Goal: Task Accomplishment & Management: Manage account settings

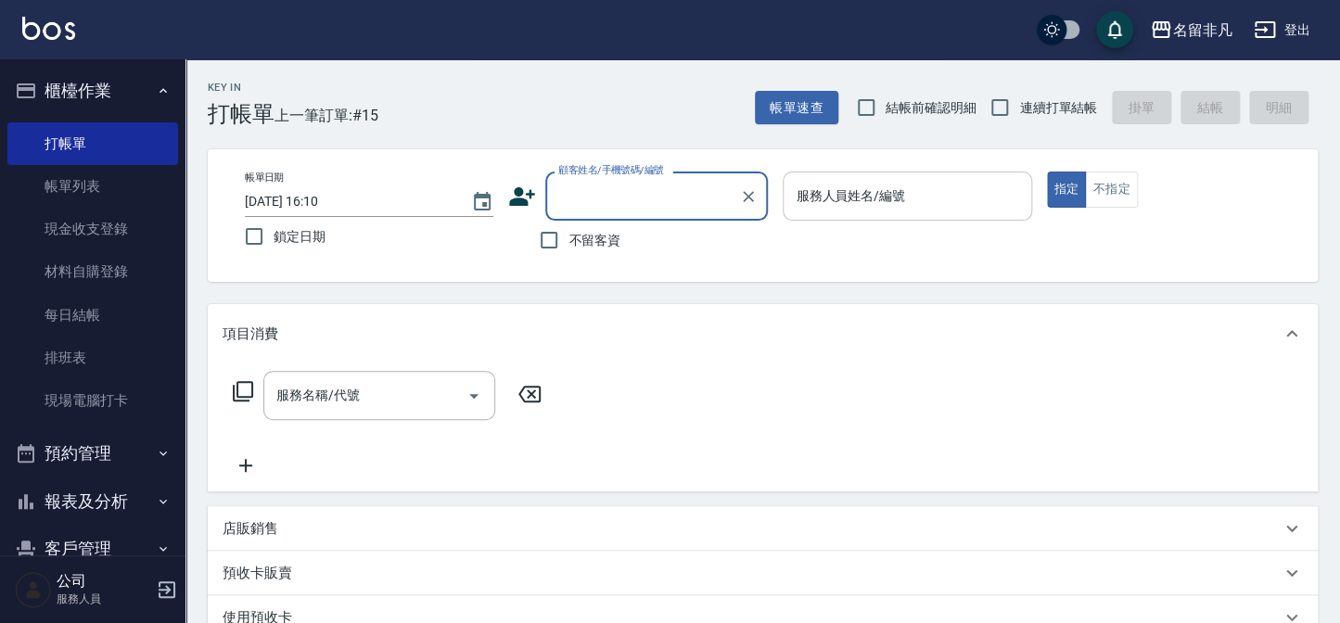
click at [892, 202] on input "服務人員姓名/編號" at bounding box center [907, 196] width 232 height 32
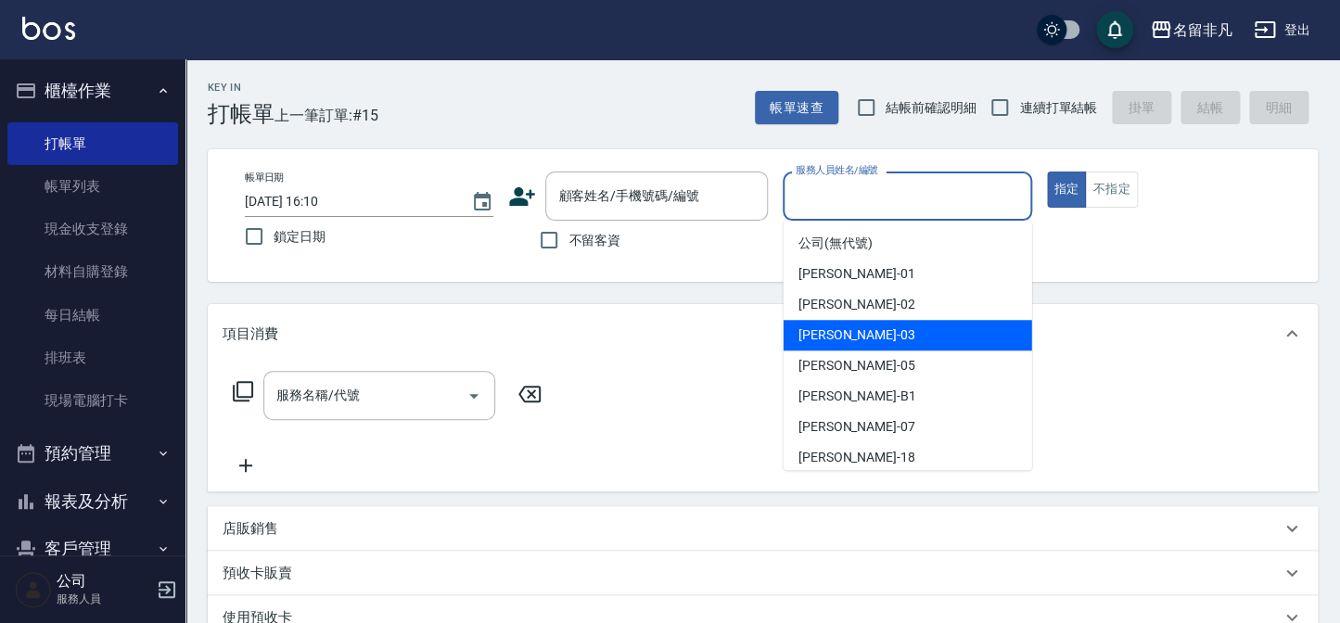
drag, startPoint x: 877, startPoint y: 334, endPoint x: 964, endPoint y: 262, distance: 112.0
click at [878, 335] on div "[PERSON_NAME] -03" at bounding box center [908, 335] width 249 height 31
type input "[PERSON_NAME]-03"
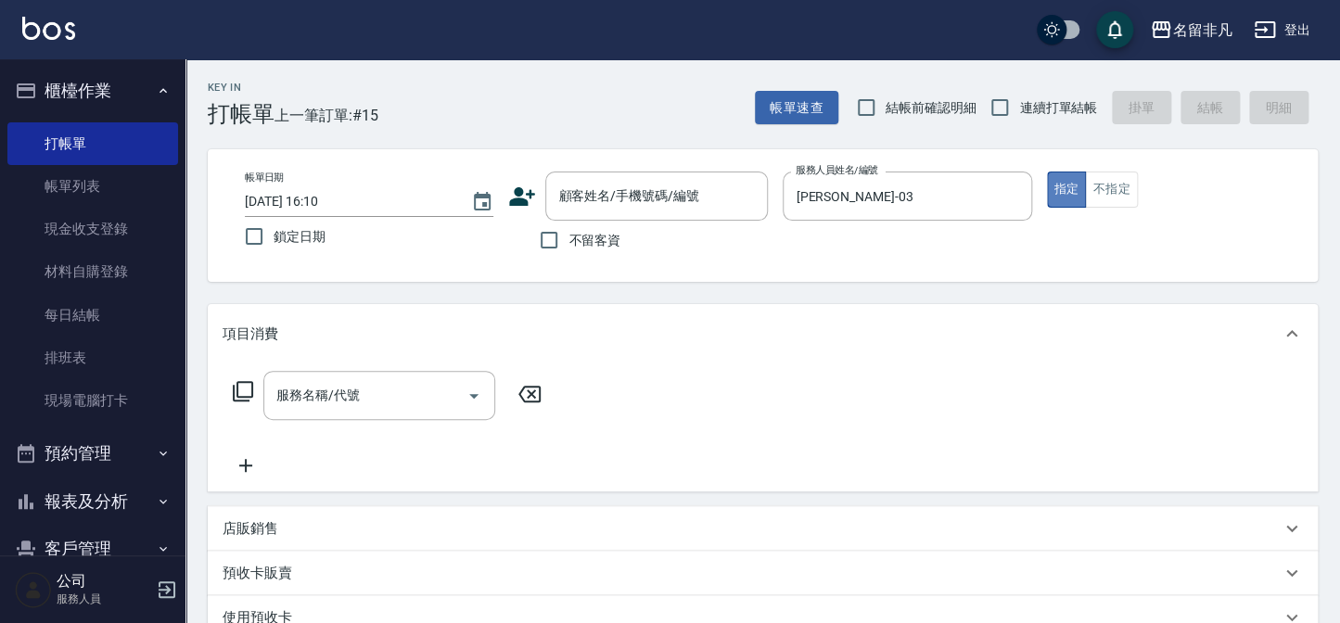
click at [1073, 187] on button "指定" at bounding box center [1067, 190] width 40 height 36
click at [548, 237] on input "不留客資" at bounding box center [549, 240] width 39 height 39
checkbox input "true"
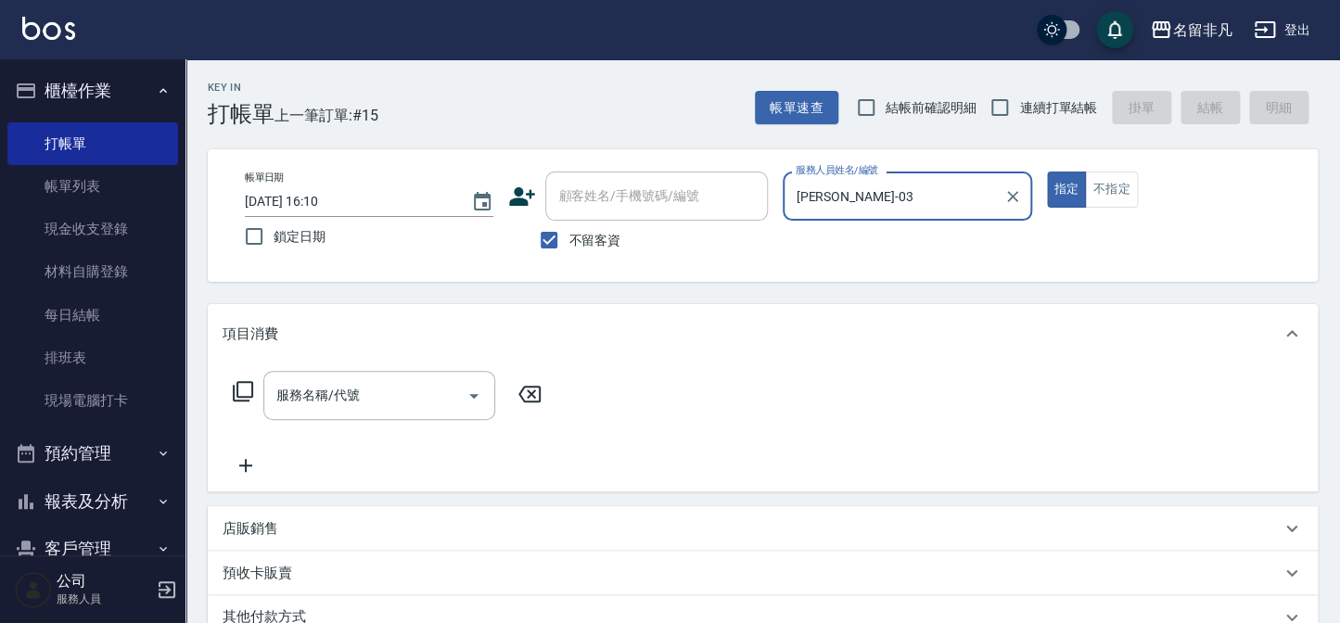
click at [244, 388] on icon at bounding box center [243, 391] width 22 height 22
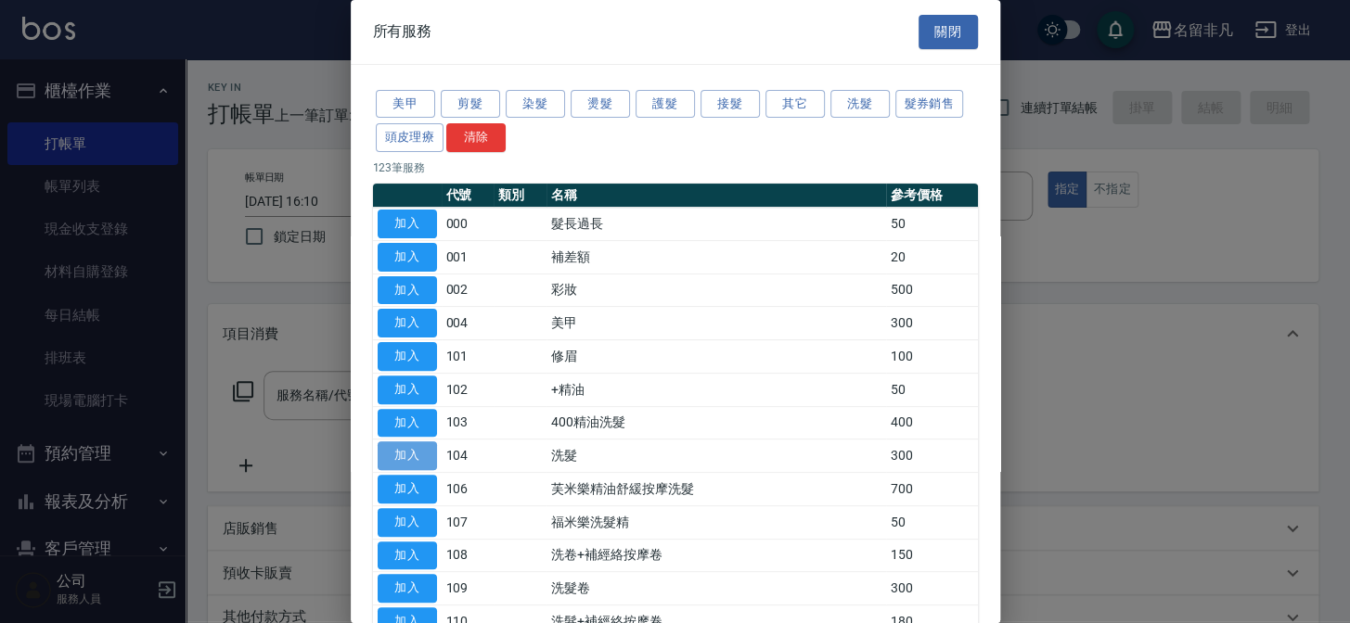
click at [398, 452] on button "加入" at bounding box center [407, 456] width 59 height 29
type input "洗髮(104)"
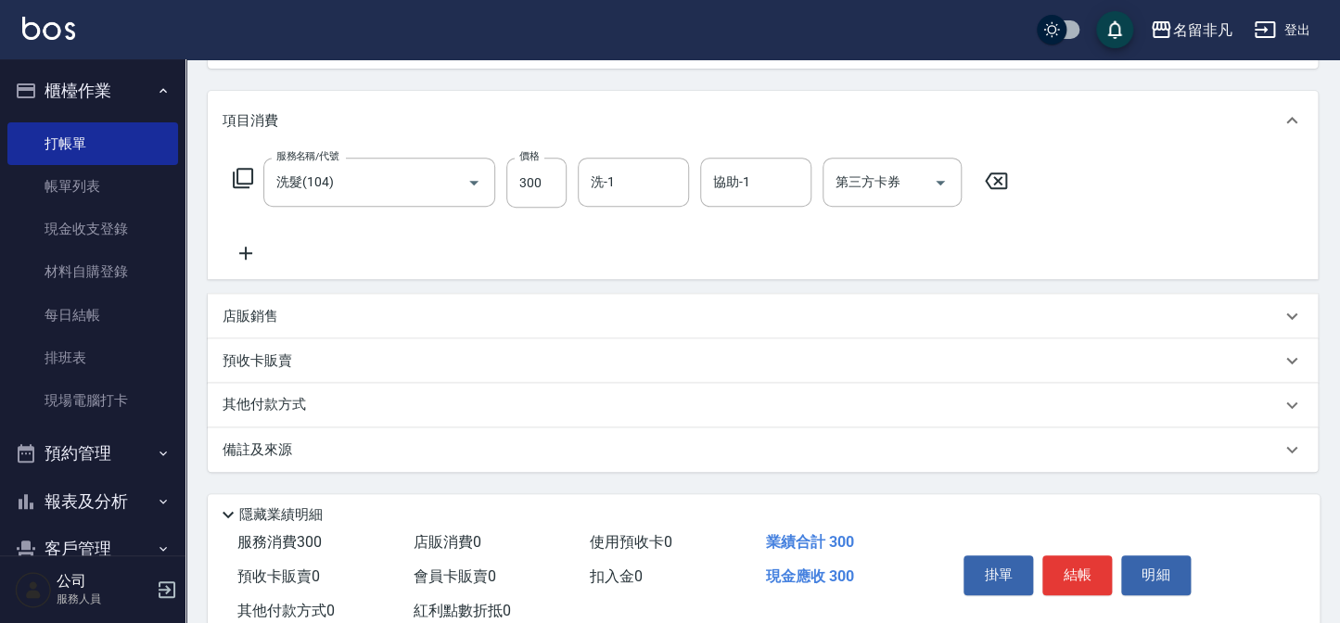
scroll to position [184, 0]
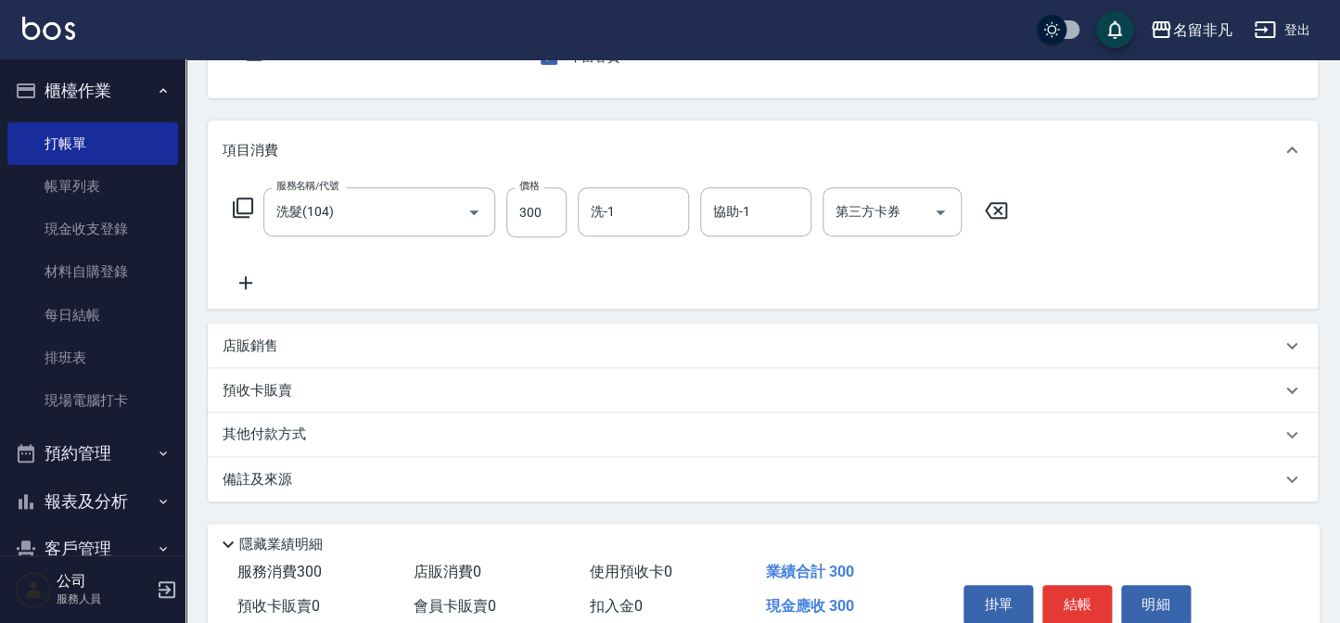
click at [239, 284] on icon at bounding box center [246, 283] width 46 height 22
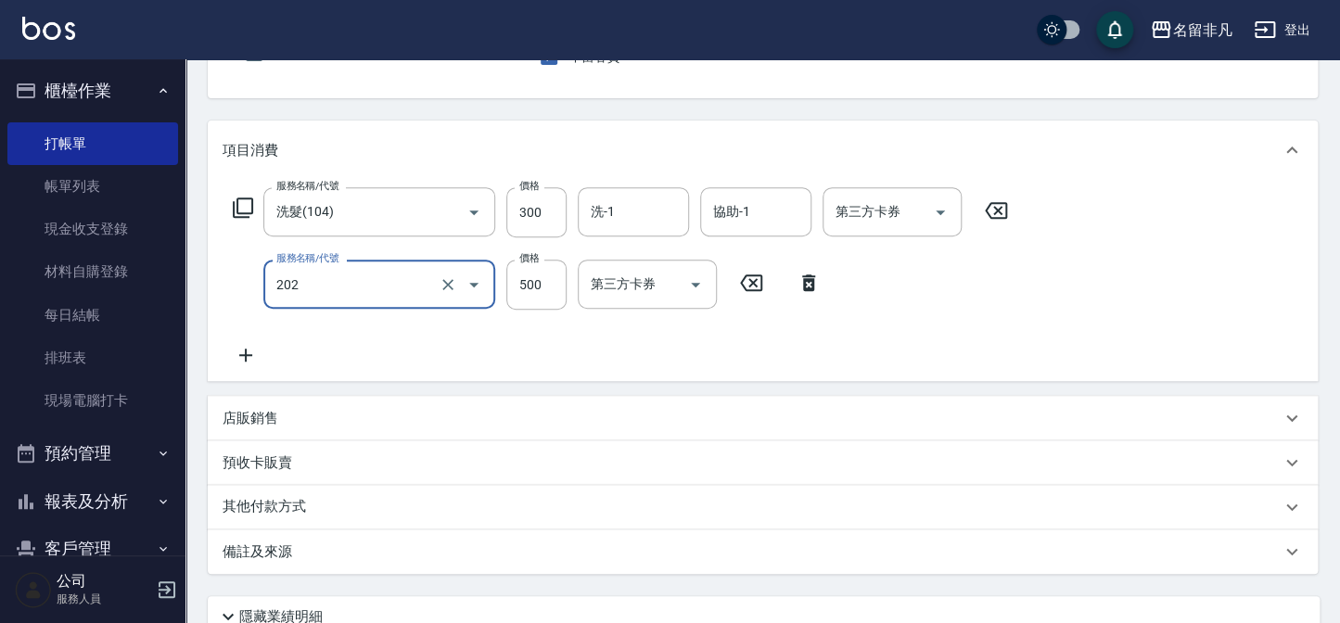
type input "剪髮(202)"
click at [848, 302] on div "服務名稱/代號 洗髮(104) 服務名稱/代號 價格 300 價格 洗-1 洗-1 協助-1 協助-1 第三方卡券 第三方卡券 服務名稱/代號 剪髮(202)…" at bounding box center [621, 276] width 797 height 179
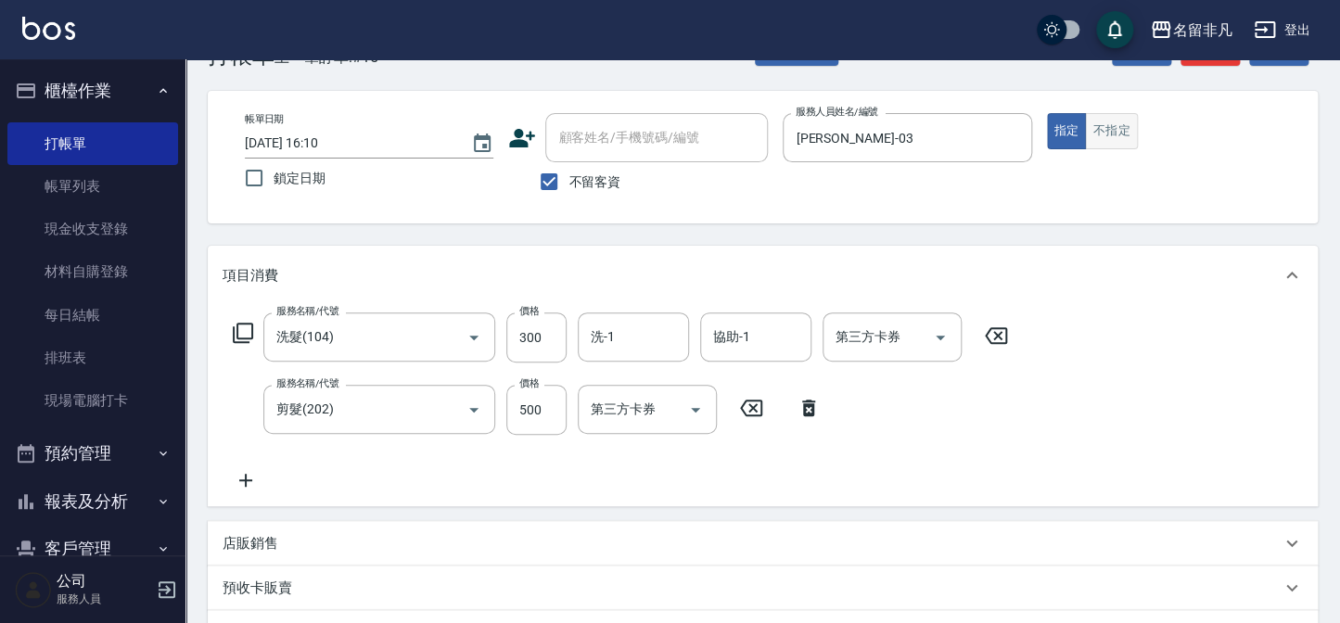
scroll to position [0, 0]
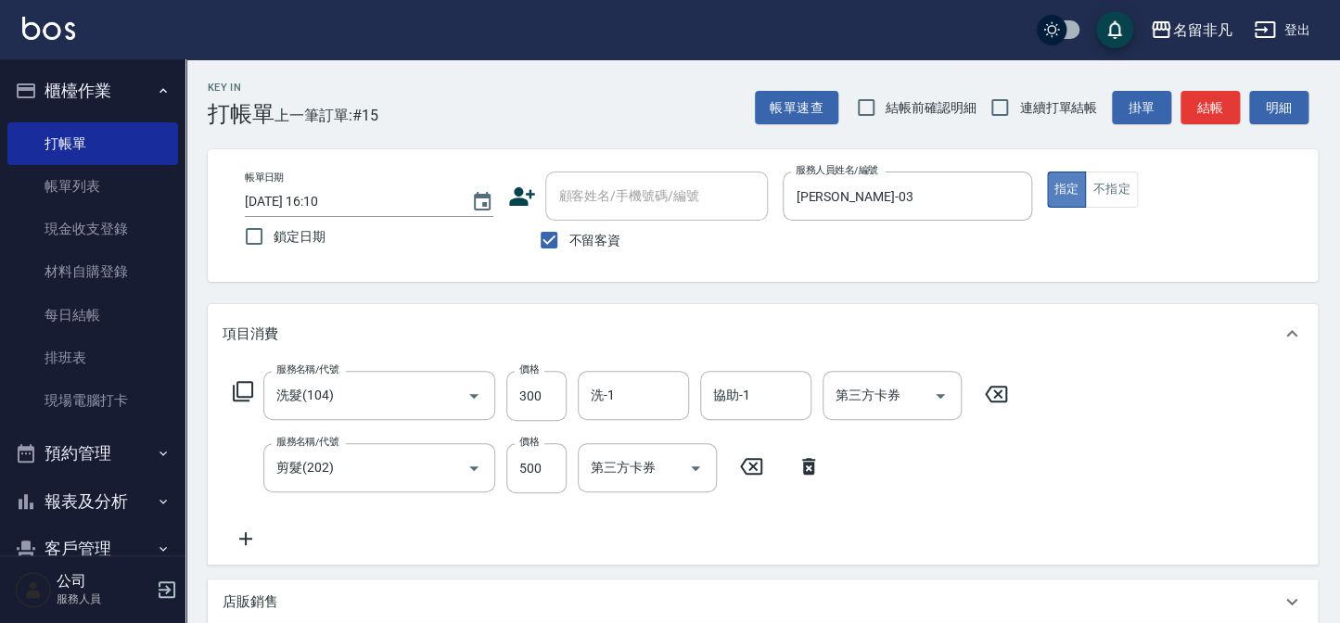
click at [1065, 186] on button "指定" at bounding box center [1067, 190] width 40 height 36
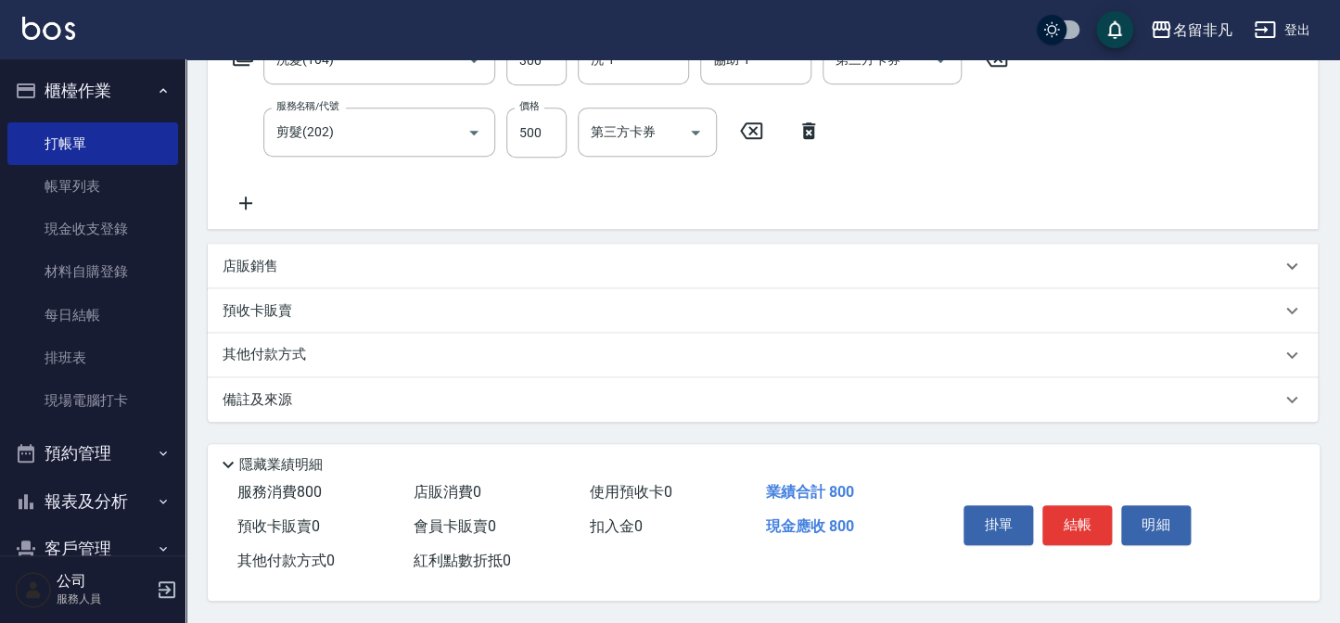
scroll to position [340, 0]
click at [1070, 527] on button "結帳" at bounding box center [1078, 525] width 70 height 39
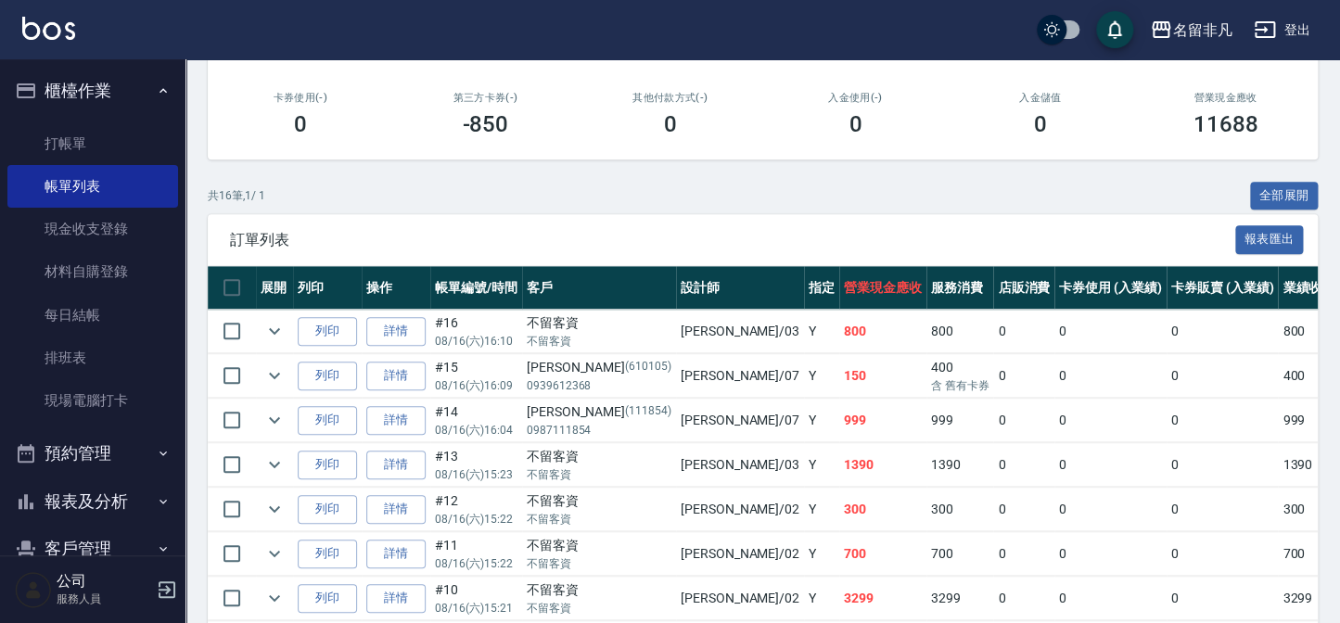
scroll to position [337, 0]
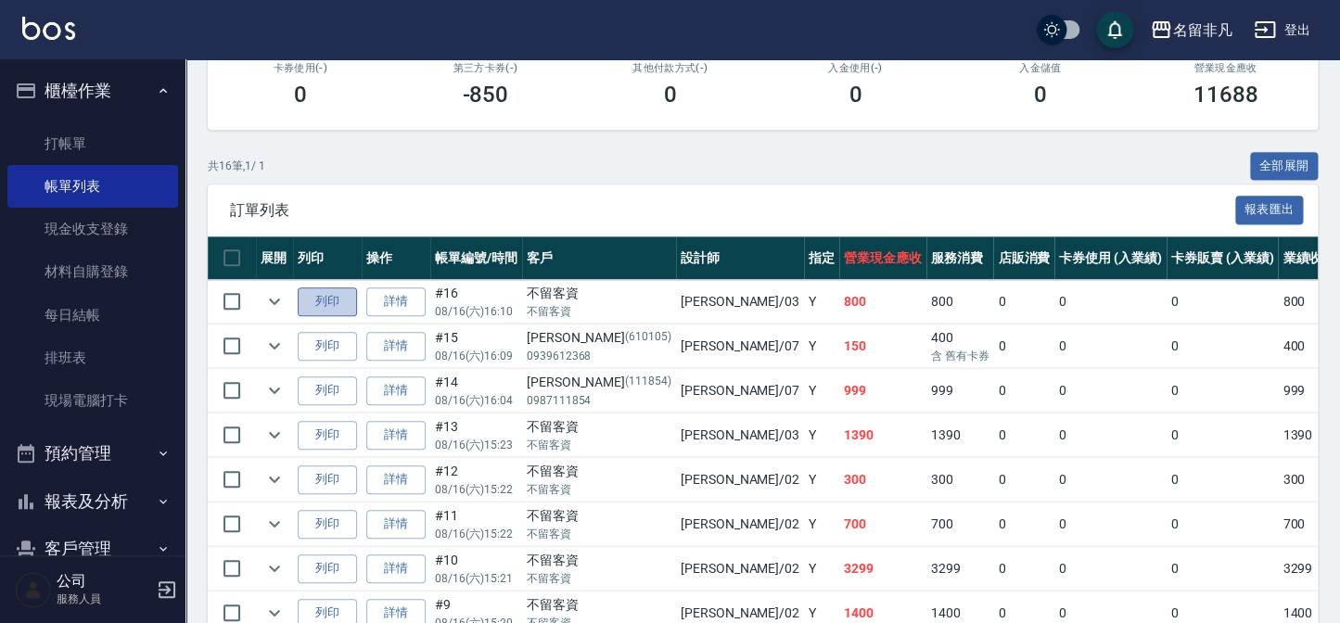
click at [338, 305] on button "列印" at bounding box center [327, 302] width 59 height 29
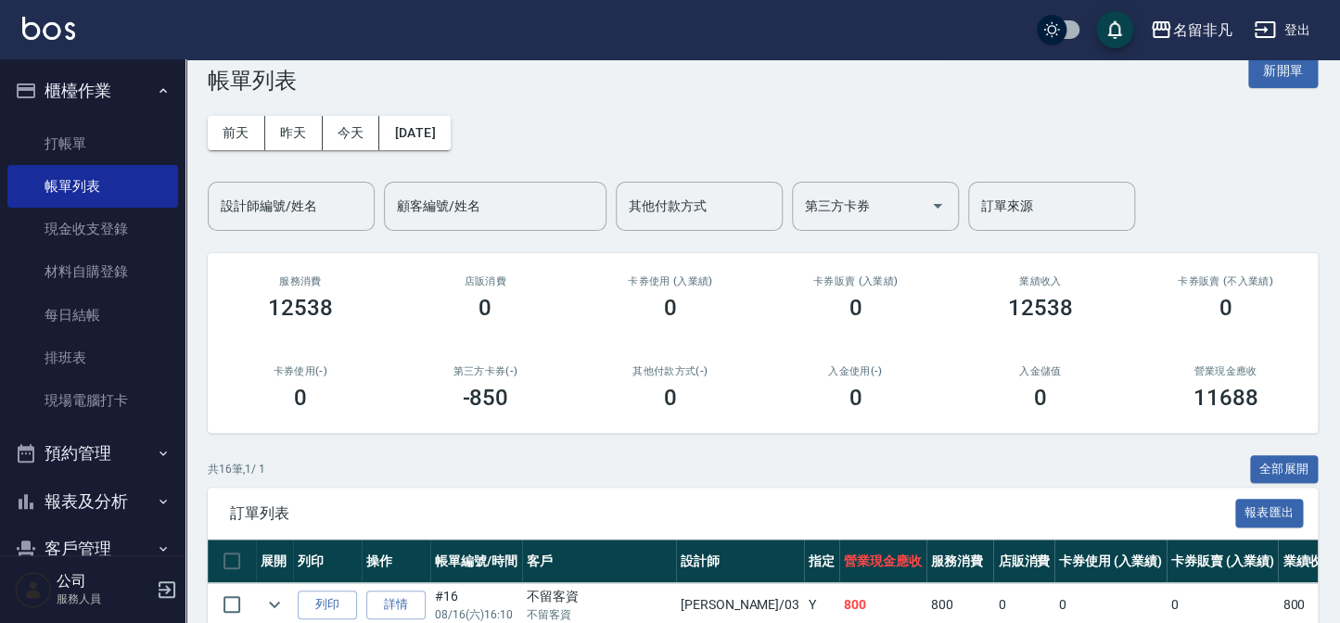
scroll to position [0, 0]
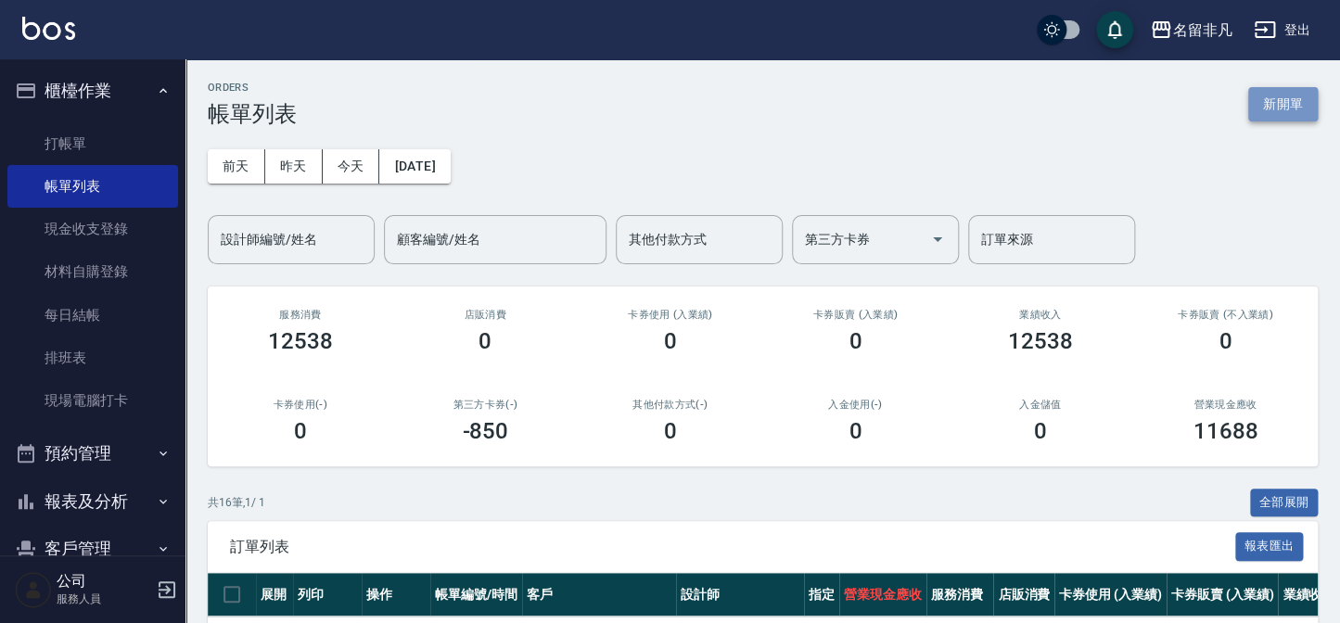
click at [1292, 91] on button "新開單" at bounding box center [1283, 104] width 70 height 34
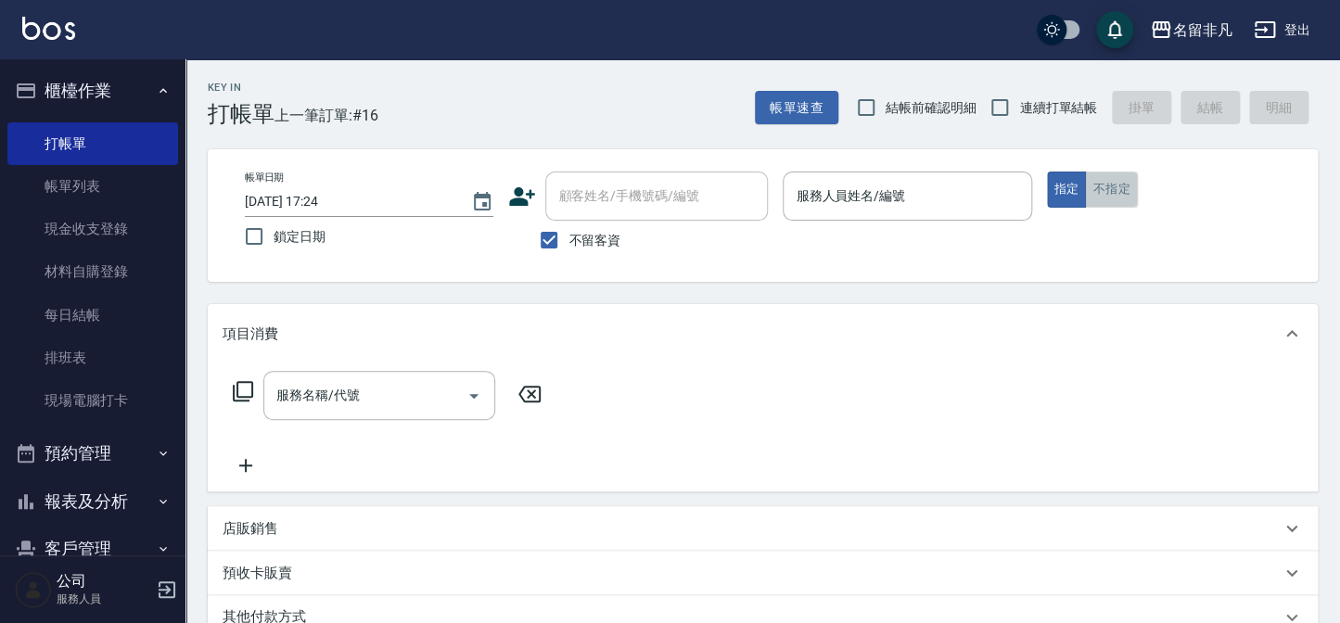
click at [1105, 186] on button "不指定" at bounding box center [1111, 190] width 52 height 36
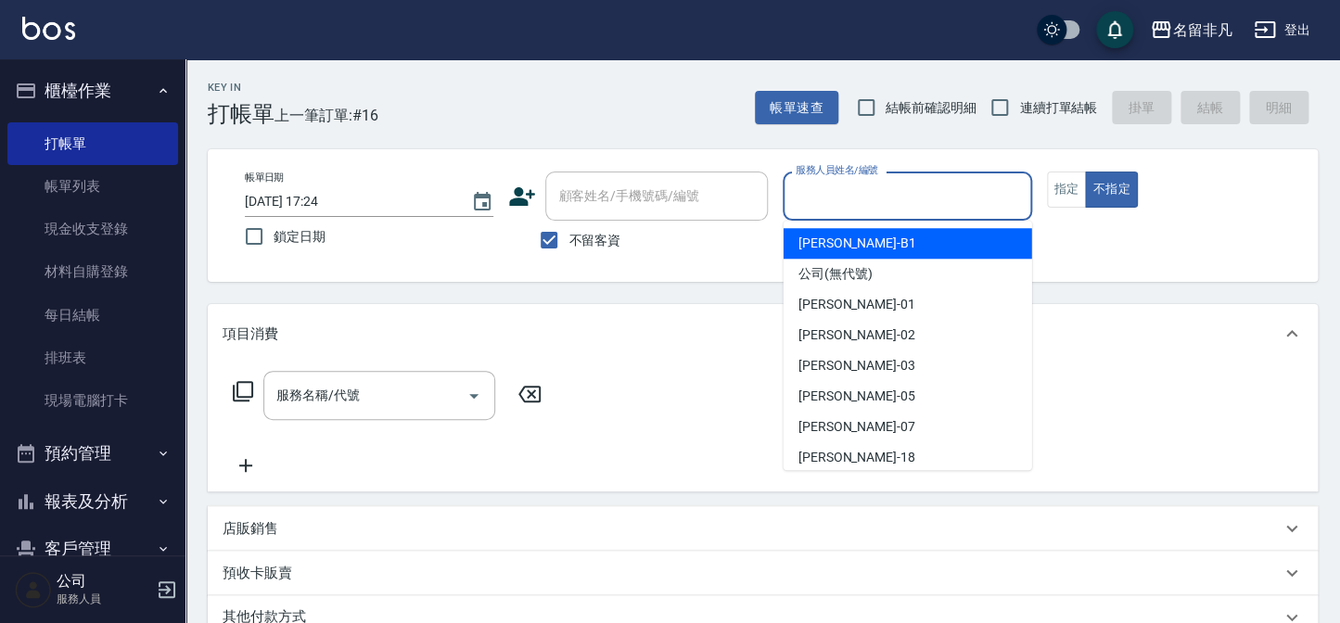
drag, startPoint x: 915, startPoint y: 197, endPoint x: 936, endPoint y: 247, distance: 54.1
click at [917, 198] on input "服務人員姓名/編號" at bounding box center [907, 196] width 232 height 32
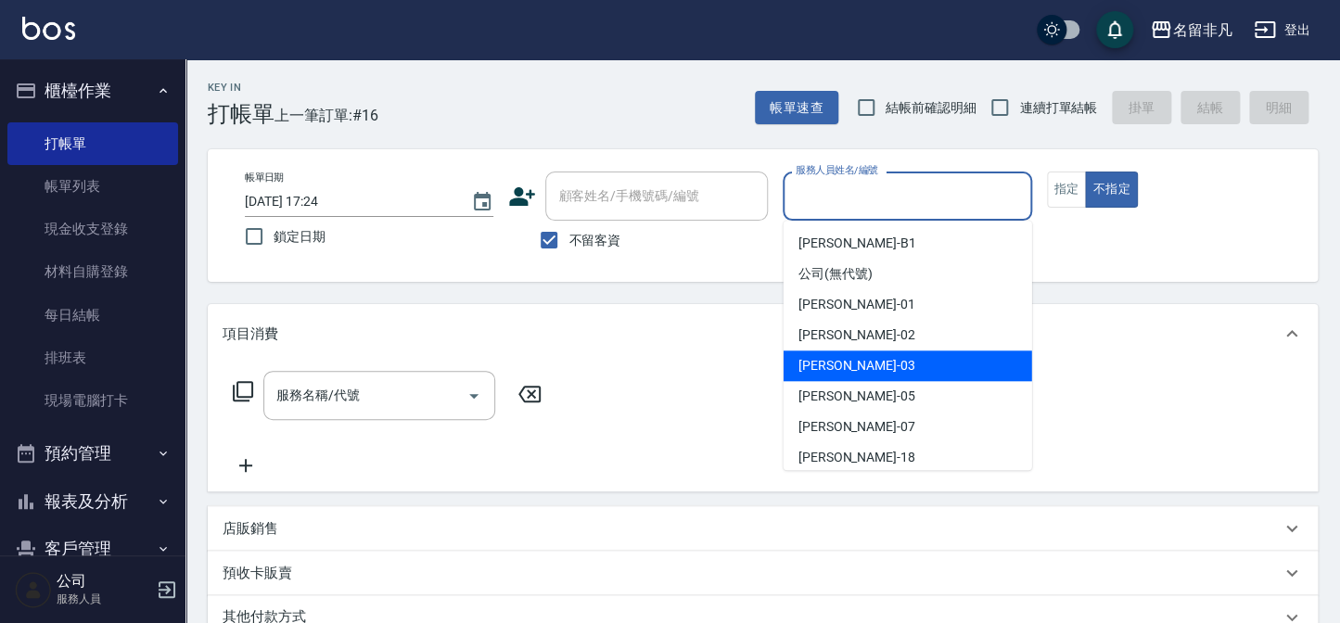
click at [881, 372] on div "Tina -03" at bounding box center [908, 366] width 249 height 31
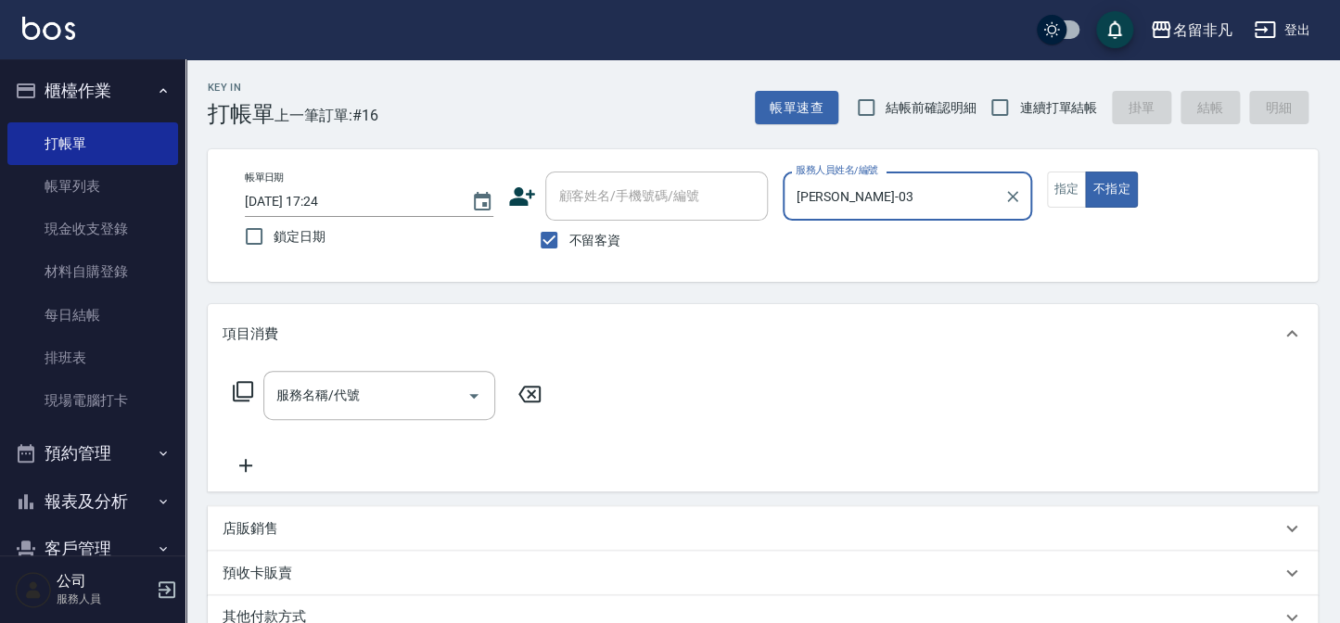
type input "Tina-03"
click at [243, 389] on icon at bounding box center [243, 391] width 22 height 22
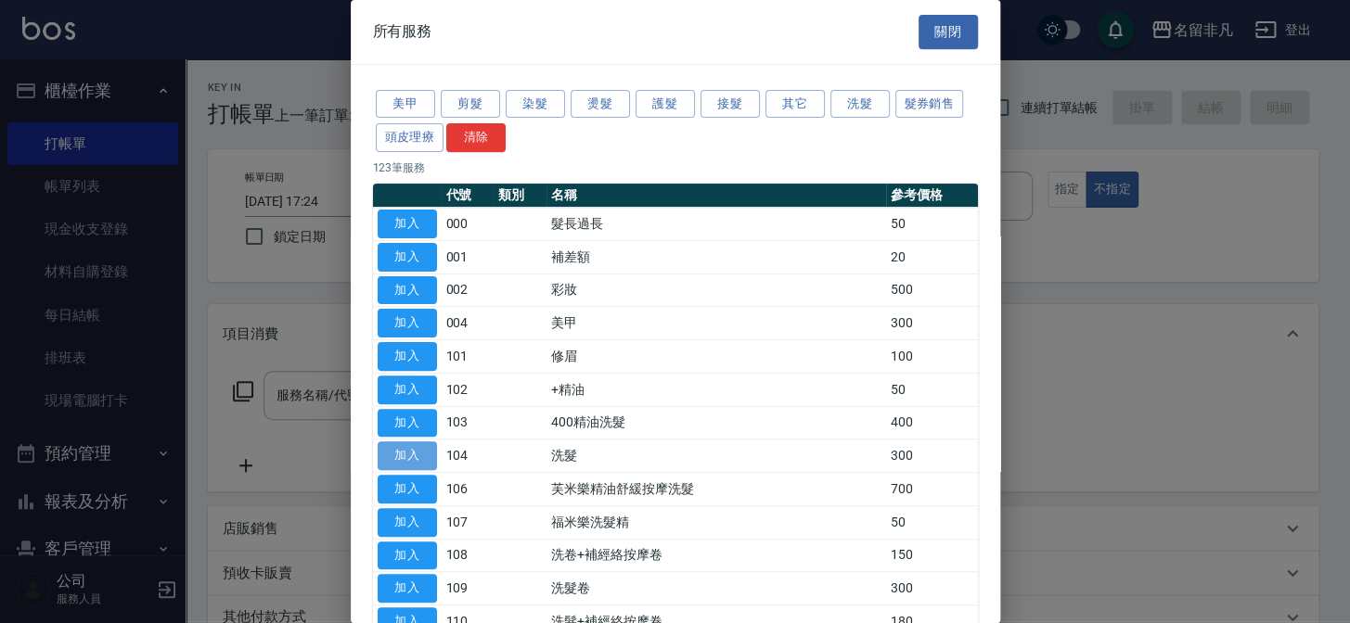
click at [385, 442] on button "加入" at bounding box center [407, 456] width 59 height 29
type input "洗髮(104)"
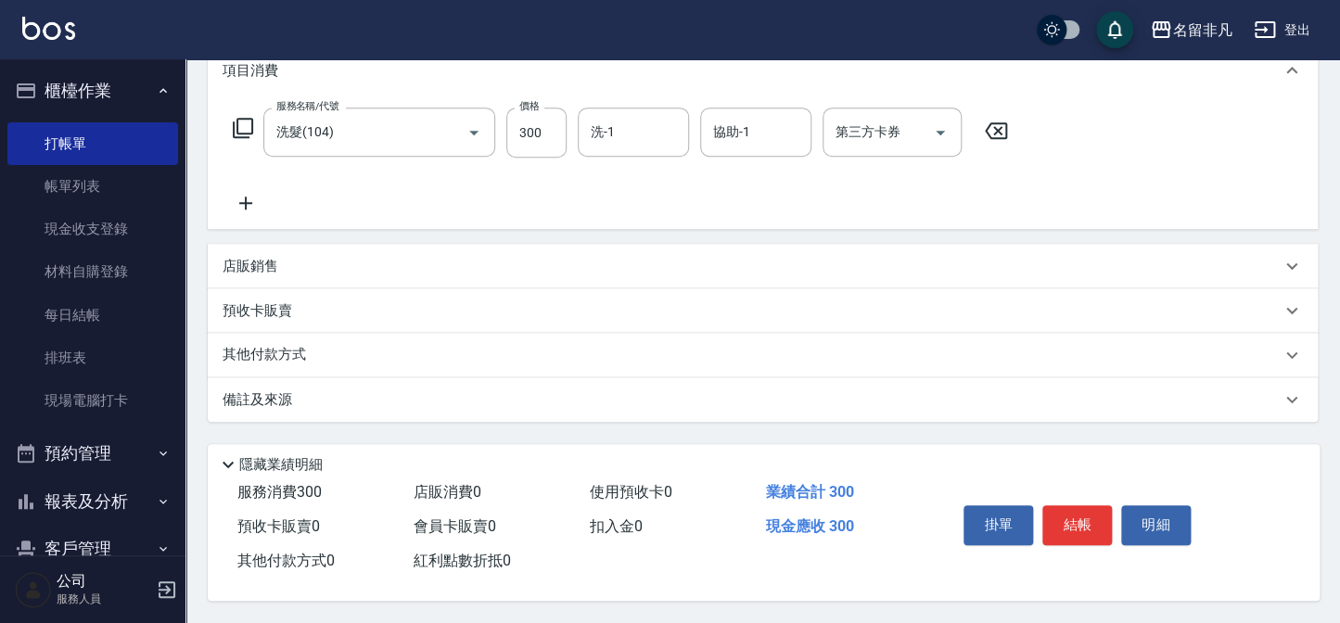
scroll to position [268, 0]
click at [1061, 523] on button "結帳" at bounding box center [1078, 525] width 70 height 39
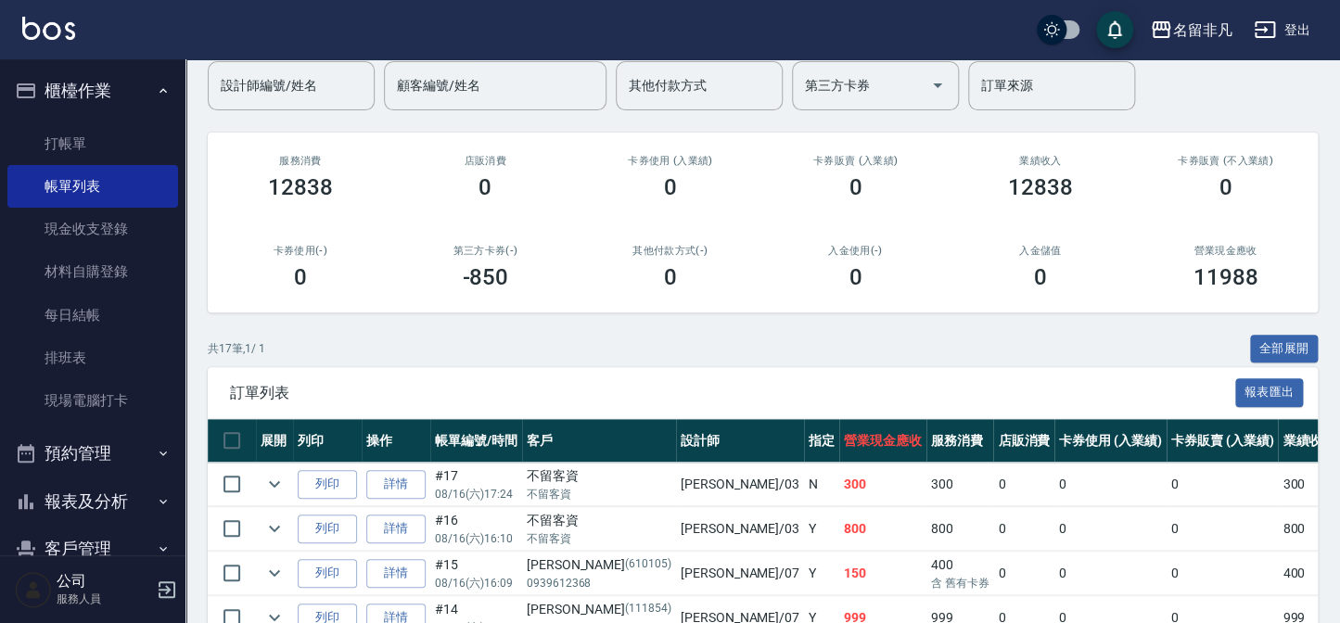
scroll to position [168, 0]
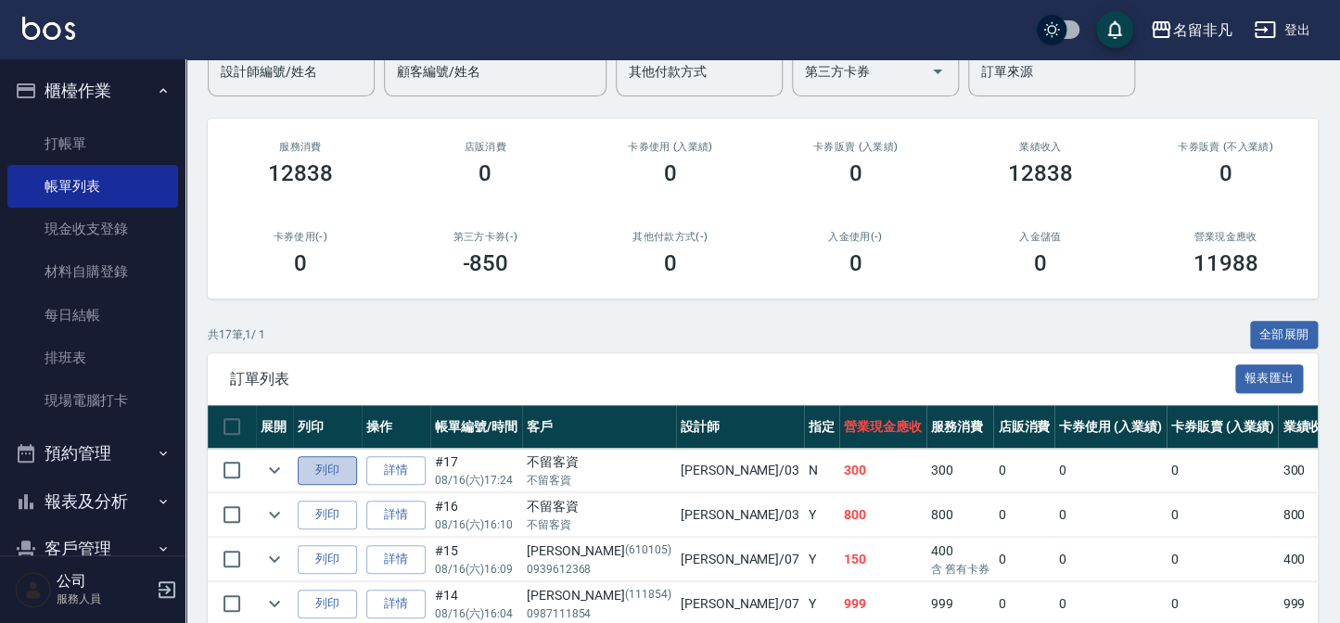
click at [333, 469] on button "列印" at bounding box center [327, 470] width 59 height 29
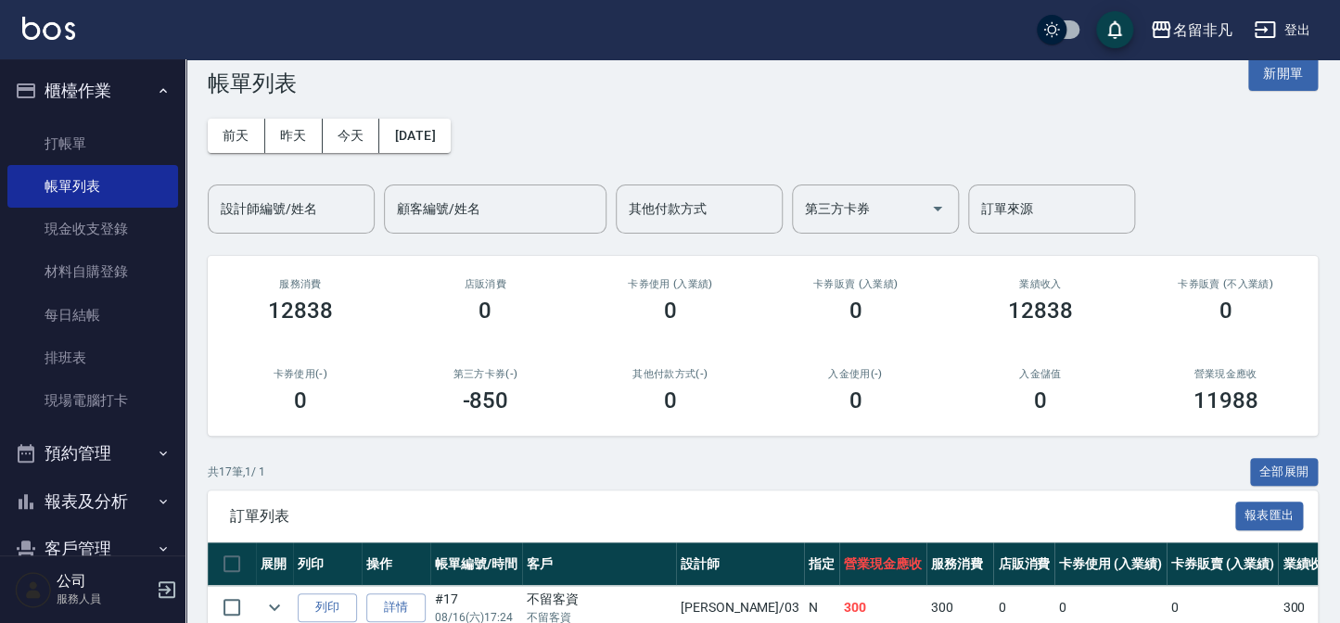
scroll to position [0, 0]
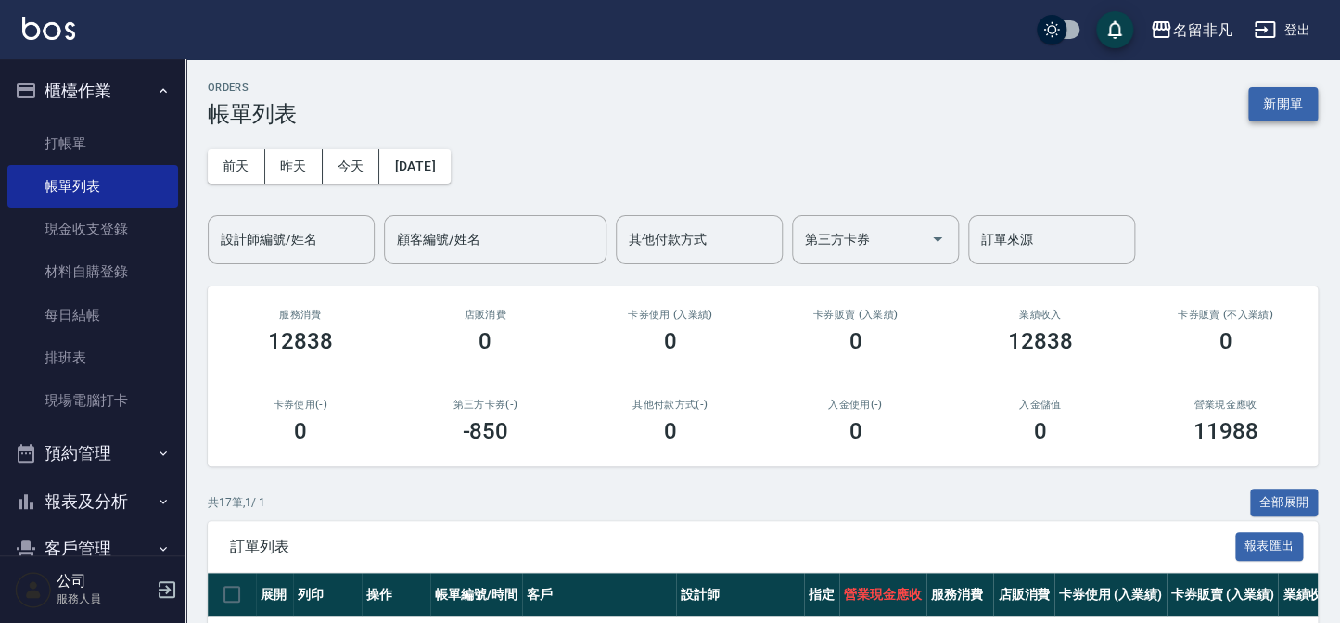
click at [1300, 113] on button "新開單" at bounding box center [1283, 104] width 70 height 34
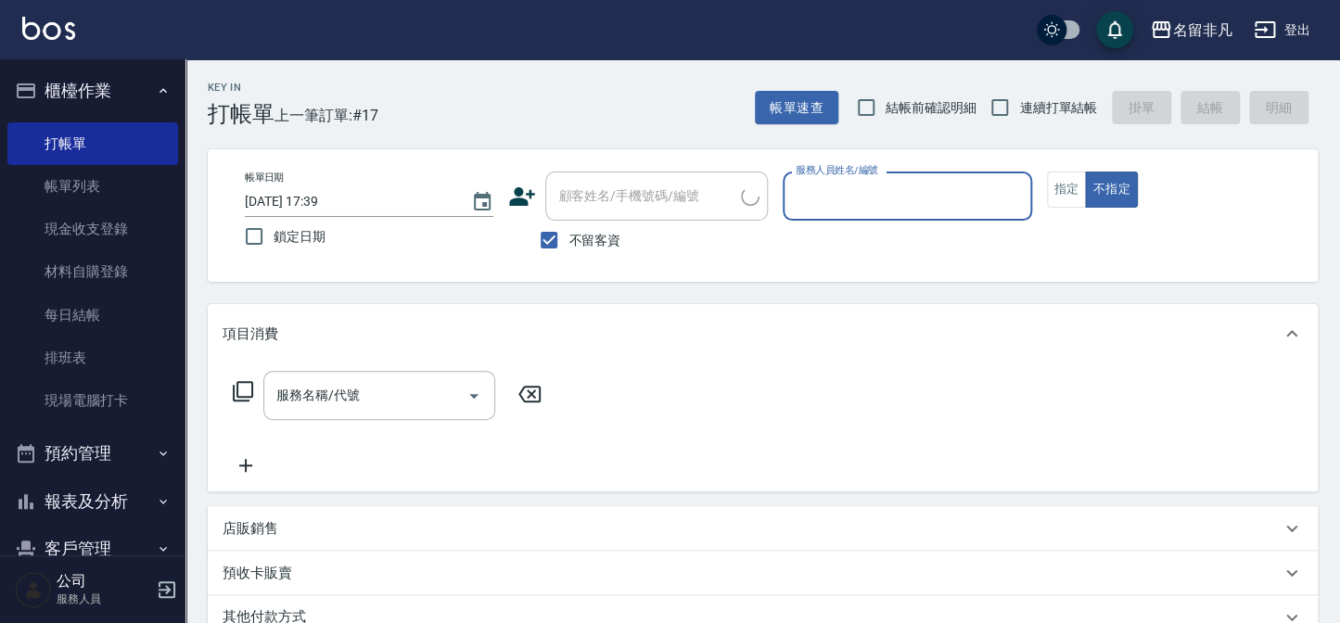
click at [584, 231] on span "不留客資" at bounding box center [595, 240] width 52 height 19
click at [569, 230] on input "不留客資" at bounding box center [549, 240] width 39 height 39
checkbox input "false"
click at [619, 204] on input "顧客姓名/手機號碼/編號" at bounding box center [647, 196] width 187 height 32
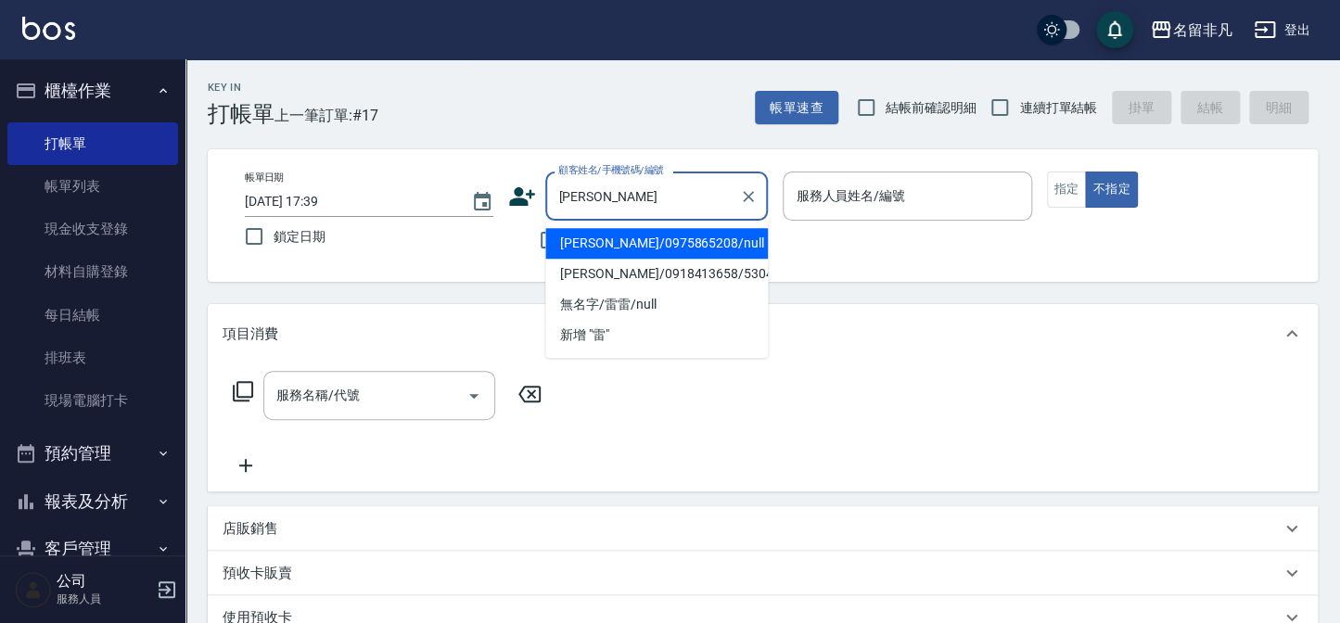
type input "Olivia 雷/0975865208/null"
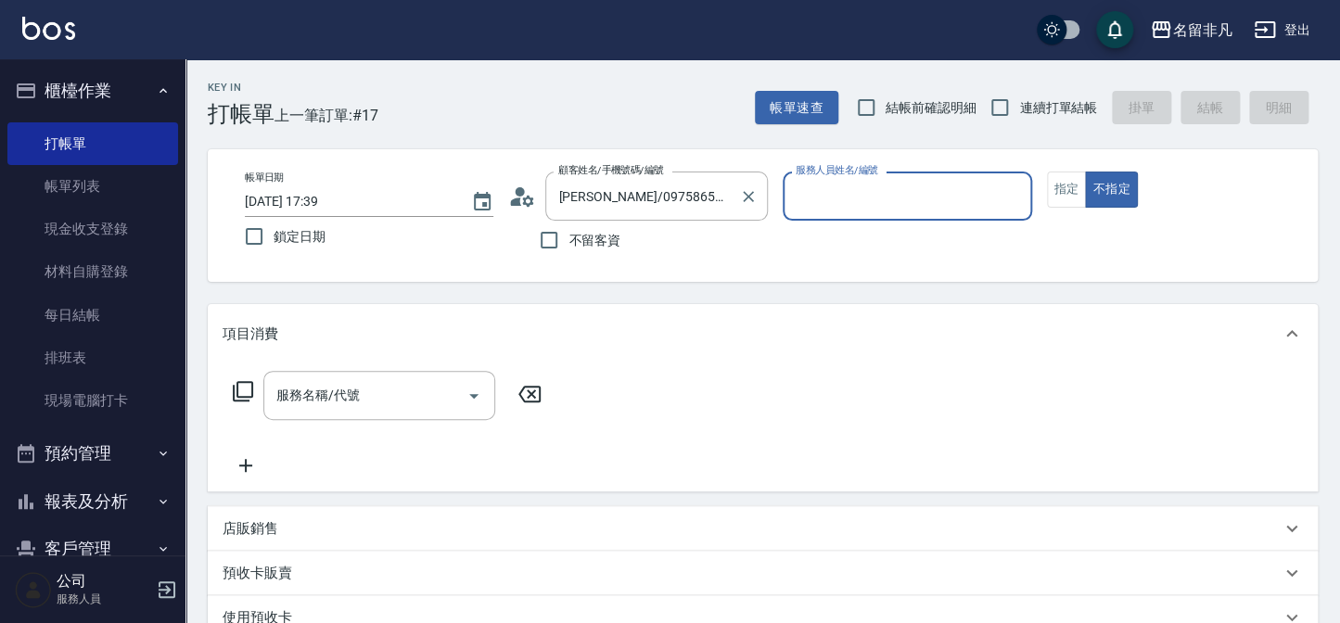
type input "郭佳怡-07"
click at [1072, 186] on button "指定" at bounding box center [1067, 190] width 40 height 36
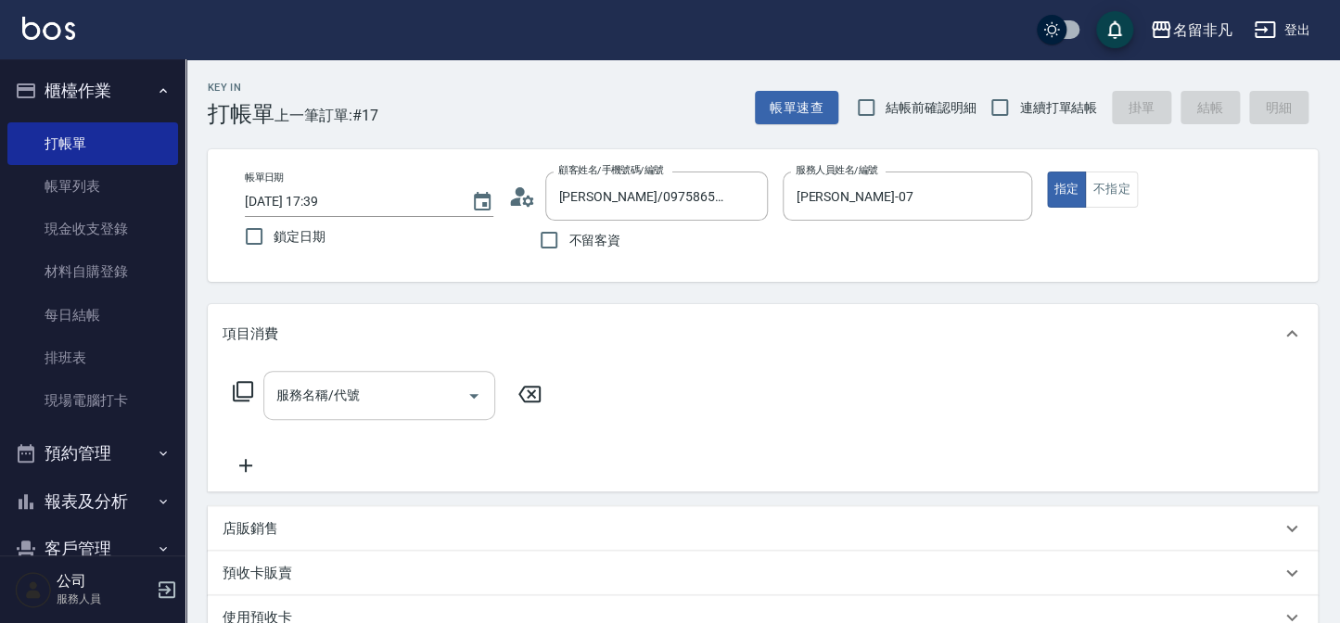
click at [373, 393] on input "服務名稱/代號" at bounding box center [365, 395] width 187 height 32
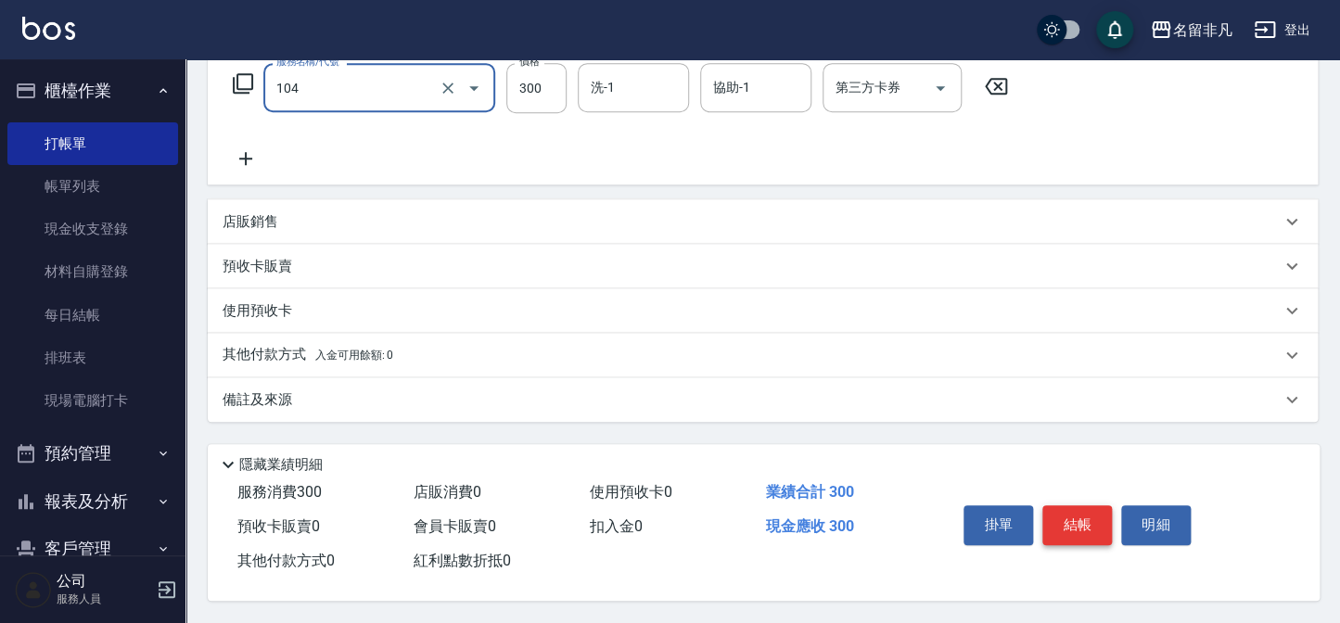
scroll to position [313, 0]
type input "洗髮(104)"
click at [1095, 527] on button "結帳" at bounding box center [1078, 525] width 70 height 39
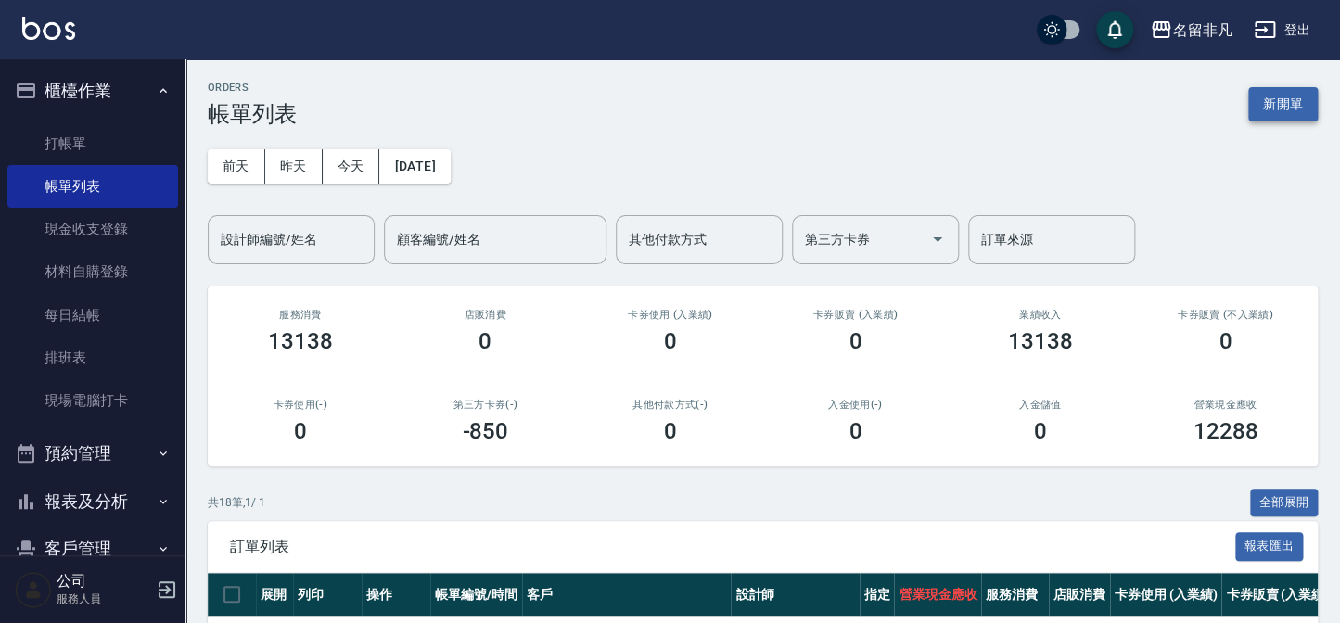
click at [1278, 93] on button "新開單" at bounding box center [1283, 104] width 70 height 34
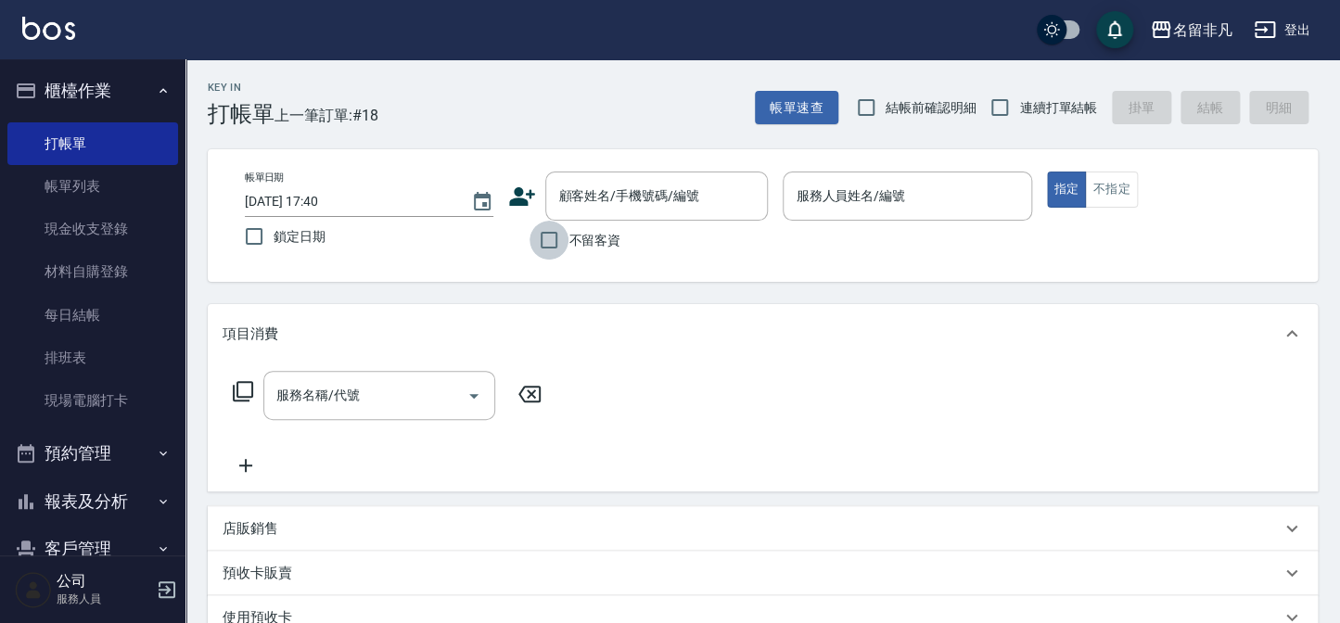
click at [557, 236] on input "不留客資" at bounding box center [549, 240] width 39 height 39
checkbox input "true"
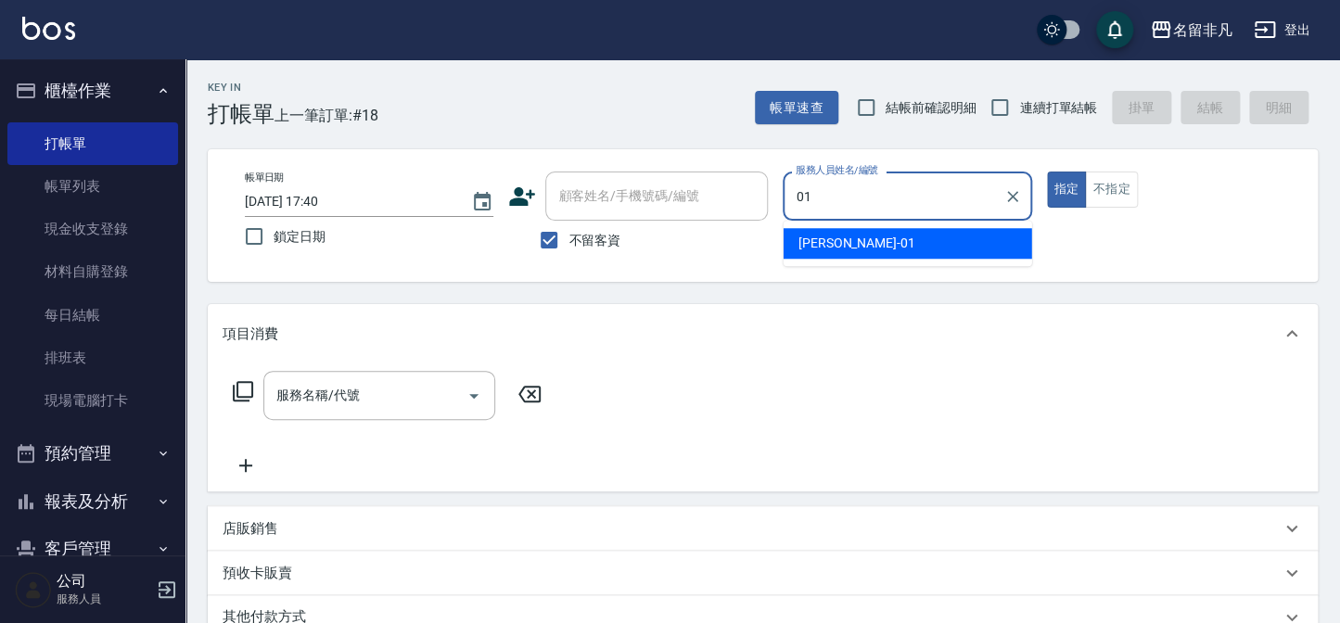
type input "陳Sunny-01"
type button "true"
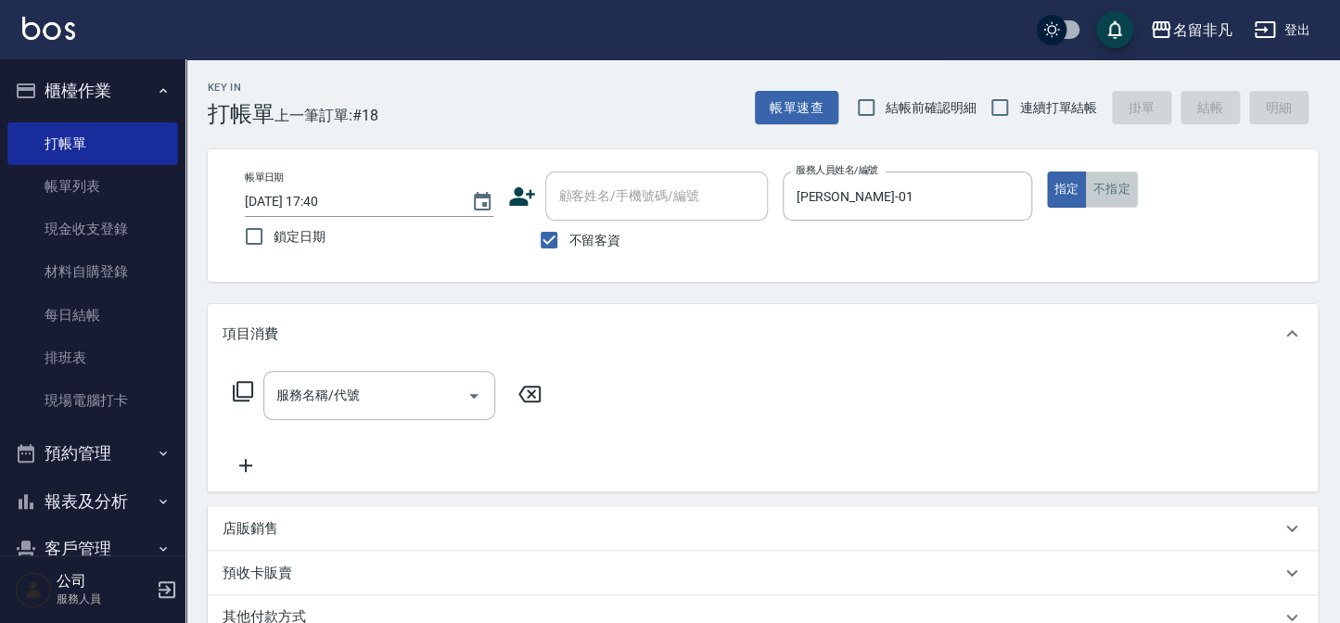
click at [1136, 186] on button "不指定" at bounding box center [1111, 190] width 52 height 36
click at [320, 397] on input "服務名稱/代號" at bounding box center [365, 395] width 187 height 32
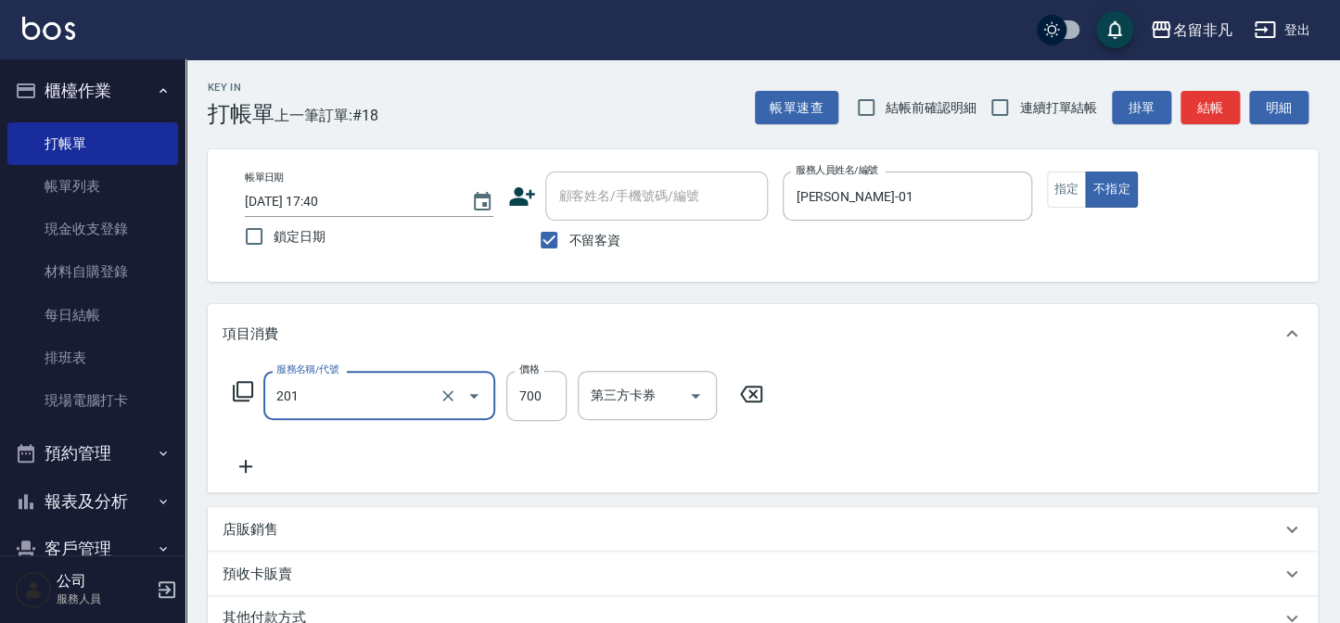
type input "洗+剪(201)"
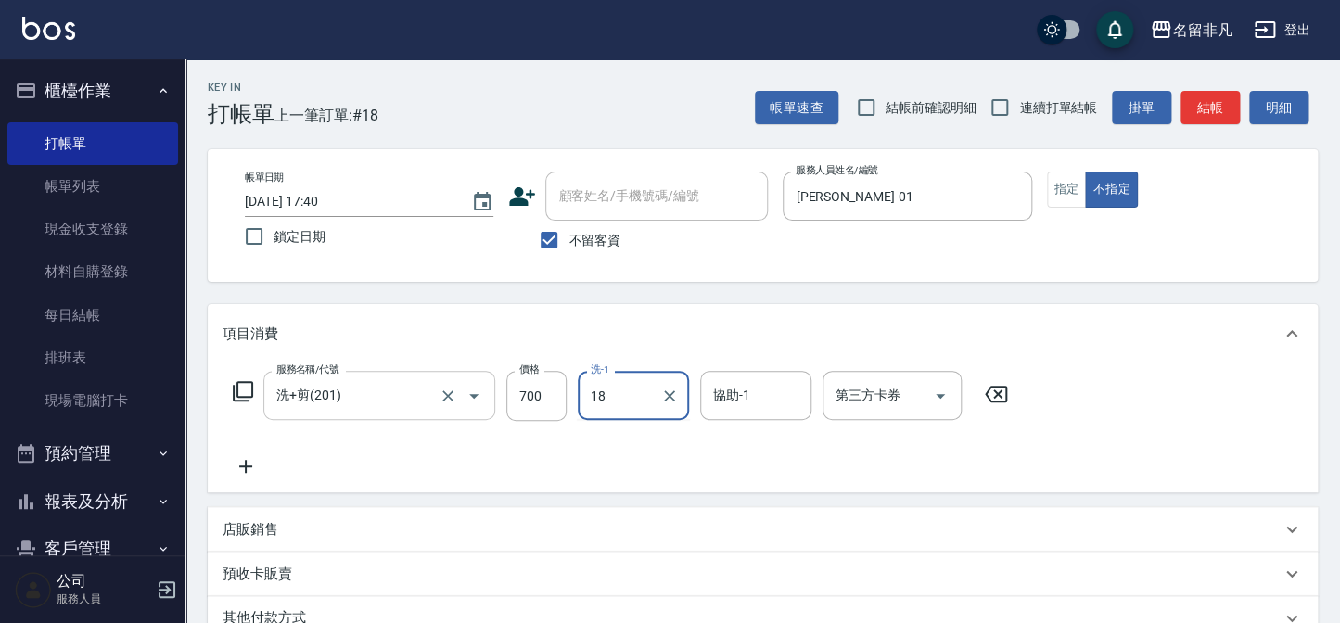
type input "陳子晴-18"
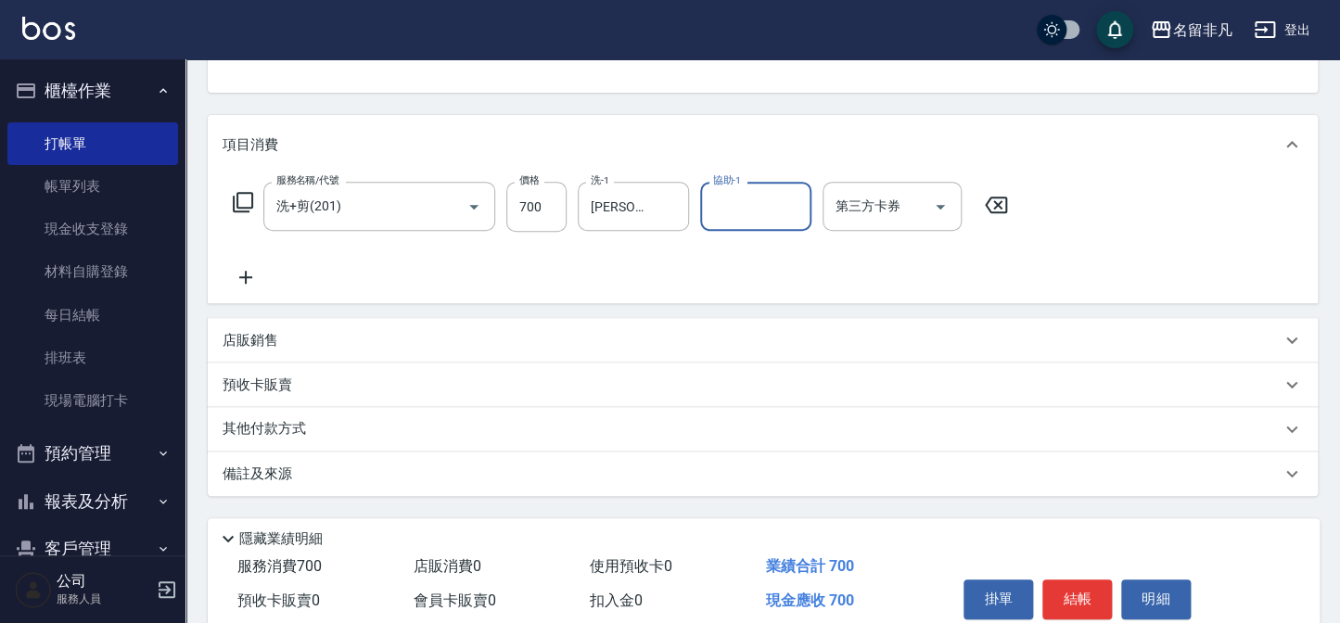
scroll to position [252, 0]
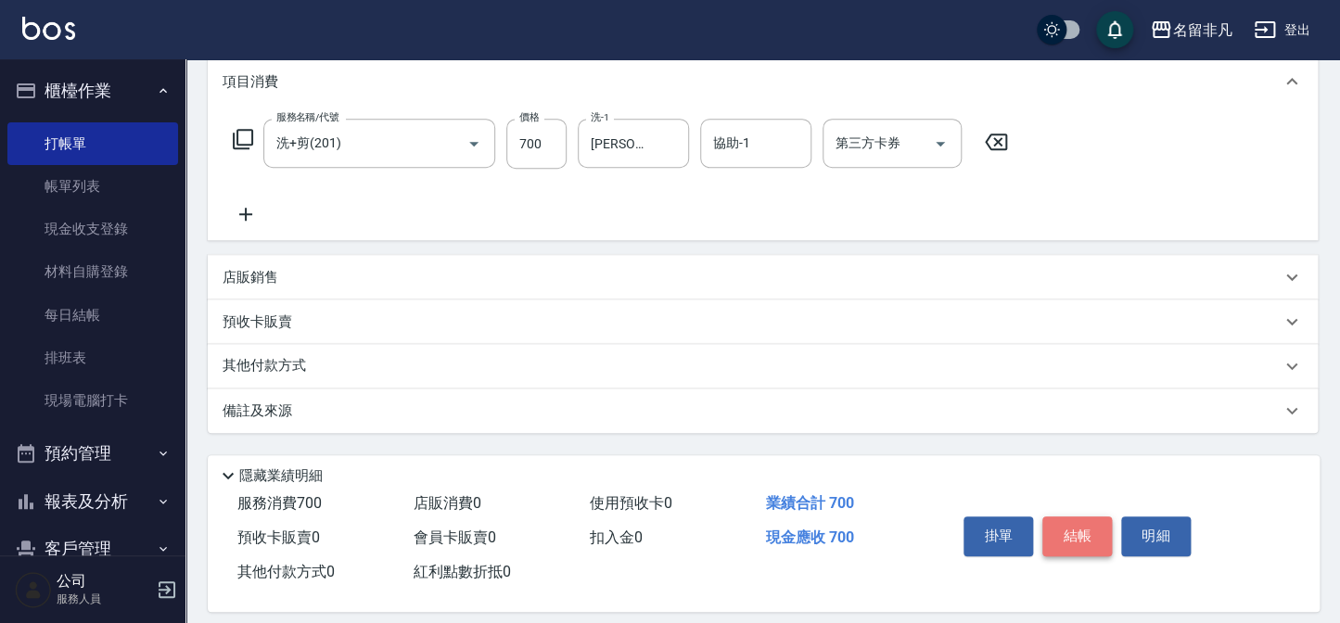
click at [1081, 536] on button "結帳" at bounding box center [1078, 536] width 70 height 39
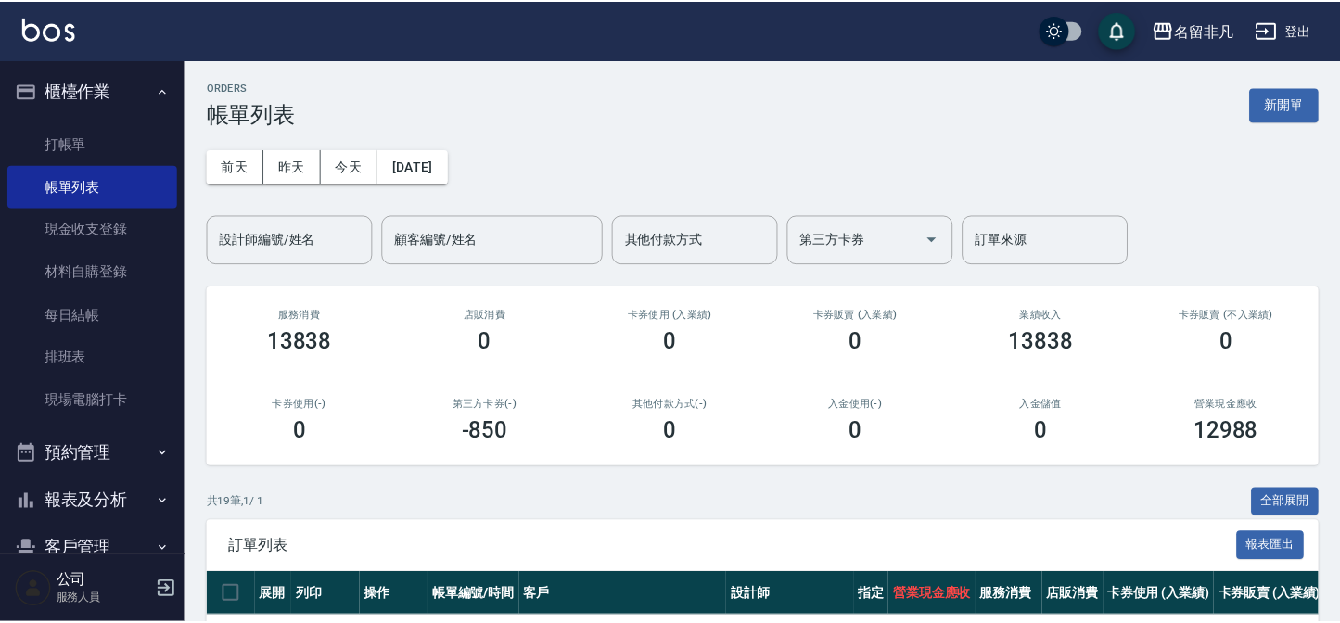
scroll to position [425, 0]
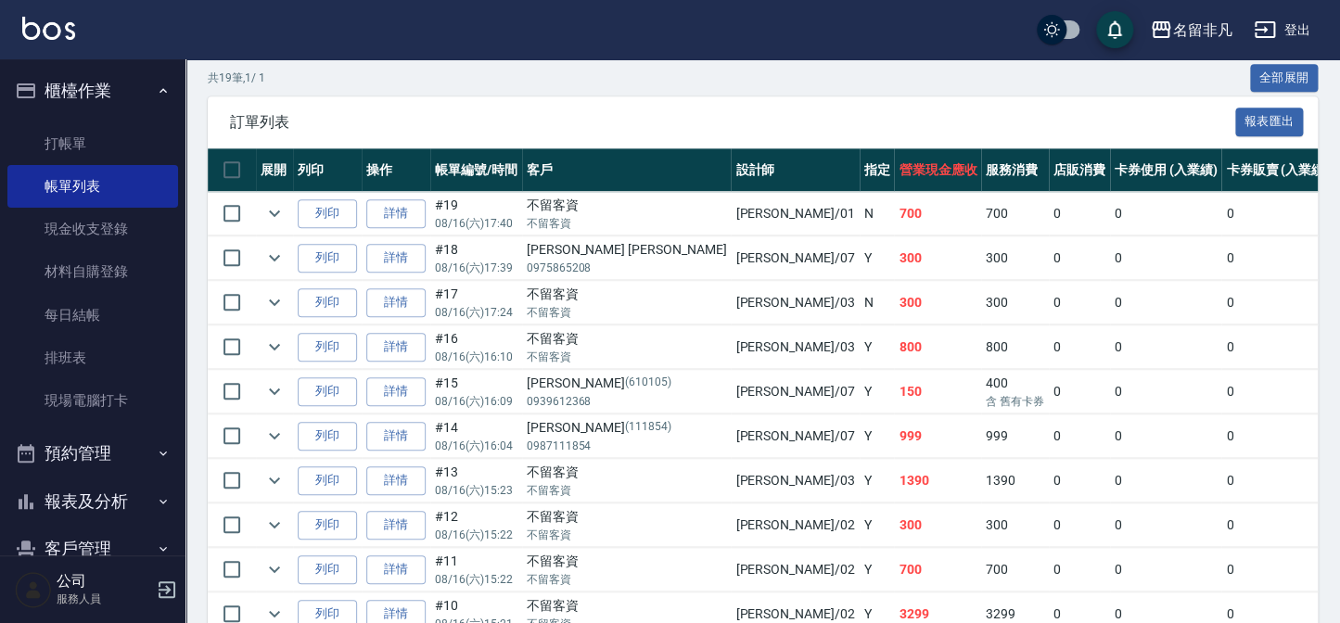
click at [60, 87] on button "櫃檯作業" at bounding box center [92, 91] width 171 height 48
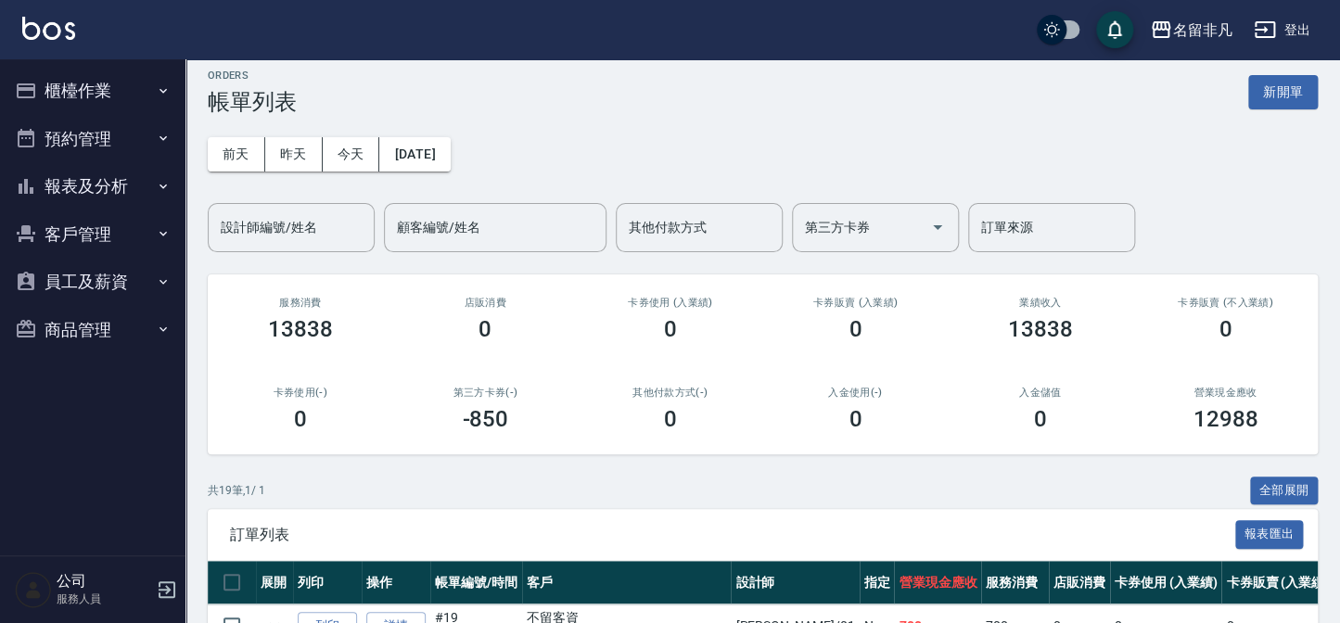
scroll to position [3, 0]
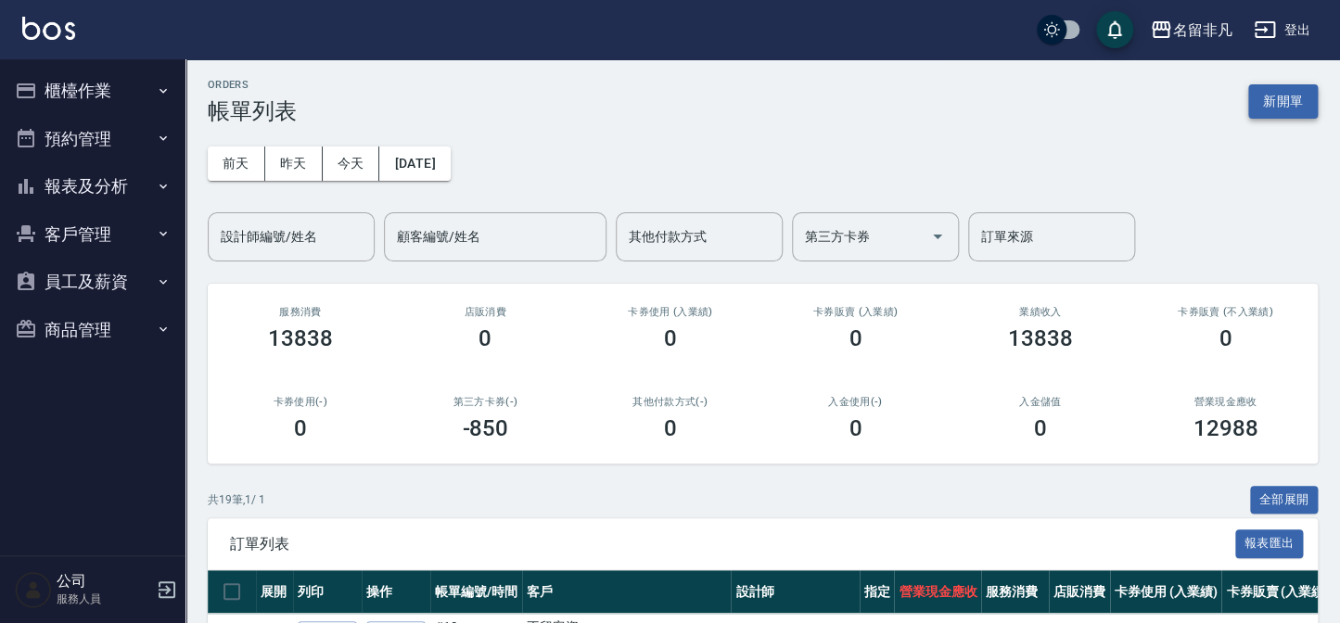
click at [1279, 102] on button "新開單" at bounding box center [1283, 101] width 70 height 34
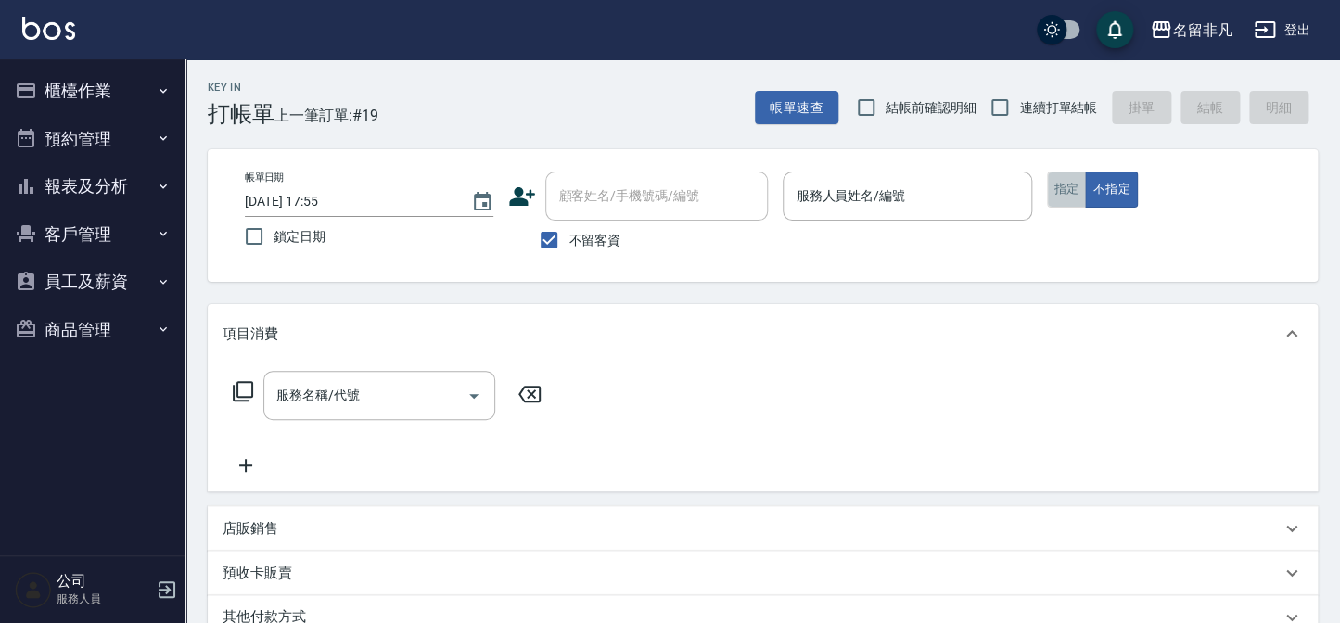
click at [1068, 186] on button "指定" at bounding box center [1067, 190] width 40 height 36
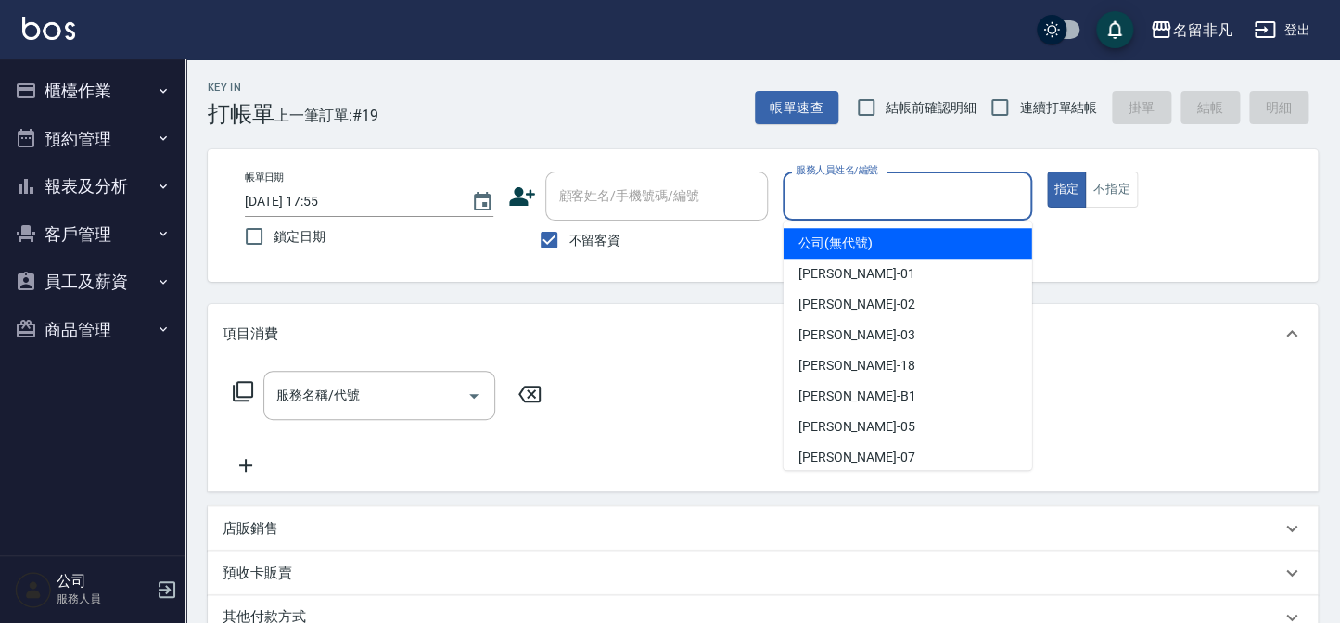
click at [973, 203] on input "服務人員姓名/編號" at bounding box center [907, 196] width 232 height 32
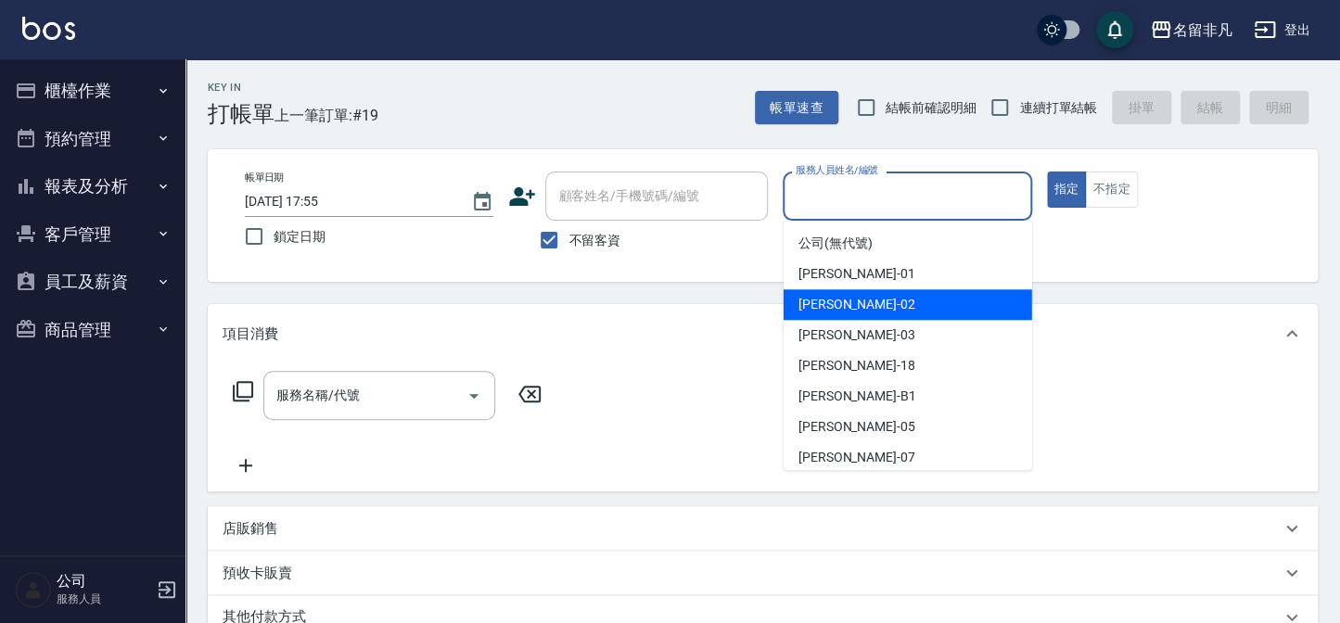
click at [858, 309] on div "陳瑞珍 -02" at bounding box center [908, 304] width 249 height 31
type input "陳瑞珍-02"
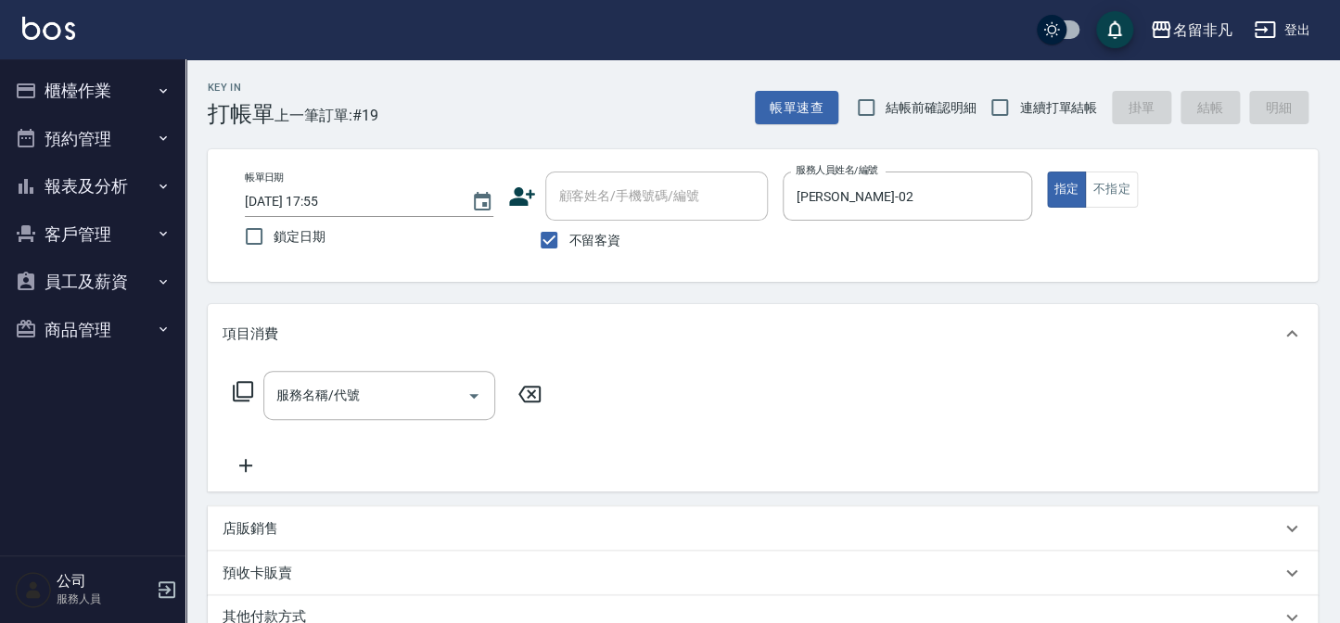
click at [242, 384] on icon at bounding box center [243, 391] width 22 height 22
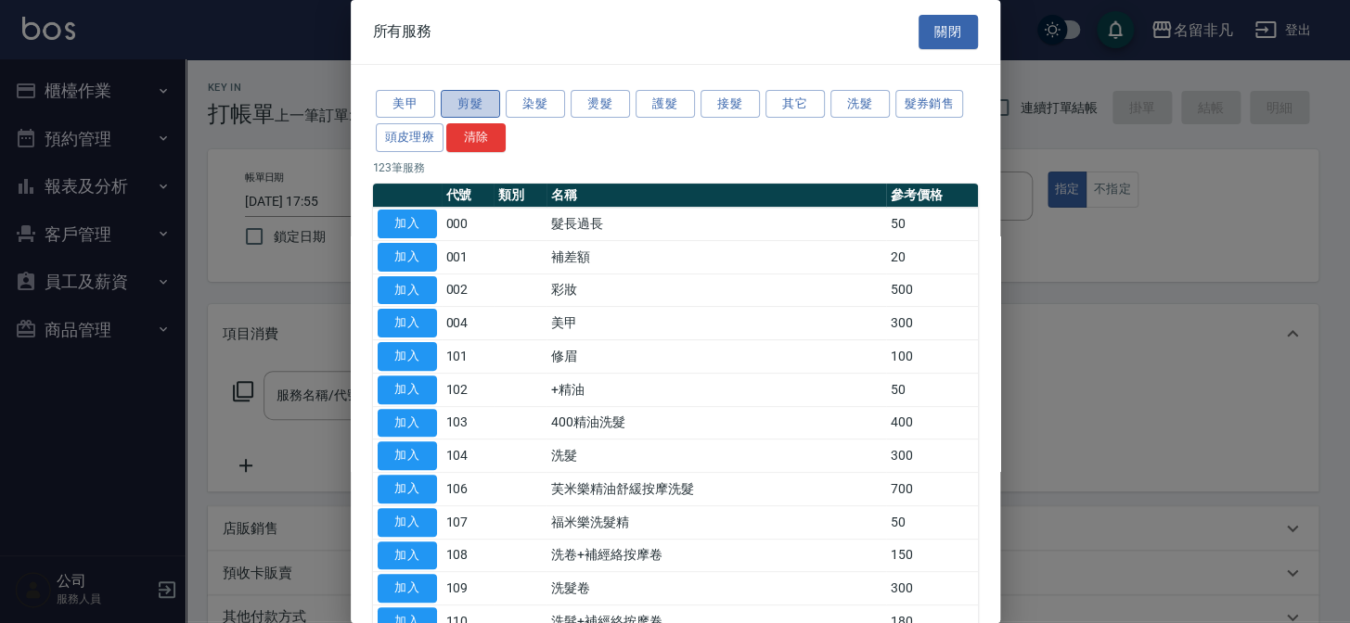
click at [478, 106] on button "剪髮" at bounding box center [470, 104] width 59 height 29
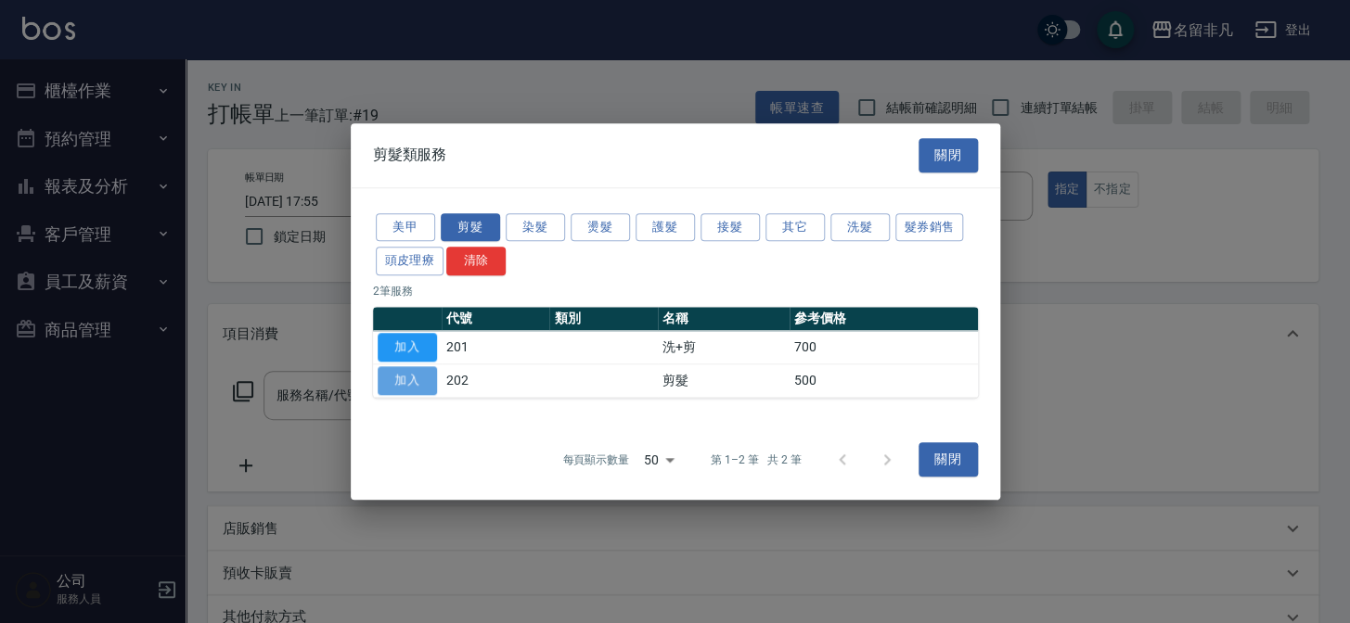
click at [427, 379] on button "加入" at bounding box center [407, 380] width 59 height 29
type input "剪髮(202)"
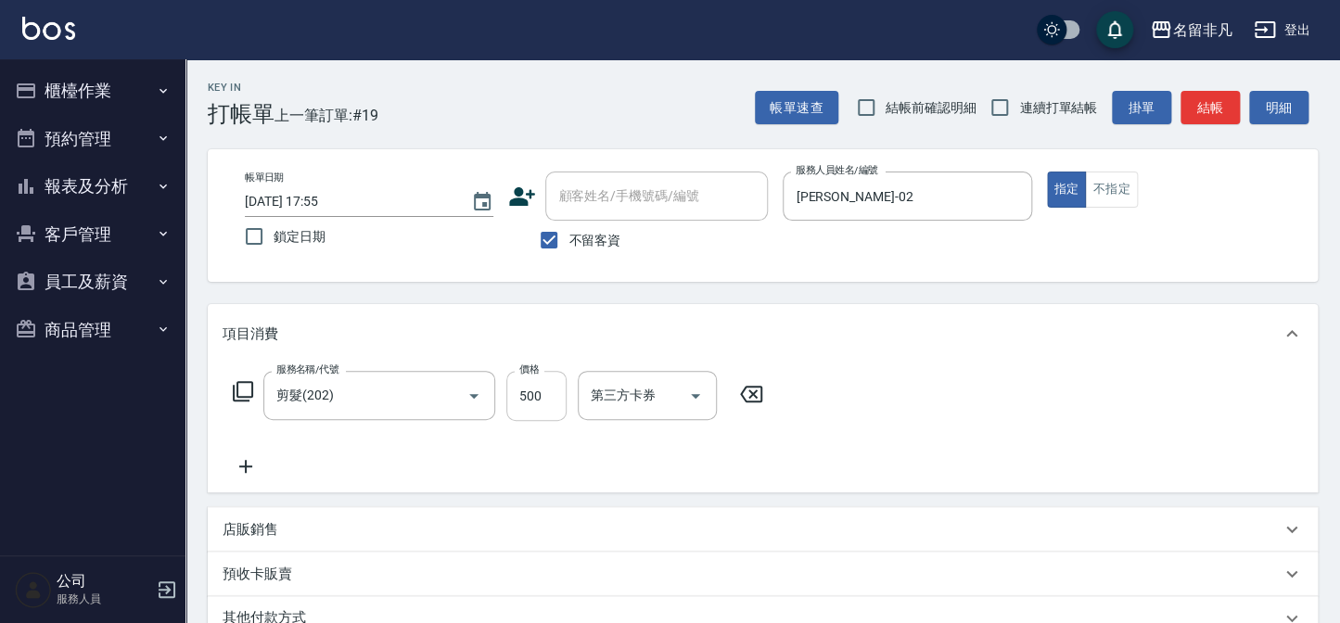
click at [555, 398] on input "500" at bounding box center [536, 396] width 60 height 50
click at [526, 396] on input "4400" at bounding box center [536, 396] width 60 height 50
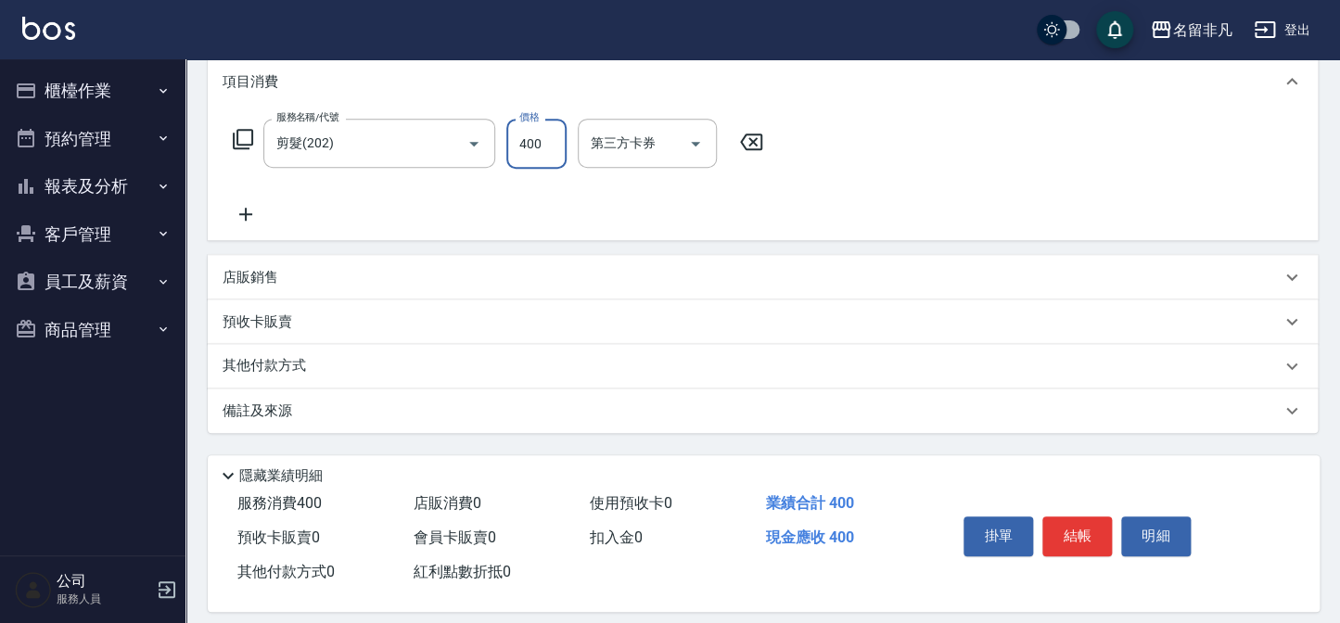
scroll to position [268, 0]
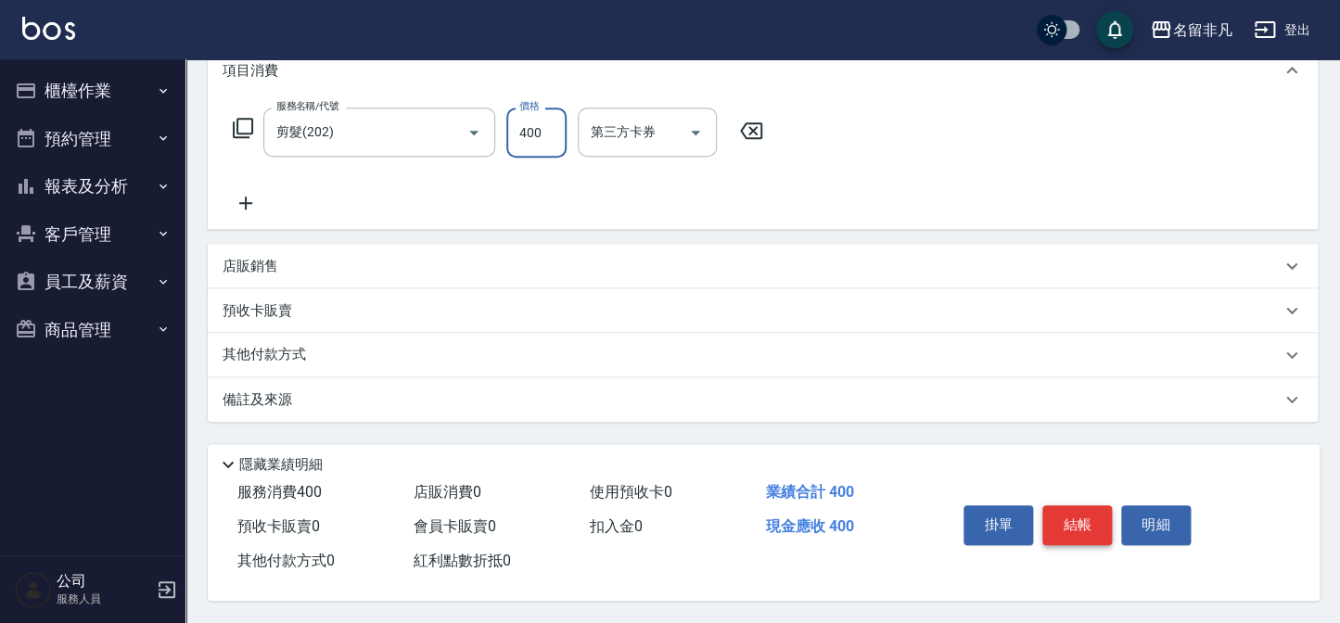
type input "400"
click at [1086, 519] on button "結帳" at bounding box center [1078, 525] width 70 height 39
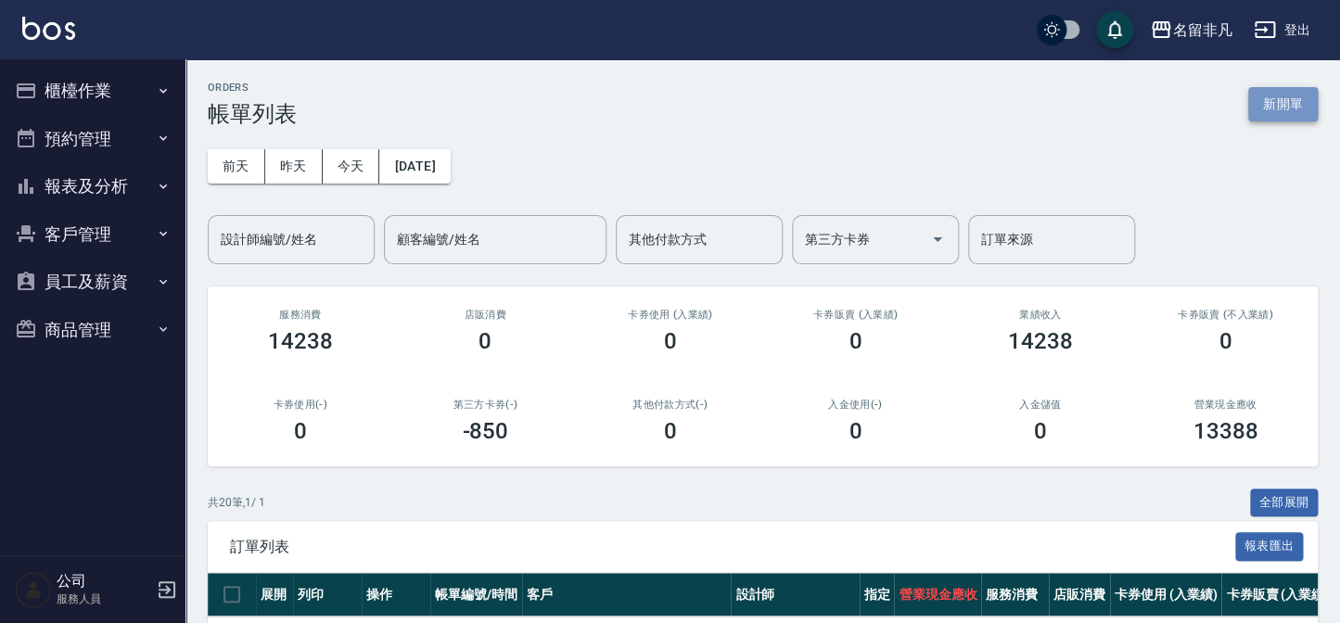
click at [1283, 109] on button "新開單" at bounding box center [1283, 104] width 70 height 34
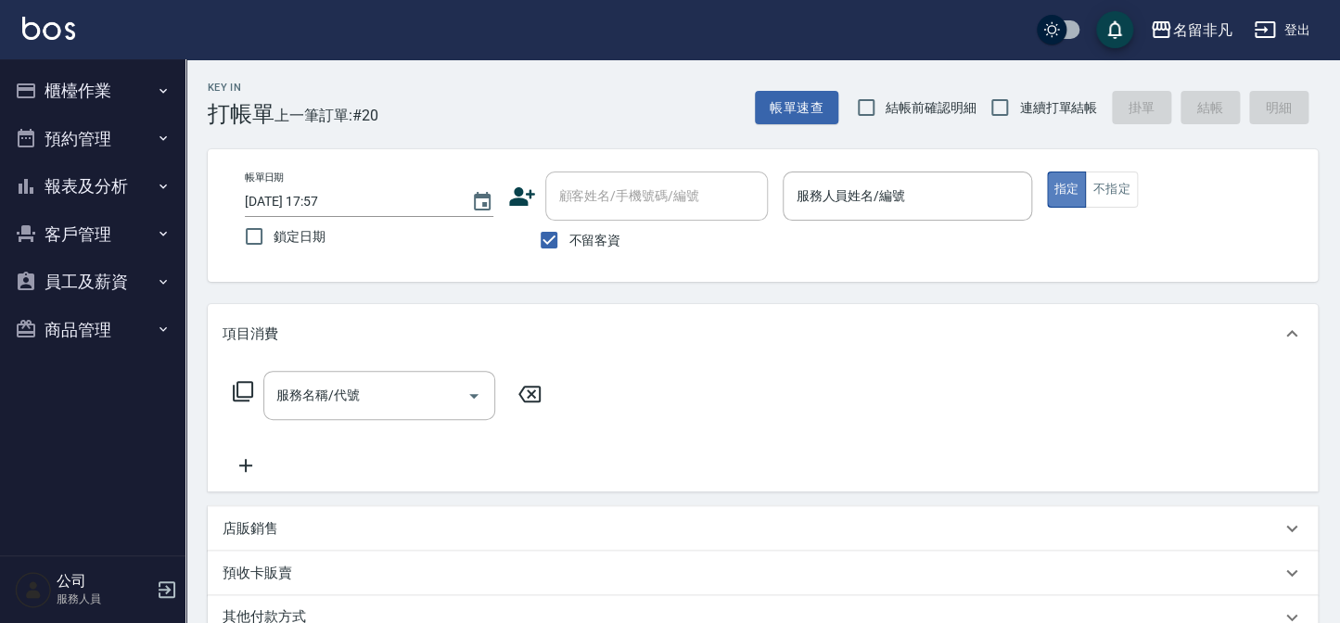
click at [1072, 188] on button "指定" at bounding box center [1067, 190] width 40 height 36
click at [954, 183] on input "服務人員姓名/編號" at bounding box center [907, 196] width 232 height 32
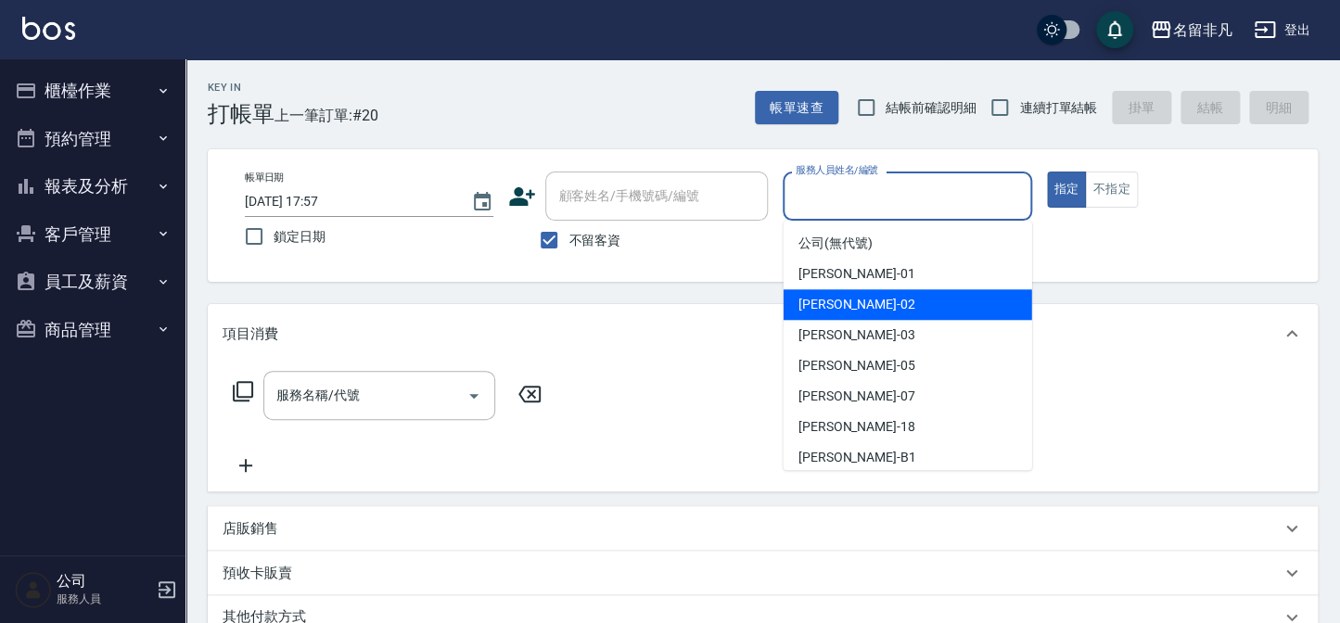
drag, startPoint x: 877, startPoint y: 304, endPoint x: 813, endPoint y: 278, distance: 68.2
click at [876, 303] on div "陳瑞珍 -02" at bounding box center [908, 304] width 249 height 31
type input "陳瑞珍-02"
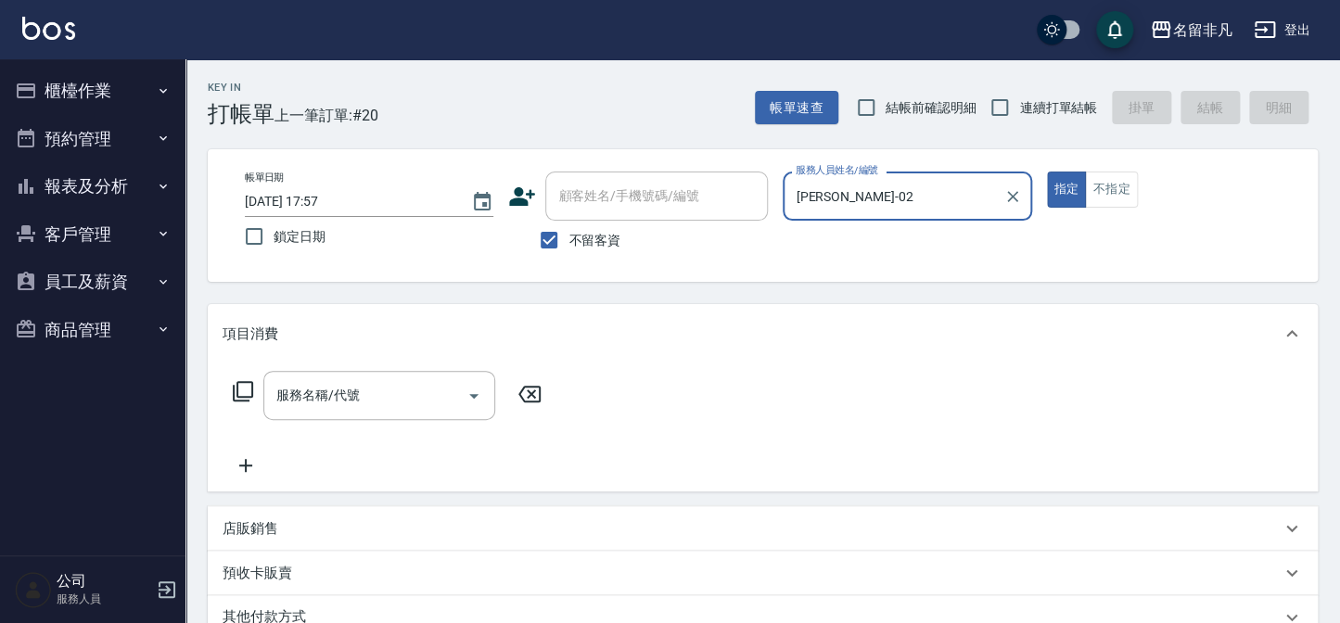
click at [247, 387] on icon at bounding box center [243, 391] width 22 height 22
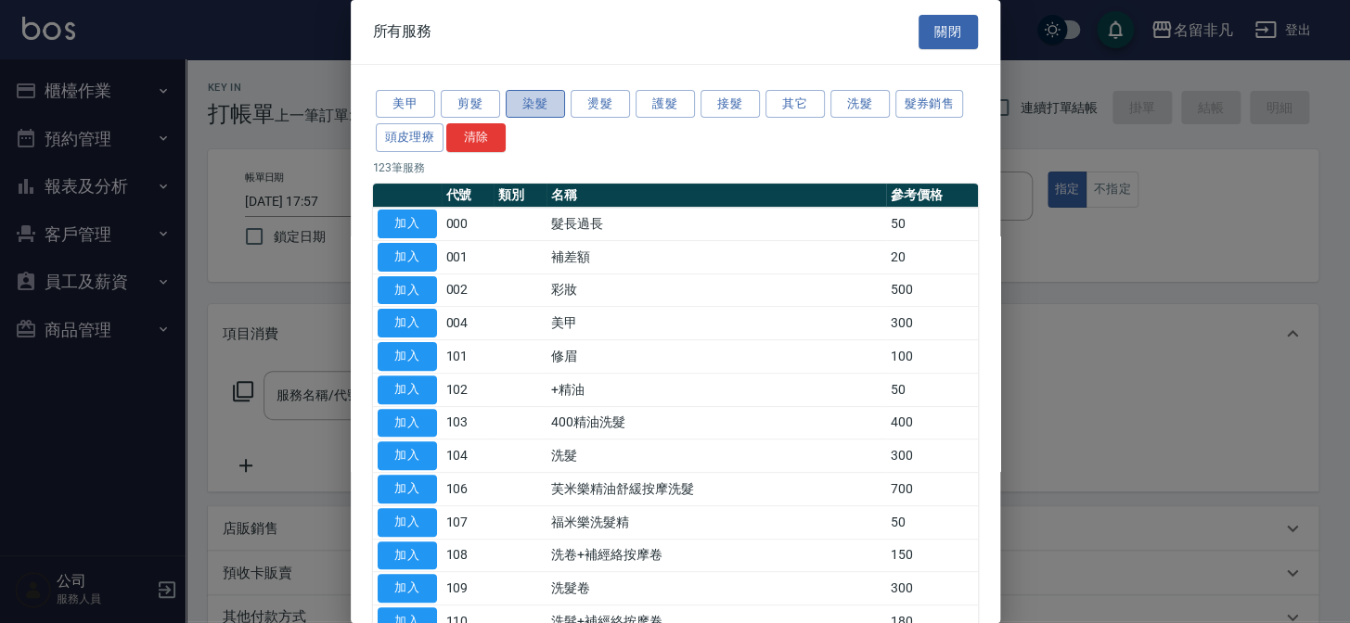
click at [519, 110] on button "染髮" at bounding box center [535, 104] width 59 height 29
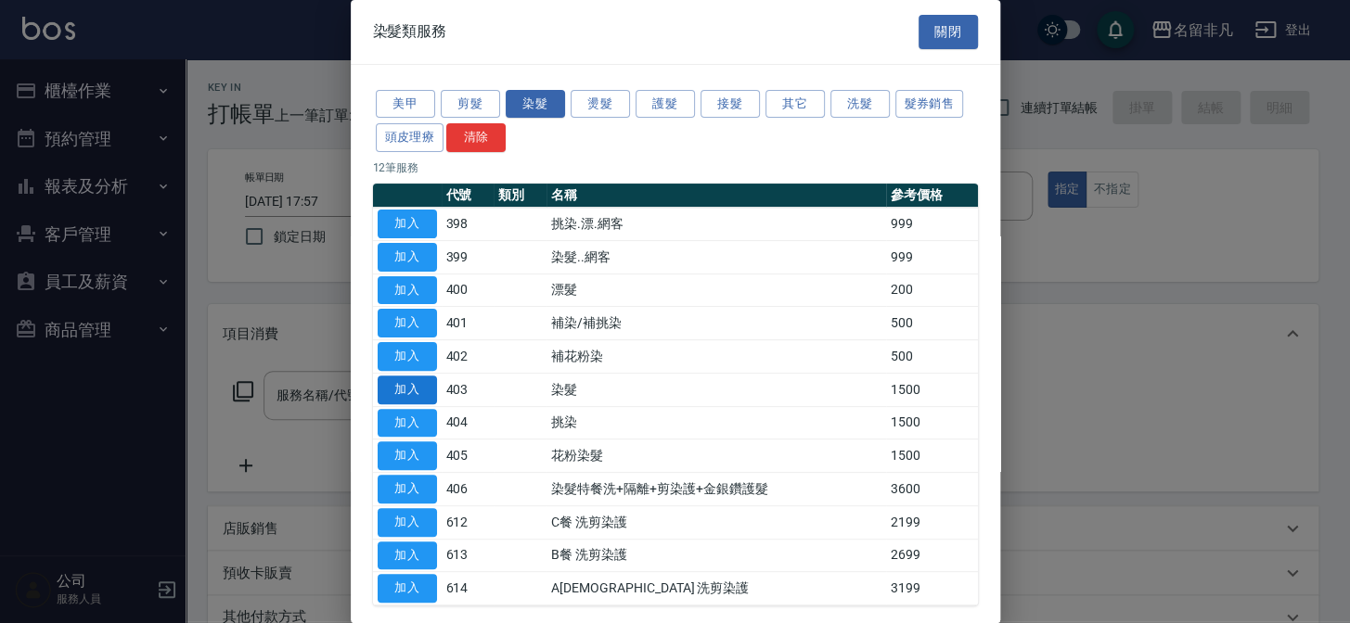
click at [391, 381] on button "加入" at bounding box center [407, 390] width 59 height 29
type input "染髮(403)"
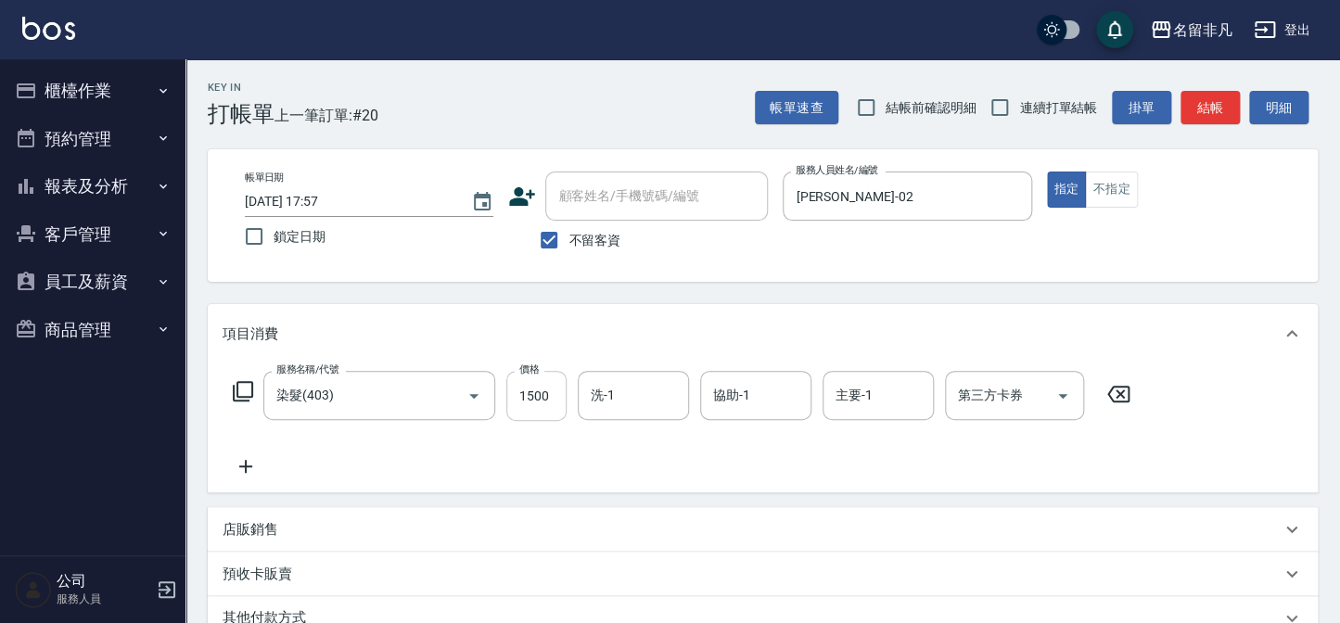
click at [551, 395] on input "1500" at bounding box center [536, 396] width 60 height 50
click at [523, 399] on input "22500" at bounding box center [536, 396] width 60 height 50
type input "2500"
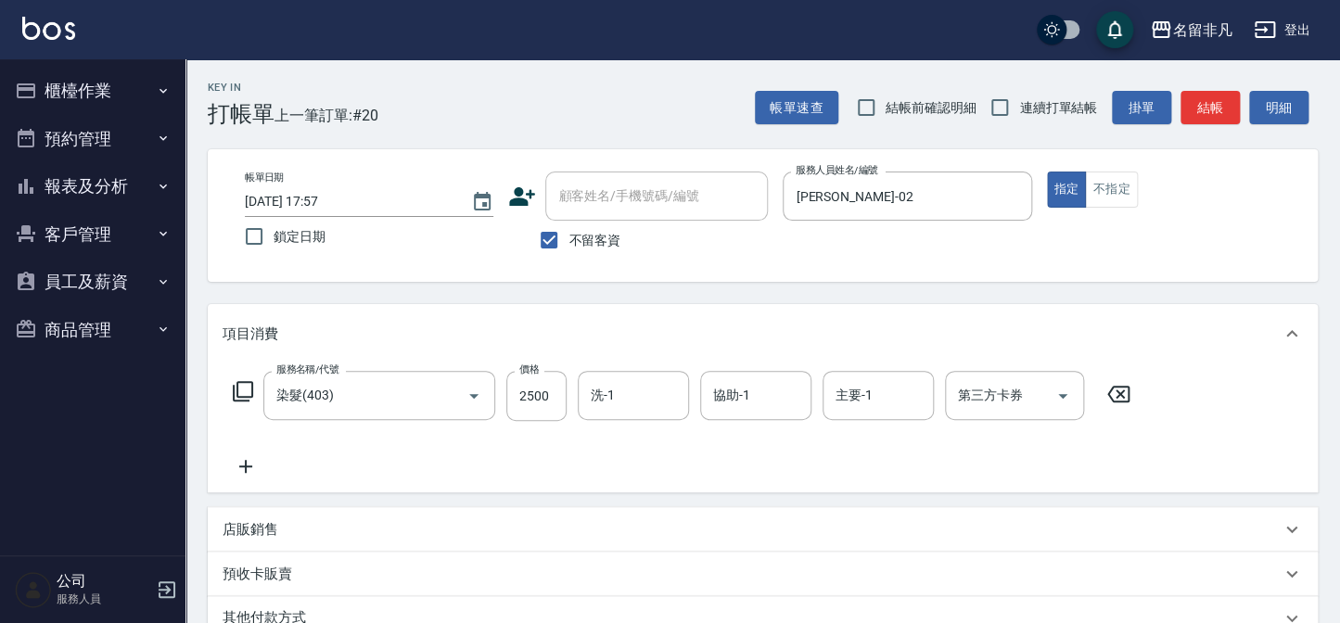
click at [246, 391] on icon at bounding box center [243, 391] width 22 height 22
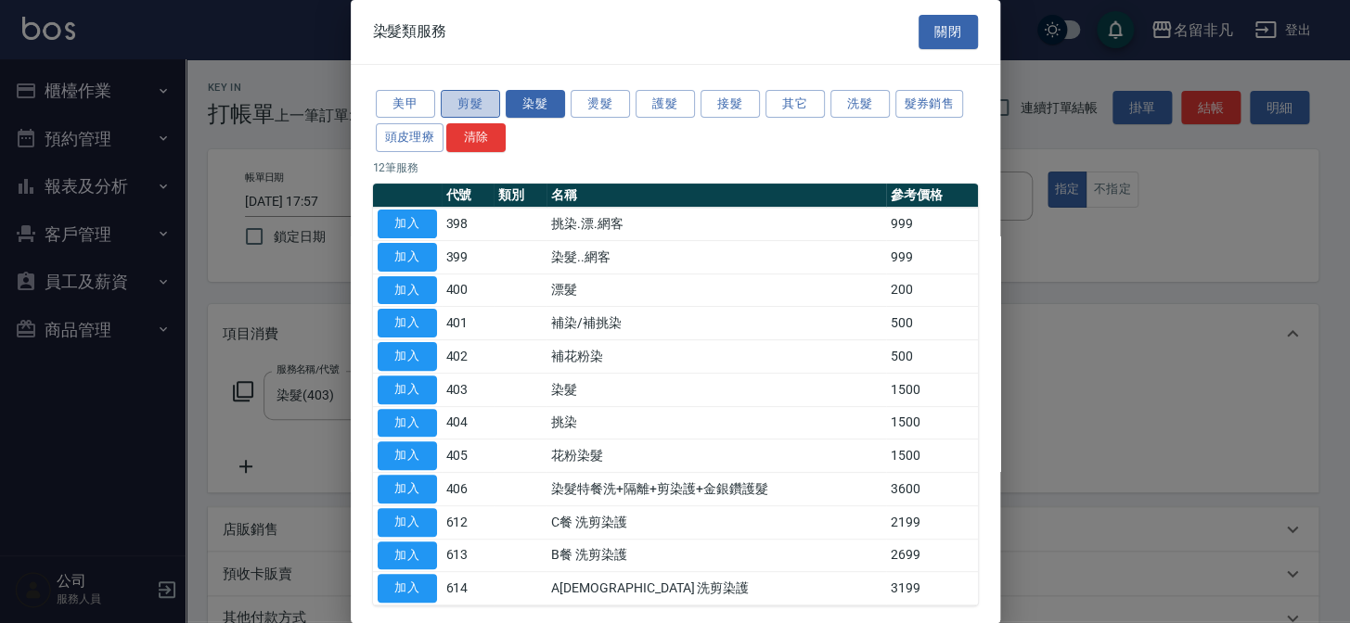
click at [469, 105] on button "剪髮" at bounding box center [470, 104] width 59 height 29
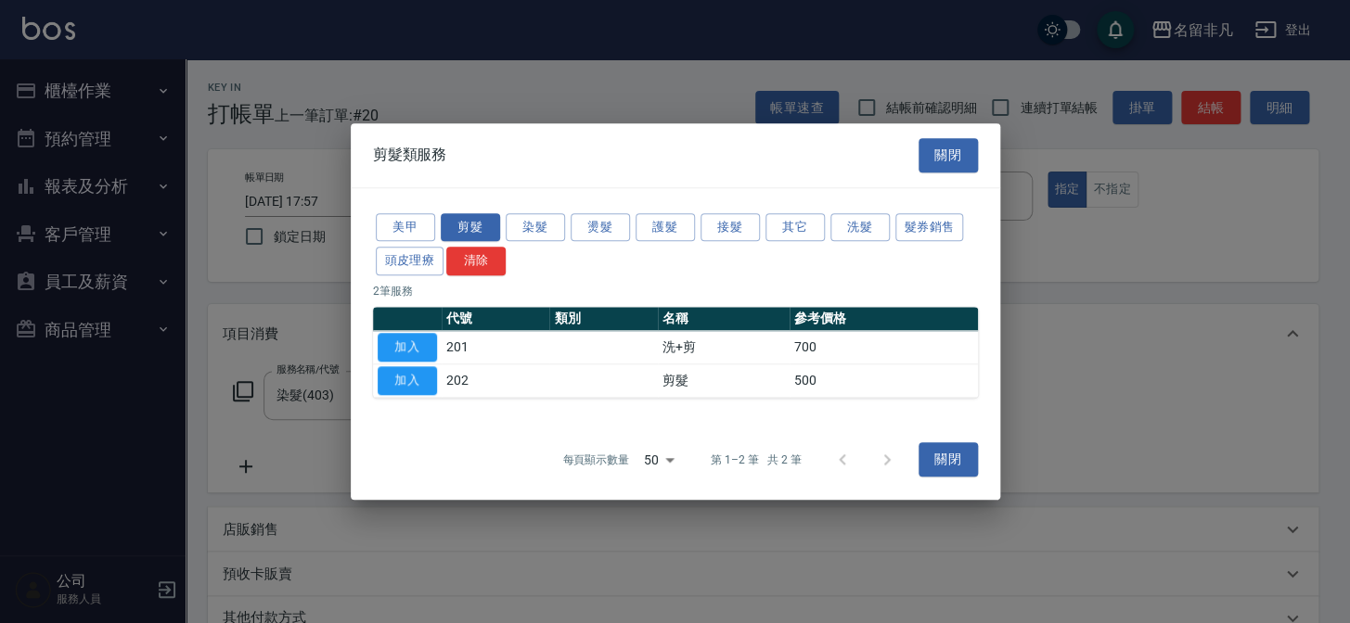
click at [798, 383] on td "500" at bounding box center [883, 380] width 188 height 33
click at [792, 388] on td "500" at bounding box center [883, 380] width 188 height 33
click at [424, 374] on button "加入" at bounding box center [407, 380] width 59 height 29
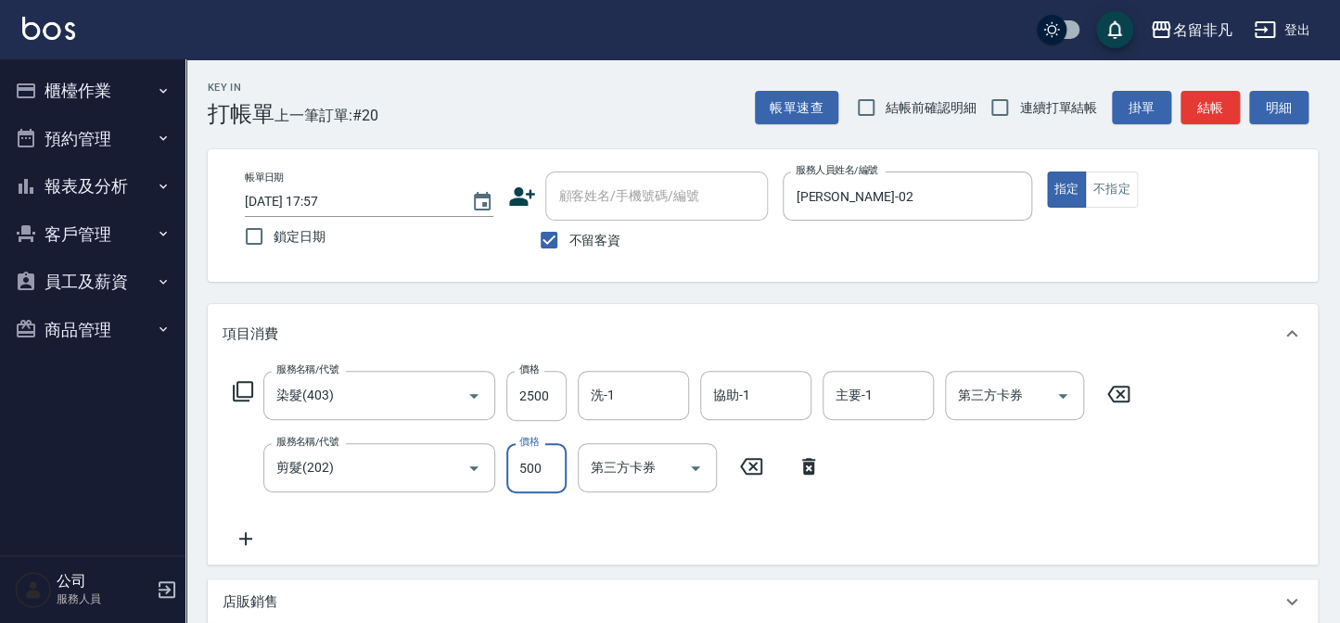
click at [550, 467] on input "500" at bounding box center [536, 468] width 60 height 50
click at [527, 469] on input "6600" at bounding box center [536, 468] width 60 height 50
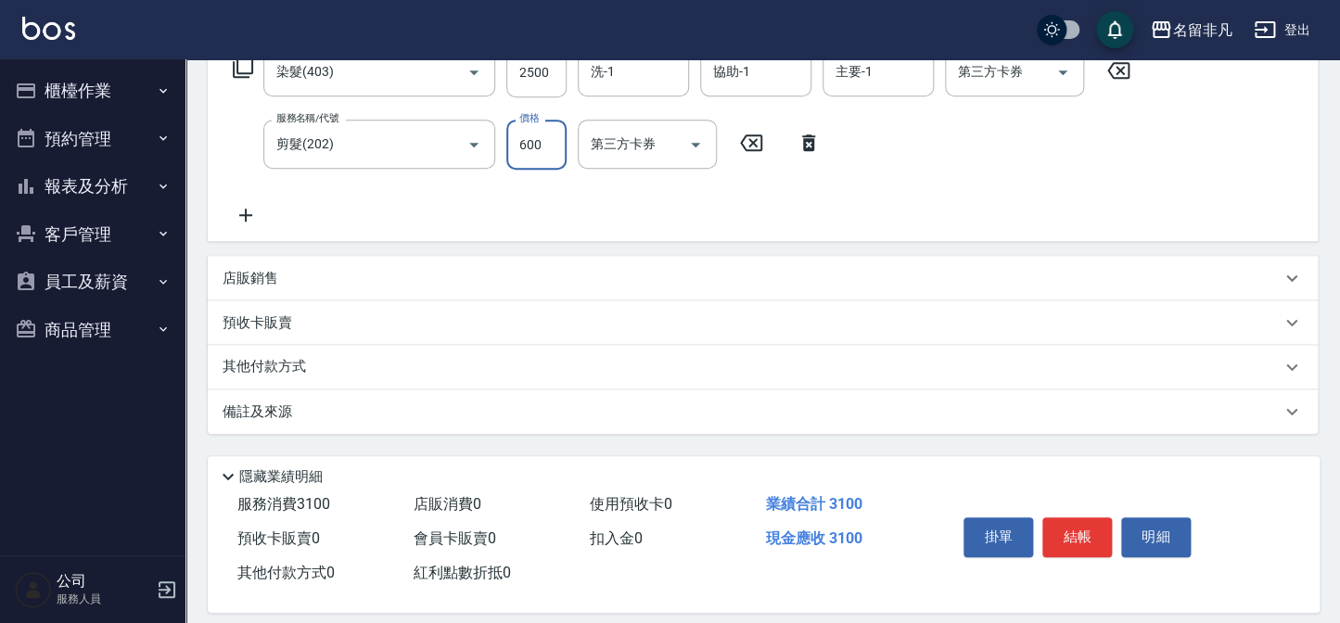
scroll to position [337, 0]
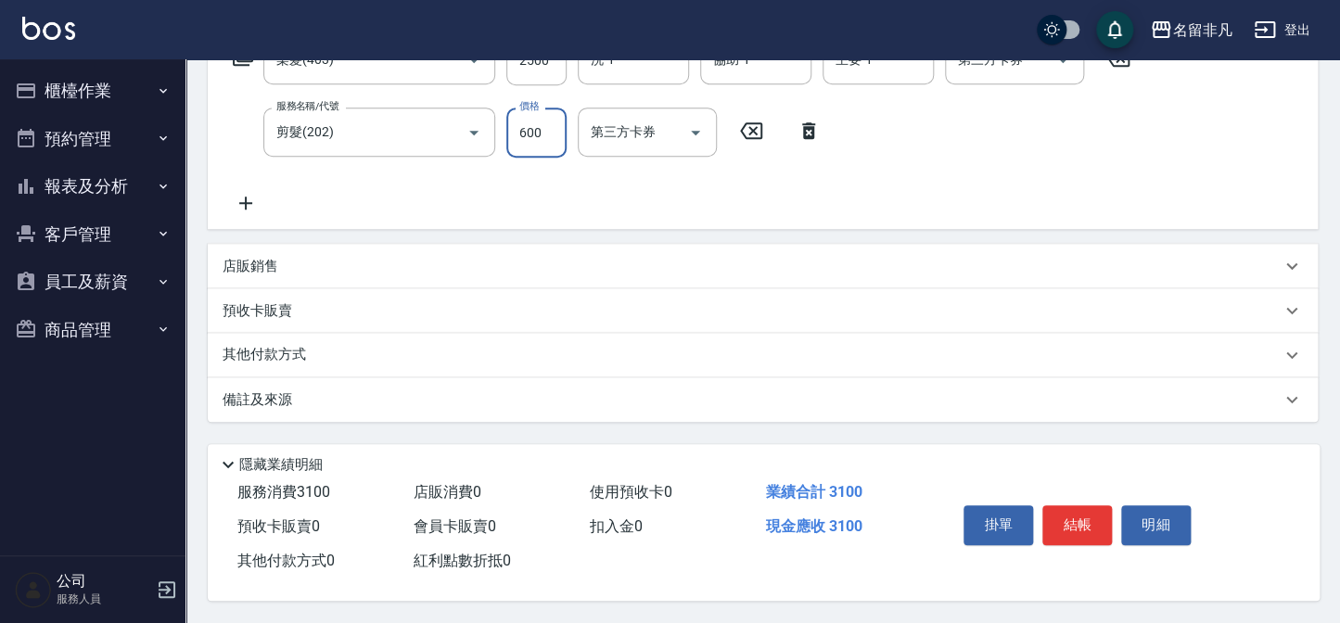
type input "600"
click at [319, 352] on div "其他付款方式" at bounding box center [752, 355] width 1058 height 20
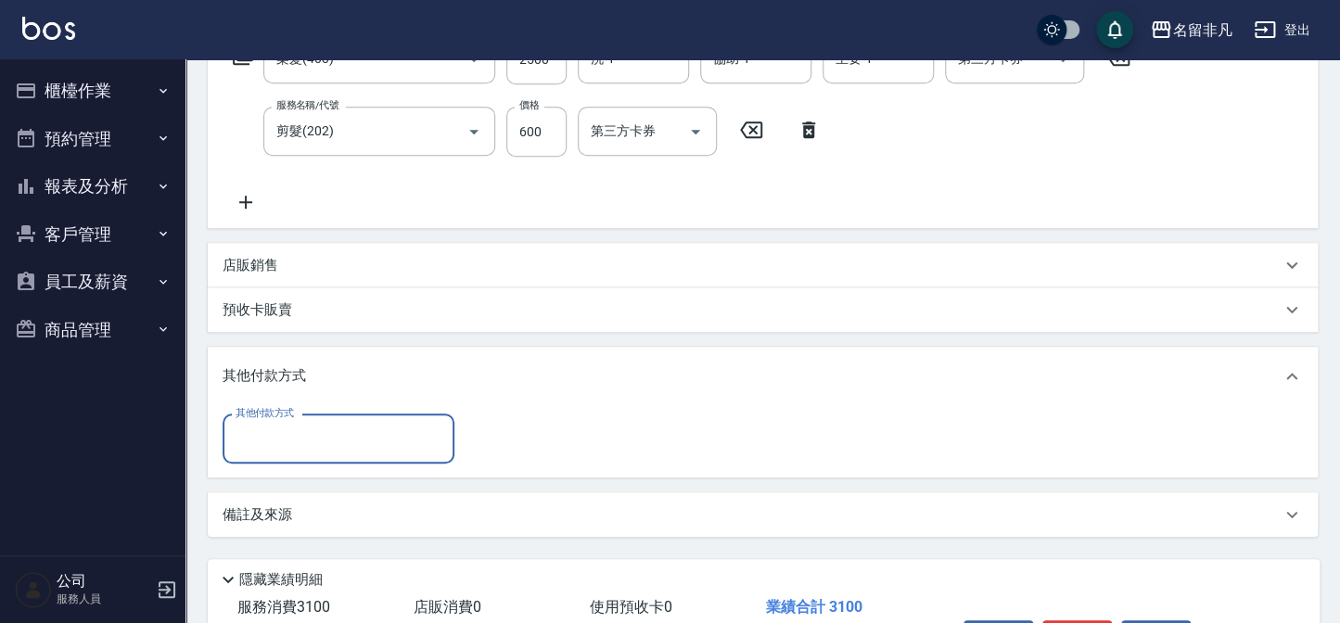
scroll to position [0, 0]
drag, startPoint x: 274, startPoint y: 436, endPoint x: 300, endPoint y: 441, distance: 26.4
click at [274, 435] on input "其他付款方式" at bounding box center [338, 438] width 215 height 32
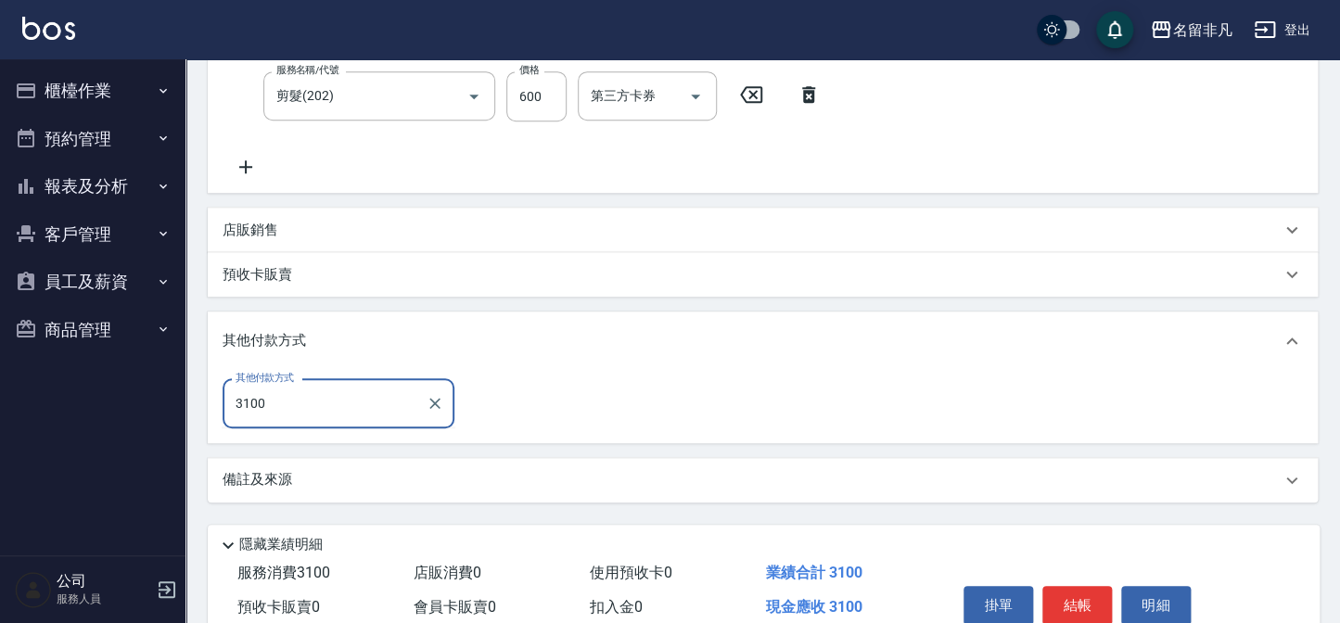
scroll to position [456, 0]
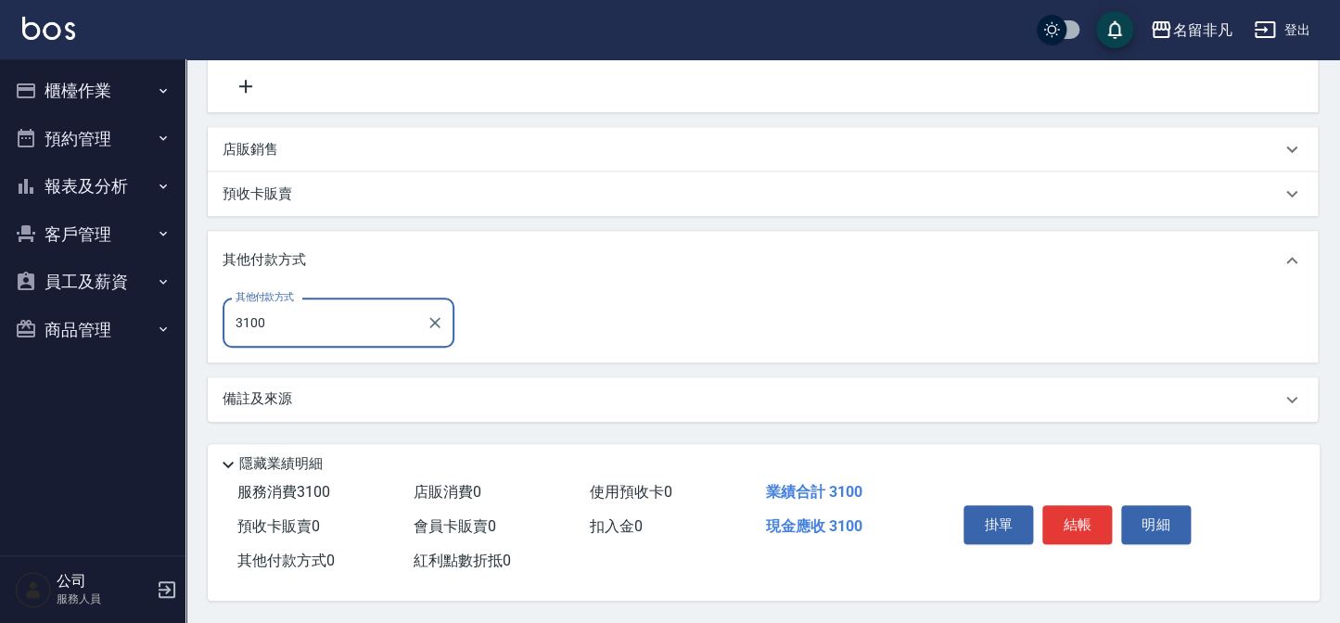
type input "3100"
click at [266, 271] on div "其他付款方式" at bounding box center [763, 260] width 1110 height 59
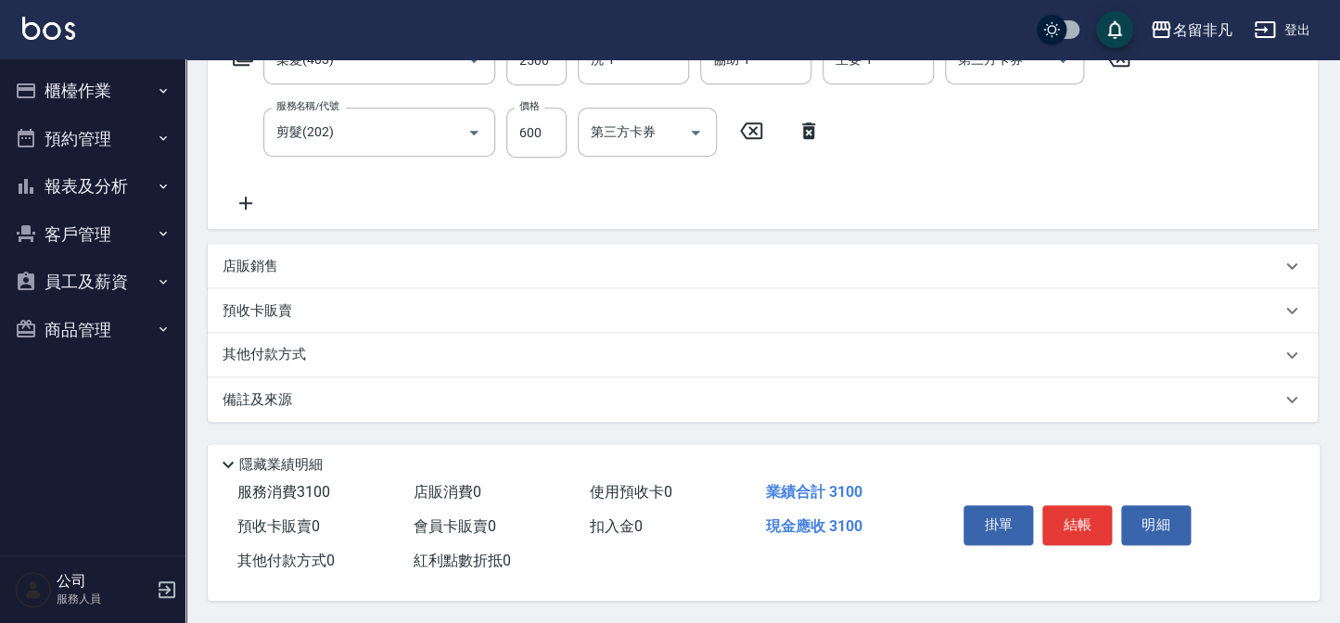
scroll to position [340, 0]
click at [264, 351] on p "其他付款方式" at bounding box center [269, 355] width 93 height 20
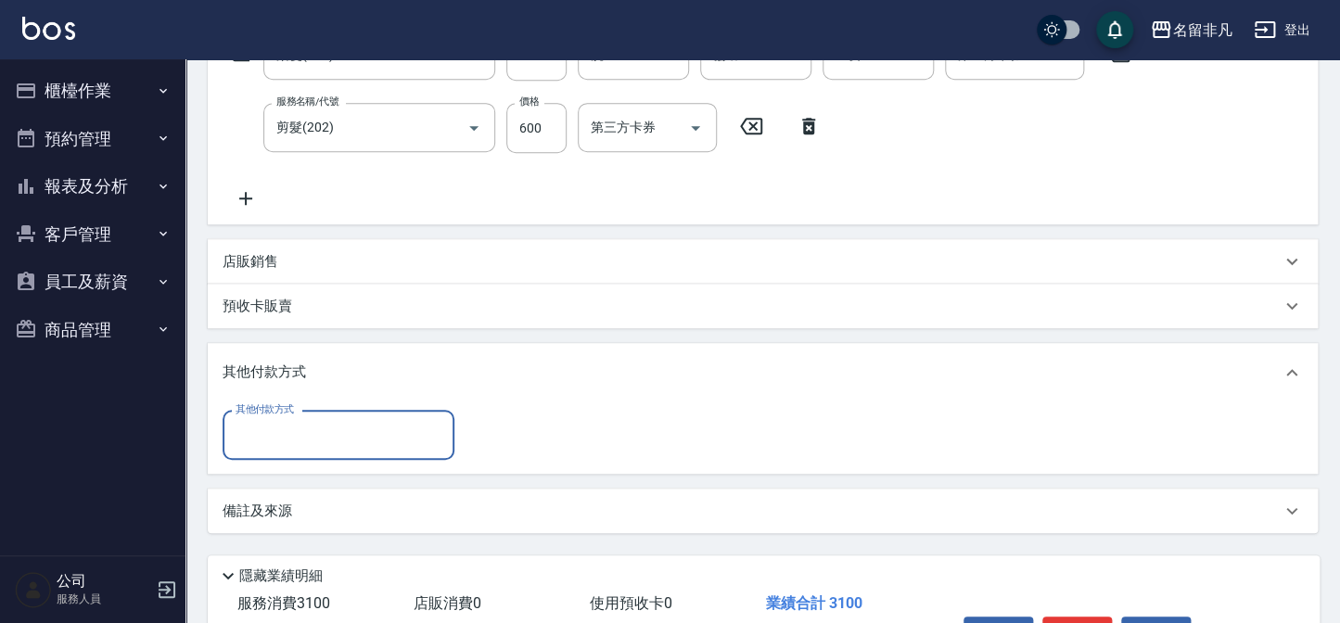
scroll to position [0, 0]
click at [307, 438] on input "其他付款方式" at bounding box center [338, 434] width 215 height 32
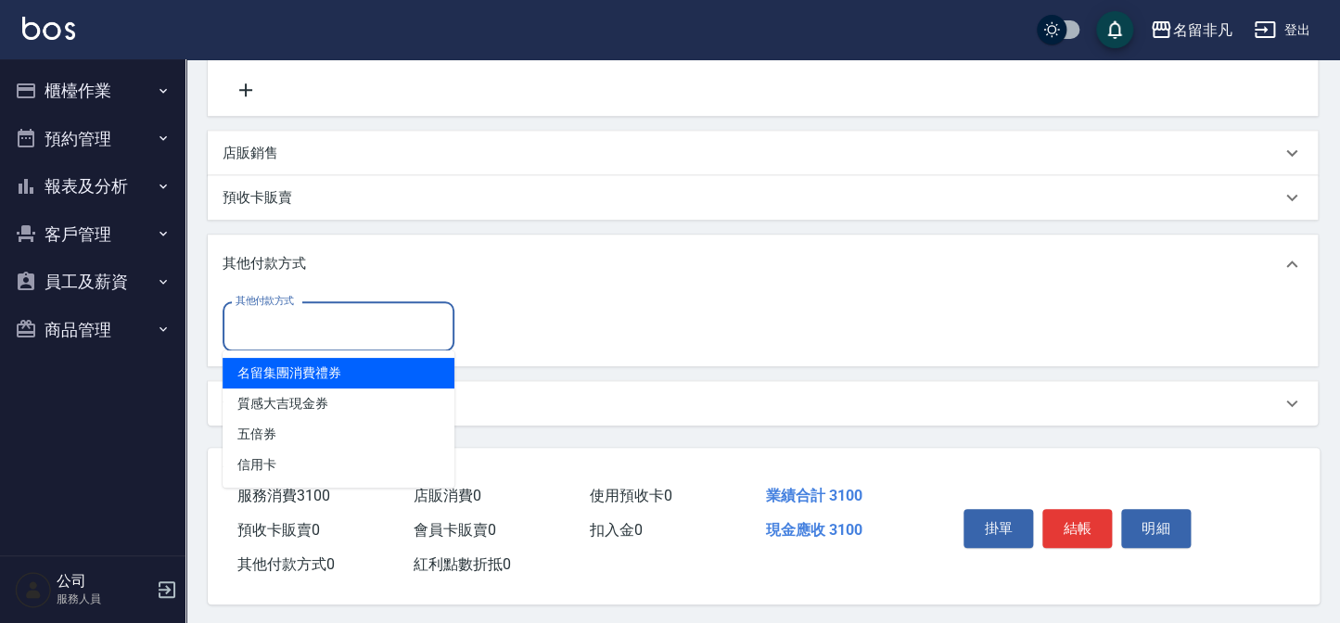
scroll to position [456, 0]
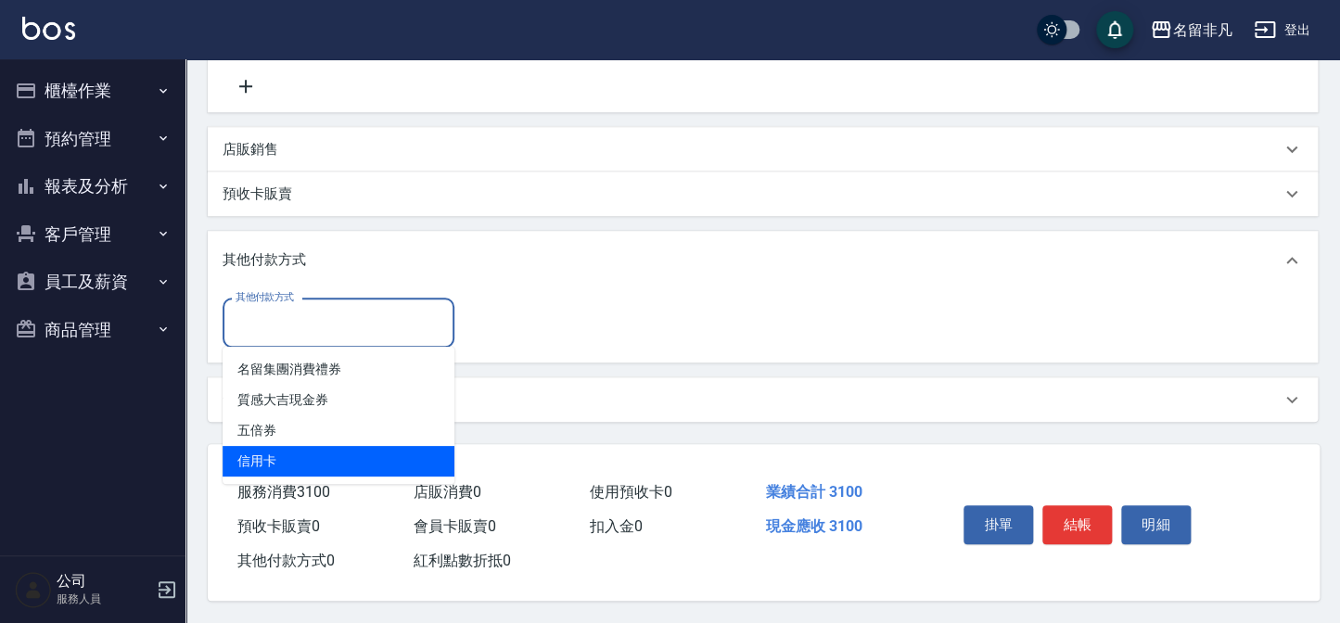
click at [304, 460] on span "信用卡" at bounding box center [339, 461] width 232 height 31
type input "信用卡"
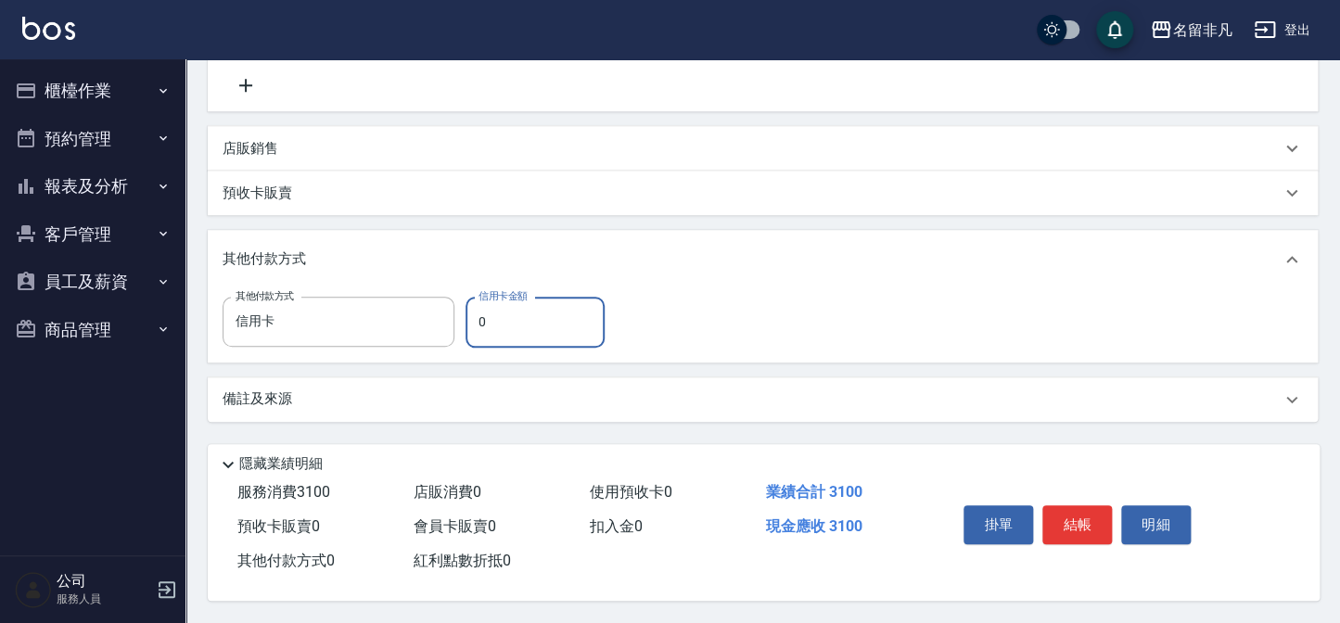
click at [501, 329] on input "0" at bounding box center [535, 322] width 139 height 50
click at [483, 320] on input "331" at bounding box center [535, 322] width 139 height 50
click at [492, 316] on input "31" at bounding box center [535, 322] width 139 height 50
type input "3100"
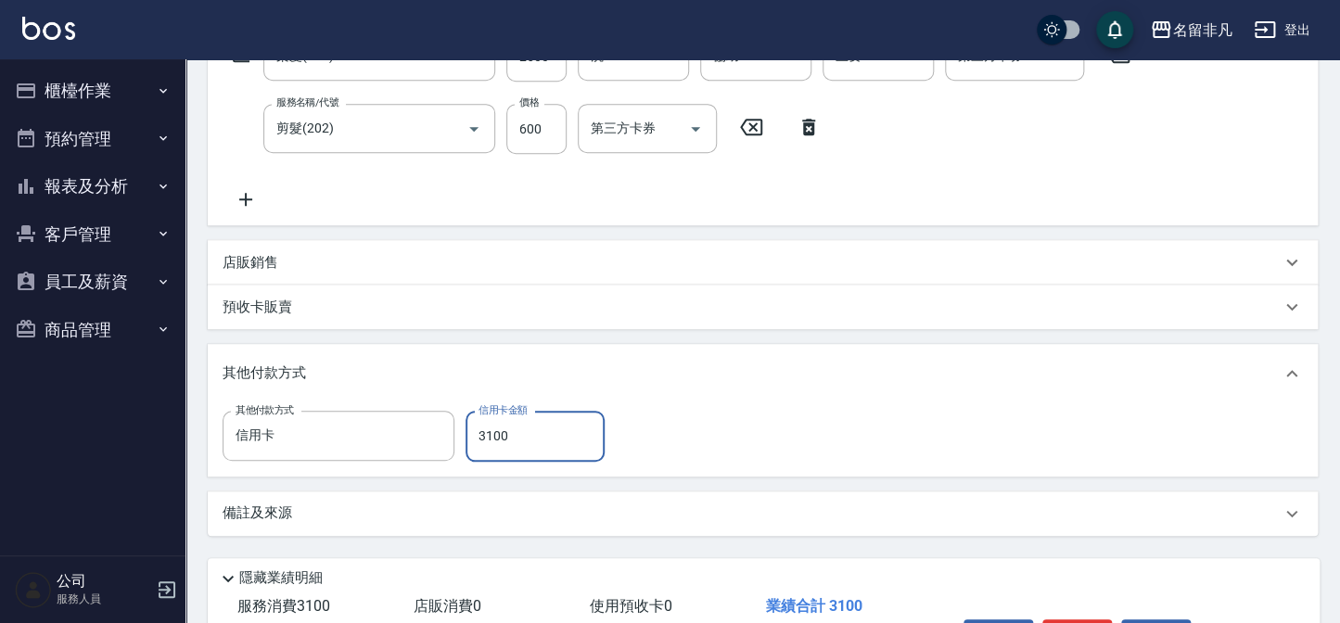
scroll to position [457, 0]
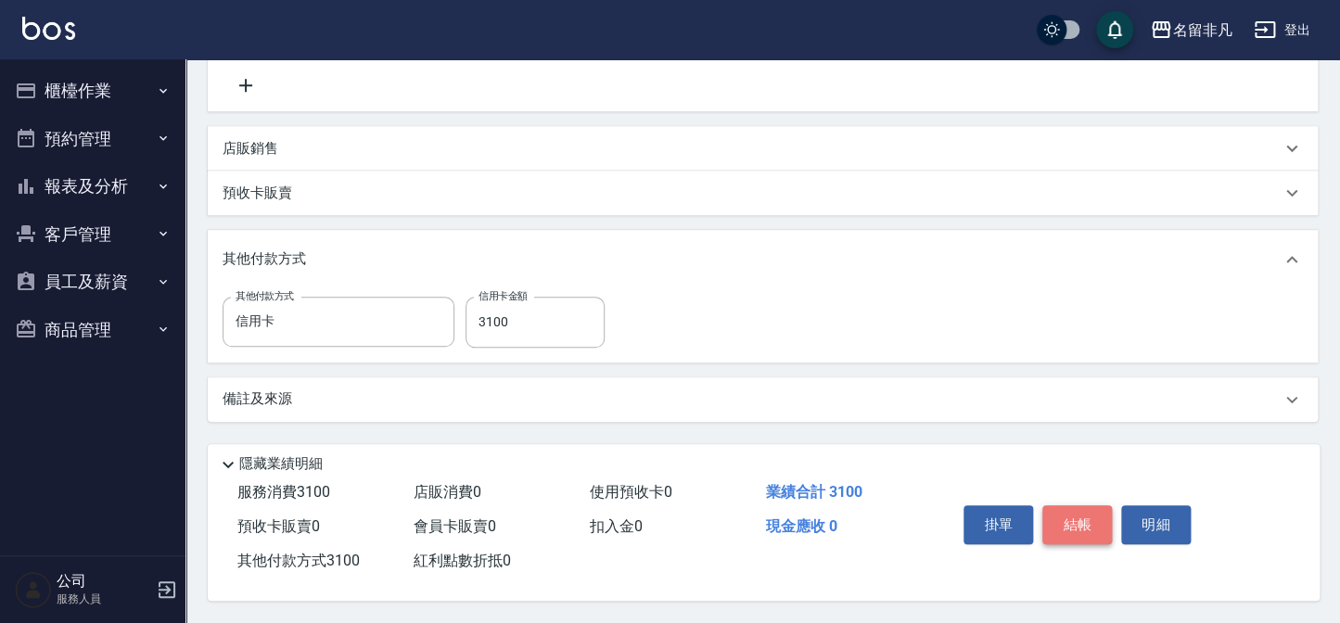
click at [1088, 519] on button "結帳" at bounding box center [1078, 525] width 70 height 39
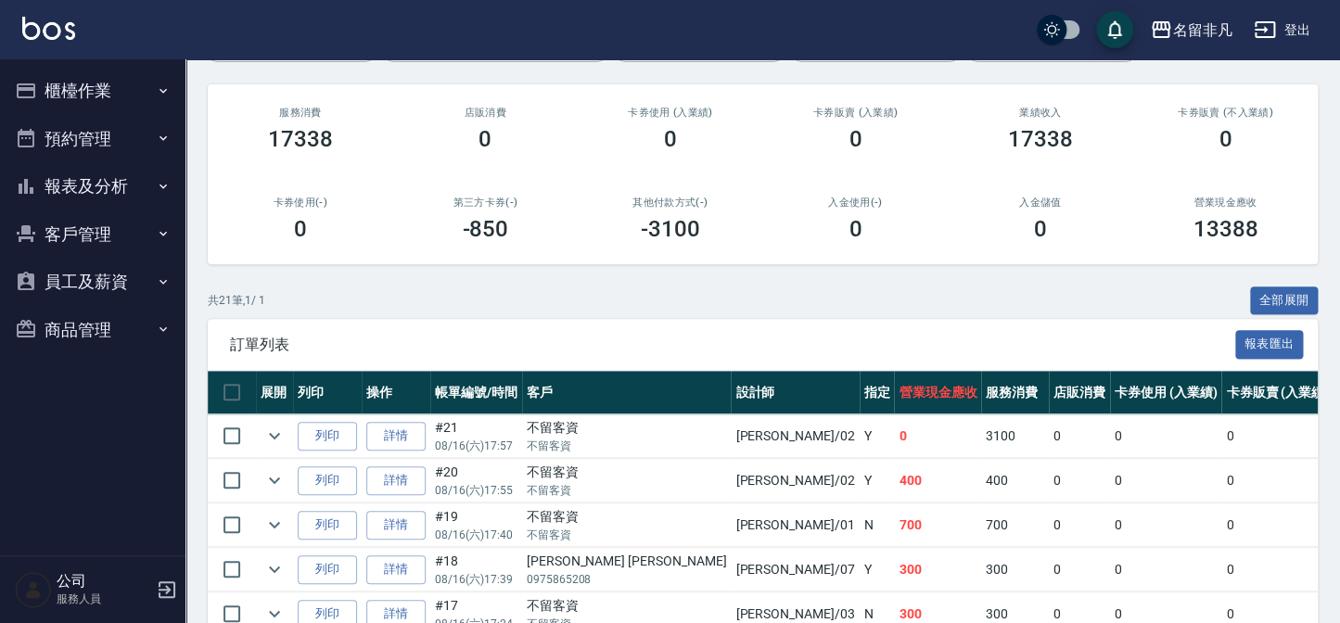
scroll to position [252, 0]
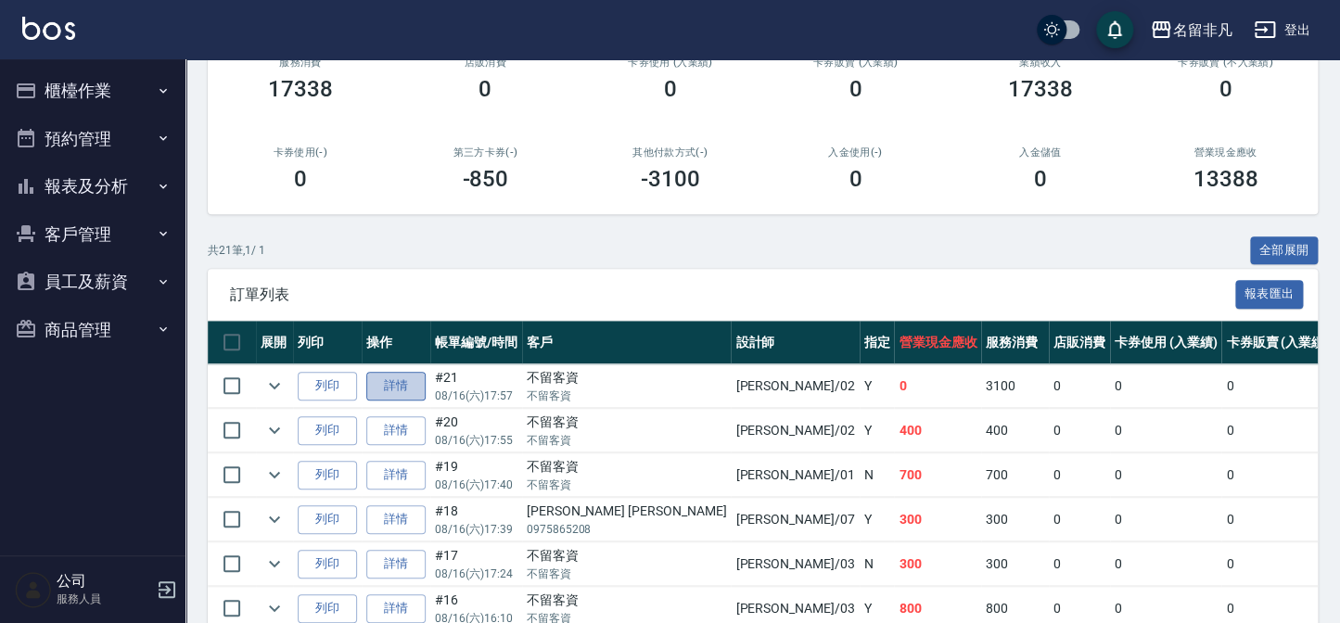
click at [402, 390] on link "詳情" at bounding box center [395, 386] width 59 height 29
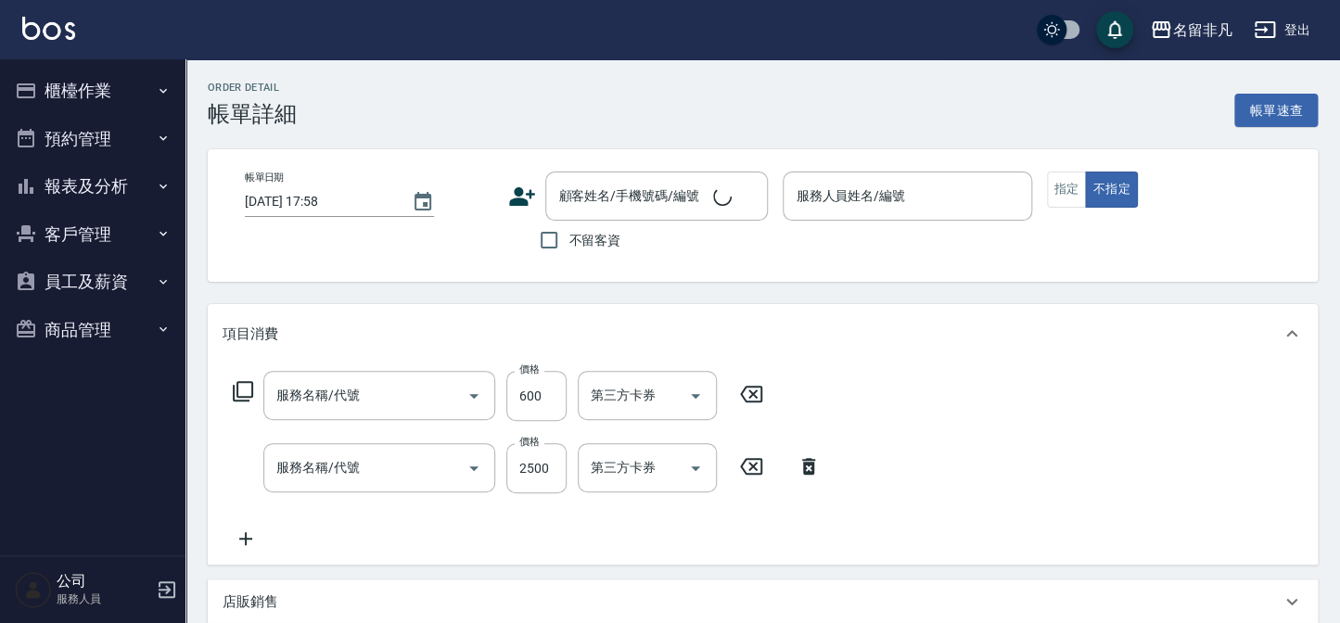
type input "2025/08/16 17:57"
checkbox input "true"
type input "陳瑞珍-02"
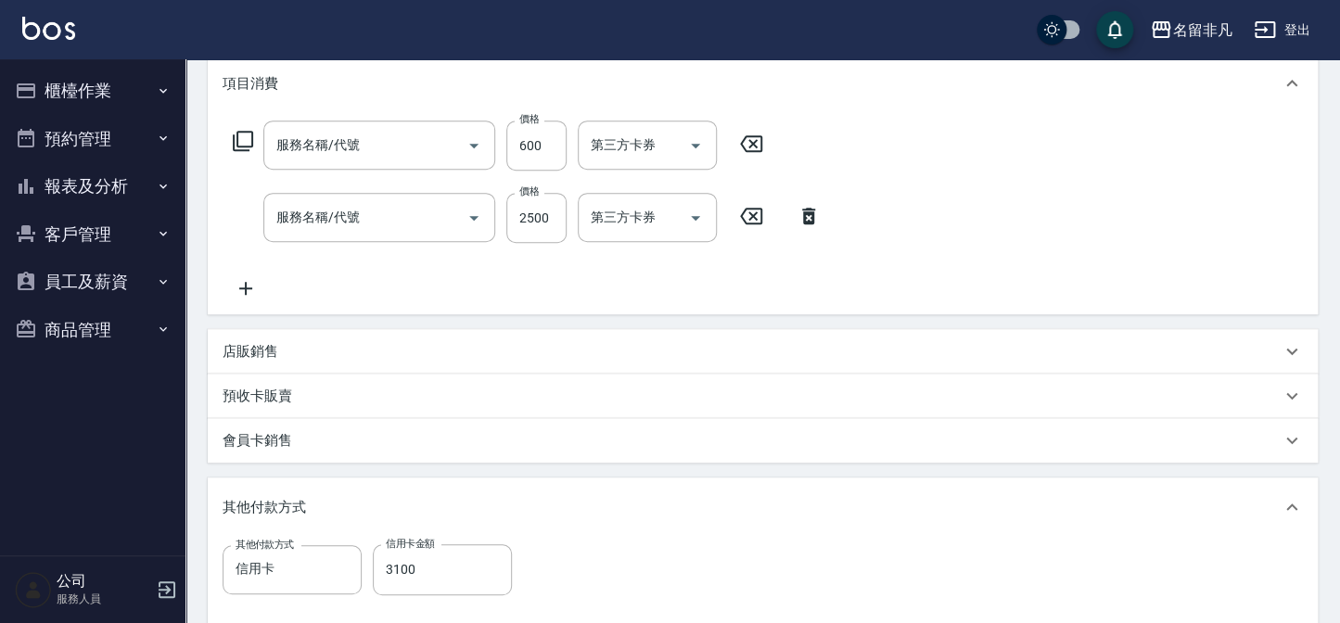
type input "剪髮(202)"
type input "染髮(403)"
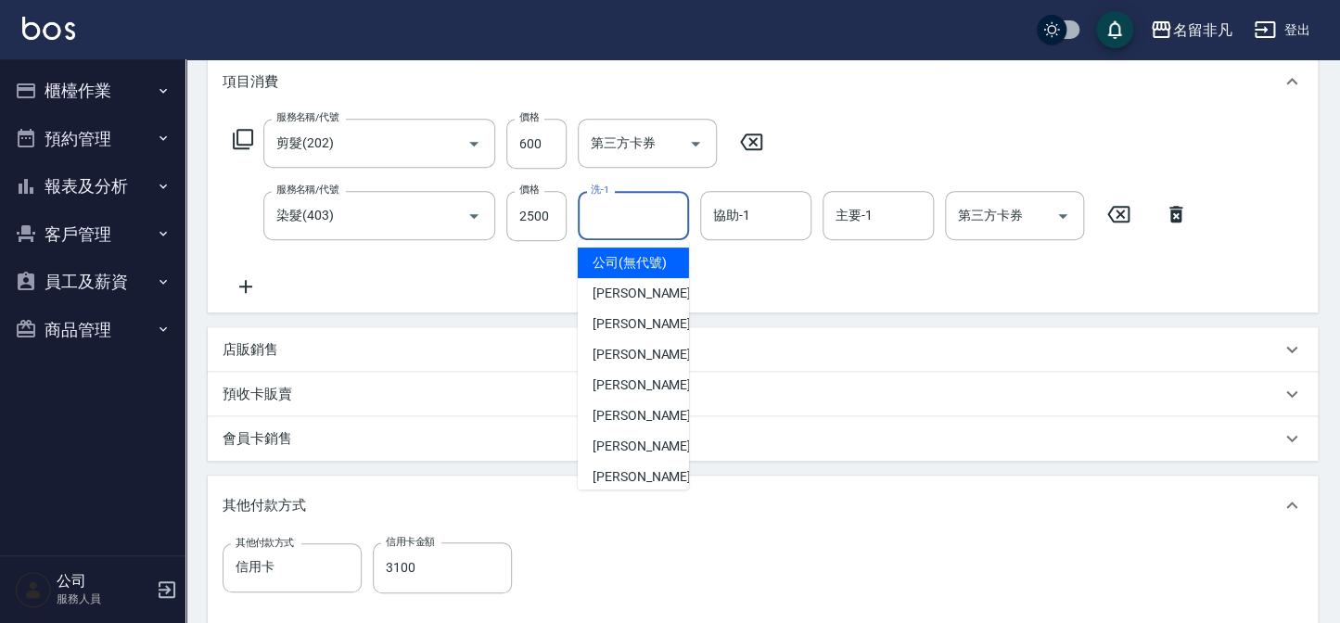
click at [647, 212] on input "洗-1" at bounding box center [633, 215] width 95 height 32
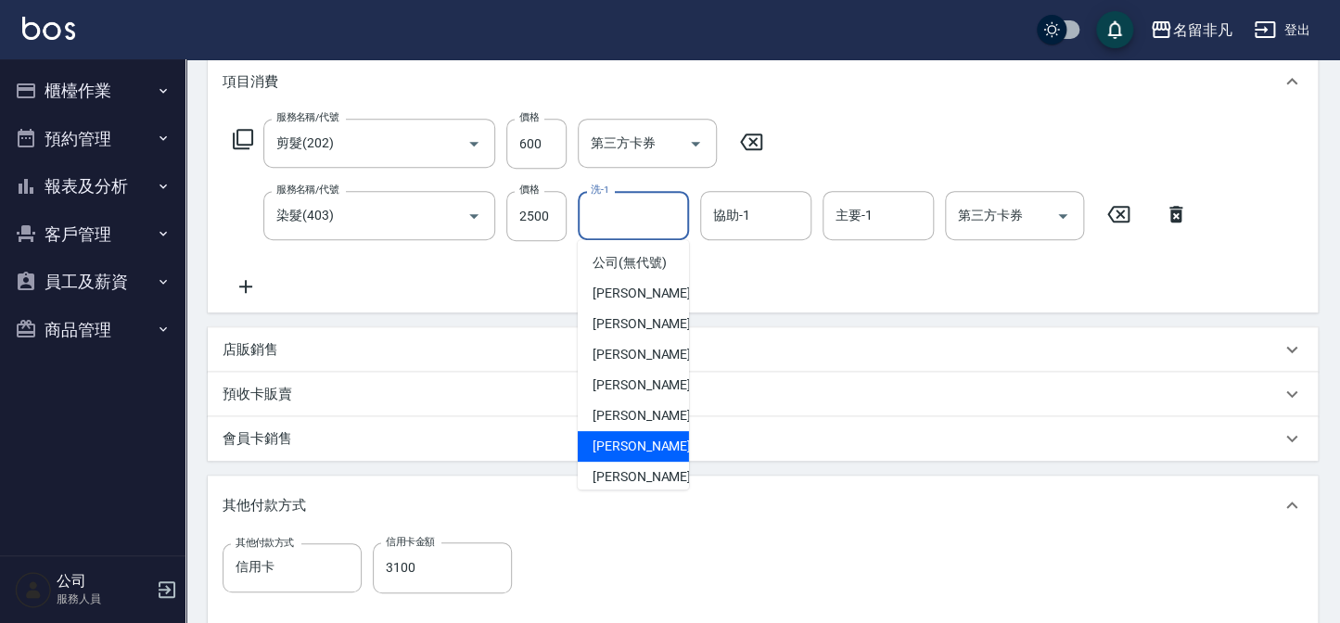
click at [605, 456] on span "陳子晴 -18" at bounding box center [651, 446] width 117 height 19
type input "陳子晴-18"
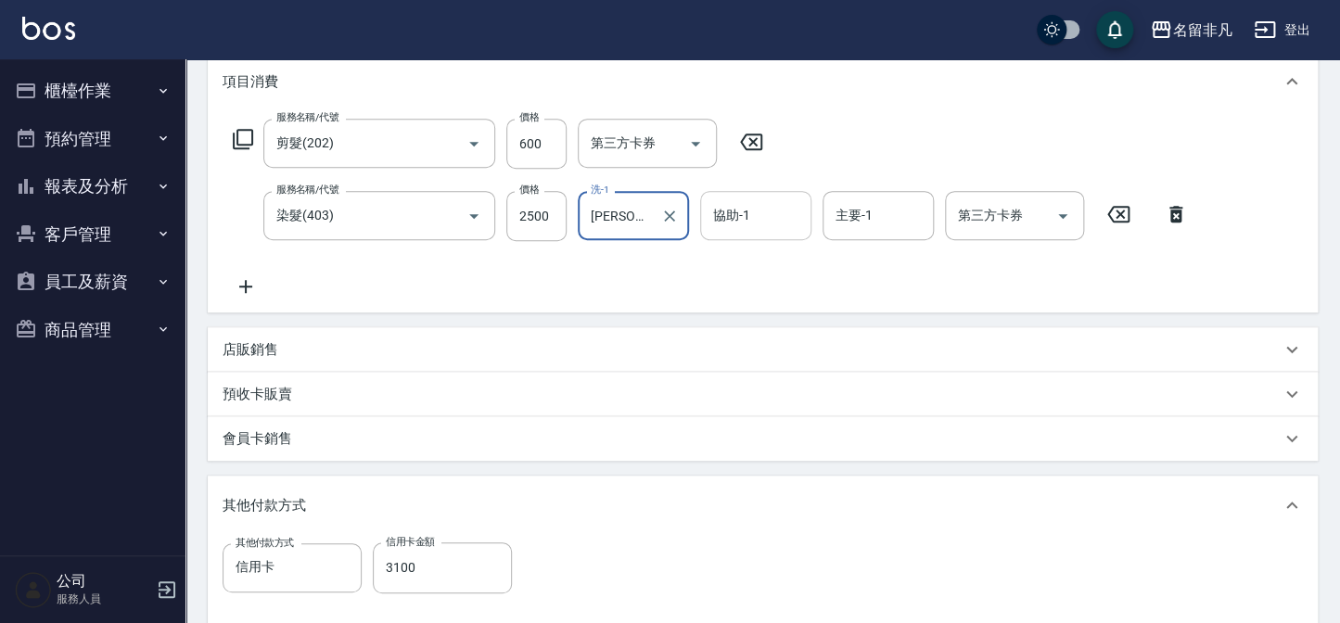
click at [774, 213] on input "協助-1" at bounding box center [756, 215] width 95 height 32
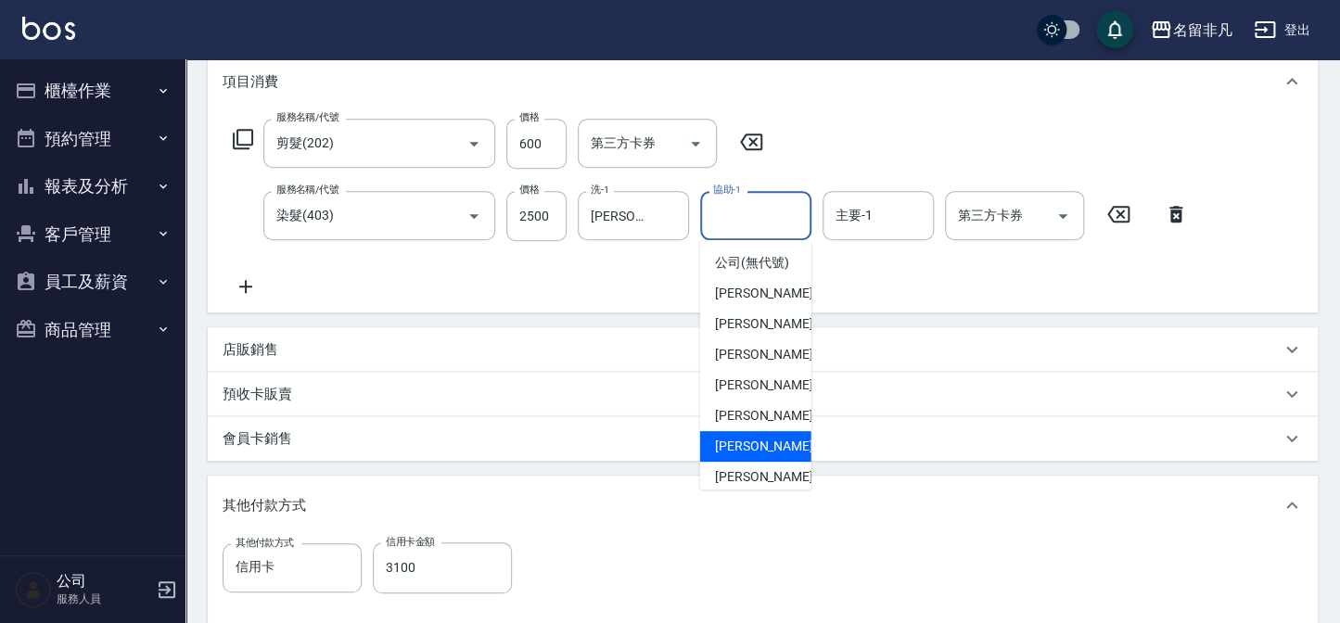
click at [727, 456] on span "陳子晴 -18" at bounding box center [773, 446] width 117 height 19
type input "陳子晴-18"
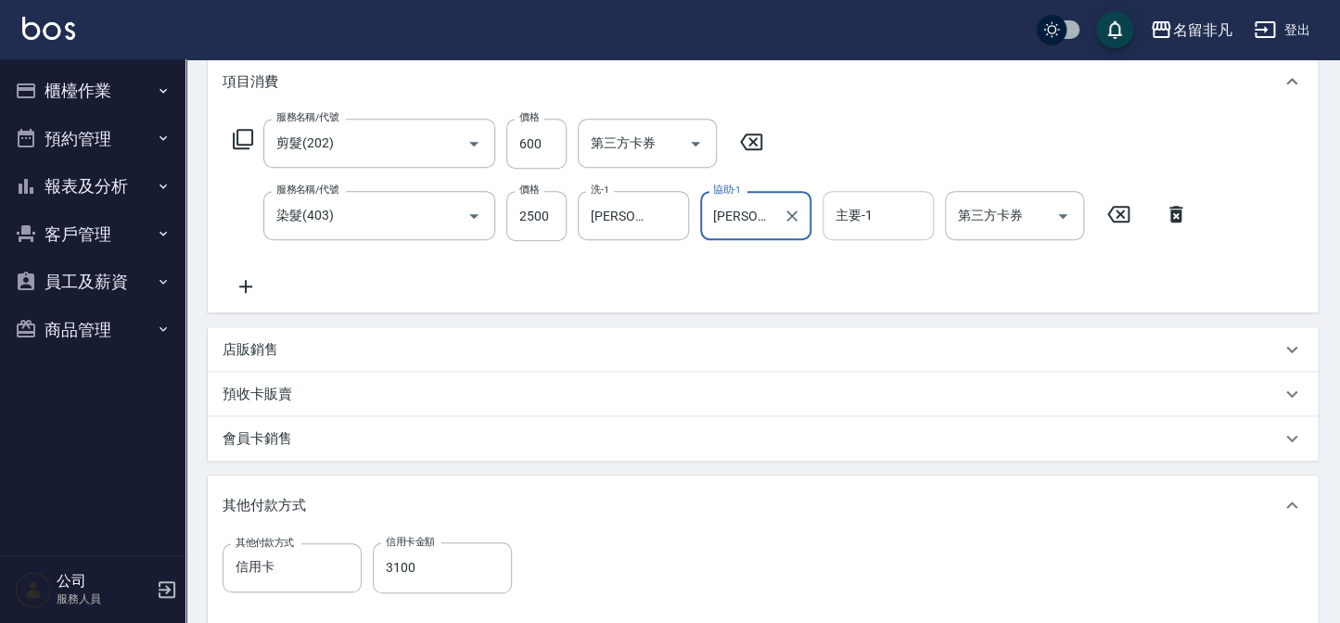
click at [881, 212] on input "主要-1" at bounding box center [878, 215] width 95 height 32
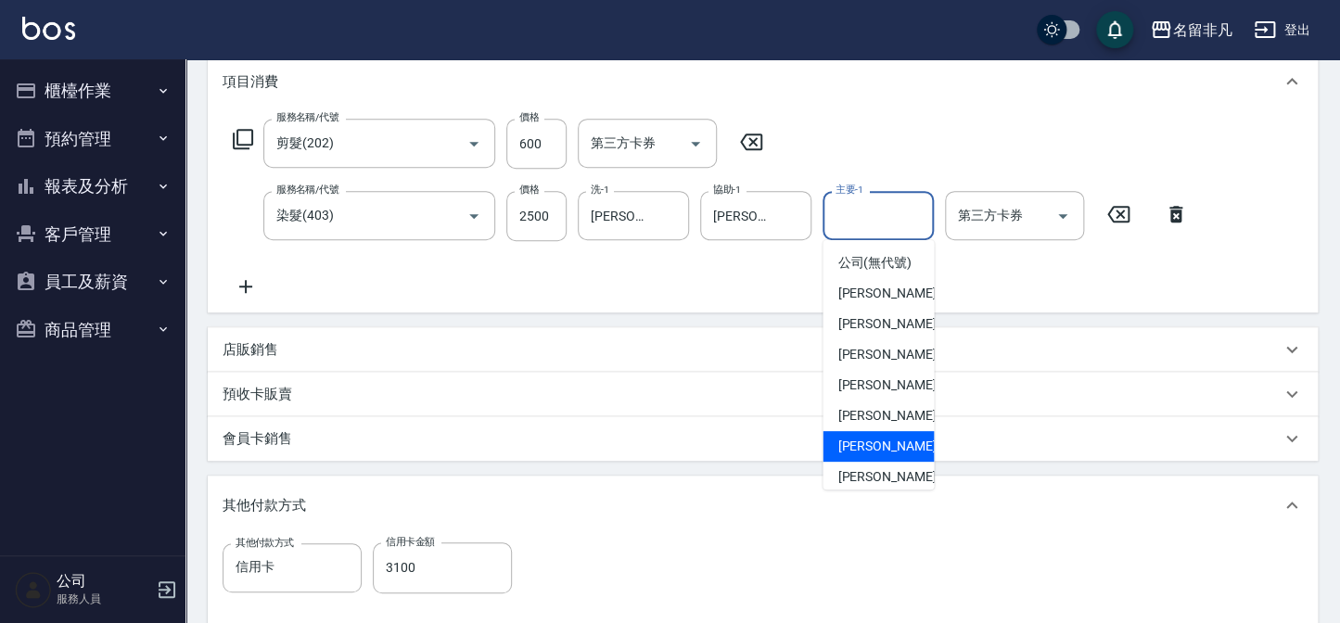
click at [862, 456] on span "陳子晴 -18" at bounding box center [896, 446] width 117 height 19
type input "陳子晴-18"
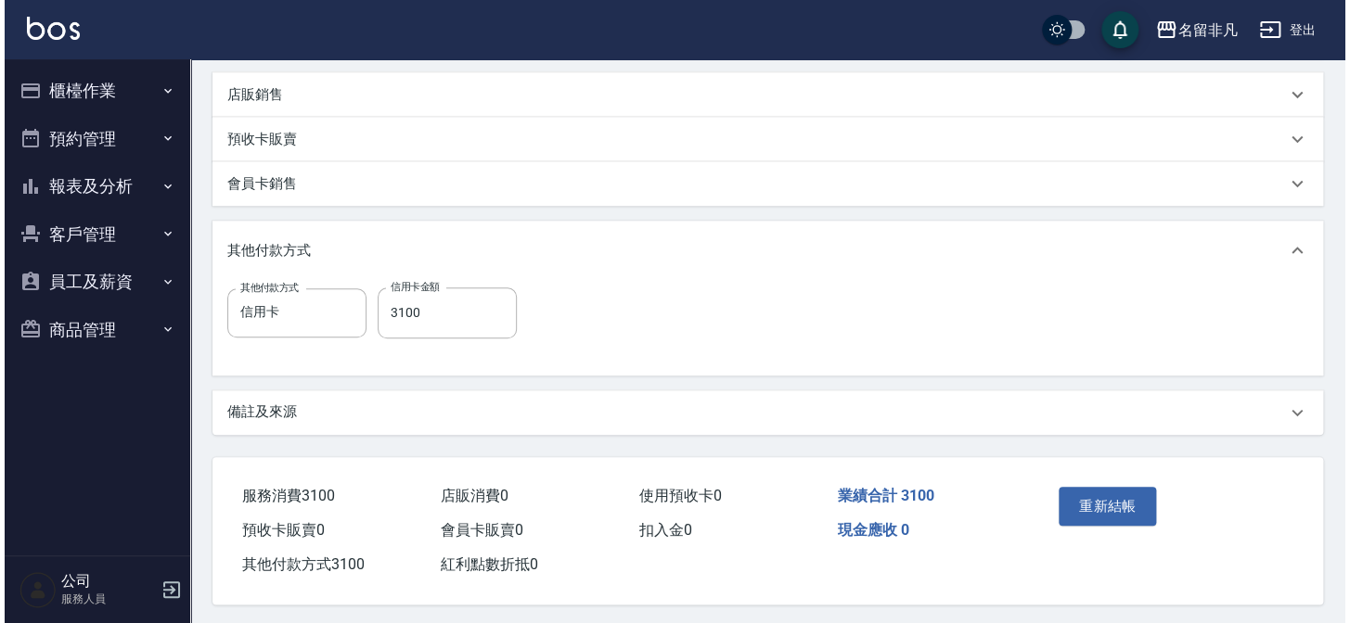
scroll to position [515, 0]
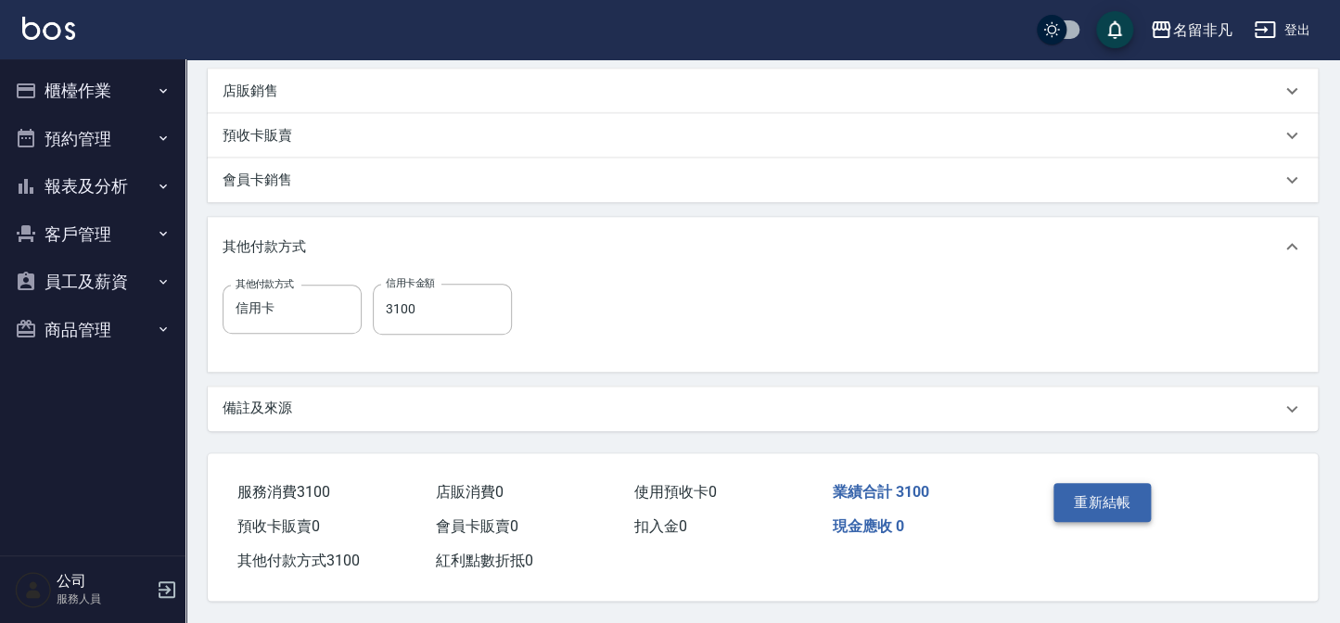
click at [1124, 486] on button "重新結帳" at bounding box center [1103, 502] width 98 height 39
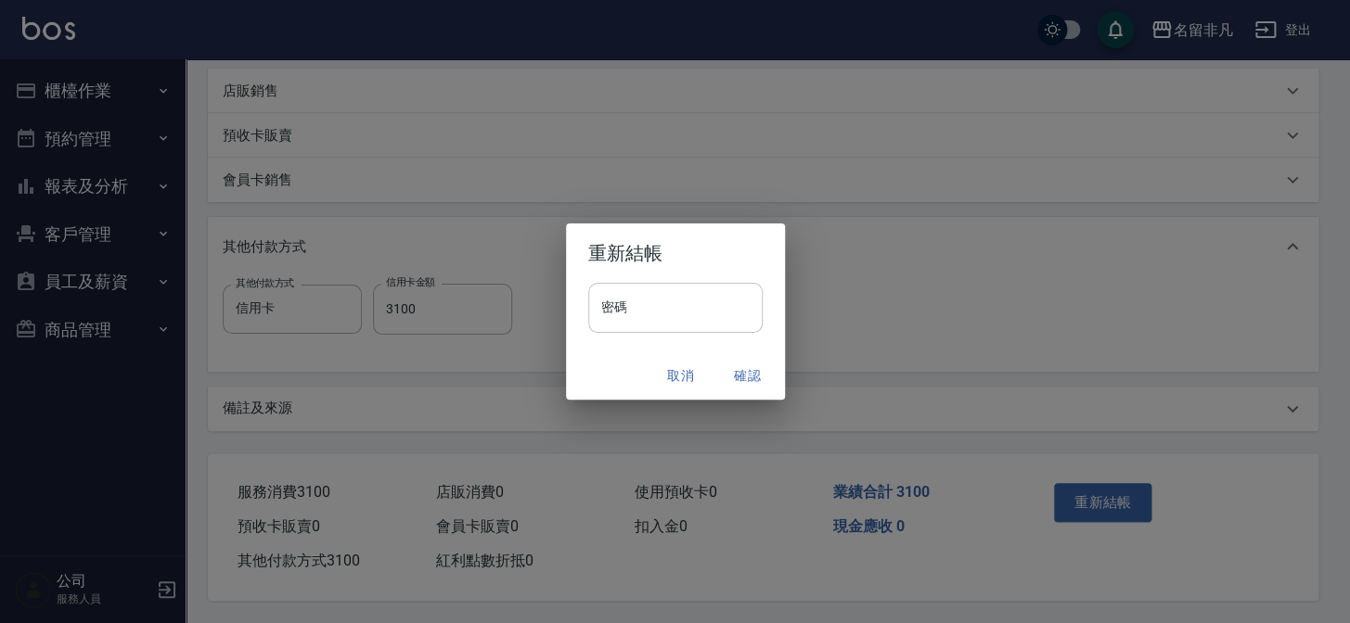
click at [644, 316] on input "密碼" at bounding box center [675, 308] width 174 height 50
click at [664, 319] on input "********" at bounding box center [675, 308] width 174 height 50
type input "*"
type input "****"
click at [741, 374] on button "確認" at bounding box center [747, 376] width 59 height 34
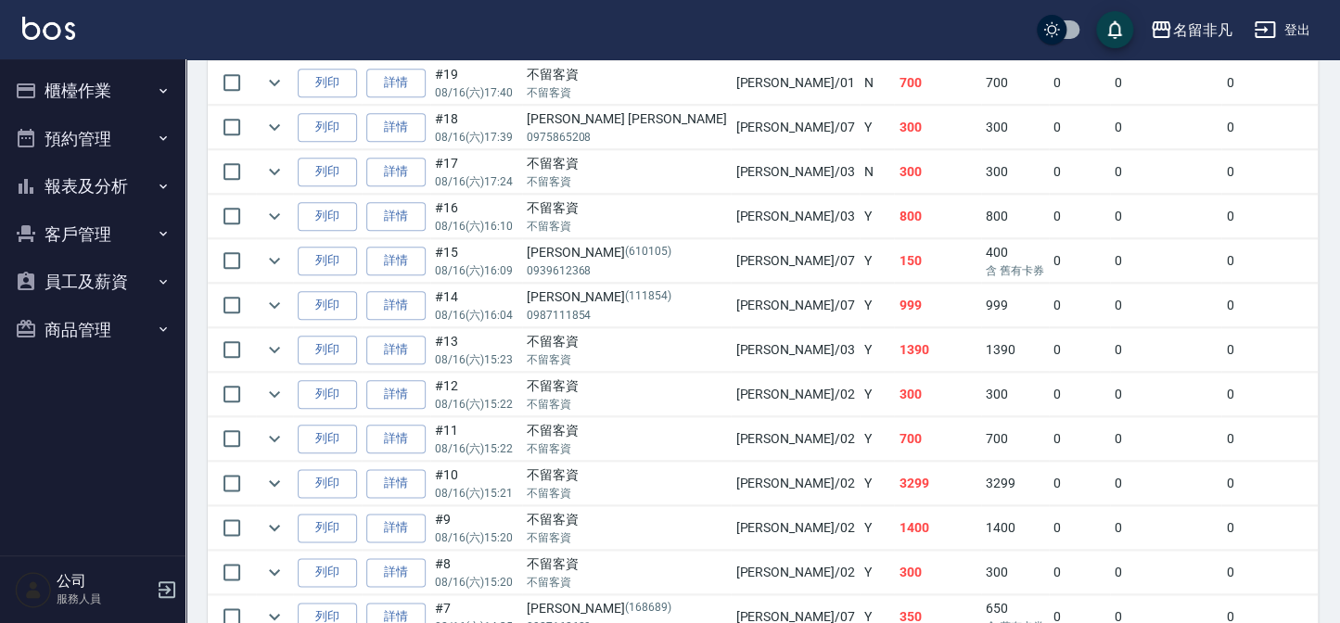
scroll to position [674, 0]
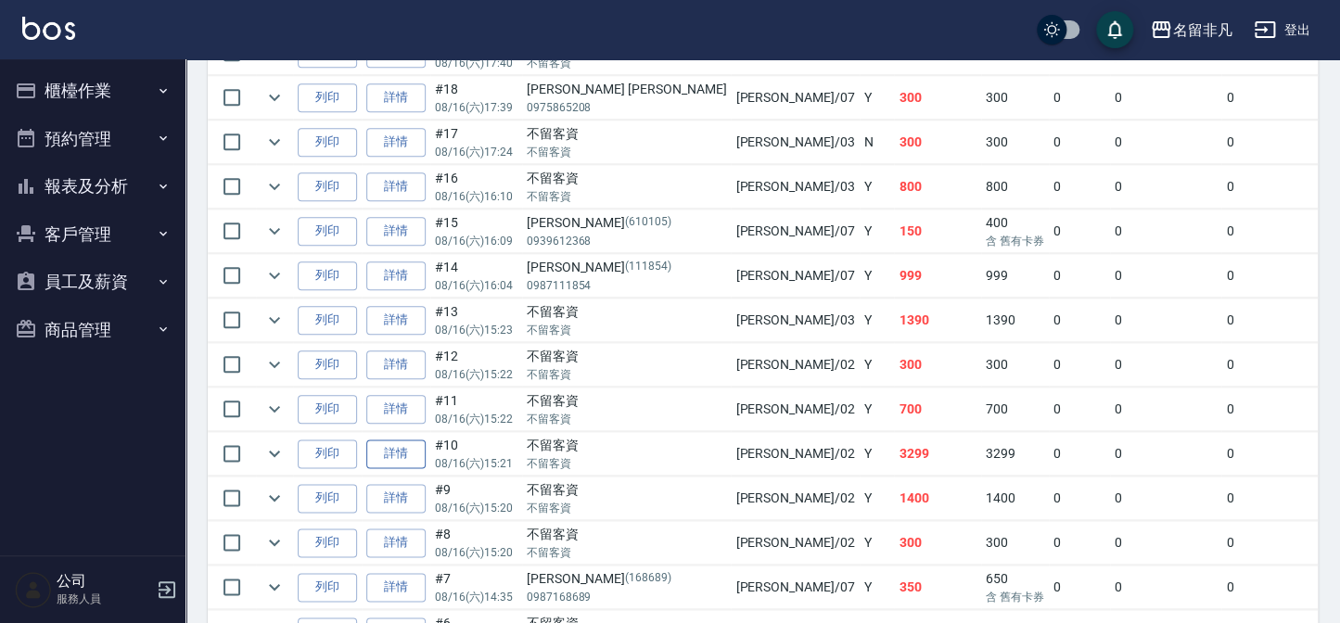
click at [378, 450] on link "詳情" at bounding box center [395, 454] width 59 height 29
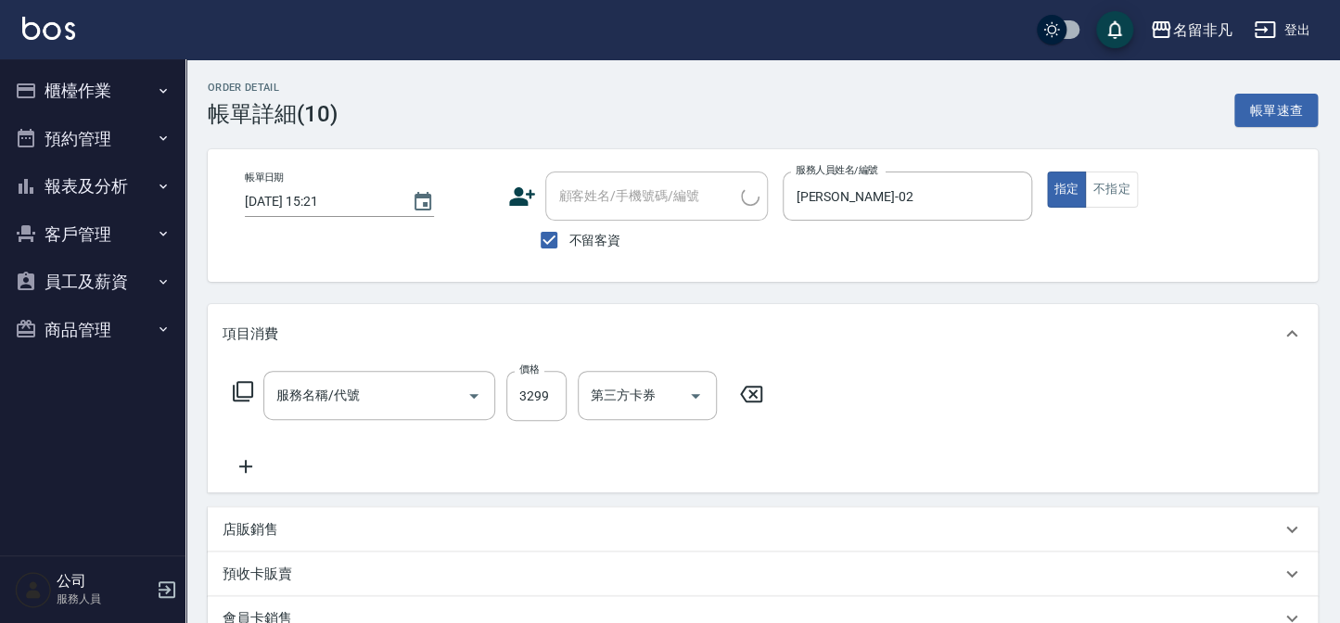
type input "2025/08/16 15:21"
checkbox input "true"
type input "陳瑞珍-02"
type input "B餐 洗剪燙護(609)"
click at [454, 396] on icon "Clear" at bounding box center [448, 396] width 19 height 19
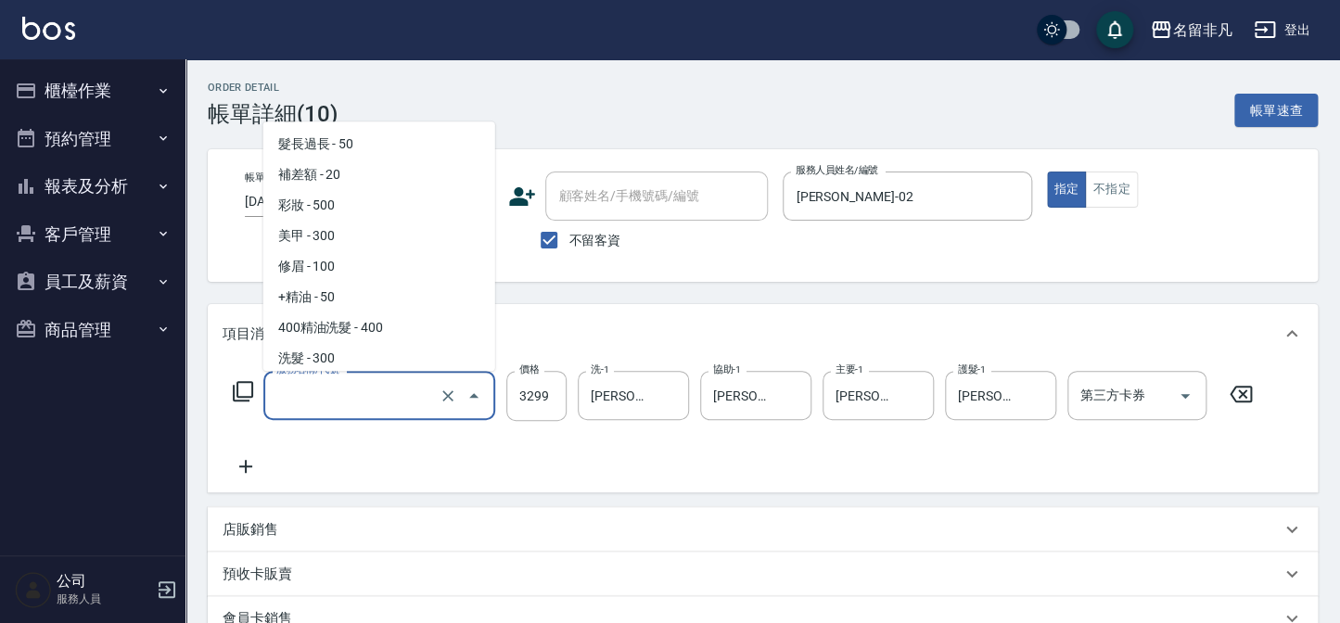
click at [407, 402] on input "服務名稱/代號" at bounding box center [353, 395] width 163 height 32
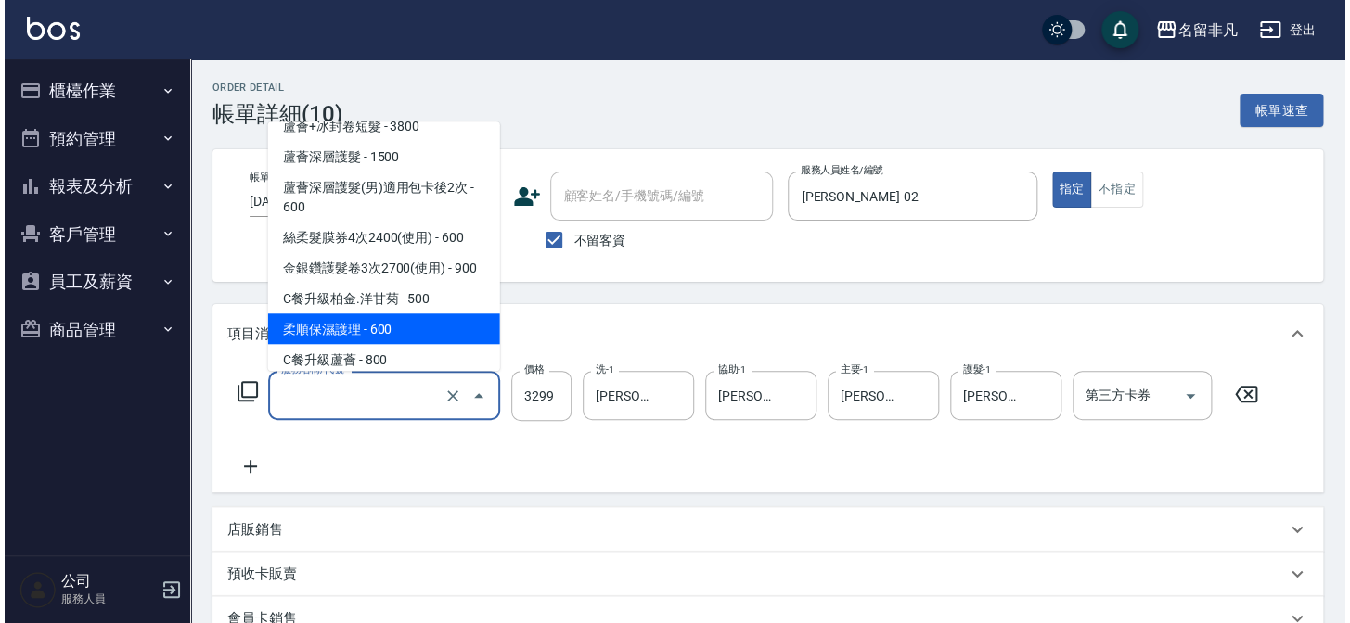
scroll to position [1485, 0]
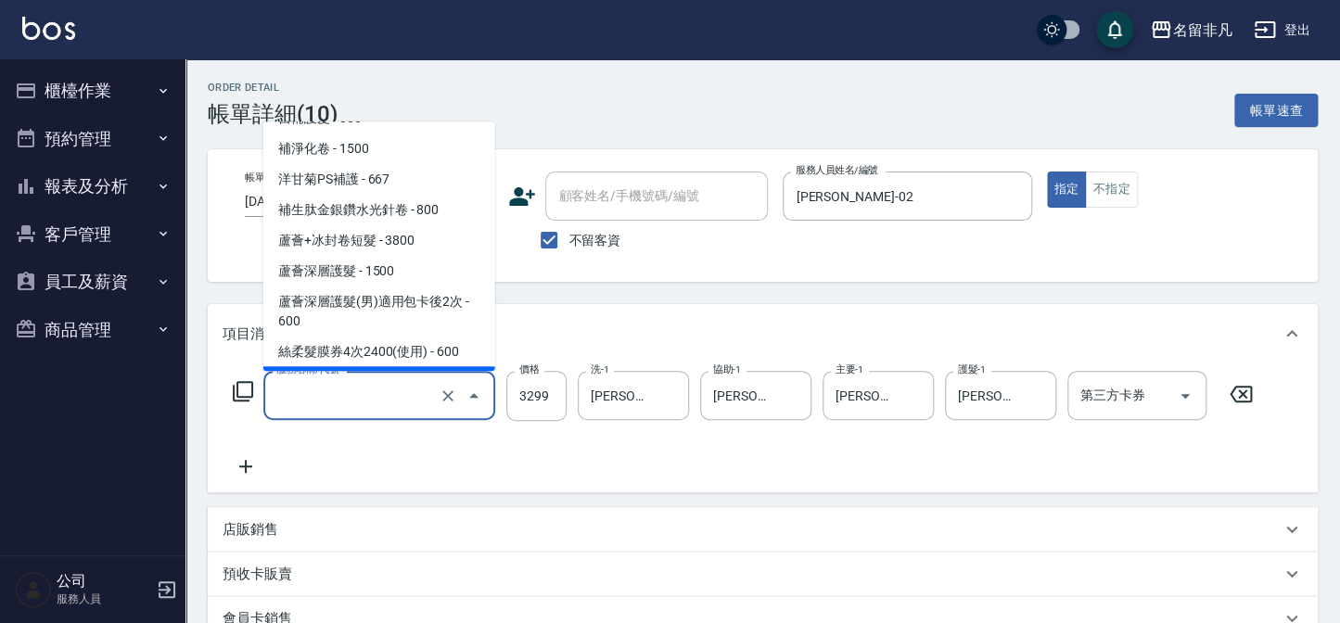
type input "B餐 洗剪燙護(609)"
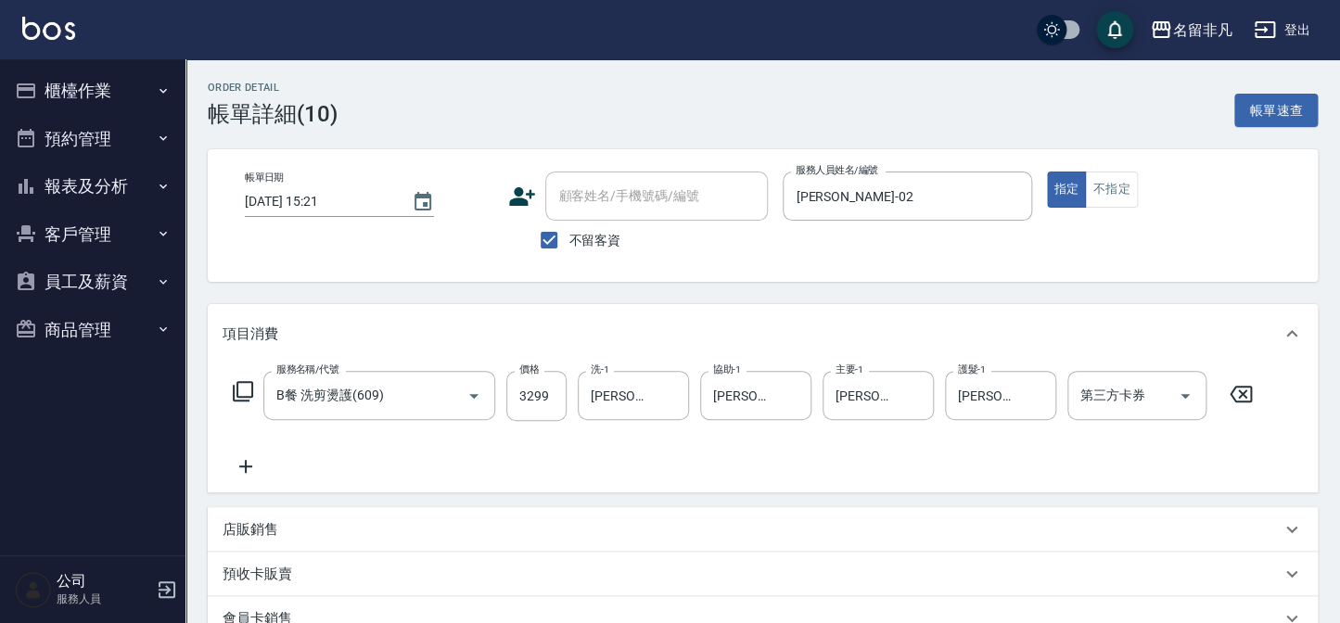
click at [241, 380] on icon at bounding box center [243, 391] width 22 height 22
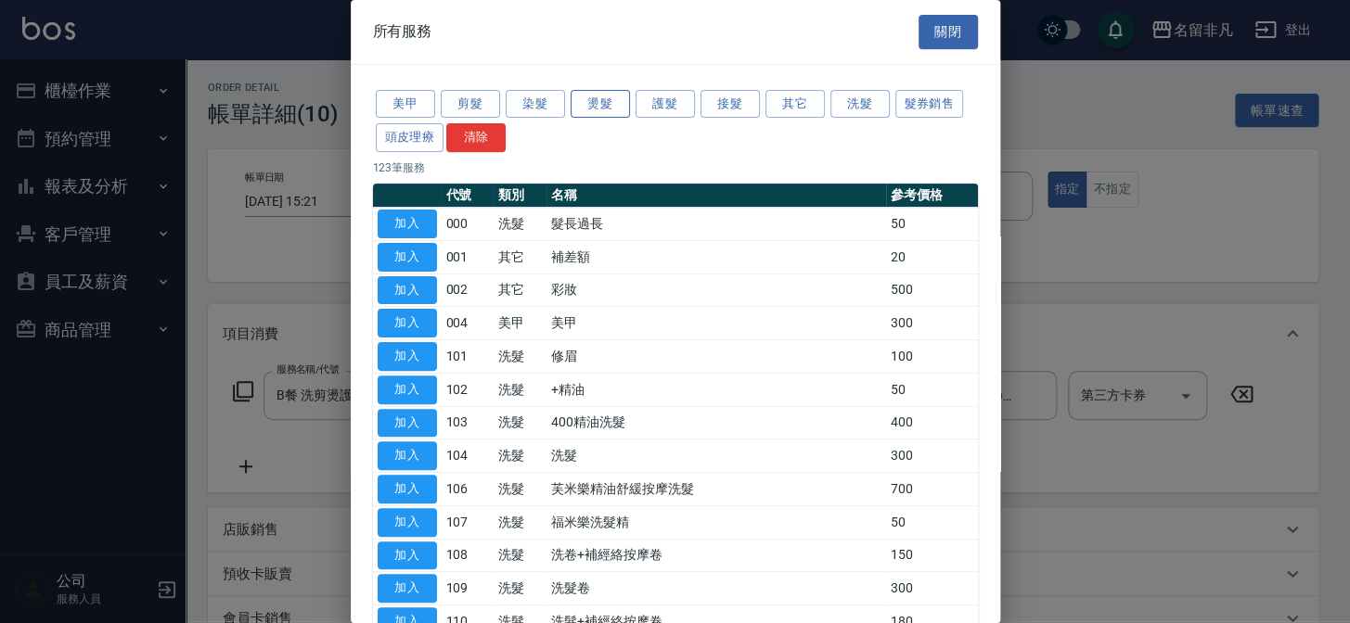
click at [614, 105] on button "燙髮" at bounding box center [599, 104] width 59 height 29
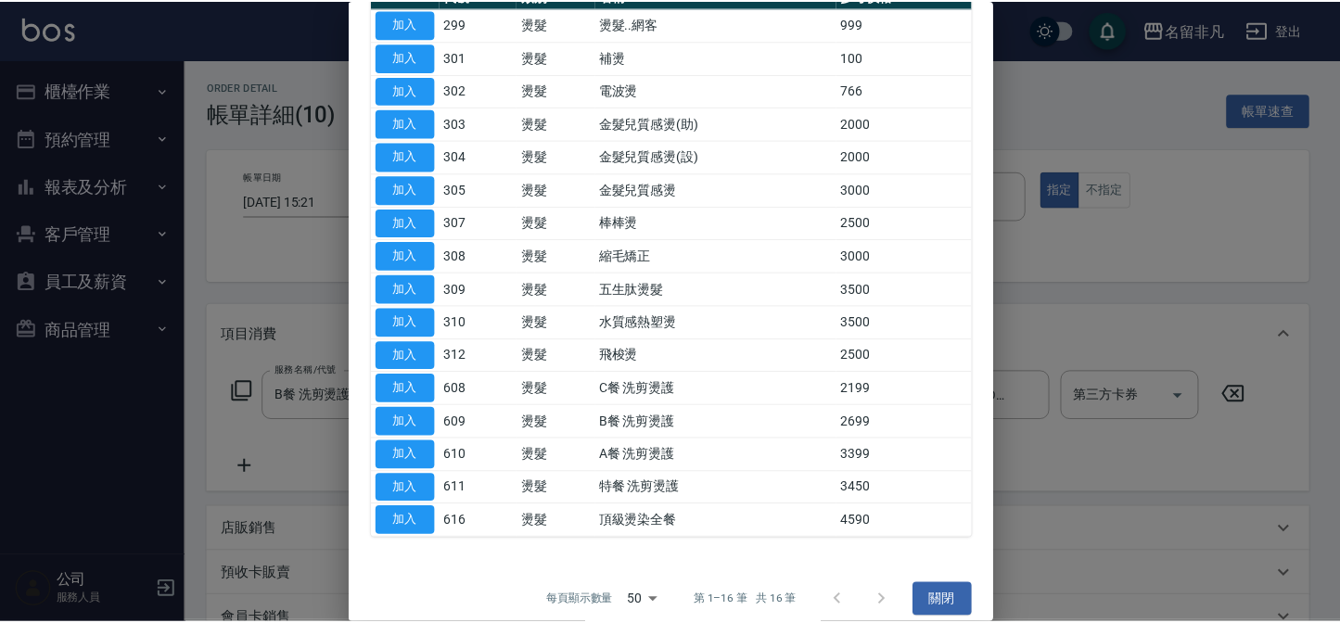
scroll to position [213, 0]
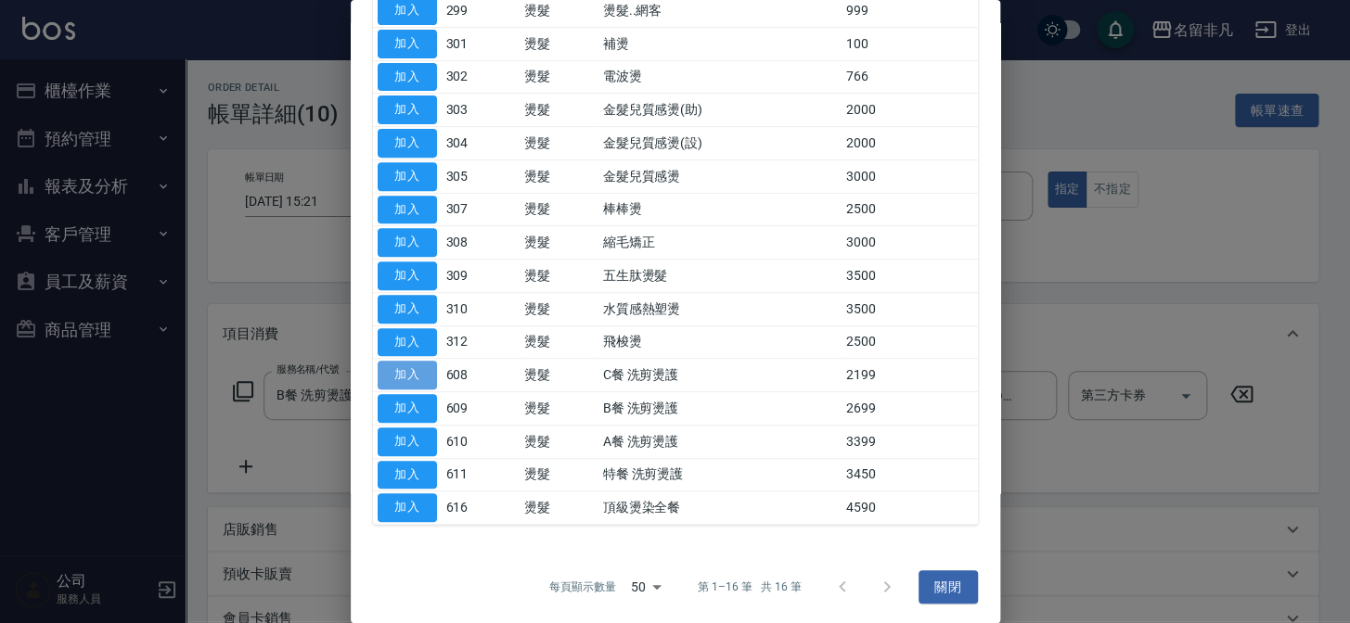
click at [391, 368] on button "加入" at bounding box center [407, 375] width 59 height 29
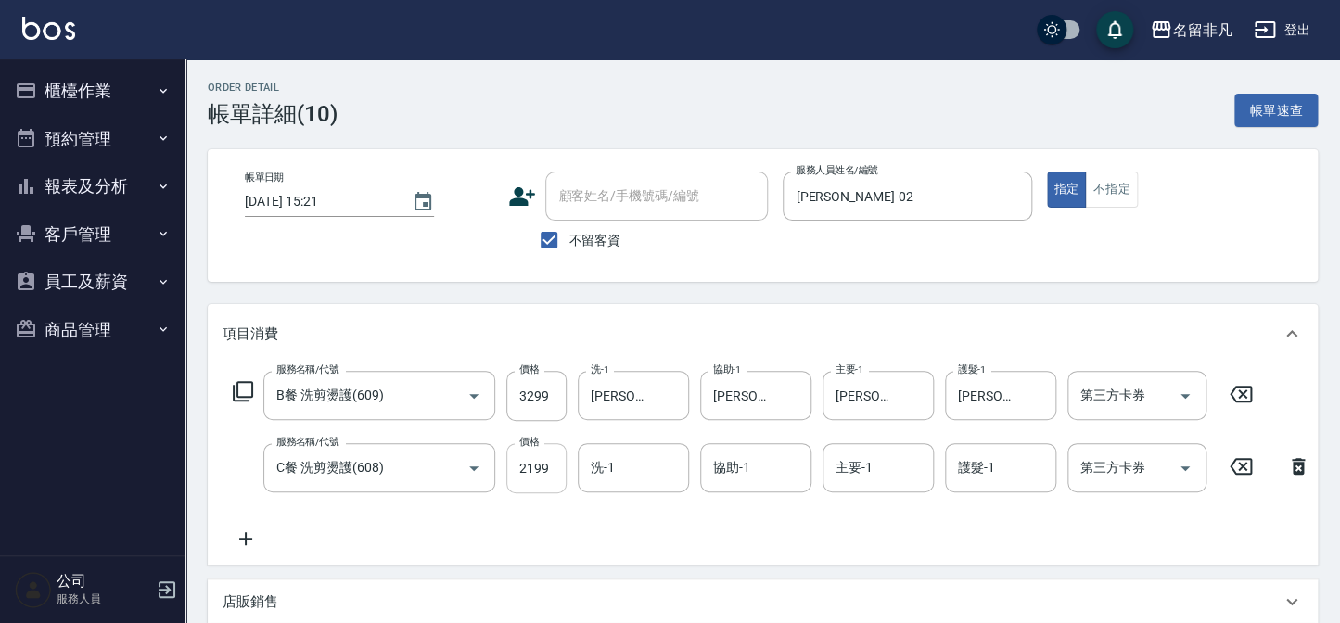
click at [552, 468] on input "2199" at bounding box center [536, 468] width 60 height 50
type input "3299"
click at [1247, 391] on icon at bounding box center [1241, 394] width 46 height 22
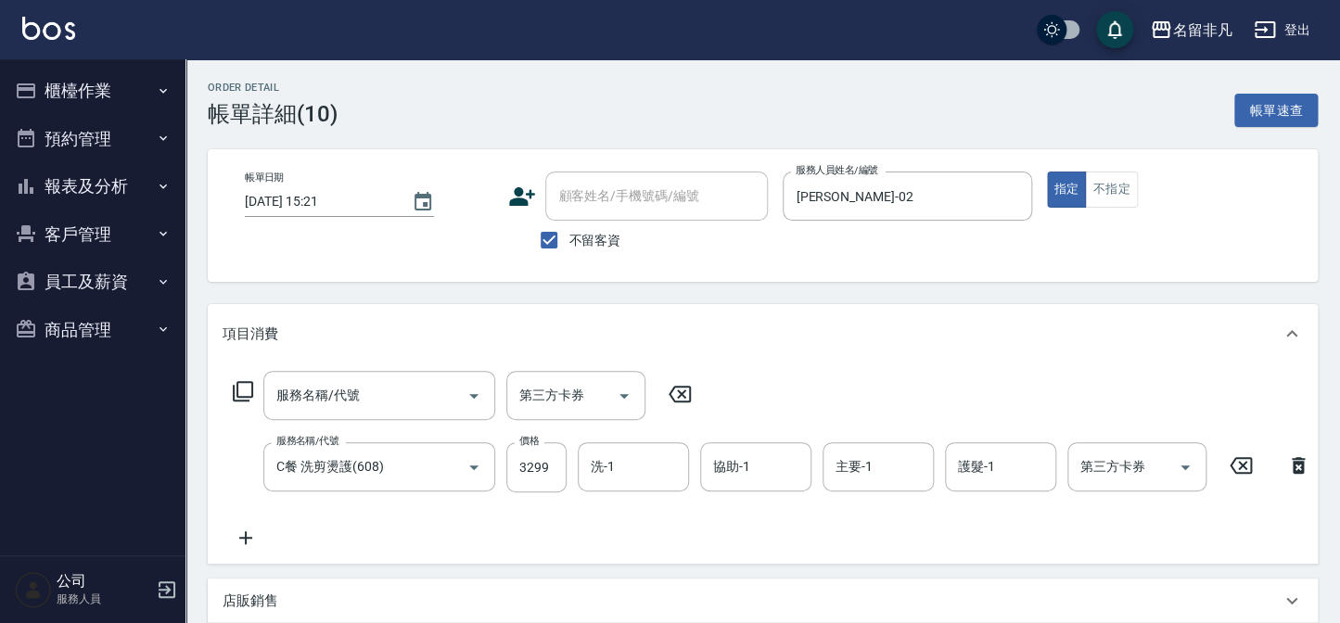
click at [684, 391] on icon at bounding box center [680, 394] width 22 height 17
click at [647, 473] on input "洗-1" at bounding box center [633, 467] width 95 height 32
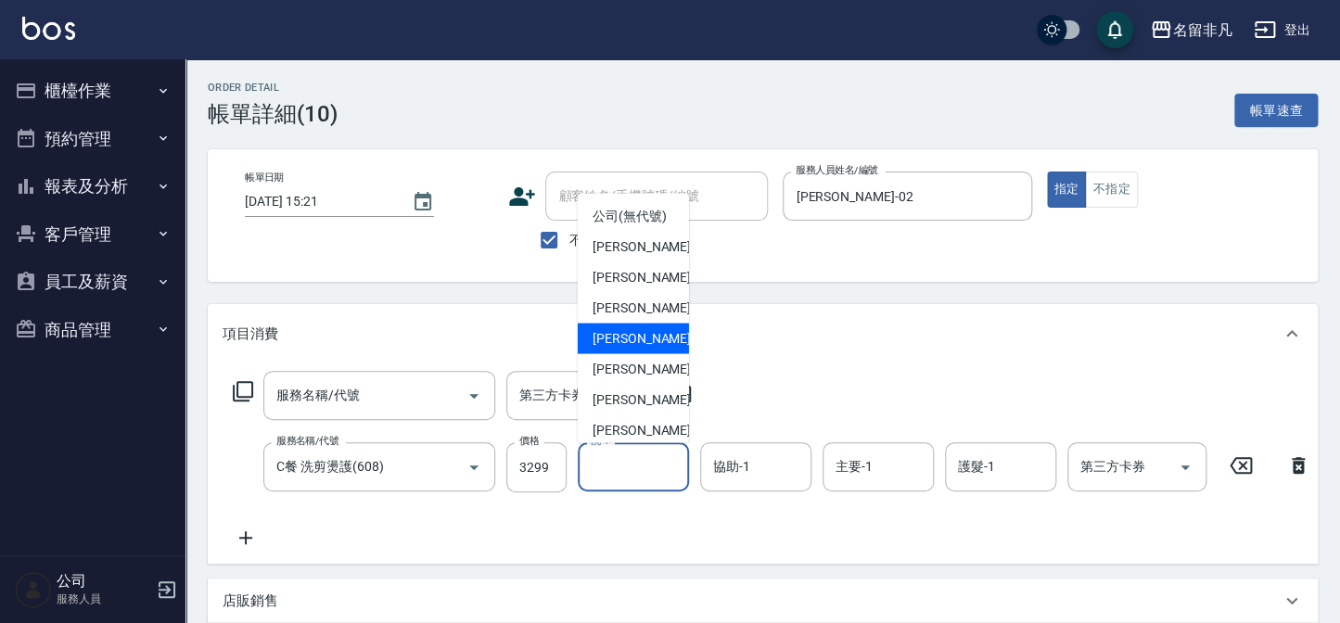
scroll to position [29, 0]
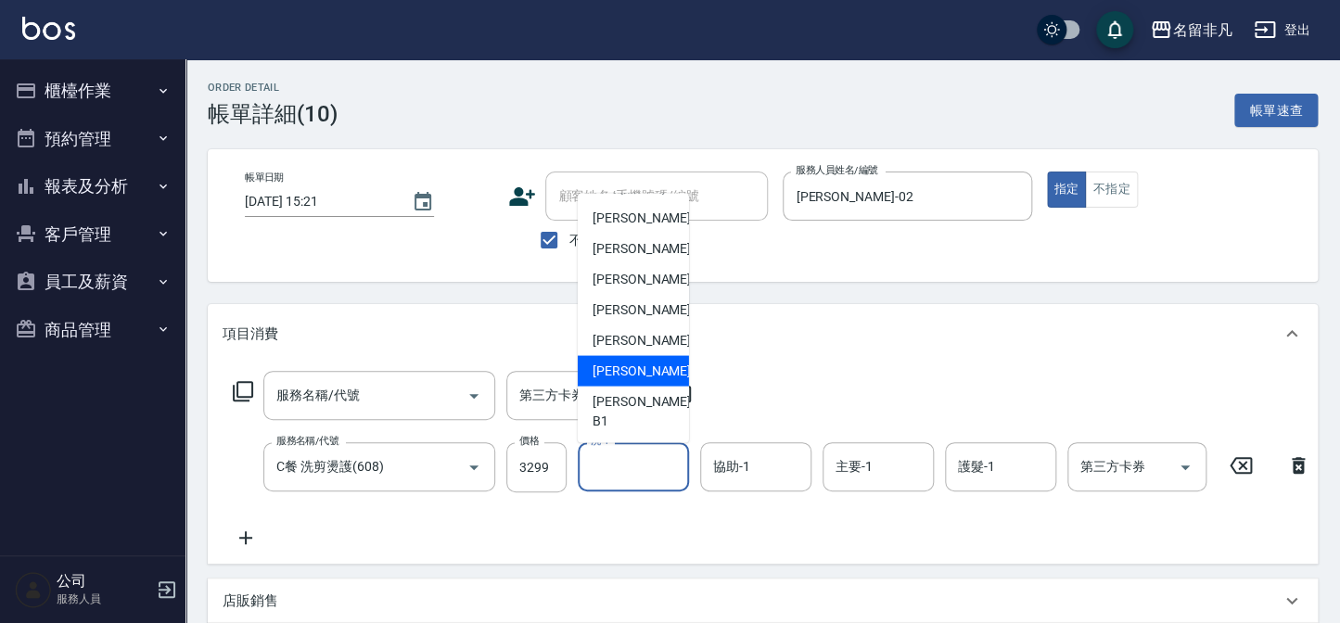
click at [641, 381] on span "陳子晴 -18" at bounding box center [651, 371] width 117 height 19
type input "陳子晴-18"
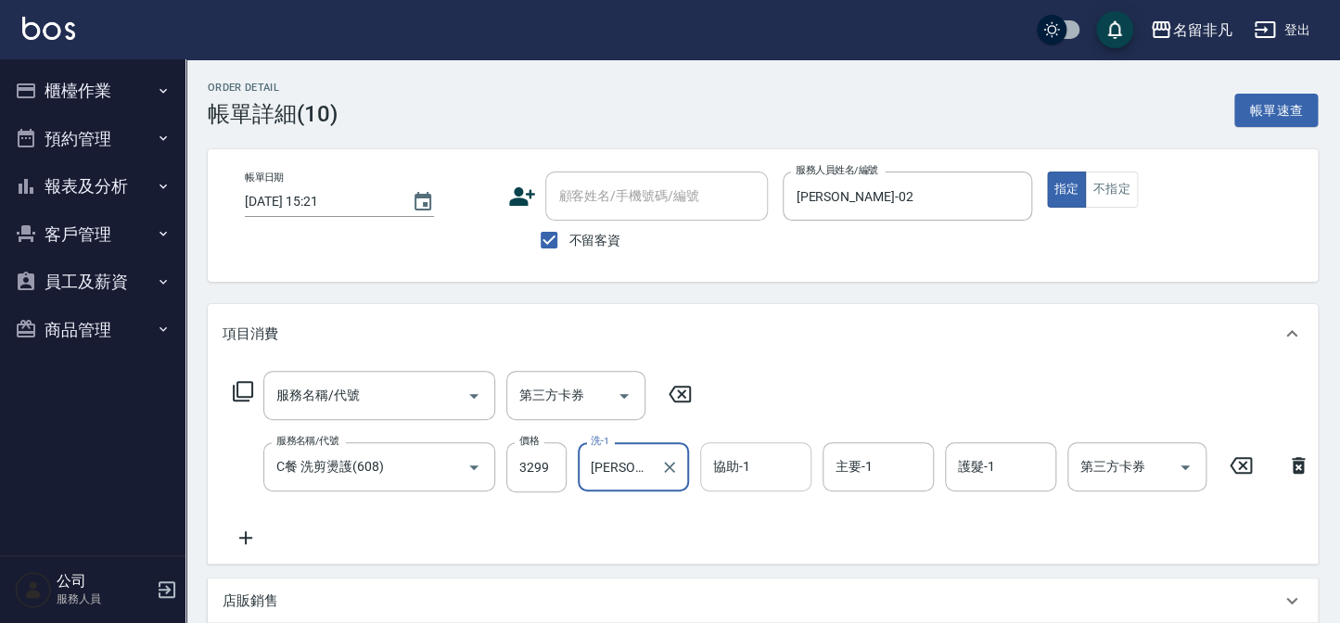
click at [759, 456] on input "協助-1" at bounding box center [756, 467] width 95 height 32
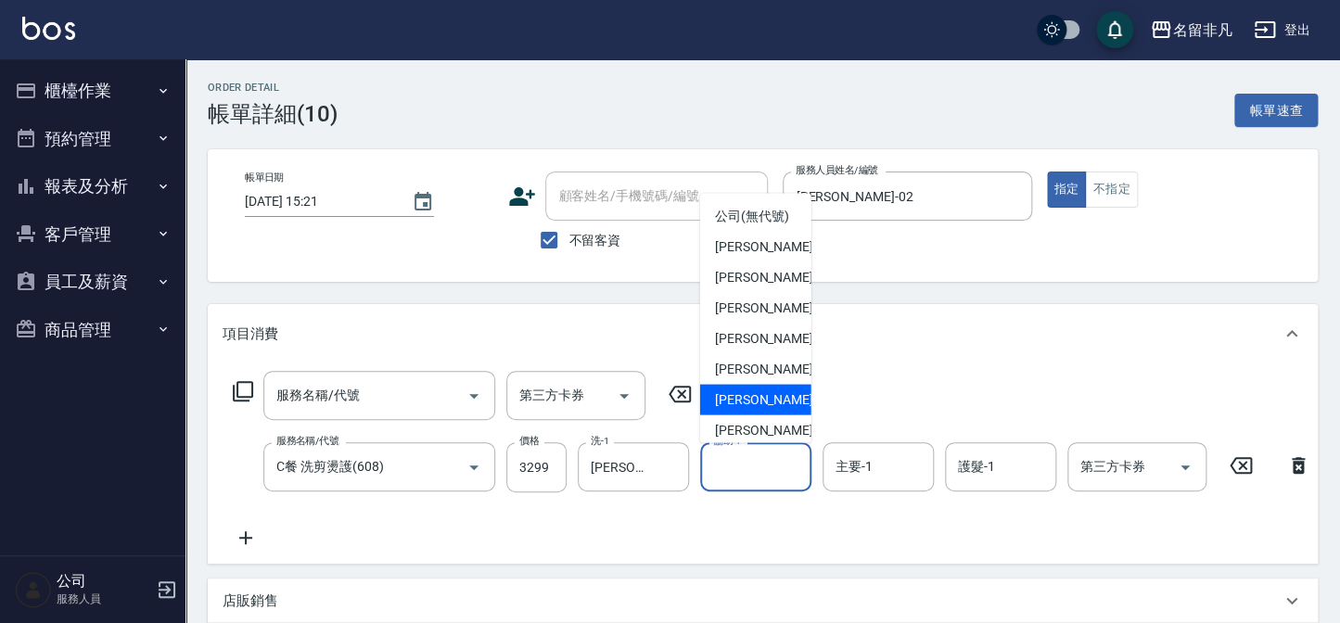
click at [766, 410] on span "陳子晴 -18" at bounding box center [773, 400] width 117 height 19
type input "陳子晴-18"
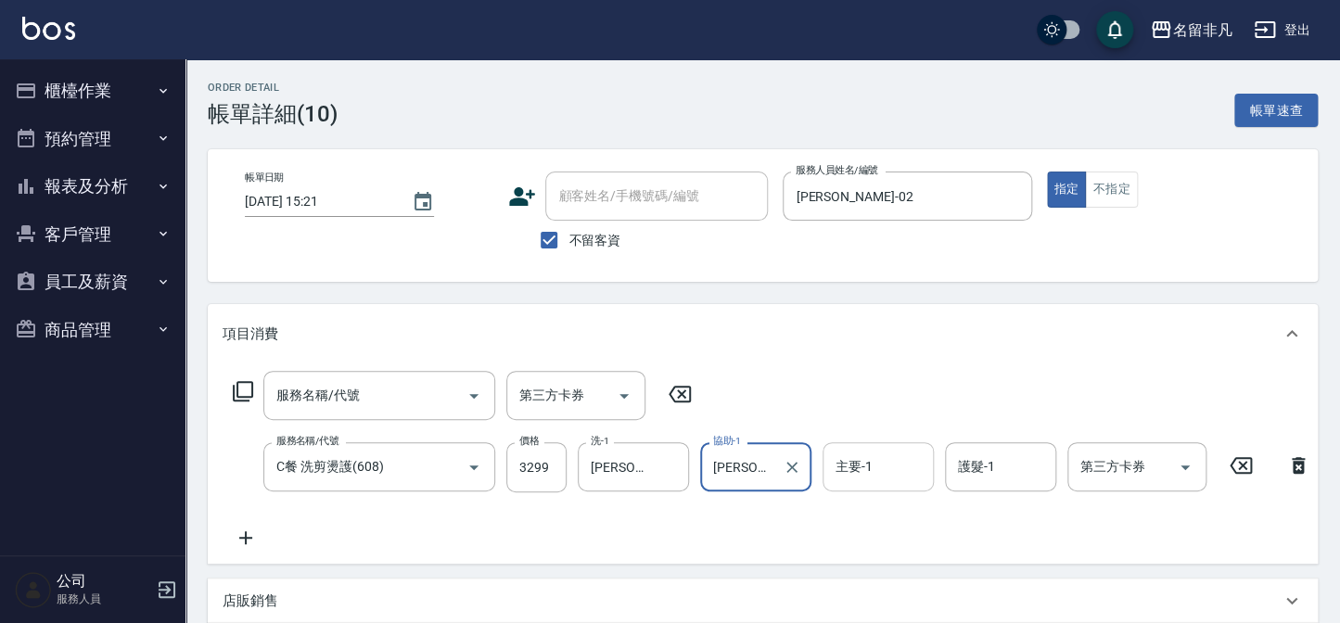
click at [887, 471] on input "主要-1" at bounding box center [878, 467] width 95 height 32
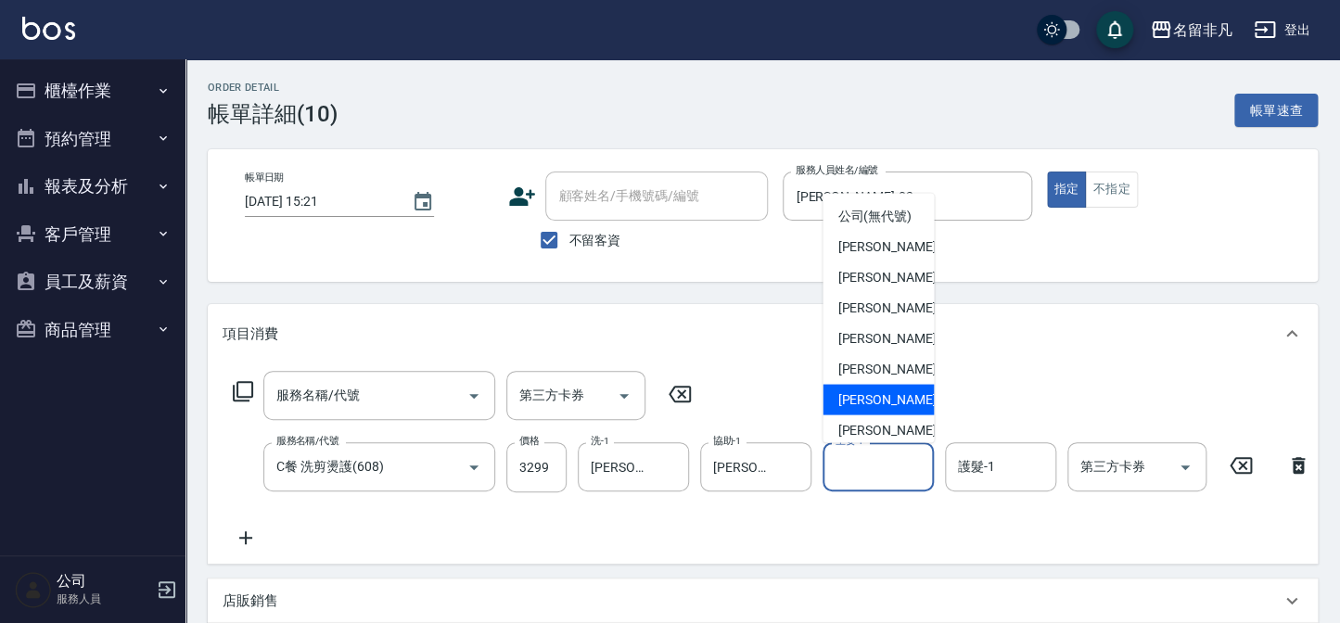
click at [882, 410] on span "陳子晴 -18" at bounding box center [896, 400] width 117 height 19
type input "陳子晴-18"
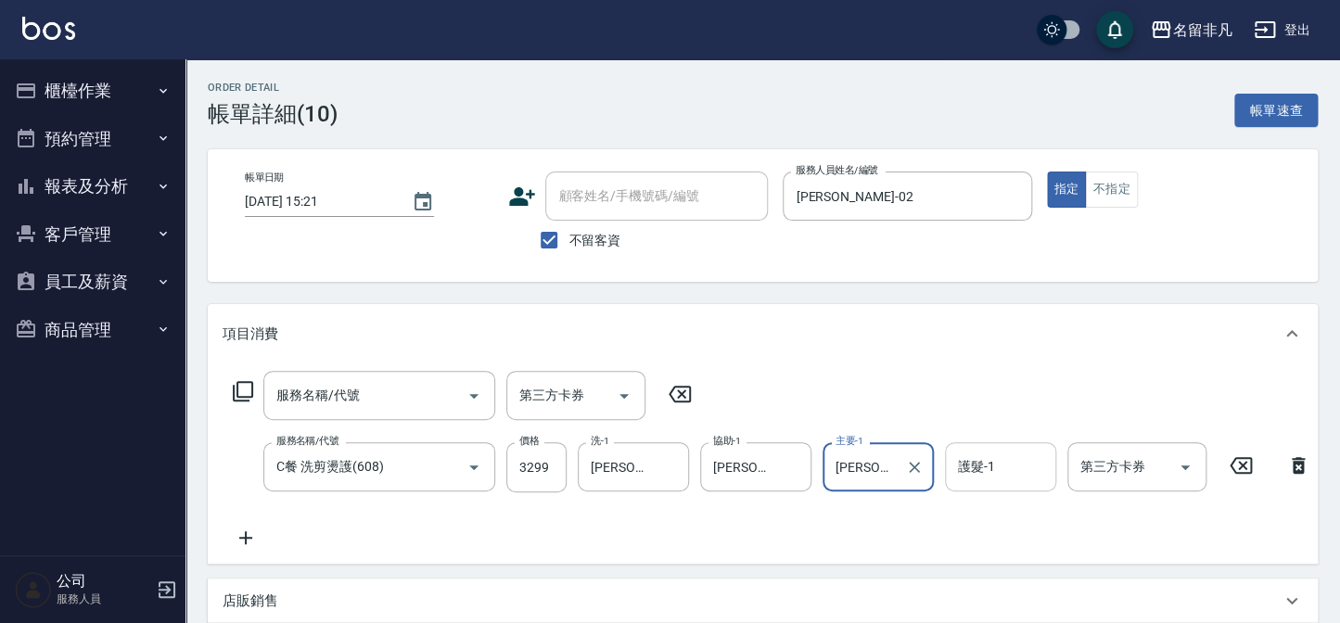
click at [1030, 479] on input "護髮-1" at bounding box center [1001, 467] width 95 height 32
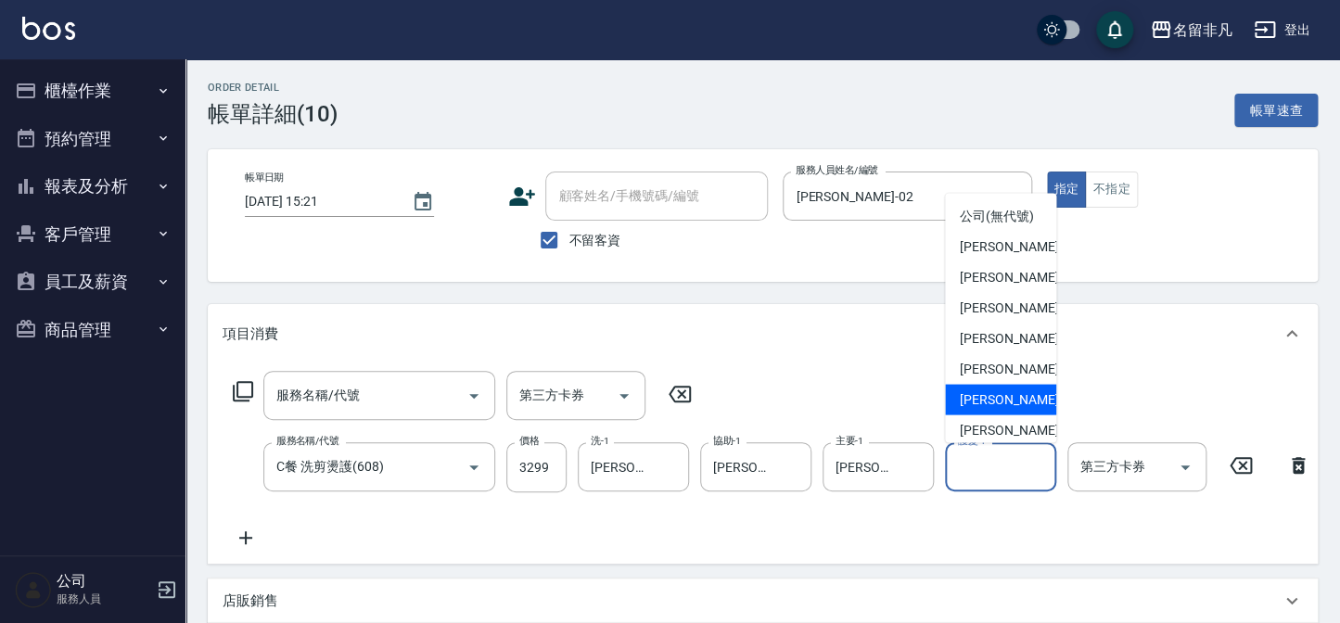
click at [1004, 410] on span "陳子晴 -18" at bounding box center [1018, 400] width 117 height 19
type input "陳子晴-18"
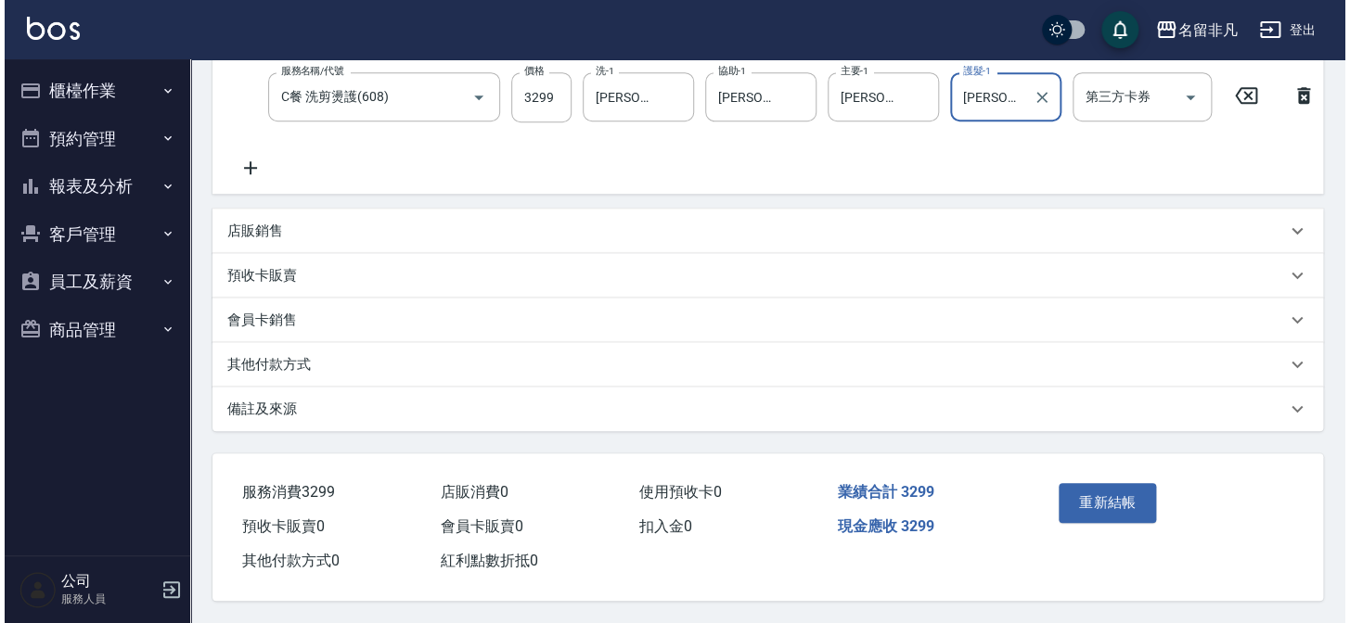
scroll to position [388, 0]
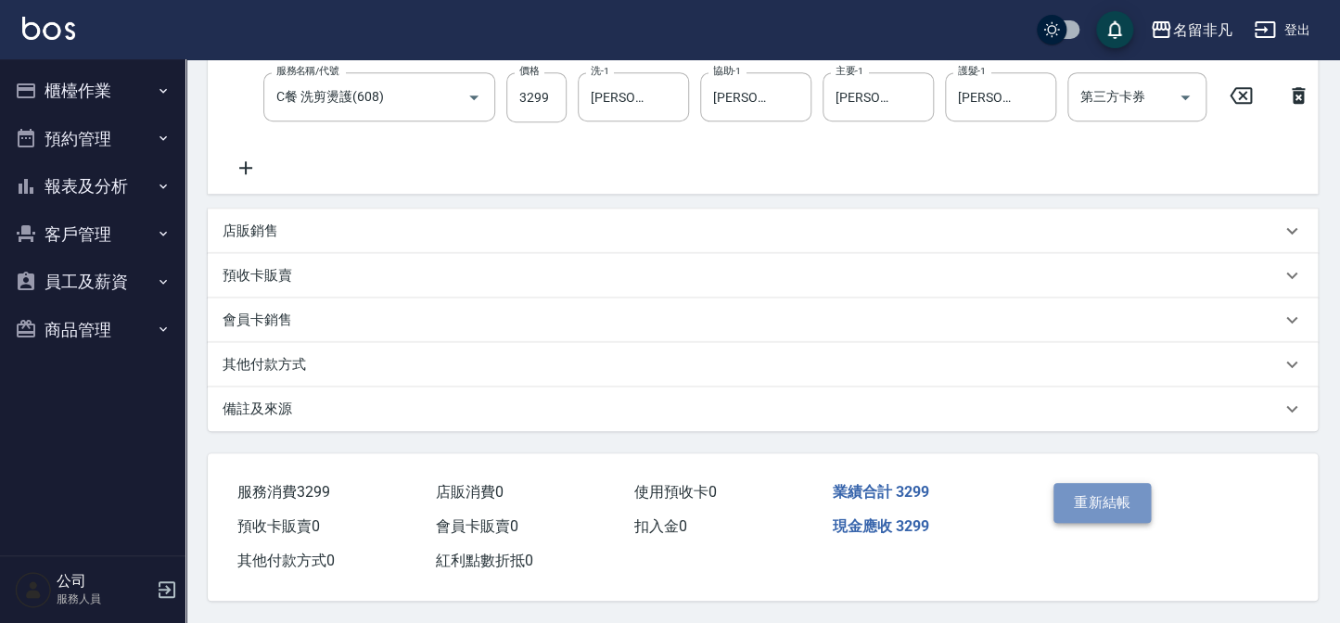
click at [1126, 496] on button "重新結帳" at bounding box center [1103, 502] width 98 height 39
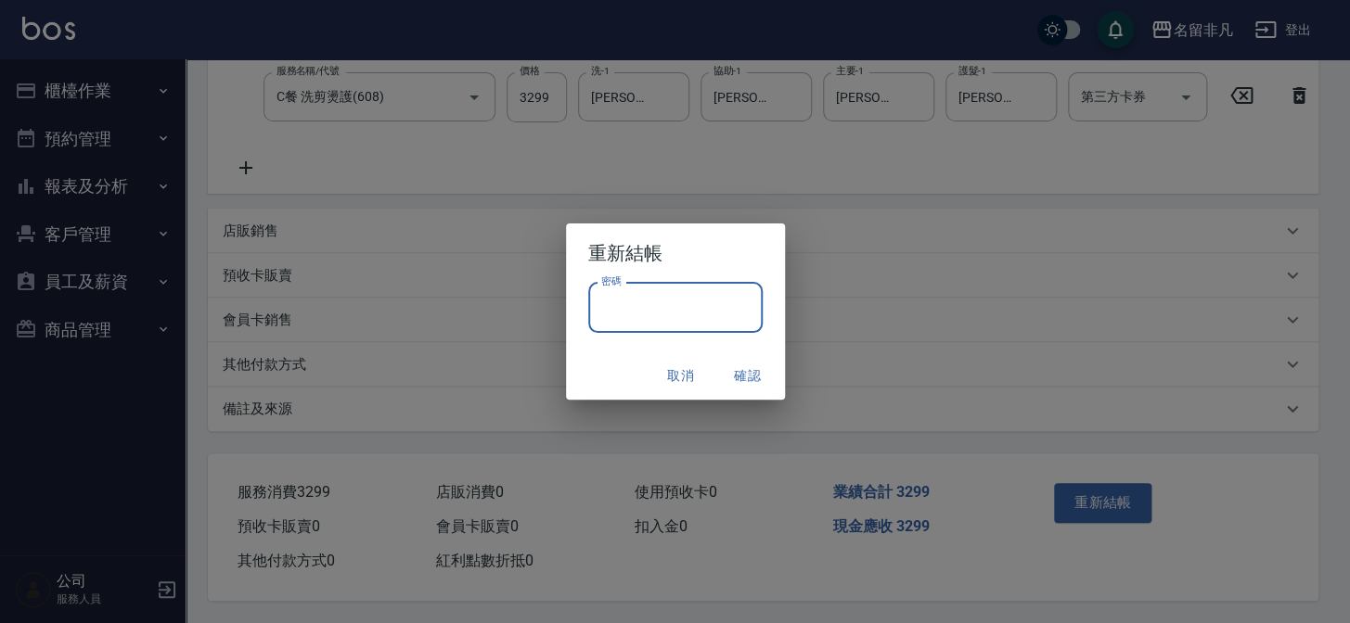
click at [629, 309] on input "密碼" at bounding box center [675, 308] width 174 height 50
type input "****"
click at [747, 371] on button "確認" at bounding box center [747, 376] width 59 height 34
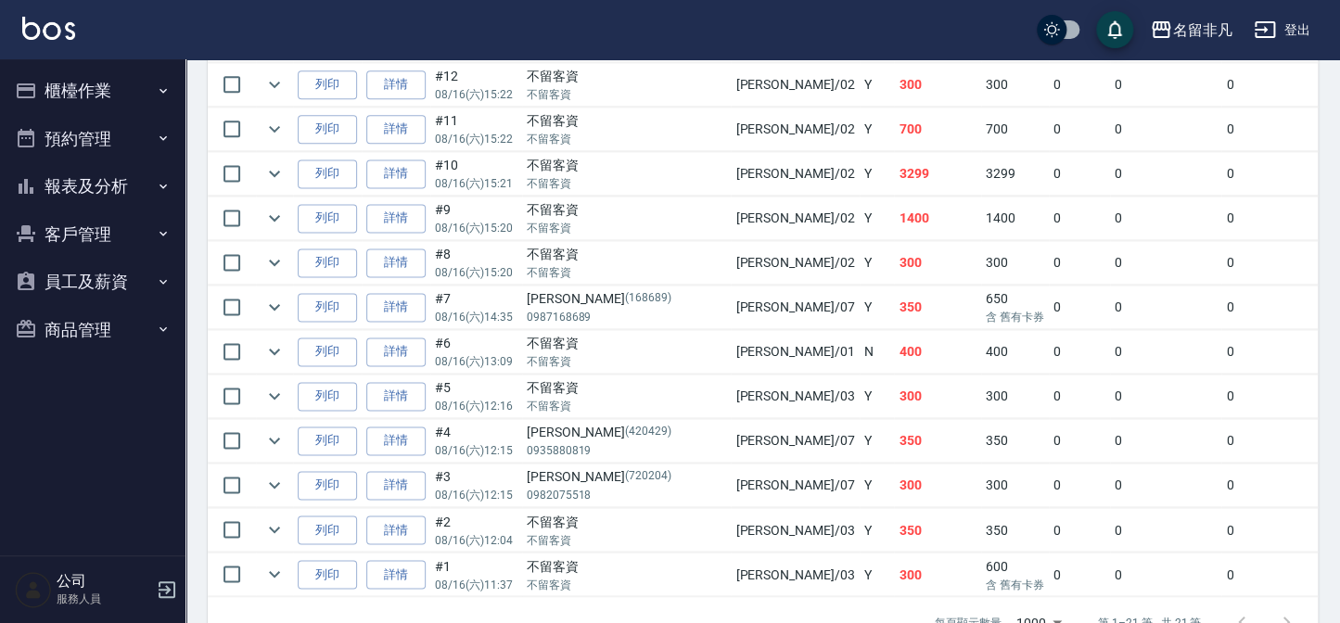
scroll to position [925, 0]
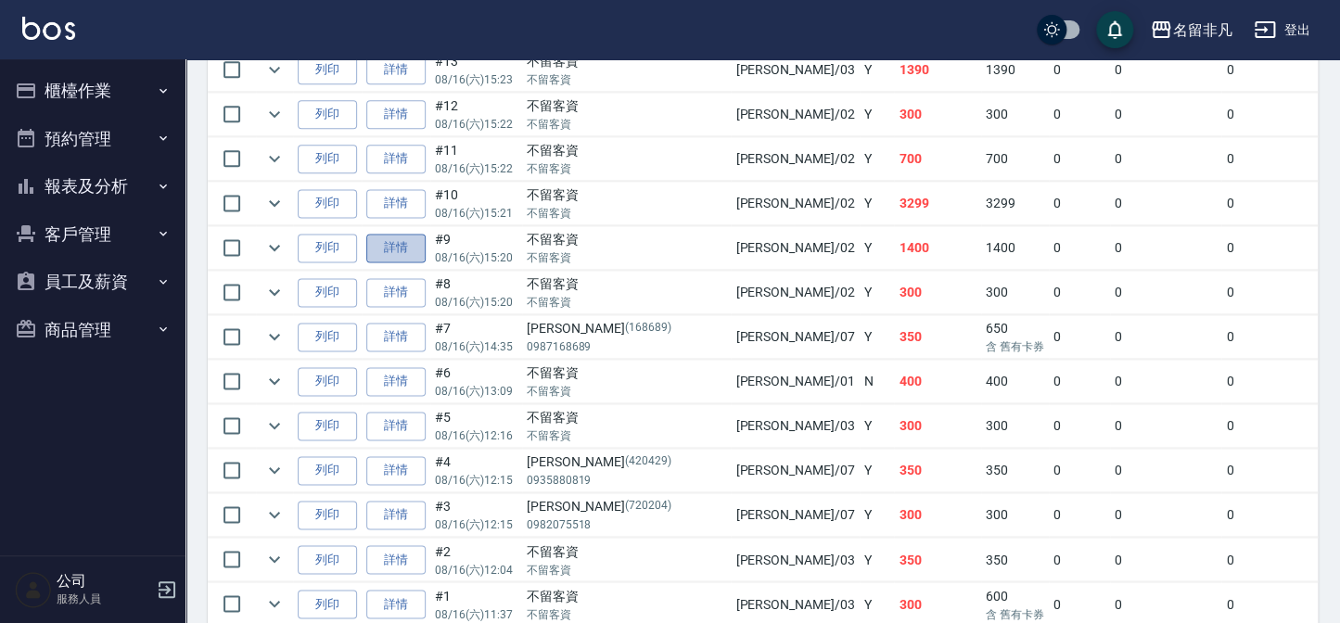
click at [419, 250] on link "詳情" at bounding box center [395, 248] width 59 height 29
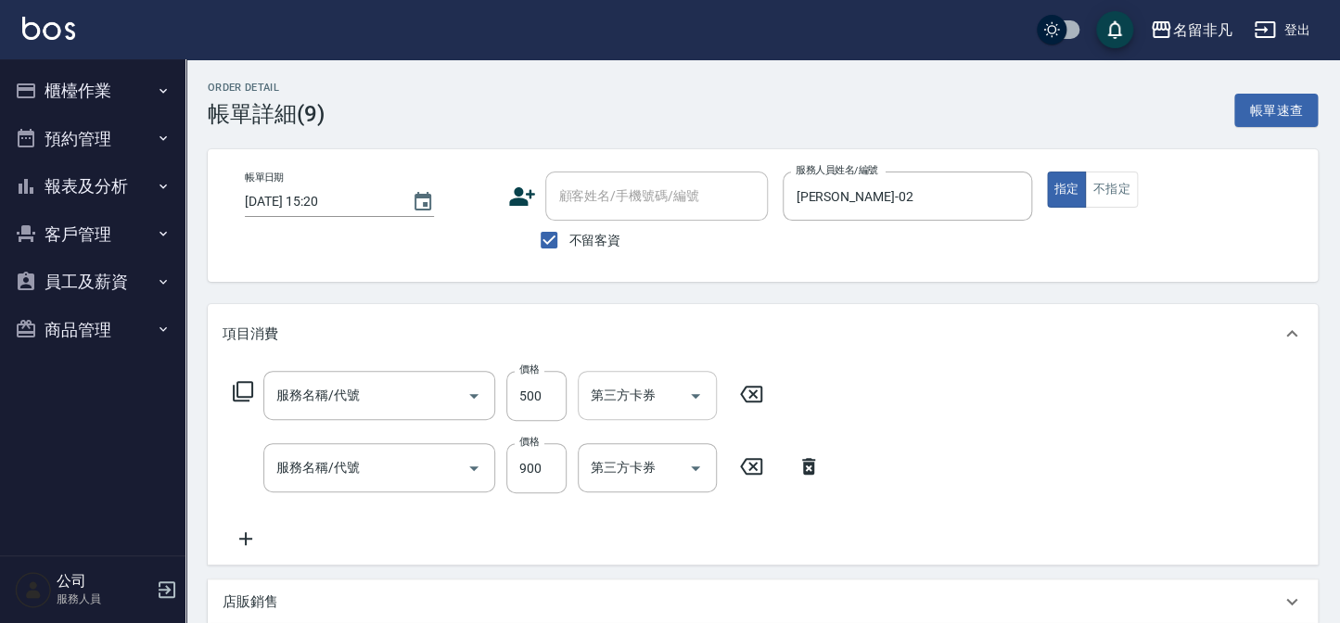
type input "2025/08/16 15:20"
checkbox input "true"
type input "陳瑞珍-02"
type input "補燙(301)"
type input "洗+剪(201)"
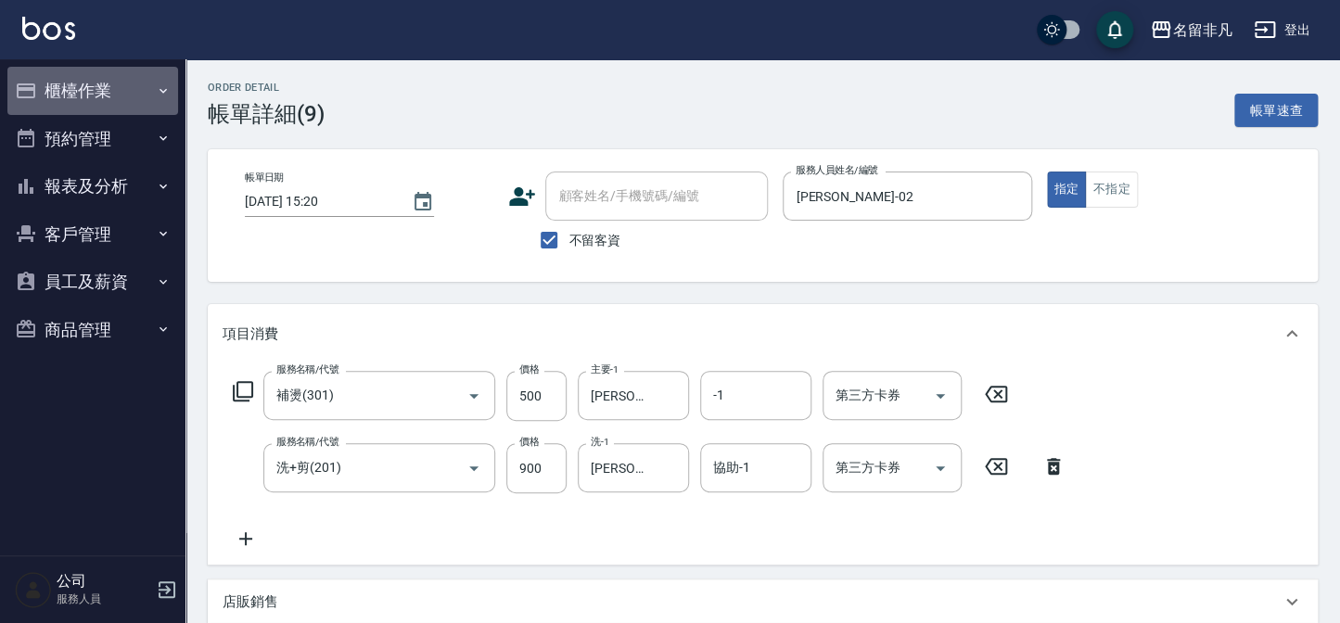
click at [142, 80] on button "櫃檯作業" at bounding box center [92, 91] width 171 height 48
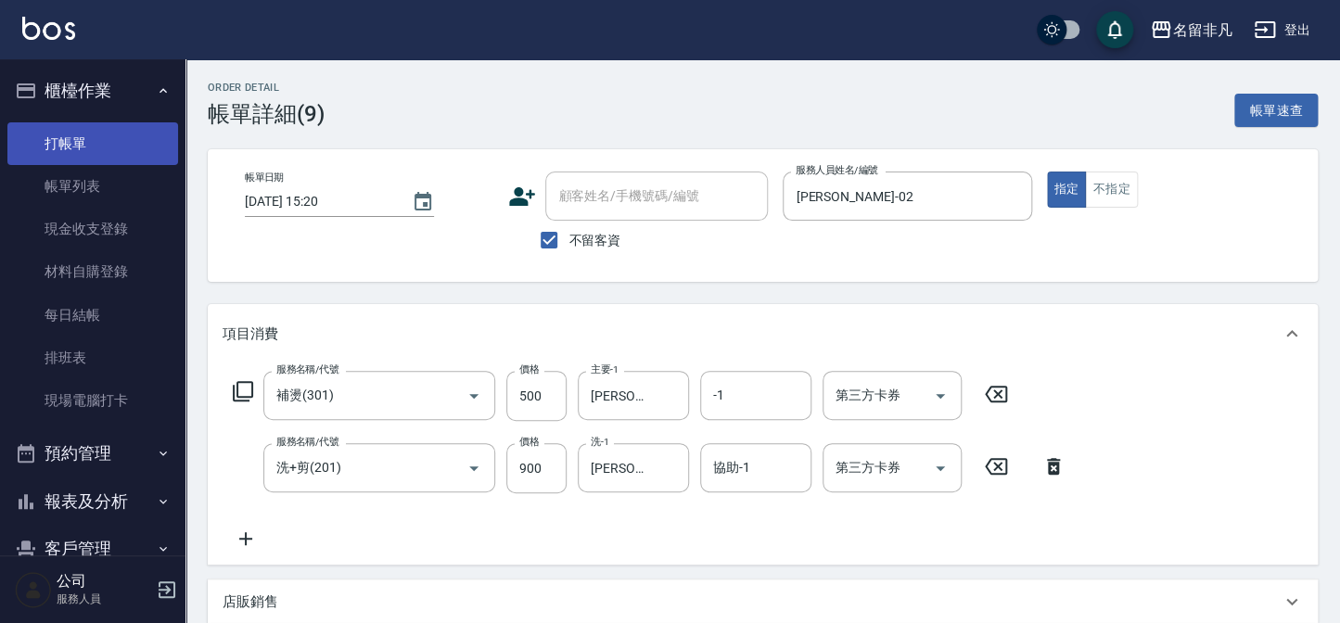
click at [109, 143] on link "打帳單" at bounding box center [92, 143] width 171 height 43
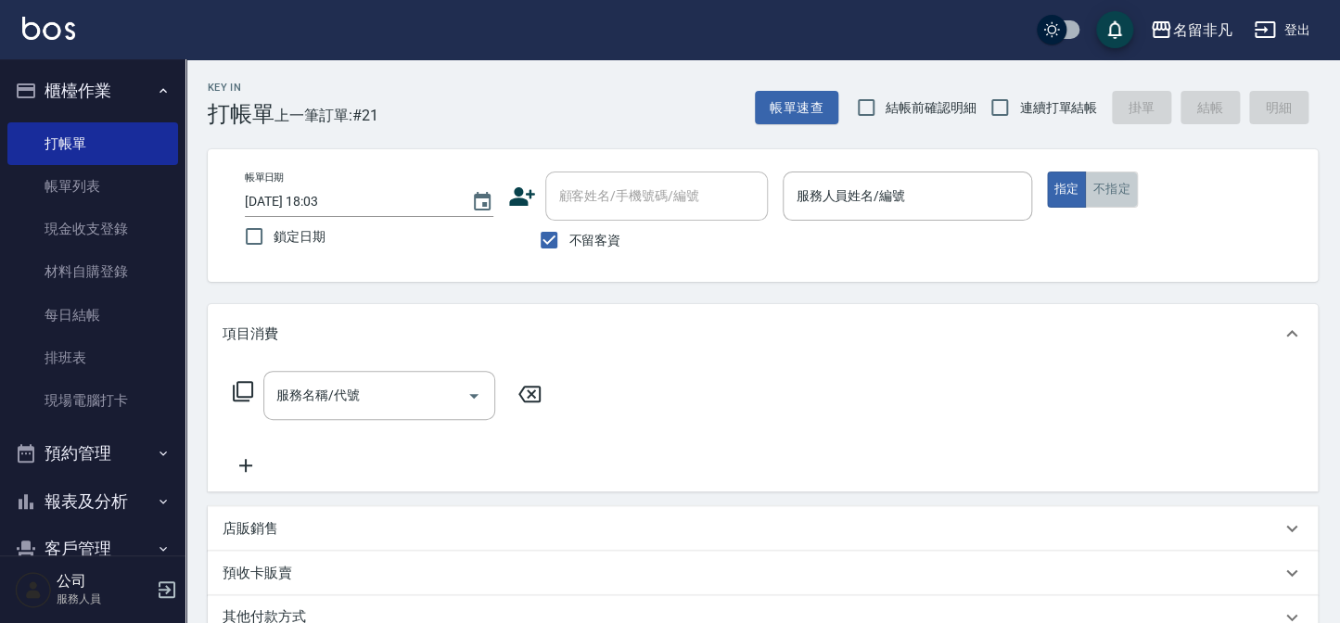
click at [1110, 187] on button "不指定" at bounding box center [1111, 190] width 52 height 36
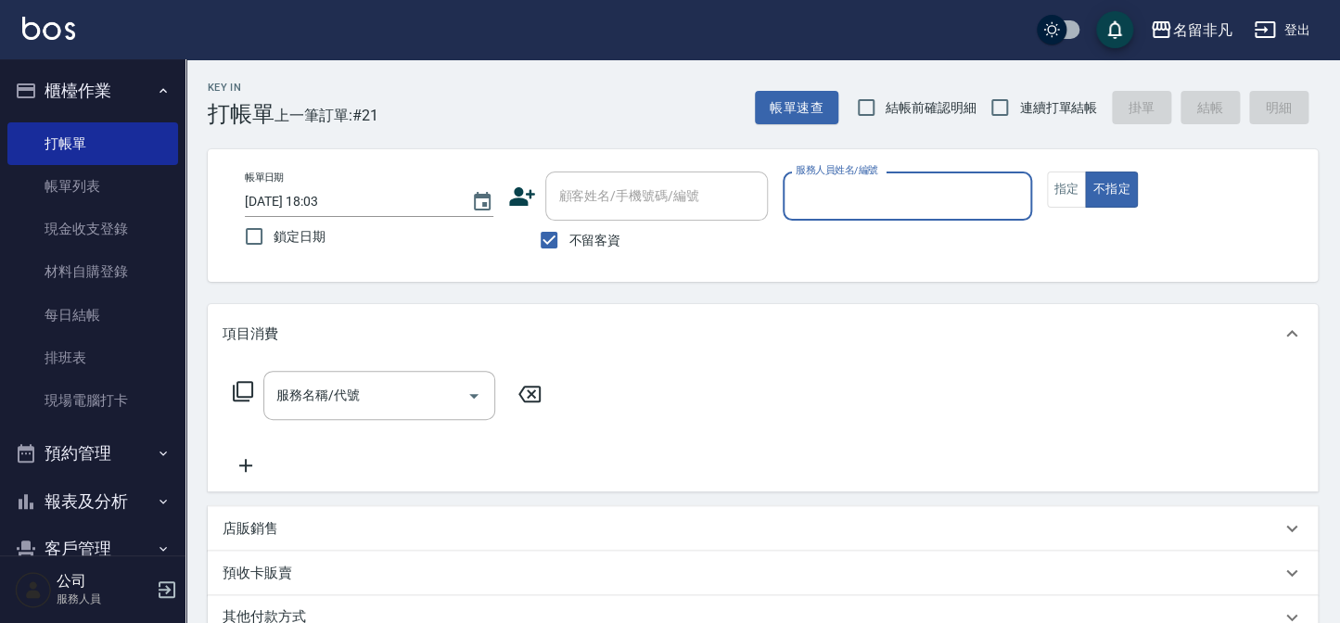
click at [940, 208] on input "服務人員姓名/編號" at bounding box center [907, 196] width 232 height 32
click at [982, 189] on input "服務人員姓名/編號" at bounding box center [907, 196] width 232 height 32
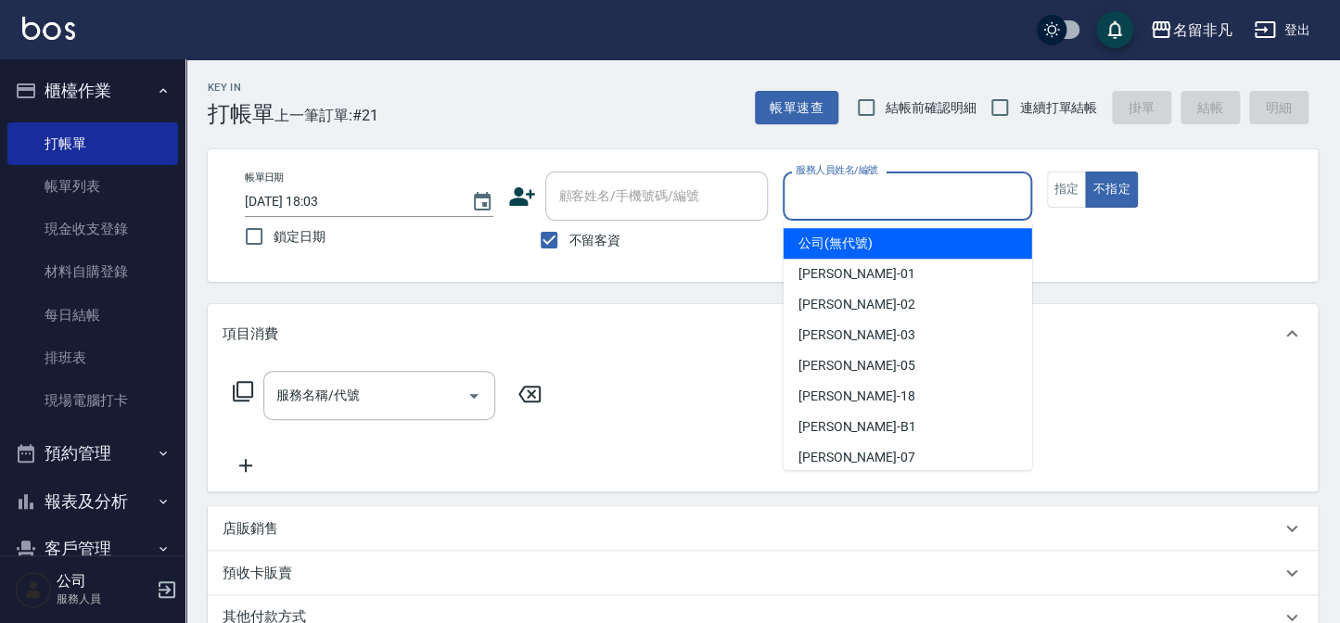
click at [947, 209] on input "服務人員姓名/編號" at bounding box center [907, 196] width 232 height 32
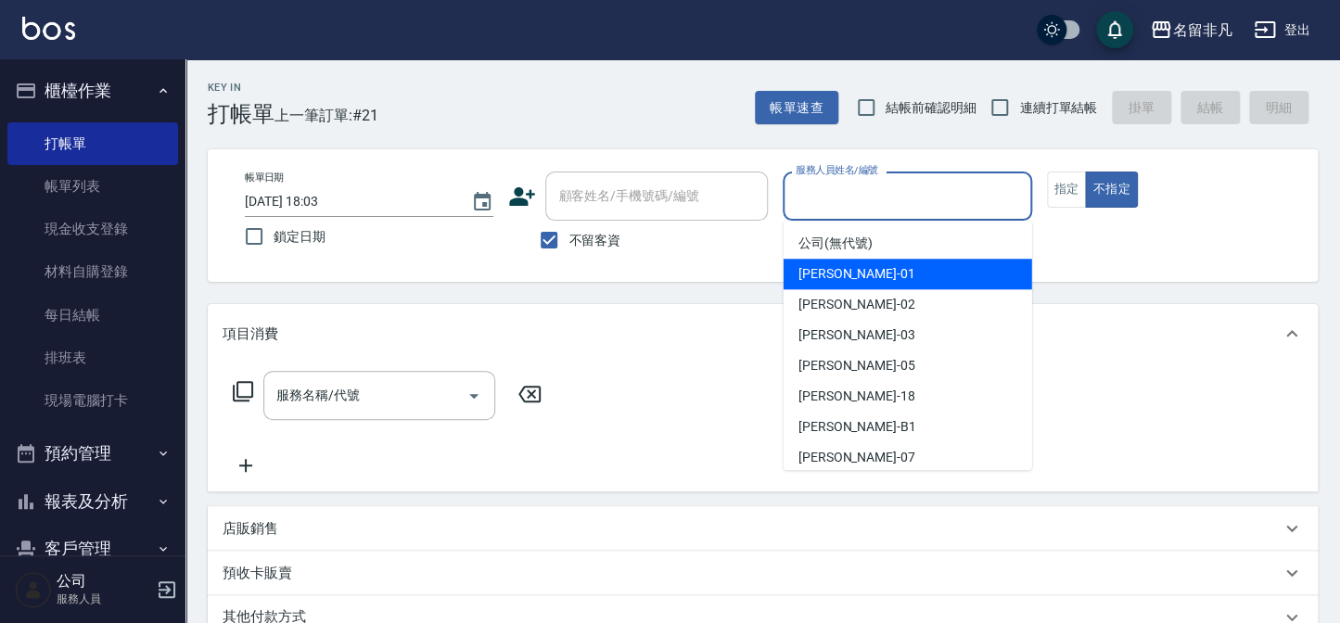
click at [833, 278] on span "陳Sunny -01" at bounding box center [857, 273] width 117 height 19
type input "陳Sunny-01"
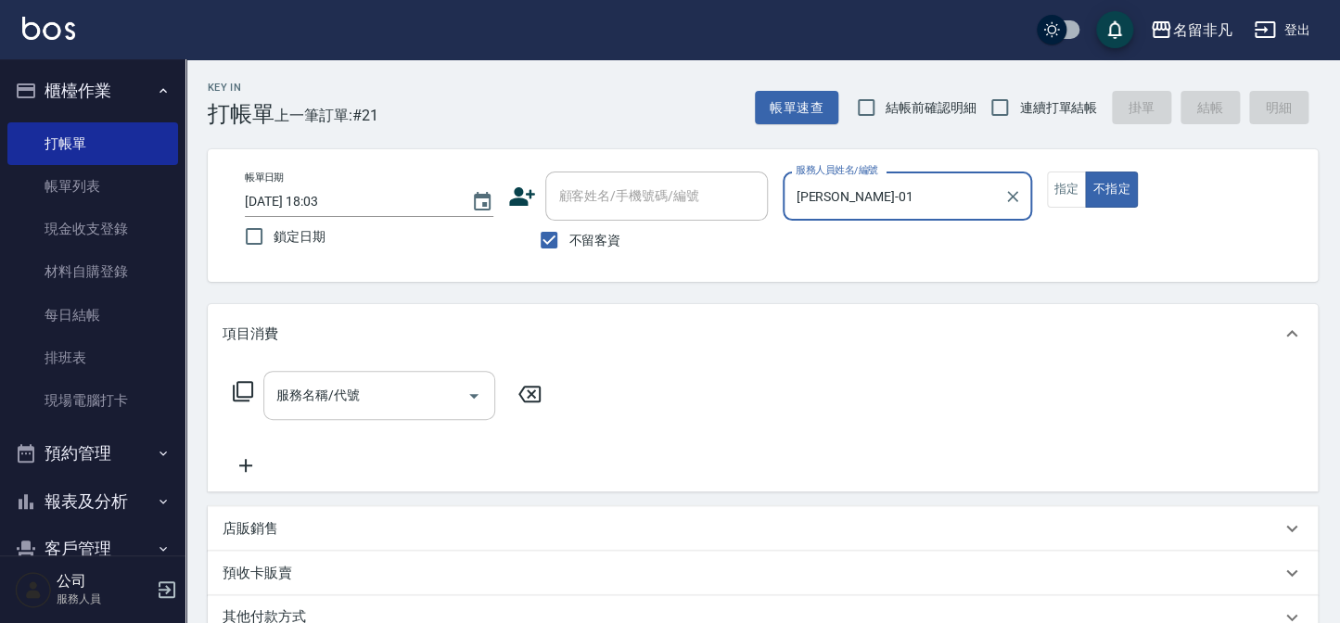
click at [333, 395] on div "服務名稱/代號 服務名稱/代號" at bounding box center [379, 395] width 232 height 49
click at [253, 395] on icon at bounding box center [243, 391] width 22 height 22
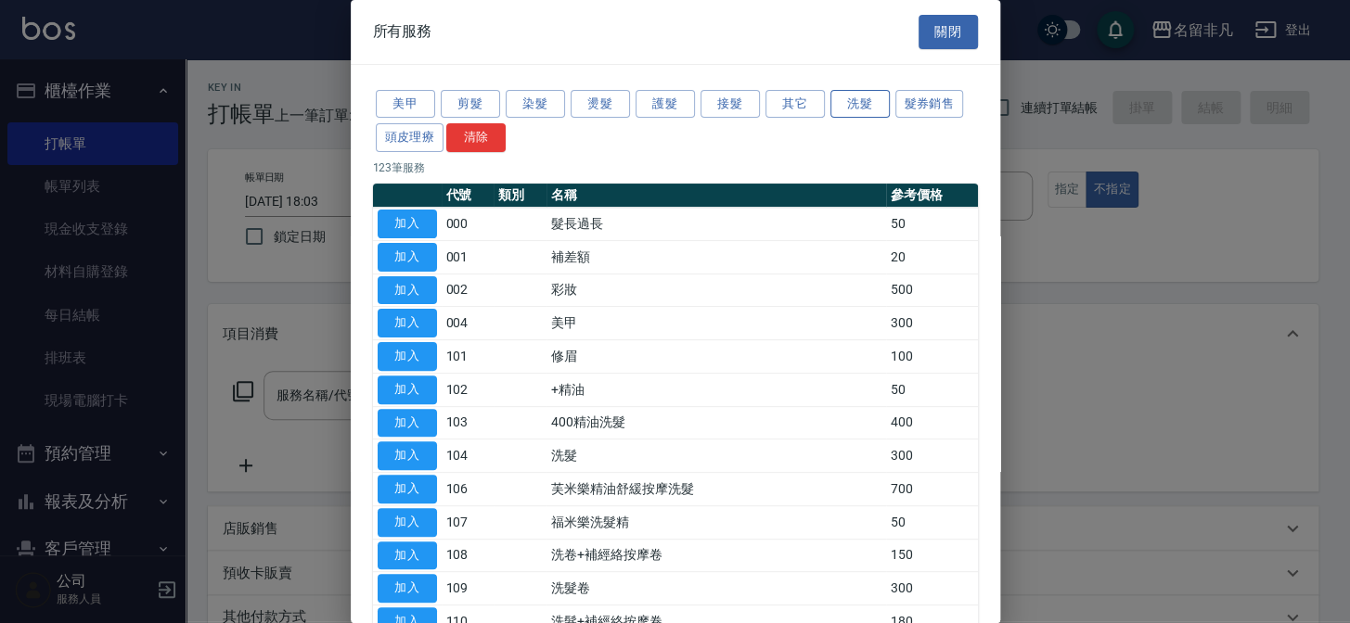
click at [859, 110] on button "洗髮" at bounding box center [859, 104] width 59 height 29
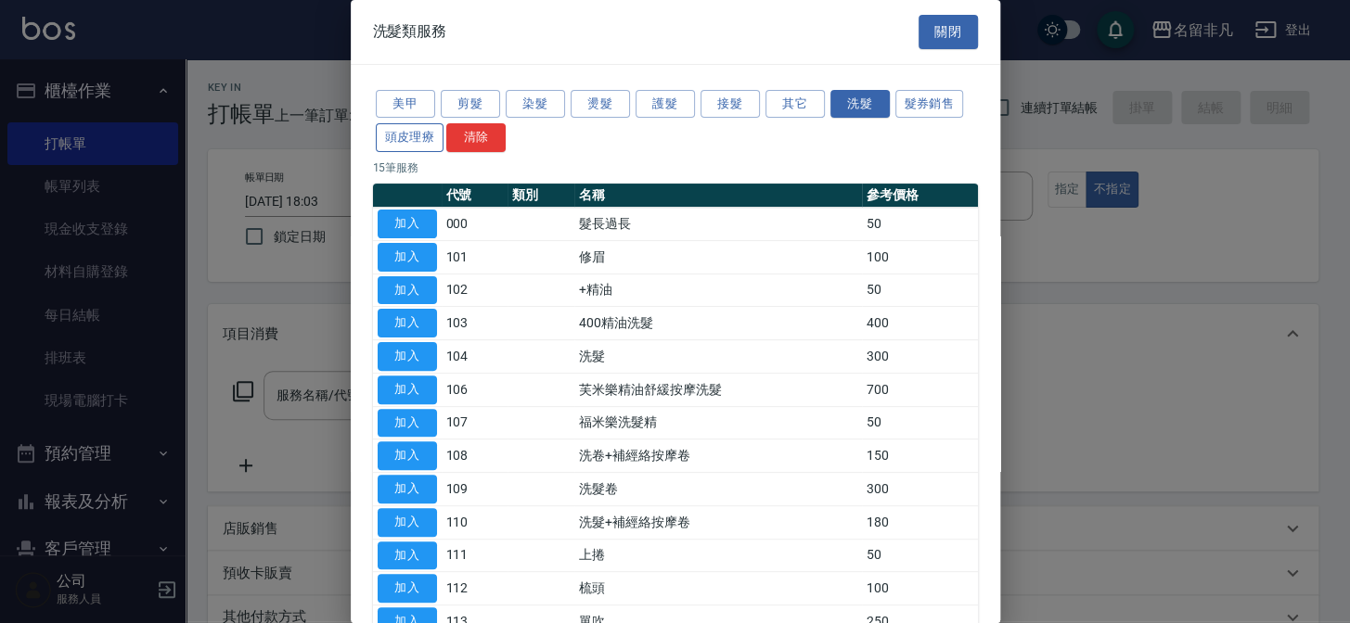
click at [426, 130] on button "頭皮理療" at bounding box center [410, 137] width 69 height 29
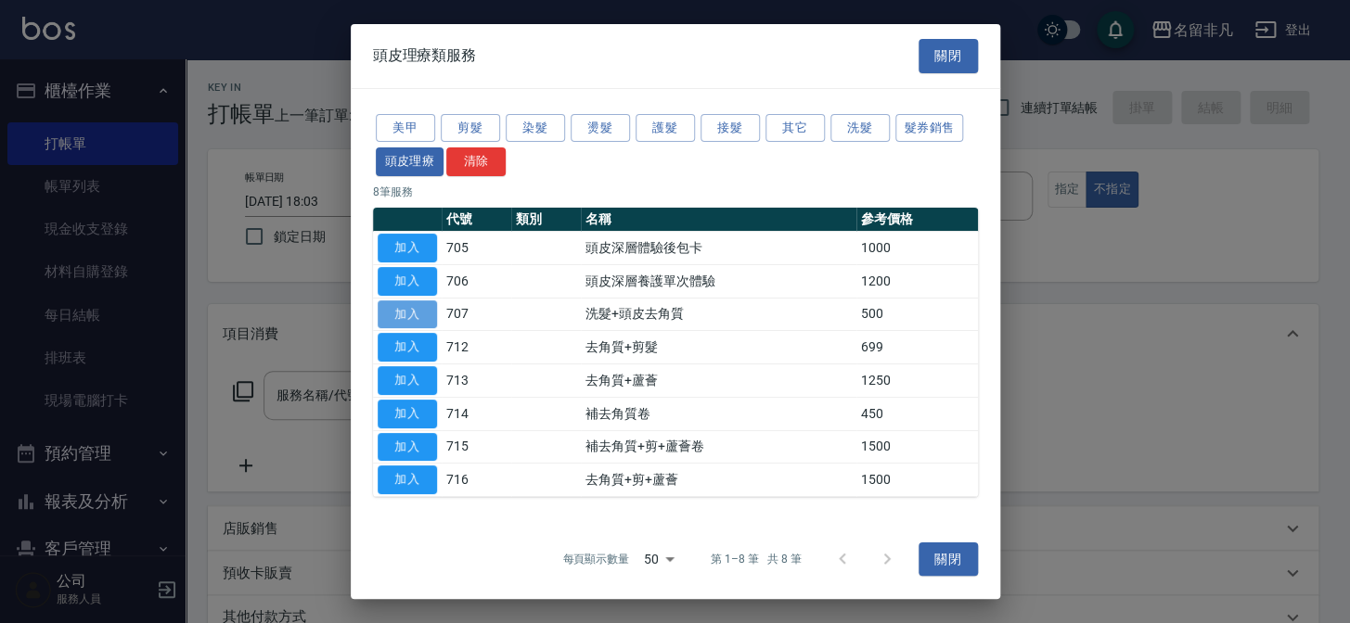
click at [421, 315] on button "加入" at bounding box center [407, 314] width 59 height 29
type input "洗髮+頭皮去角質(707)"
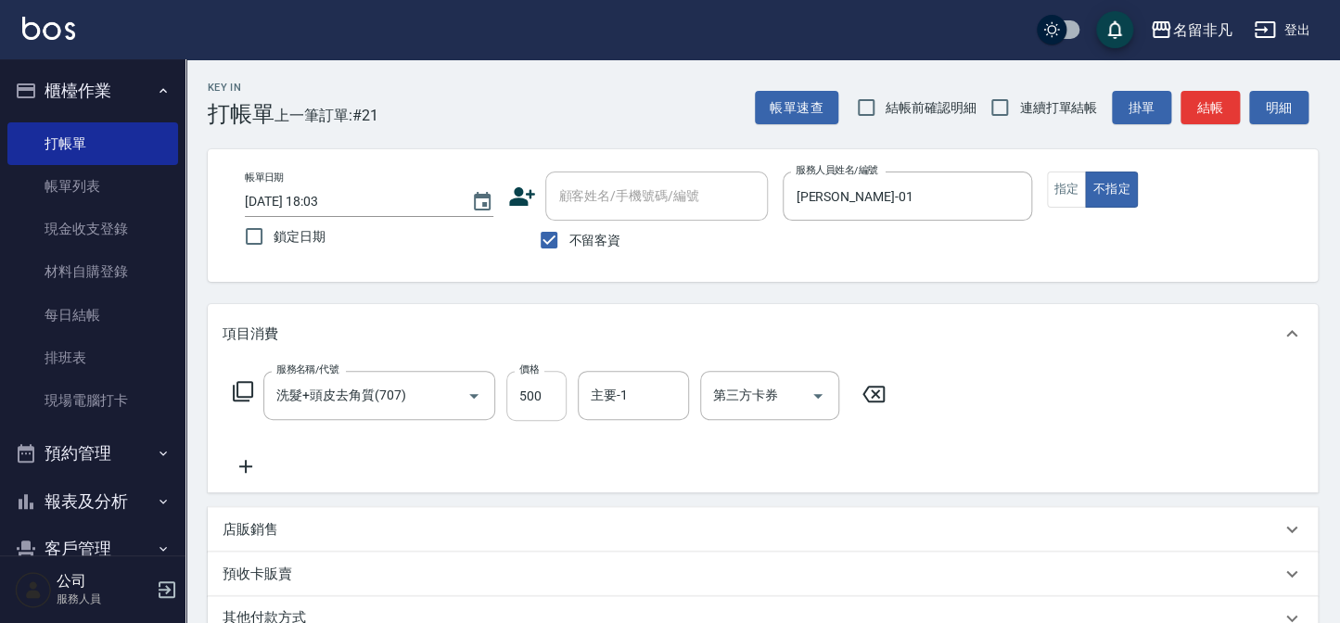
click at [539, 401] on input "500" at bounding box center [536, 396] width 60 height 50
type input "600"
type input "陳子晴-18"
click at [1184, 108] on button "結帳" at bounding box center [1210, 108] width 59 height 34
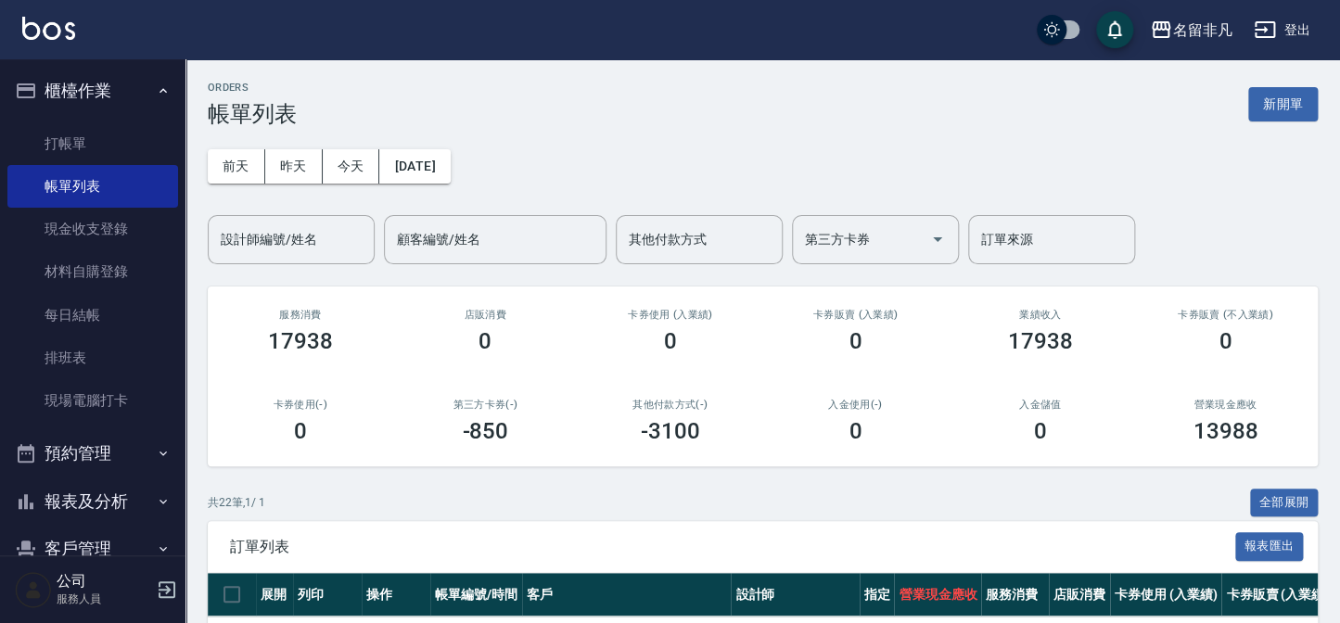
click at [829, 182] on div "前天 昨天 今天 2025/08/16 設計師編號/姓名 設計師編號/姓名 顧客編號/姓名 顧客編號/姓名 其他付款方式 其他付款方式 第三方卡券 第三方卡券…" at bounding box center [763, 195] width 1110 height 137
click at [1261, 104] on button "新開單" at bounding box center [1283, 104] width 70 height 34
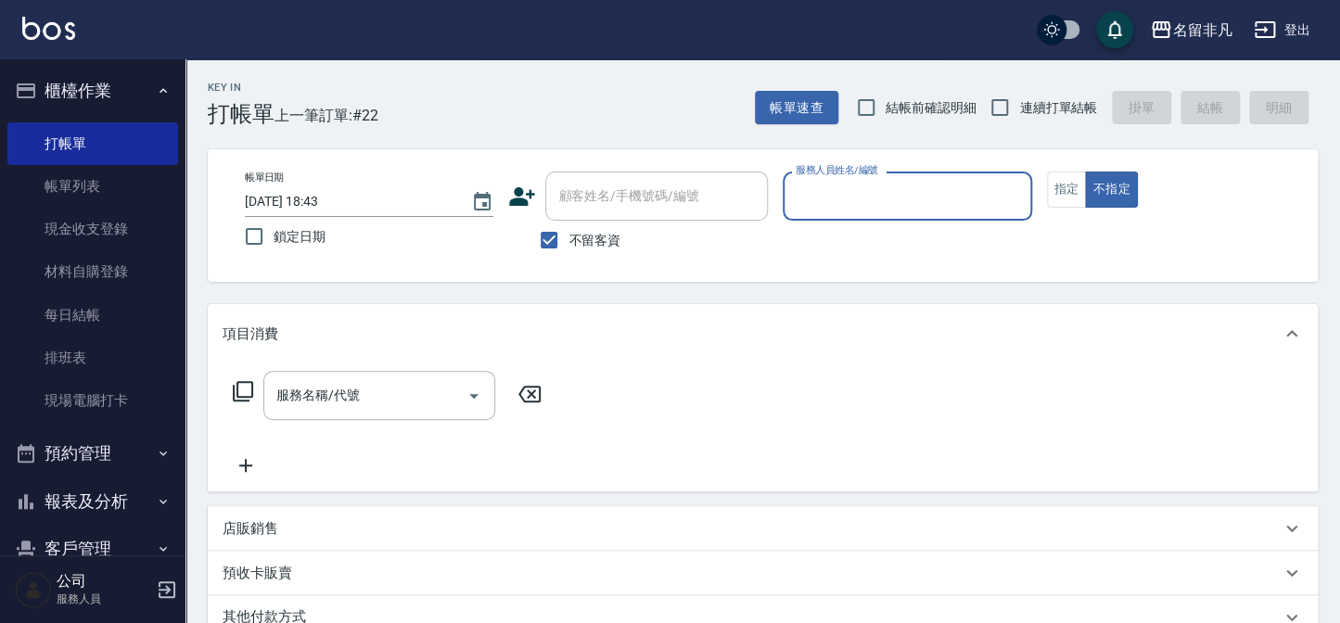
click at [928, 180] on input "服務人員姓名/編號" at bounding box center [907, 196] width 232 height 32
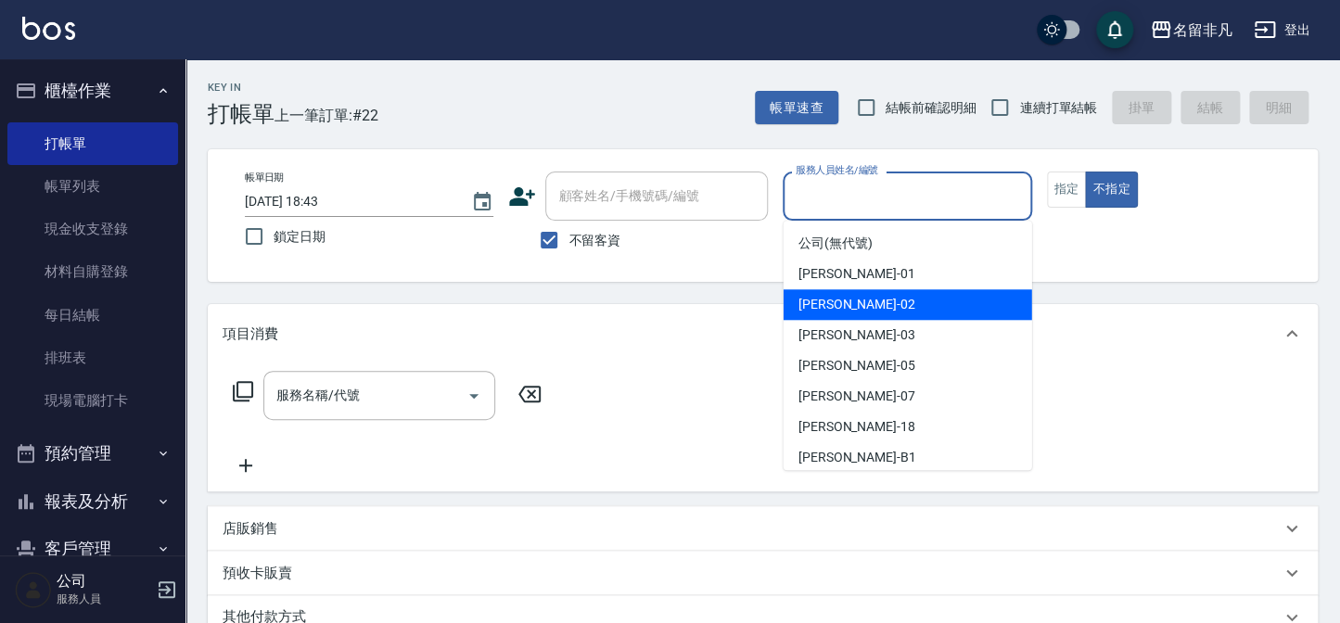
drag, startPoint x: 854, startPoint y: 301, endPoint x: 805, endPoint y: 311, distance: 50.2
click at [853, 301] on span "陳瑞珍 -02" at bounding box center [857, 304] width 117 height 19
type input "陳瑞珍-02"
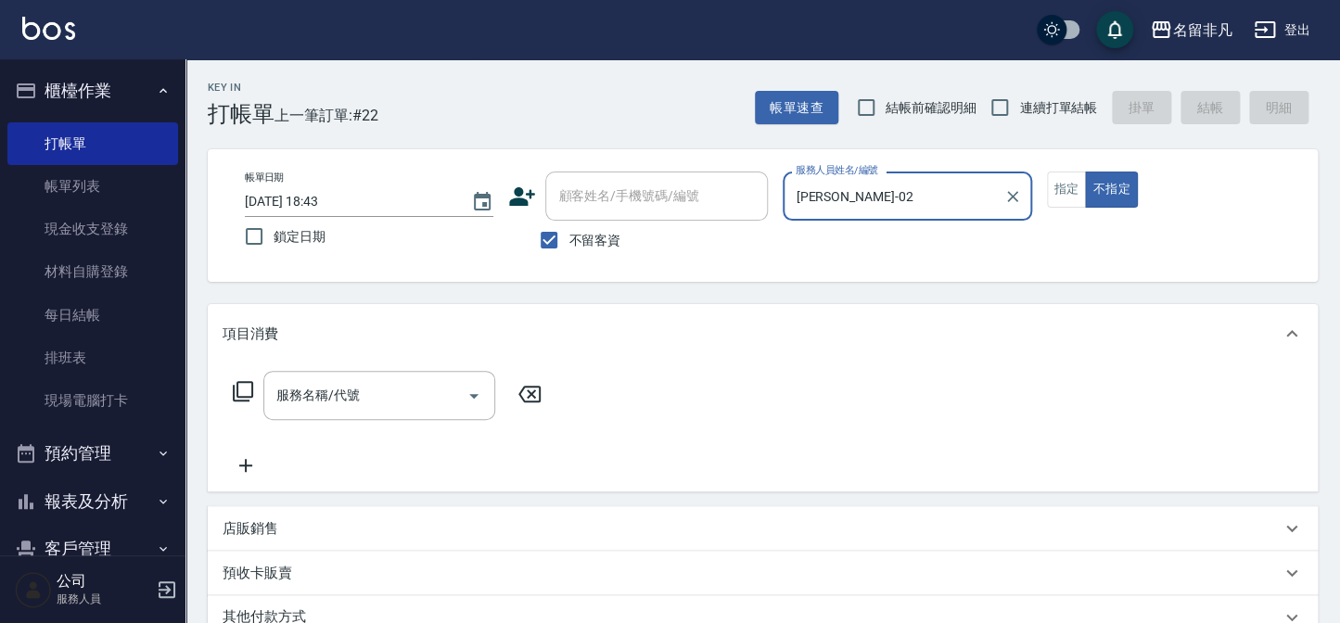
click at [236, 391] on icon at bounding box center [243, 391] width 22 height 22
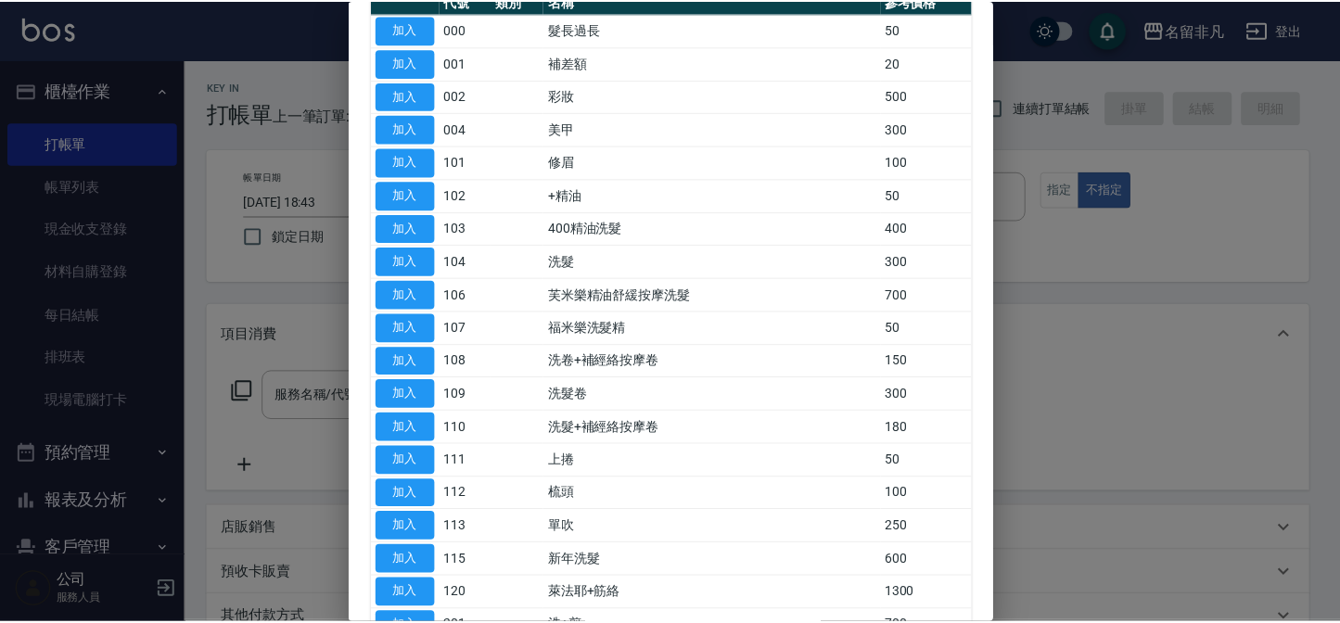
scroll to position [168, 0]
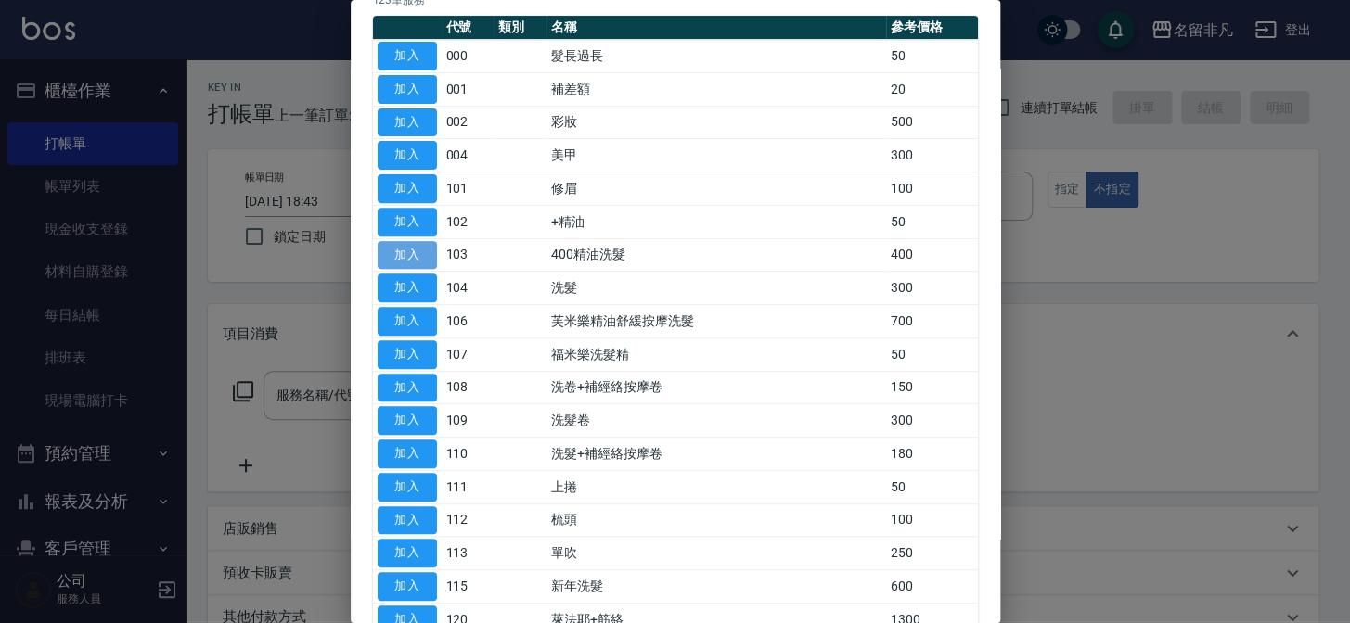
click at [416, 256] on button "加入" at bounding box center [407, 255] width 59 height 29
type input "400精油洗髮(103)"
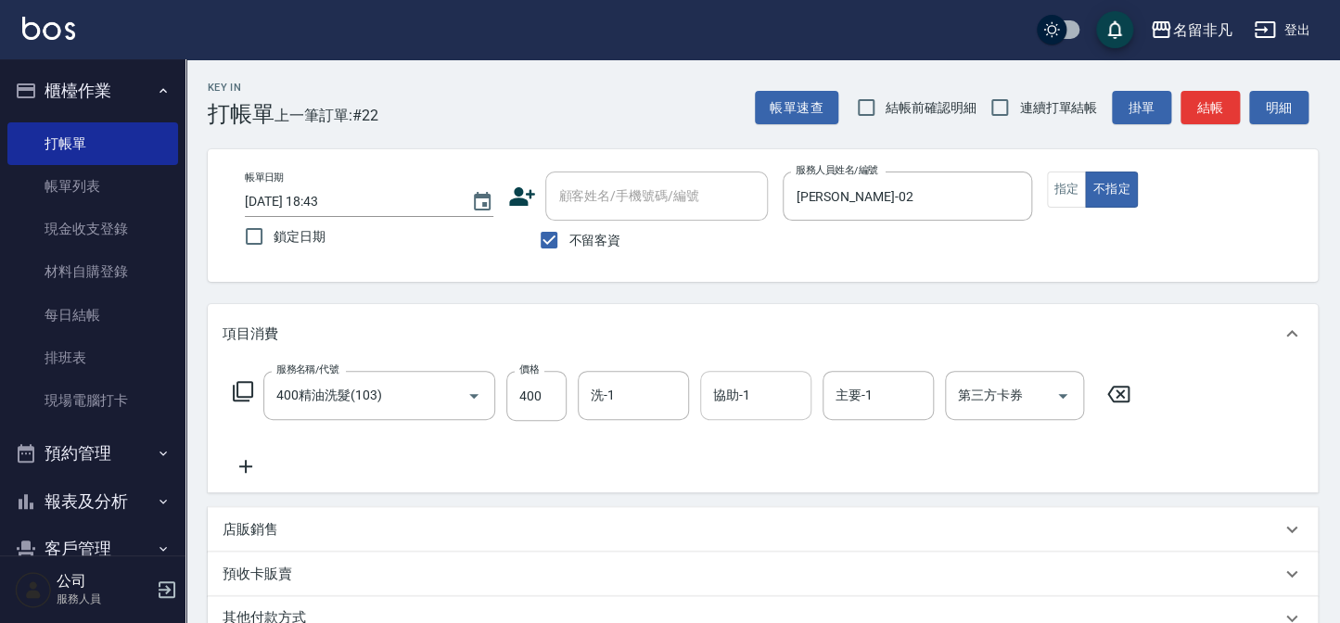
click at [723, 386] on div "協助-1 協助-1" at bounding box center [755, 395] width 111 height 49
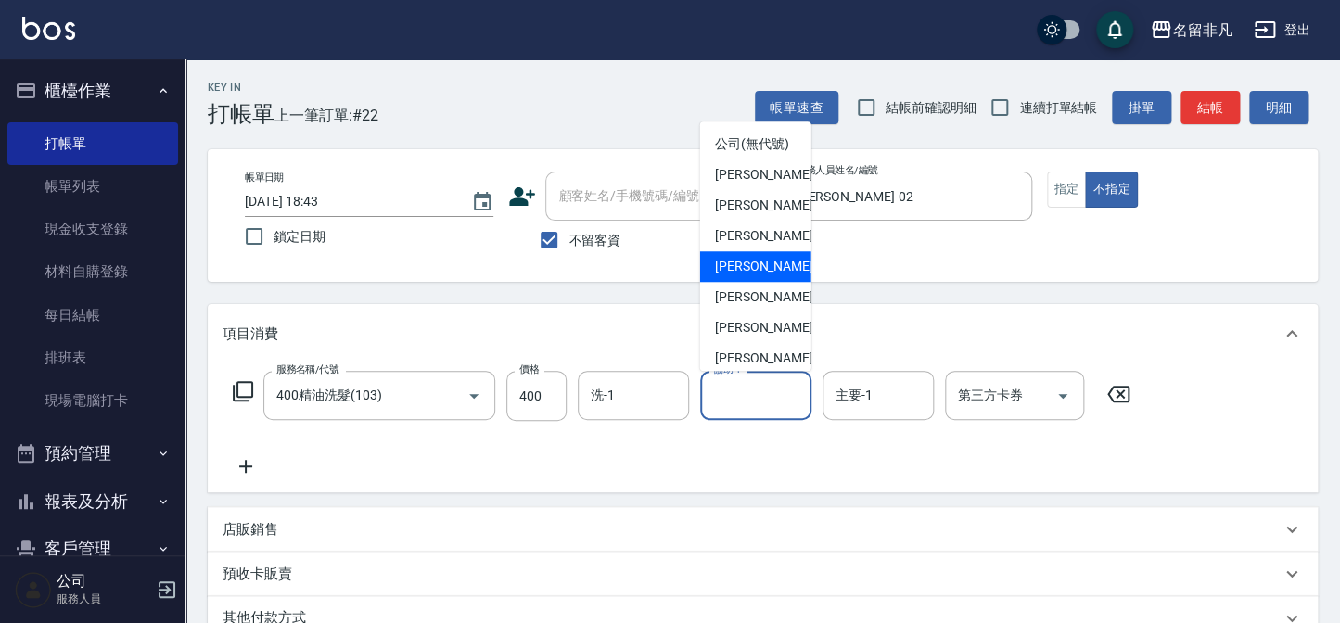
click at [736, 276] on span "蕭楊吉 -05" at bounding box center [773, 266] width 117 height 19
type input "蕭楊吉-05"
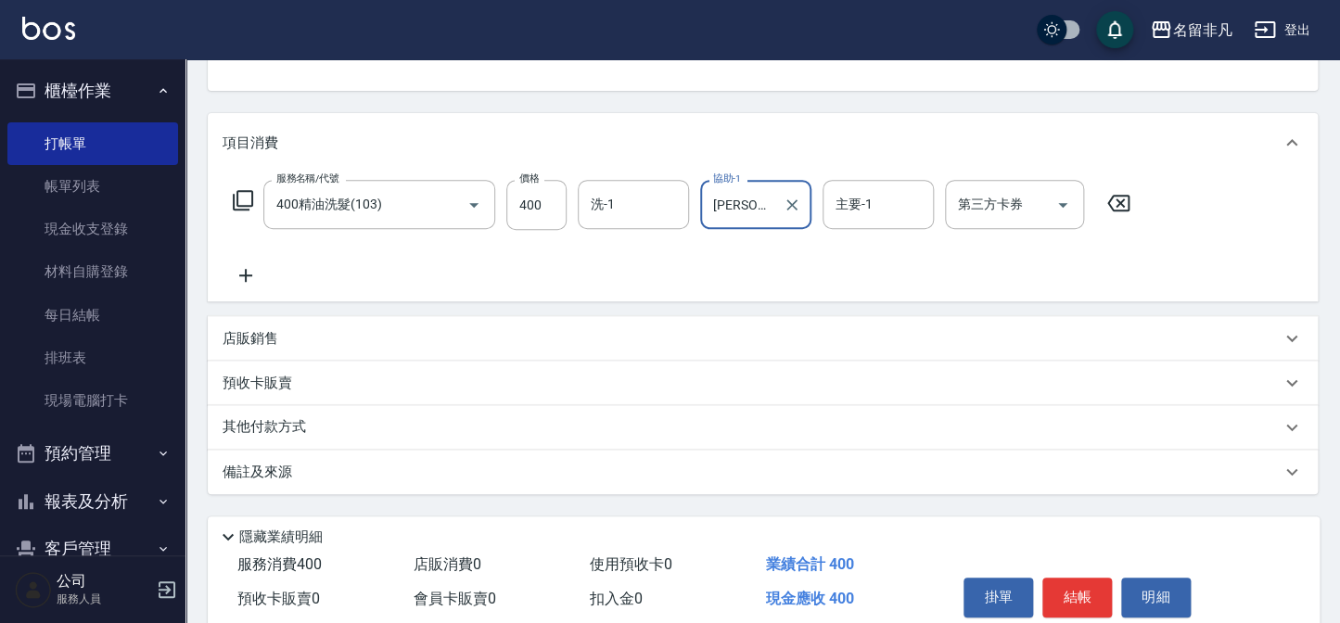
scroll to position [268, 0]
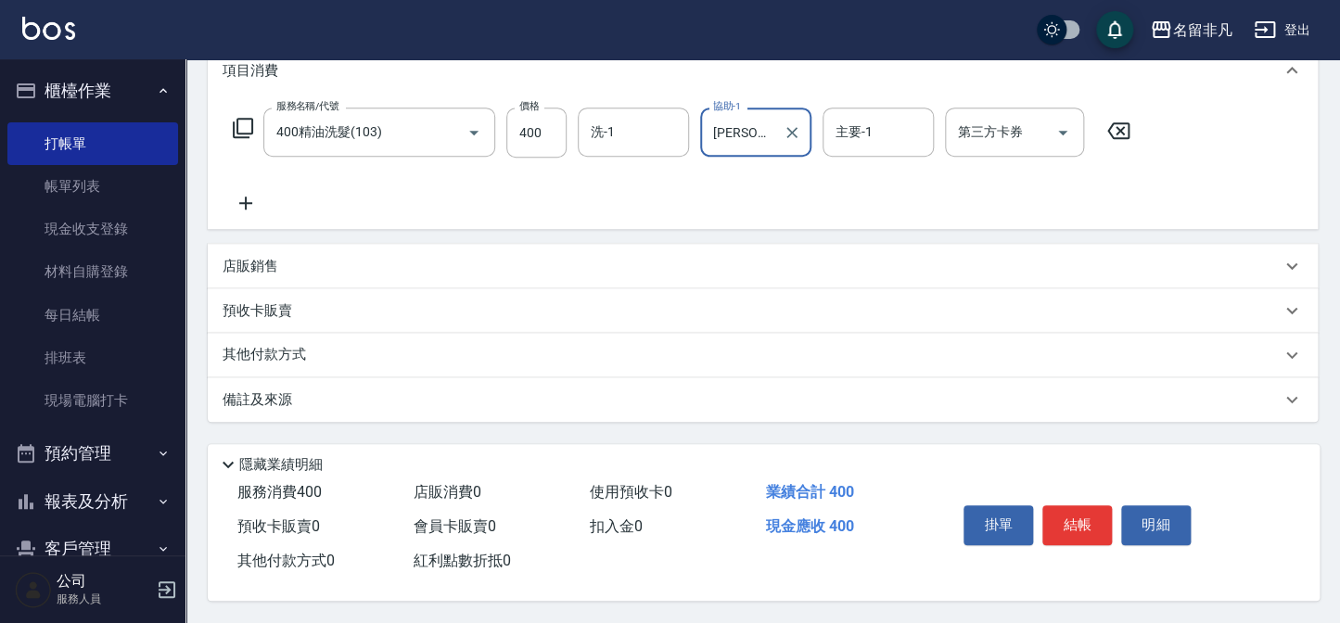
click at [1085, 519] on button "結帳" at bounding box center [1078, 525] width 70 height 39
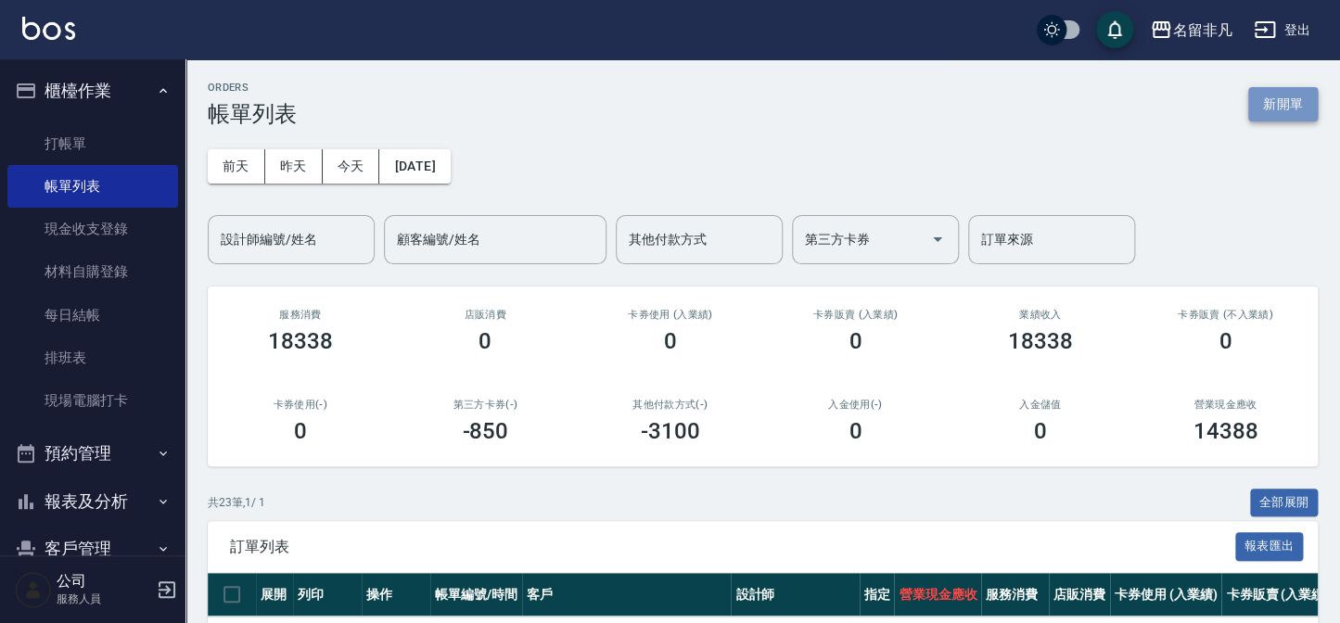
click at [1300, 104] on button "新開單" at bounding box center [1283, 104] width 70 height 34
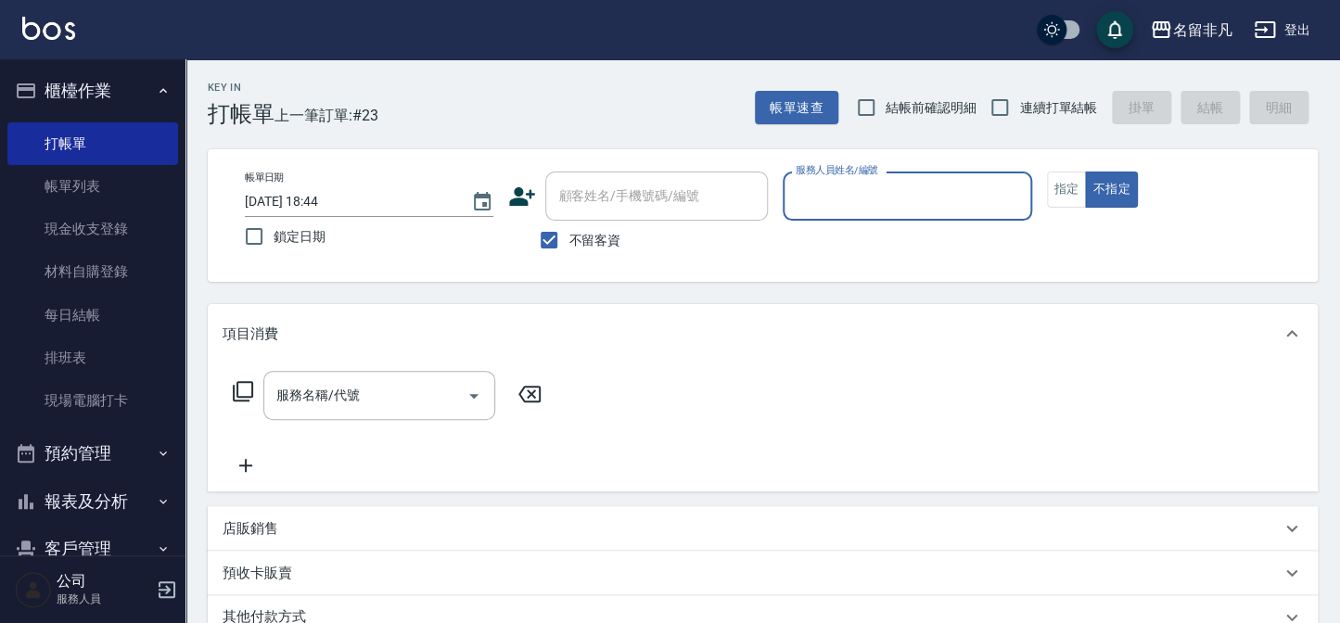
click at [899, 195] on input "服務人員姓名/編號" at bounding box center [907, 196] width 232 height 32
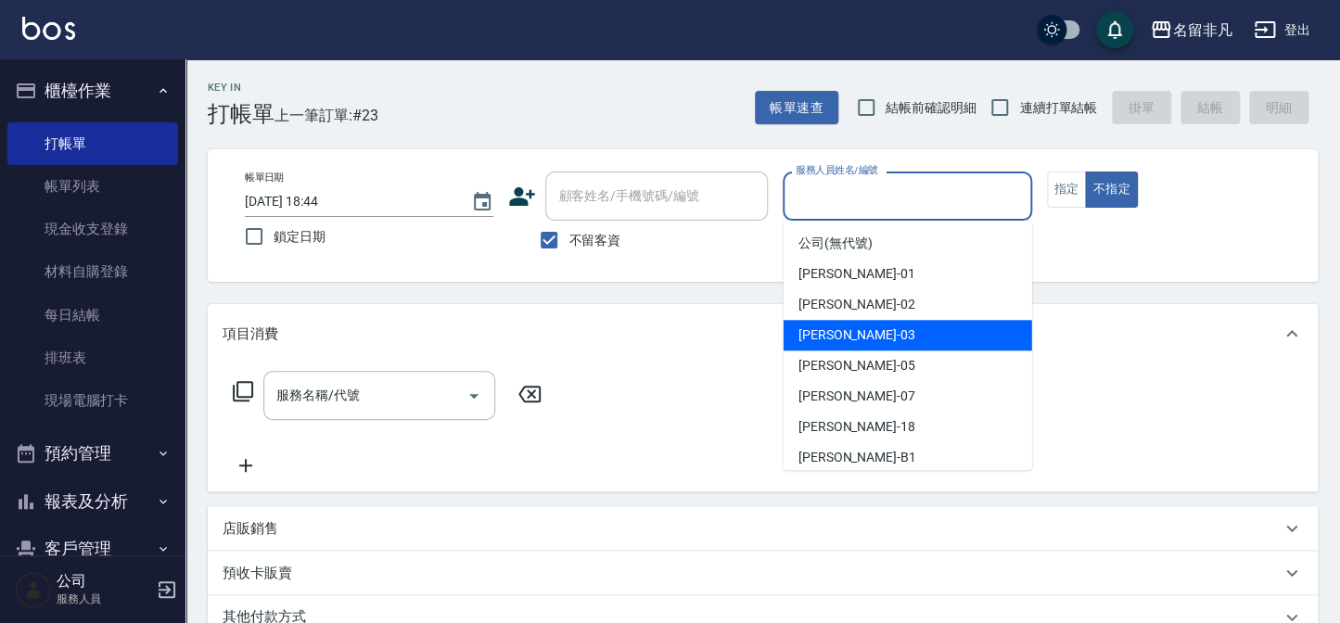
click at [924, 332] on div "Tina -03" at bounding box center [908, 335] width 249 height 31
type input "Tina-03"
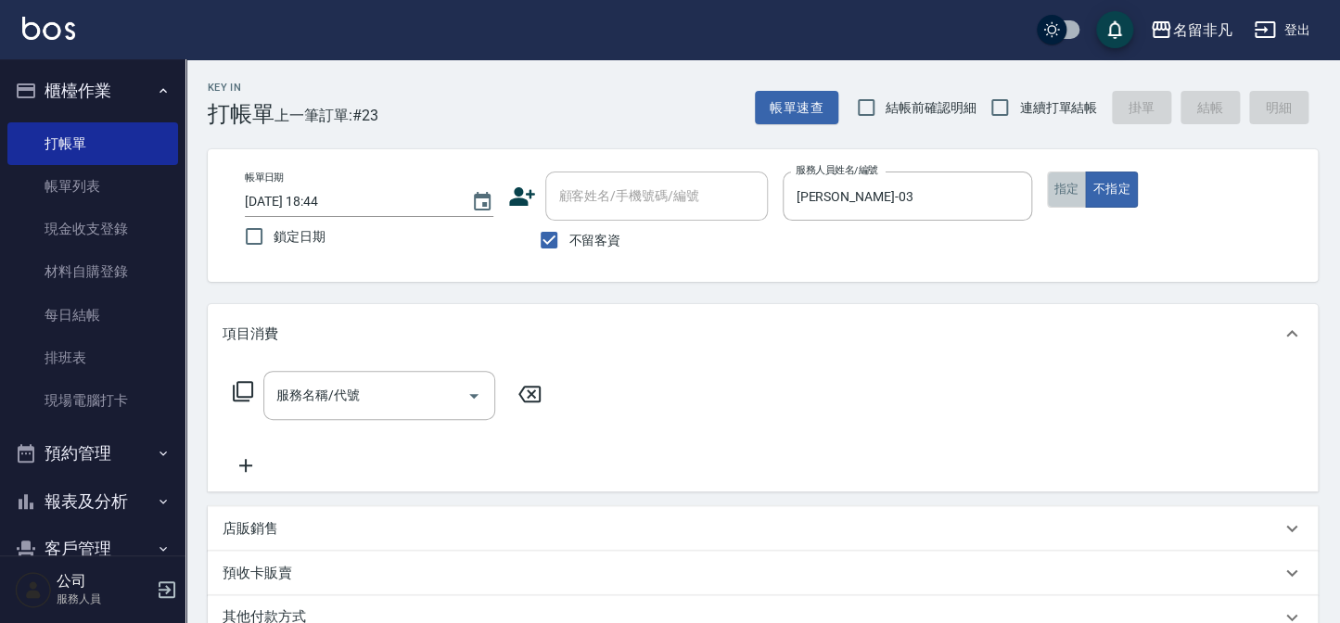
click at [1069, 180] on button "指定" at bounding box center [1067, 190] width 40 height 36
click at [235, 388] on icon at bounding box center [243, 391] width 22 height 22
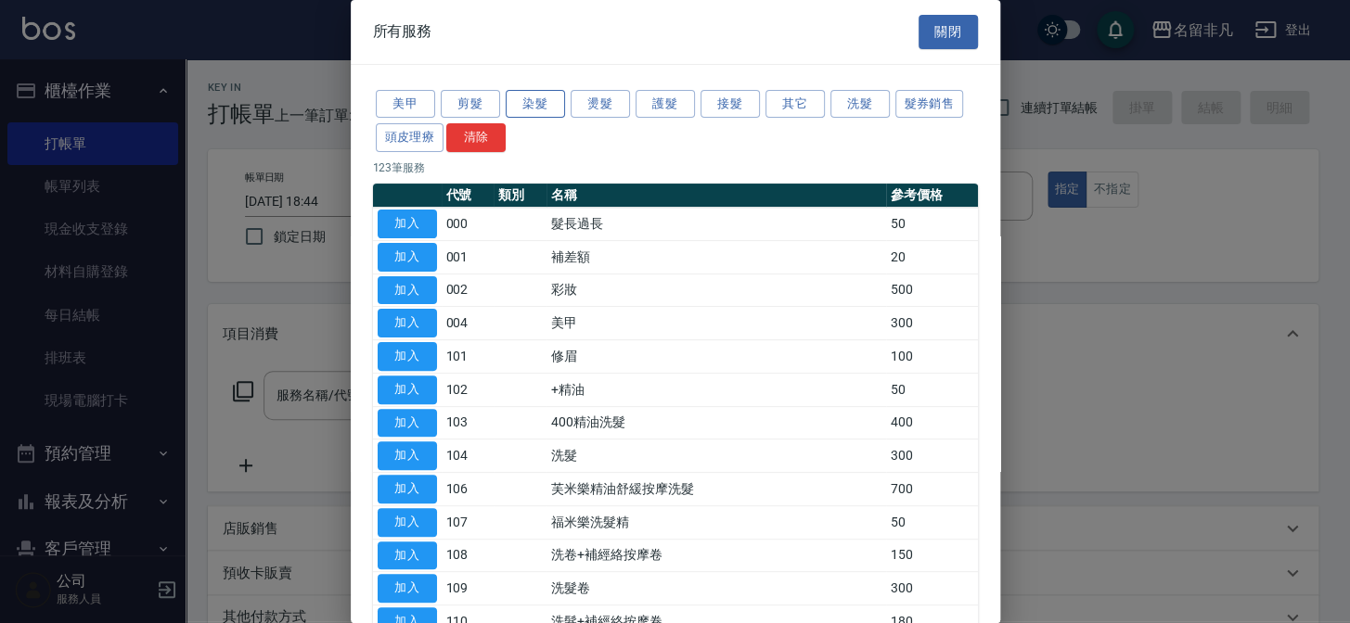
click at [538, 102] on button "染髮" at bounding box center [535, 104] width 59 height 29
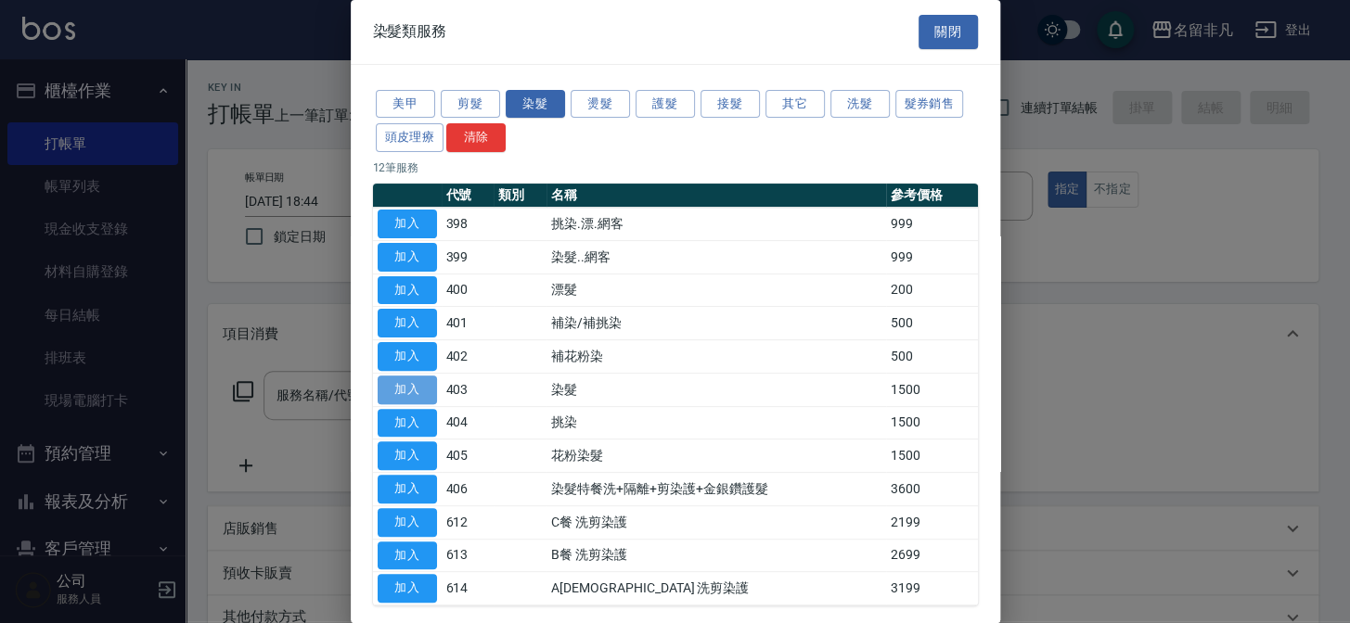
click at [426, 386] on button "加入" at bounding box center [407, 390] width 59 height 29
type input "染髮(403)"
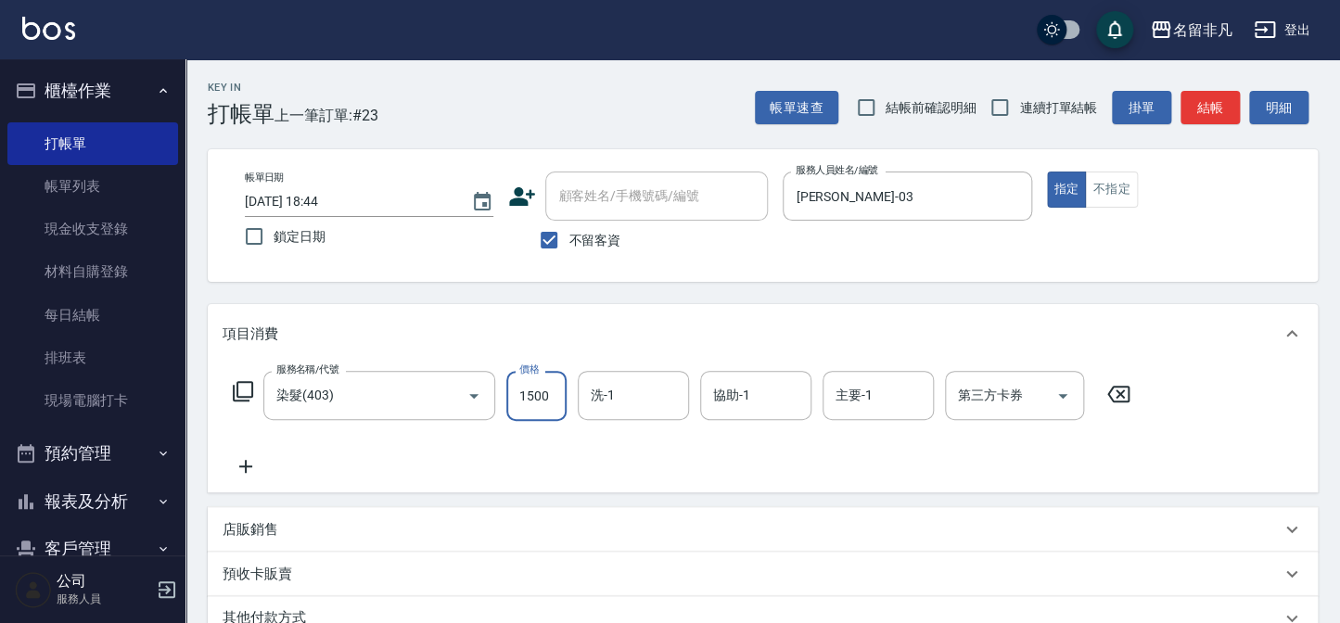
click at [545, 390] on input "1500" at bounding box center [536, 396] width 60 height 50
type input "2500"
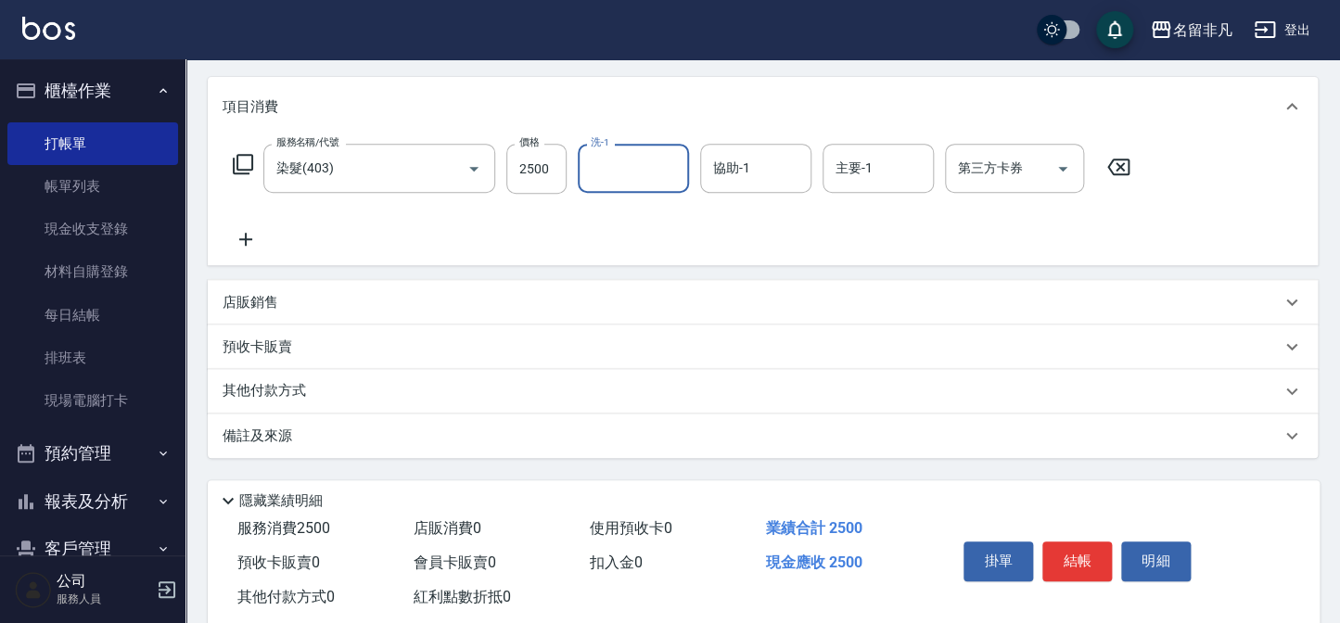
scroll to position [252, 0]
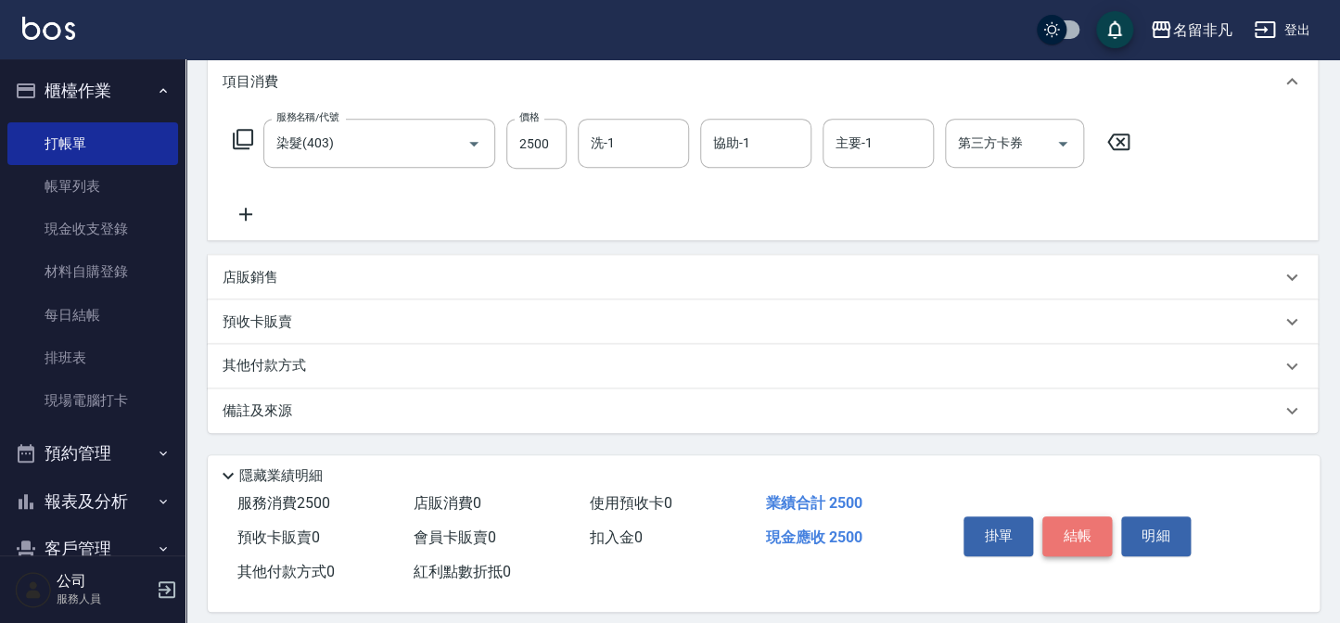
click at [1099, 529] on button "結帳" at bounding box center [1078, 536] width 70 height 39
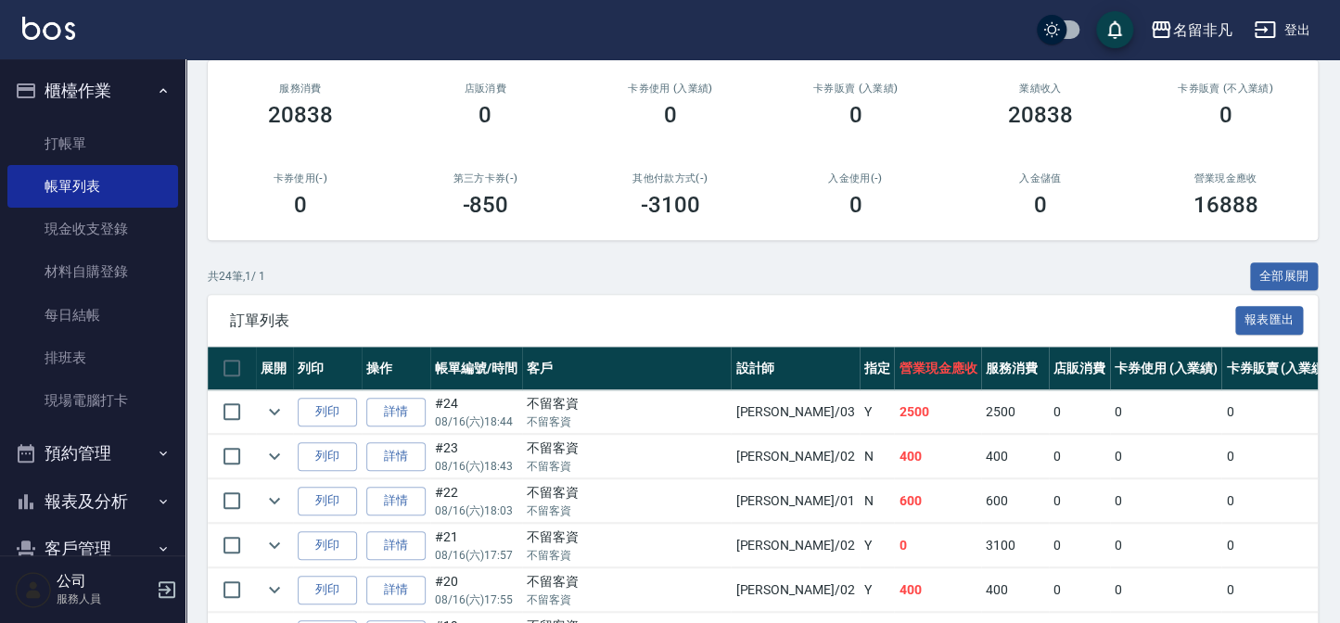
scroll to position [337, 0]
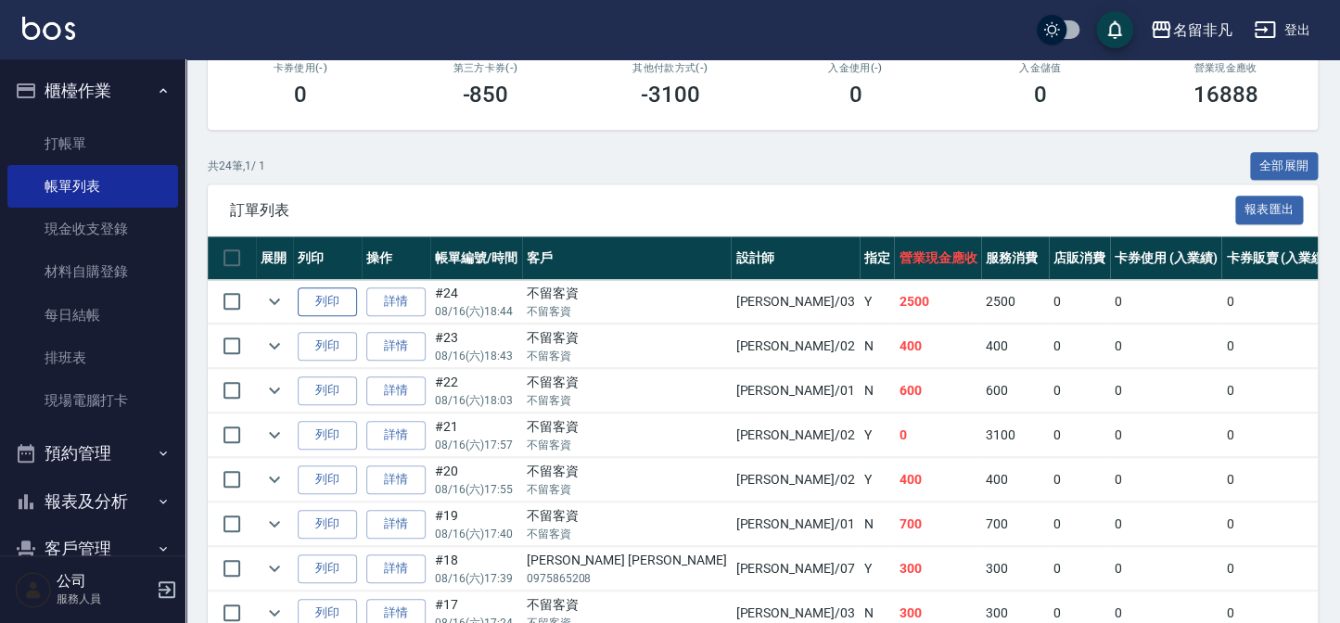
click at [325, 298] on button "列印" at bounding box center [327, 302] width 59 height 29
click at [1034, 209] on span "訂單列表" at bounding box center [732, 210] width 1005 height 19
click at [280, 343] on icon "expand row" at bounding box center [274, 346] width 22 height 22
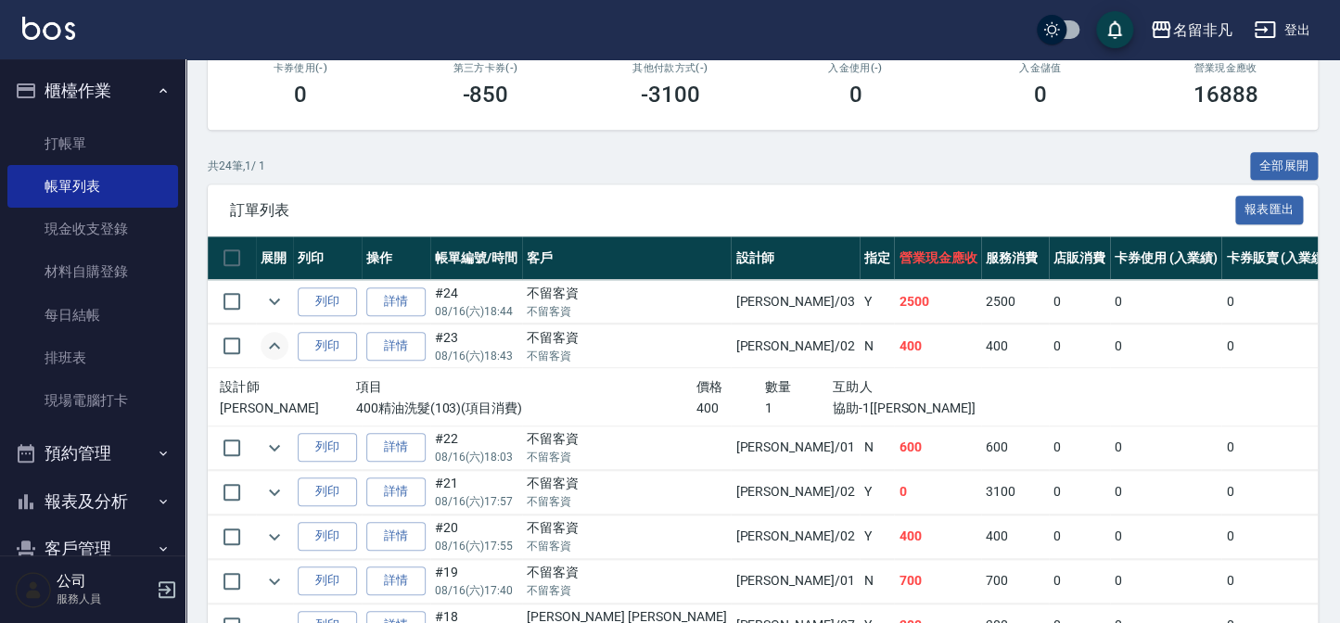
click at [280, 343] on icon "expand row" at bounding box center [274, 346] width 22 height 22
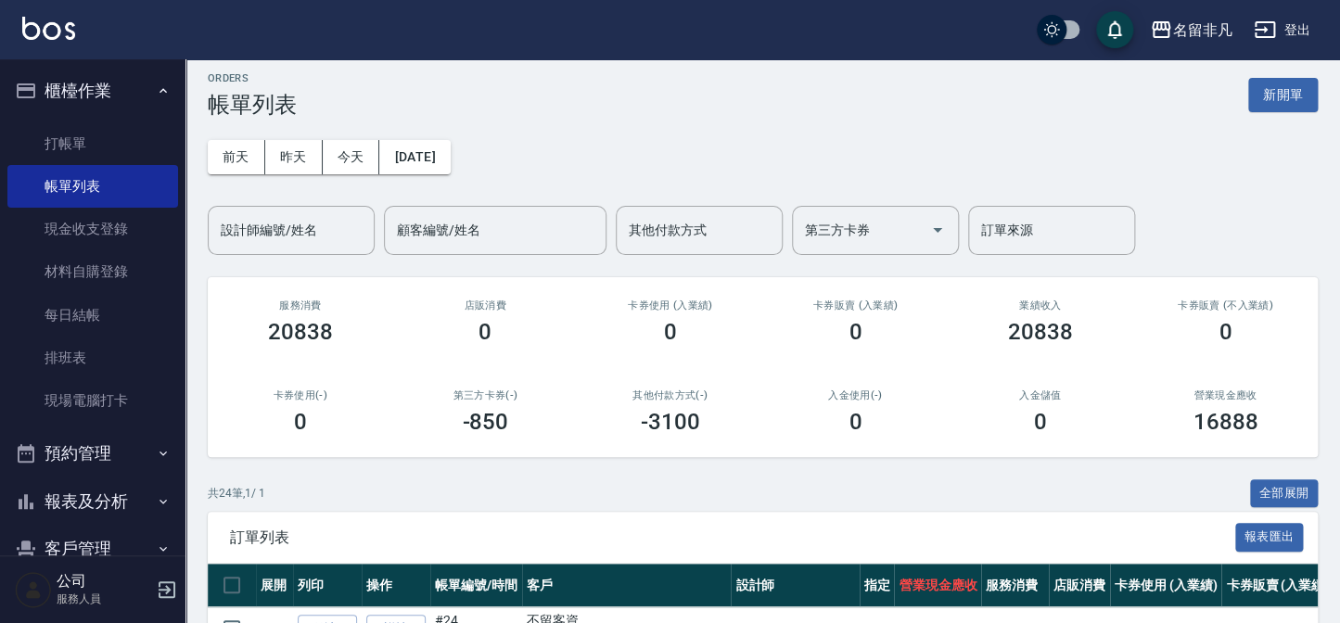
scroll to position [0, 0]
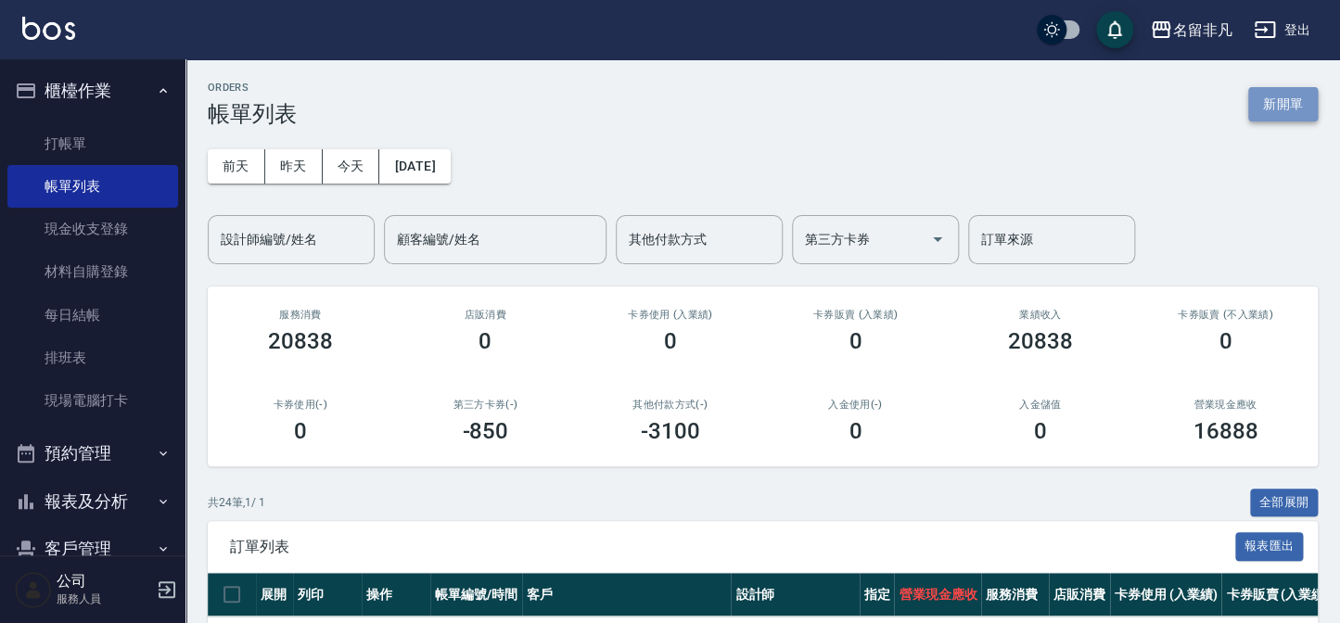
click at [1253, 93] on button "新開單" at bounding box center [1283, 104] width 70 height 34
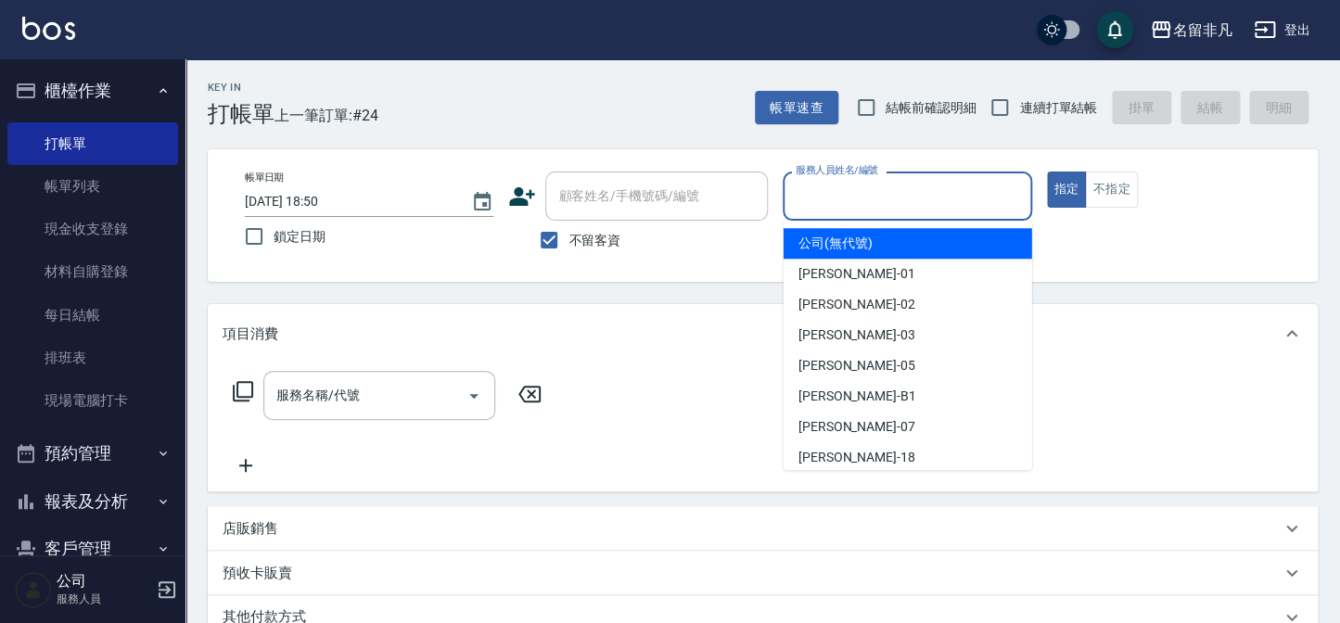
click at [941, 200] on input "服務人員姓名/編號" at bounding box center [907, 196] width 232 height 32
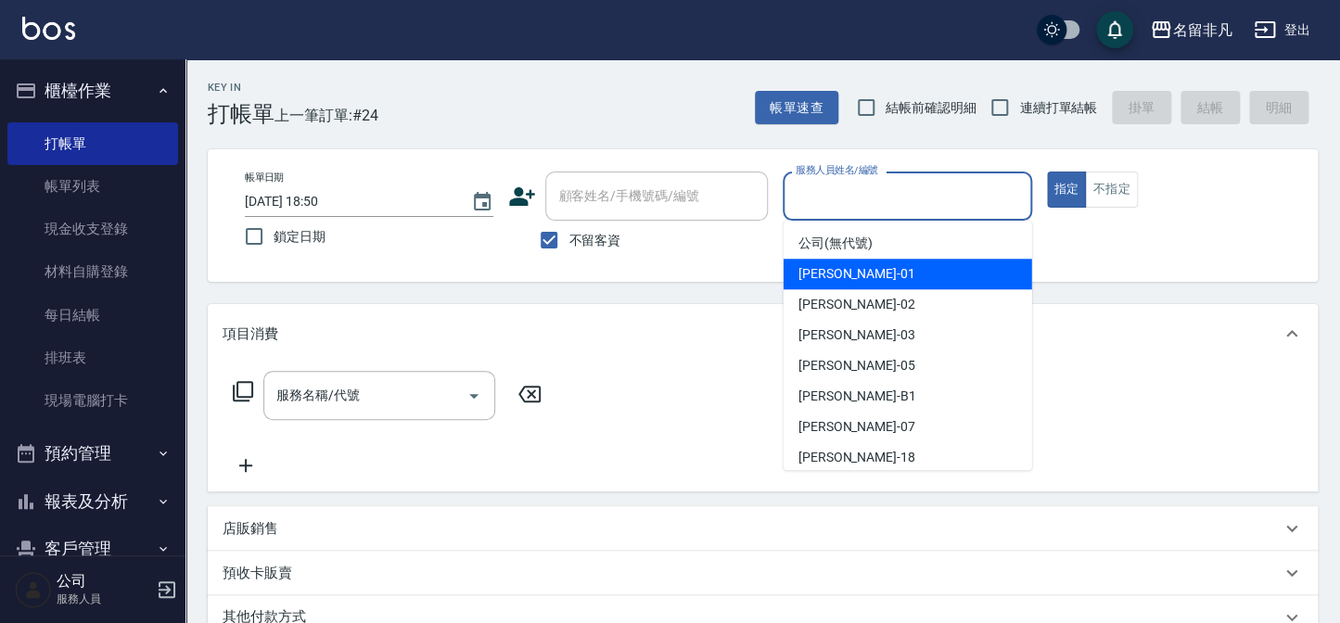
click at [928, 278] on div "陳Sunny -01" at bounding box center [908, 274] width 249 height 31
type input "陳Sunny-01"
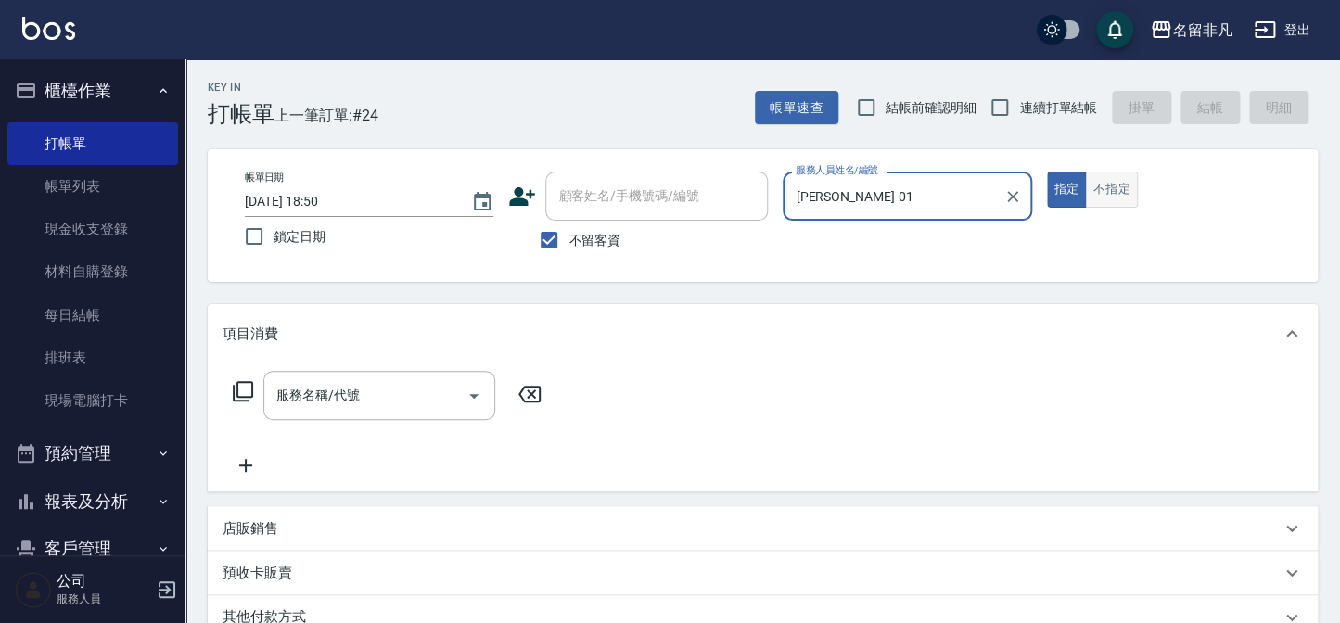
drag, startPoint x: 1078, startPoint y: 192, endPoint x: 1105, endPoint y: 187, distance: 27.3
click at [1080, 192] on button "指定" at bounding box center [1067, 190] width 40 height 36
click at [1105, 187] on button "不指定" at bounding box center [1111, 190] width 52 height 36
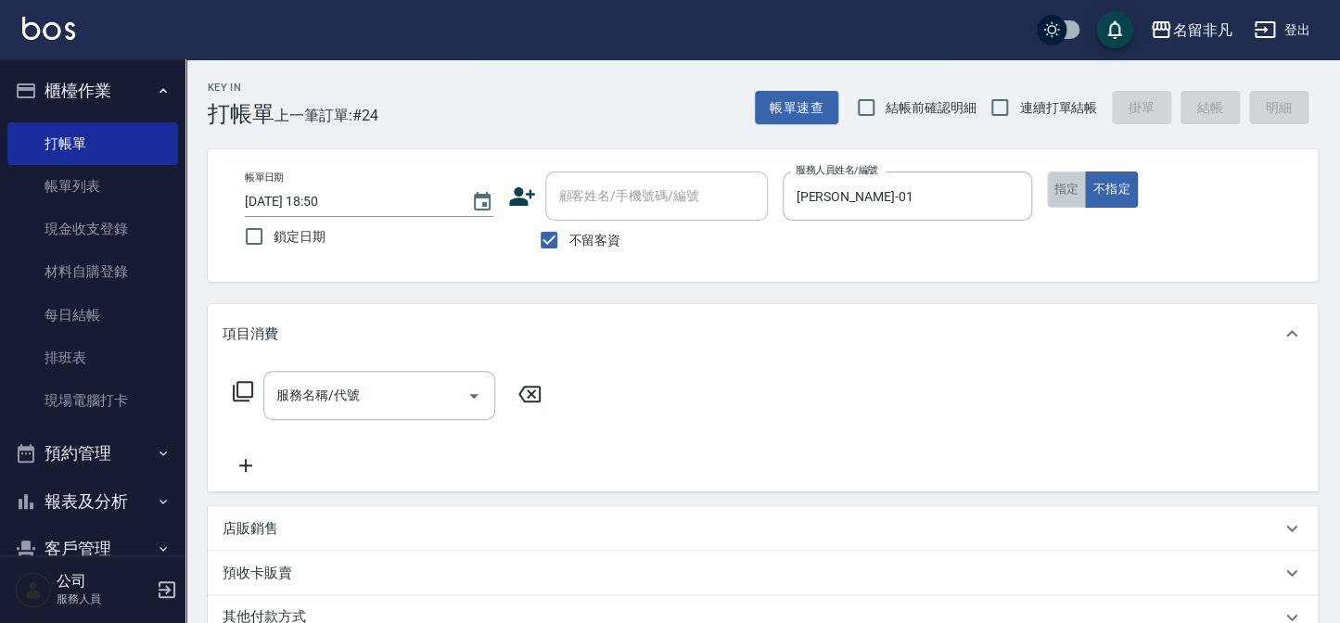
click at [1056, 186] on button "指定" at bounding box center [1067, 190] width 40 height 36
click at [325, 396] on div "服務名稱/代號 服務名稱/代號" at bounding box center [379, 395] width 232 height 49
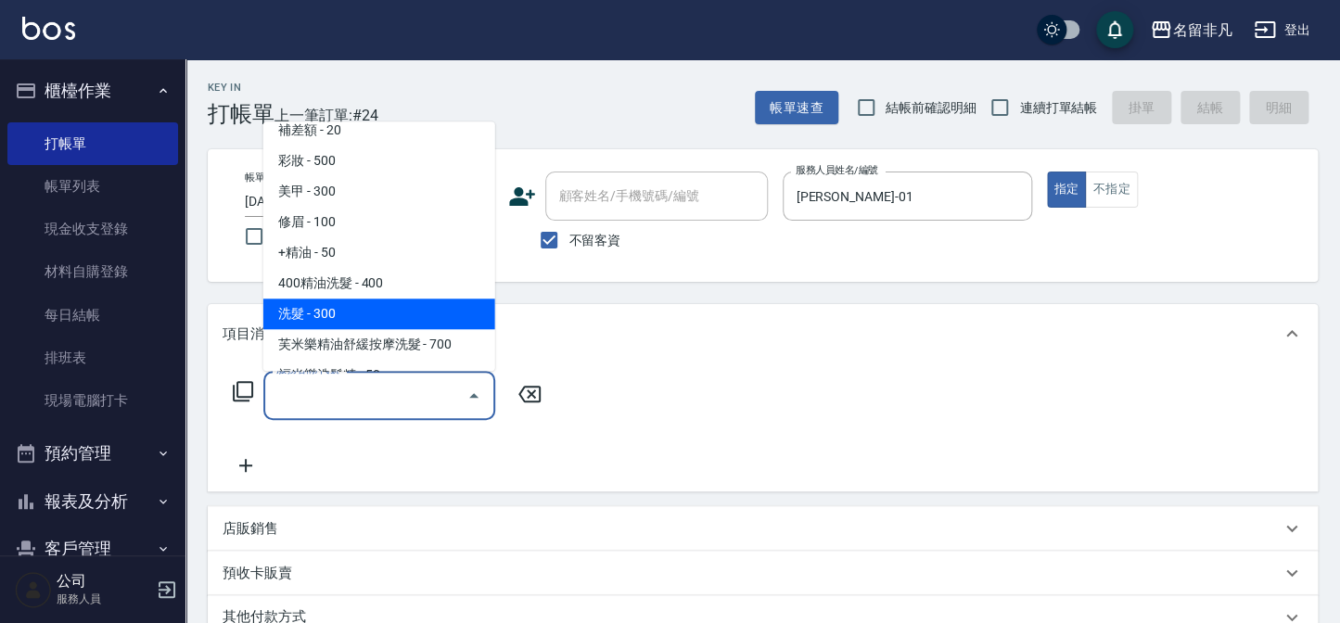
scroll to position [83, 0]
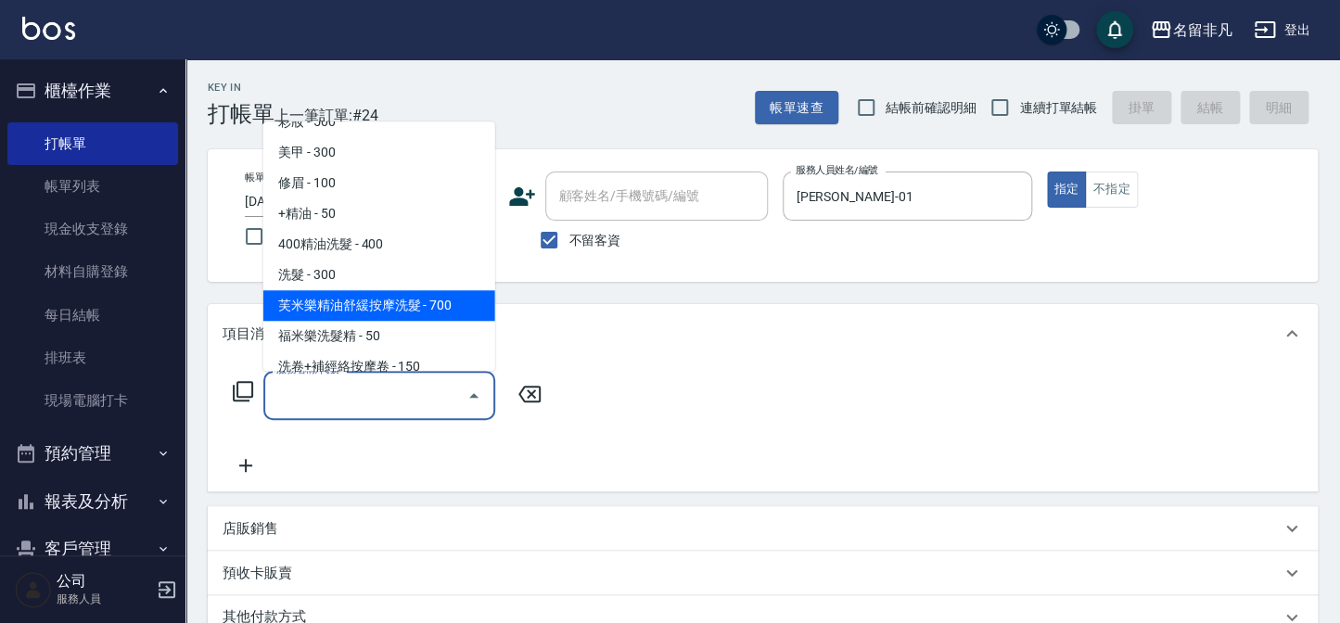
click at [428, 305] on span "芙米樂精油舒緩按摩洗髮 - 700" at bounding box center [379, 305] width 232 height 31
type input "芙米樂精油舒緩按摩洗髮(106)"
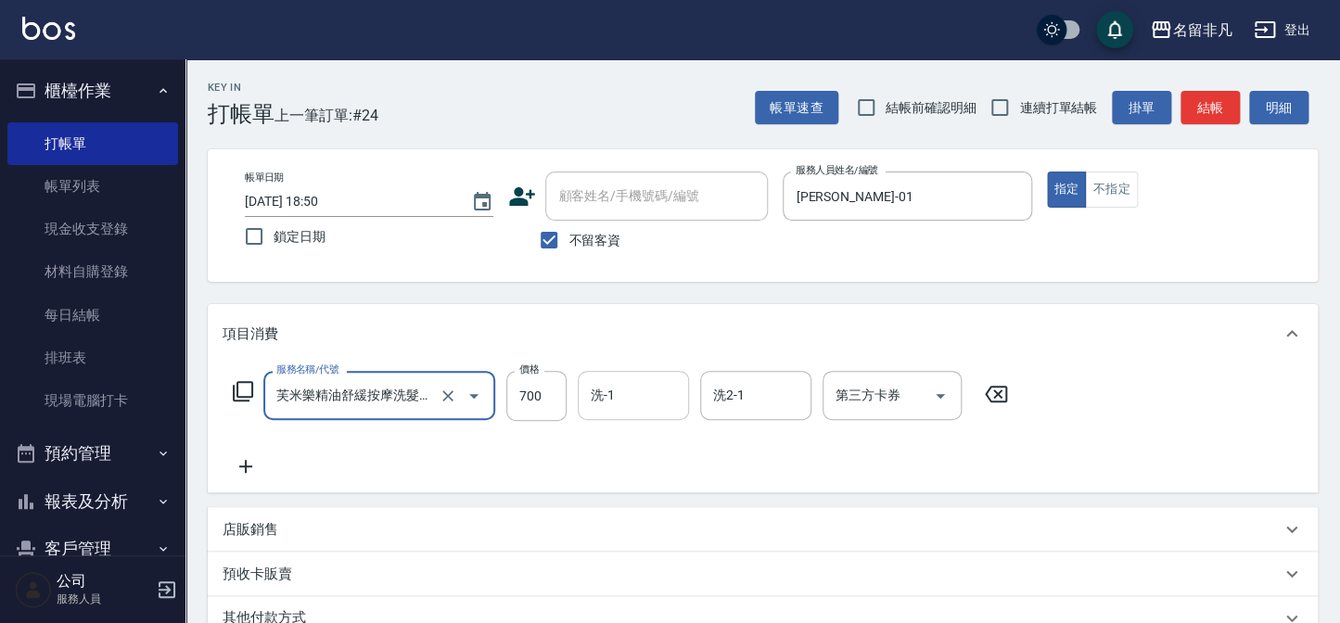
click at [610, 391] on div "洗-1 洗-1" at bounding box center [633, 395] width 111 height 49
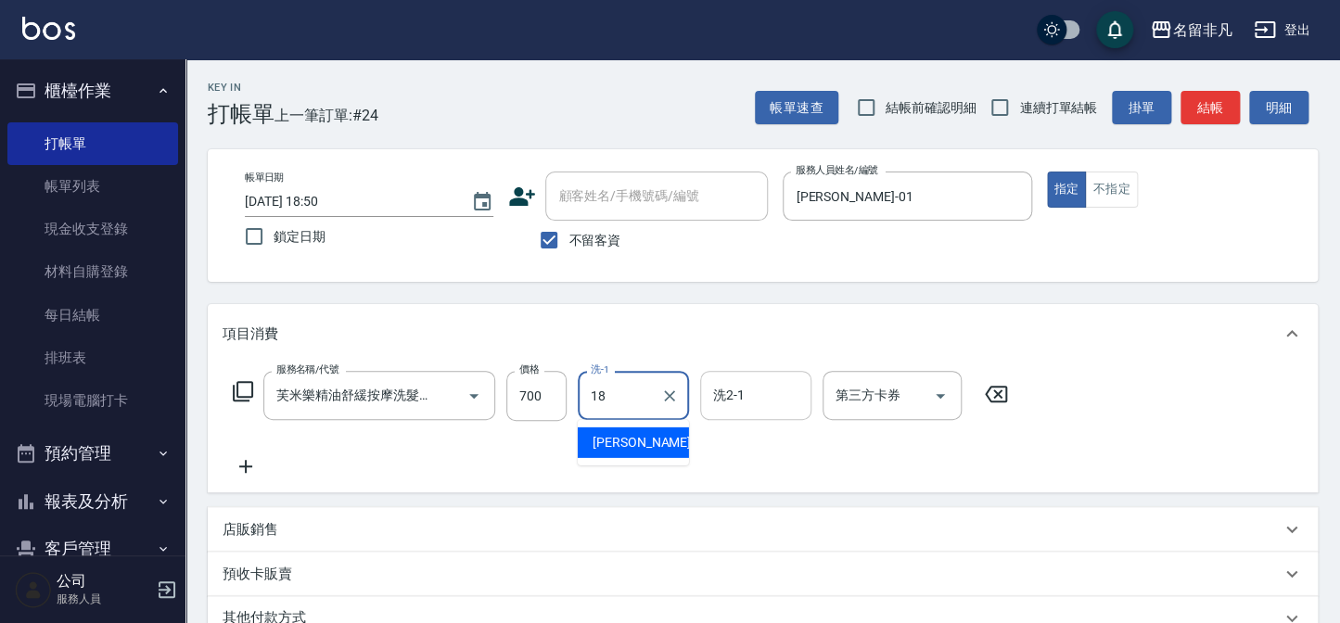
type input "陳子晴-18"
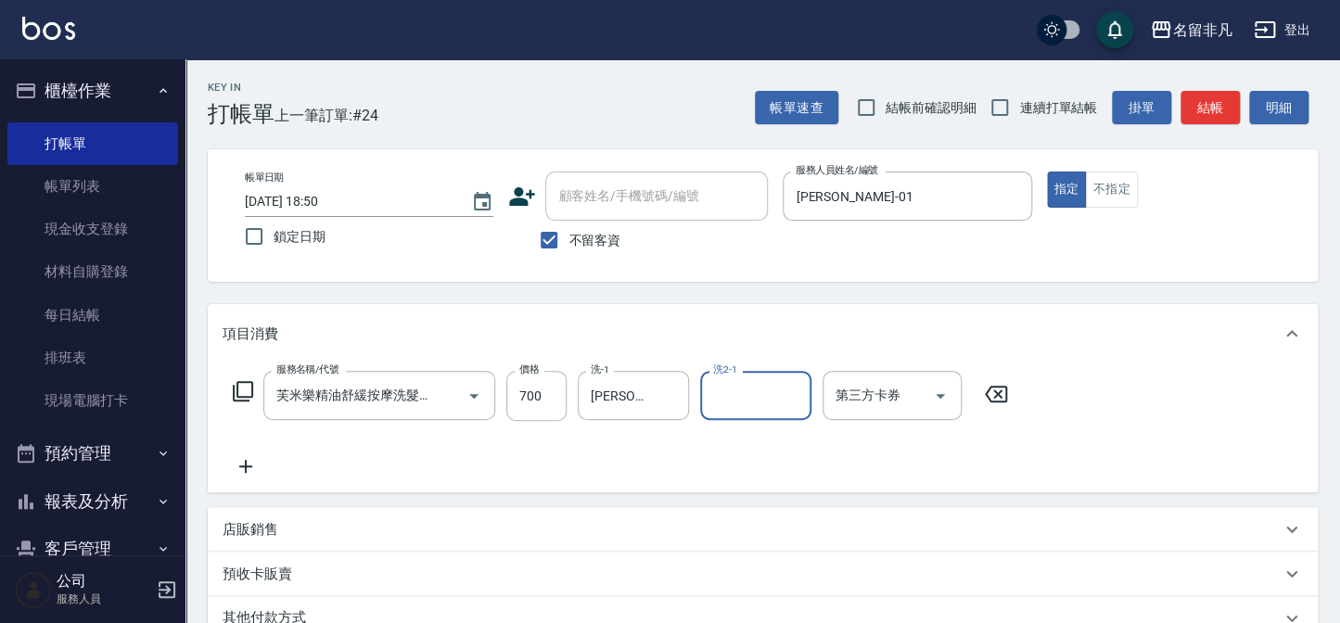
type input "1"
type input "蕭楊吉-05"
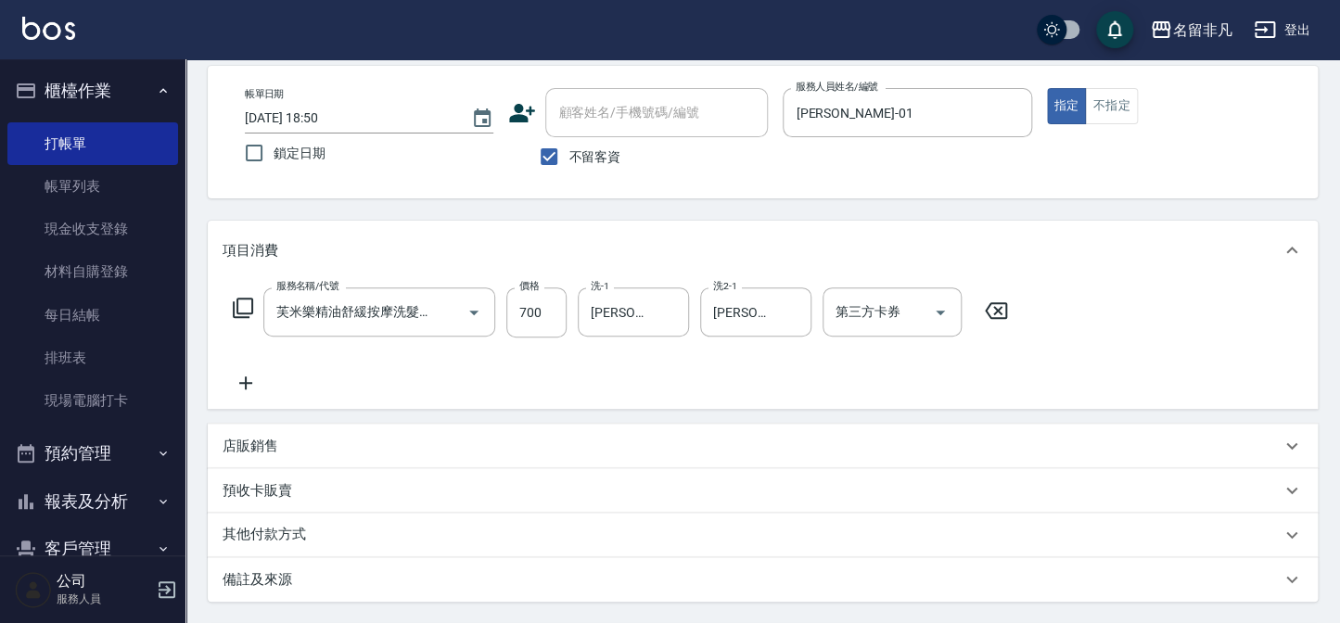
click at [662, 274] on div "項目消費" at bounding box center [763, 250] width 1110 height 59
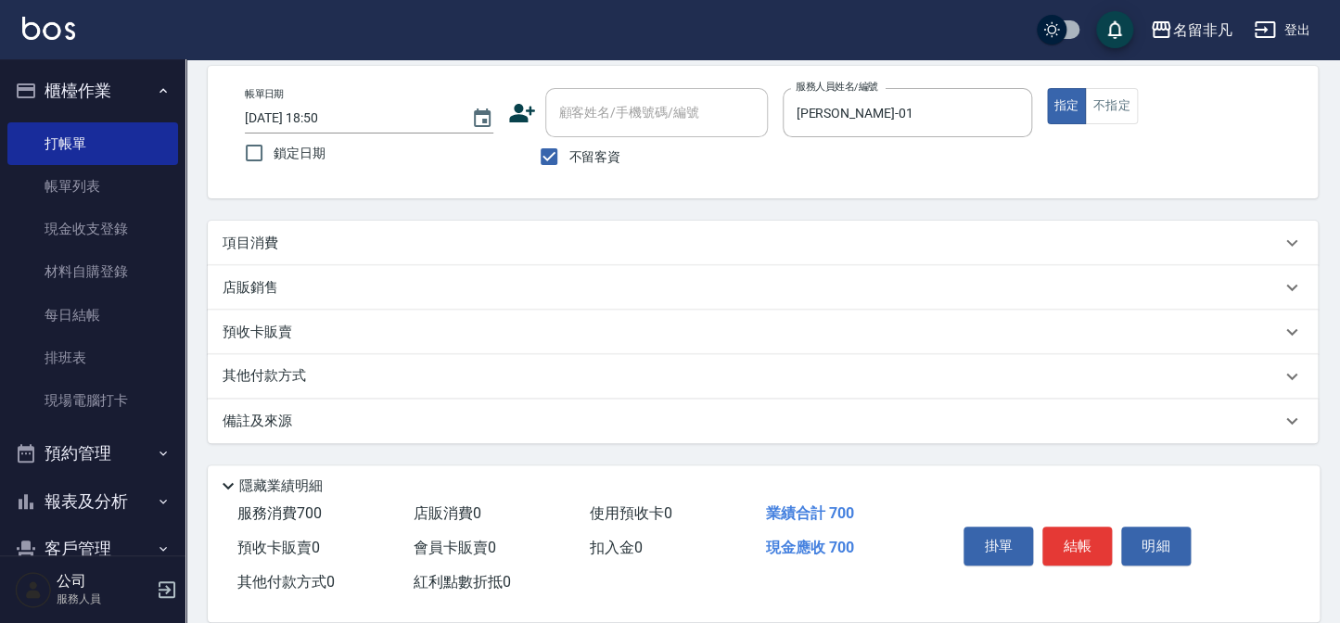
click at [664, 295] on div "店販銷售" at bounding box center [752, 287] width 1058 height 19
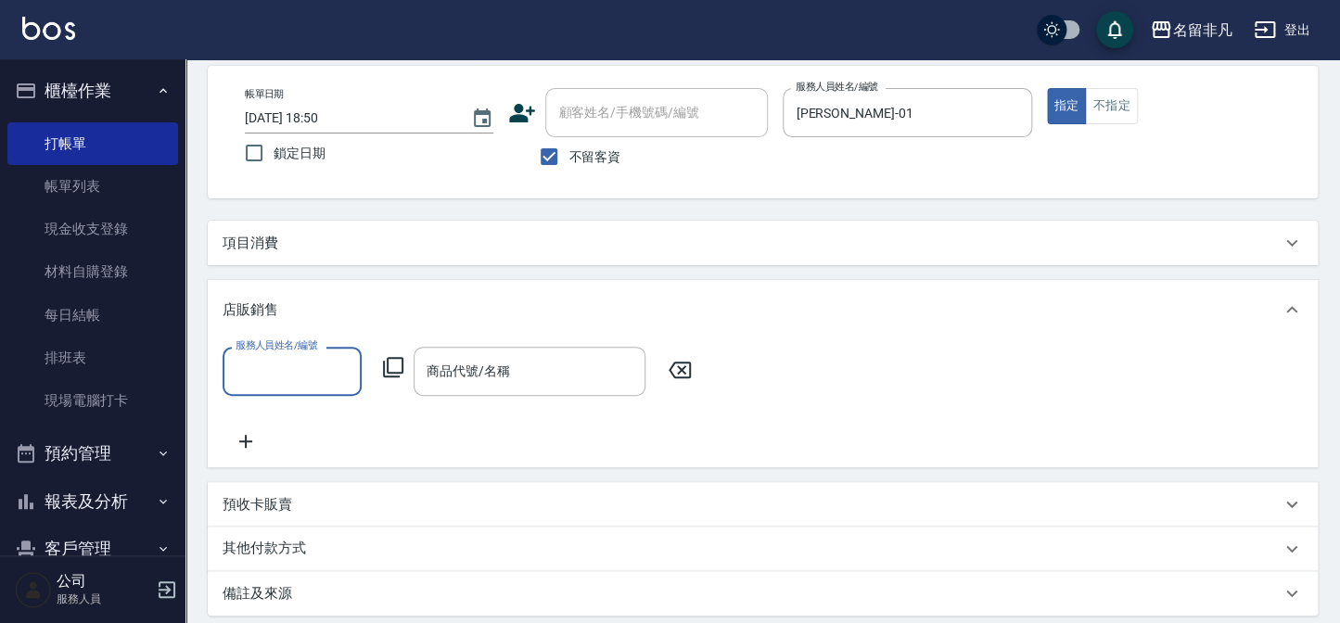
scroll to position [0, 0]
click at [646, 311] on div "店販銷售" at bounding box center [752, 310] width 1058 height 19
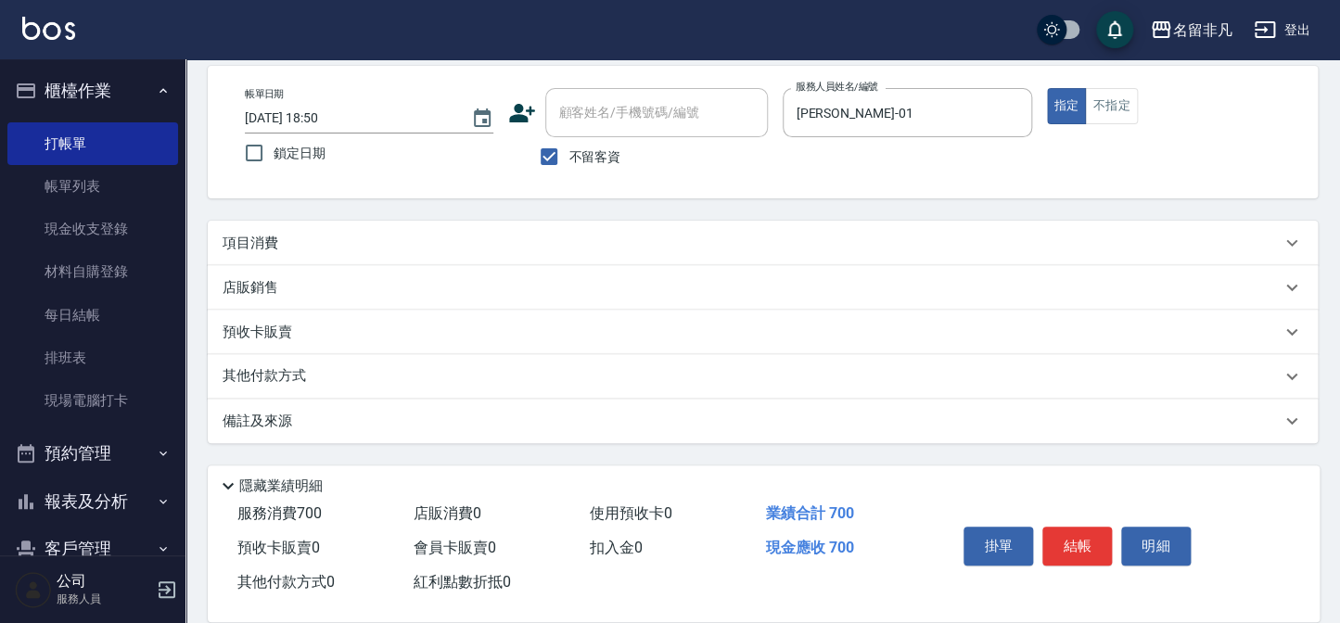
click at [669, 250] on div "項目消費" at bounding box center [752, 243] width 1058 height 19
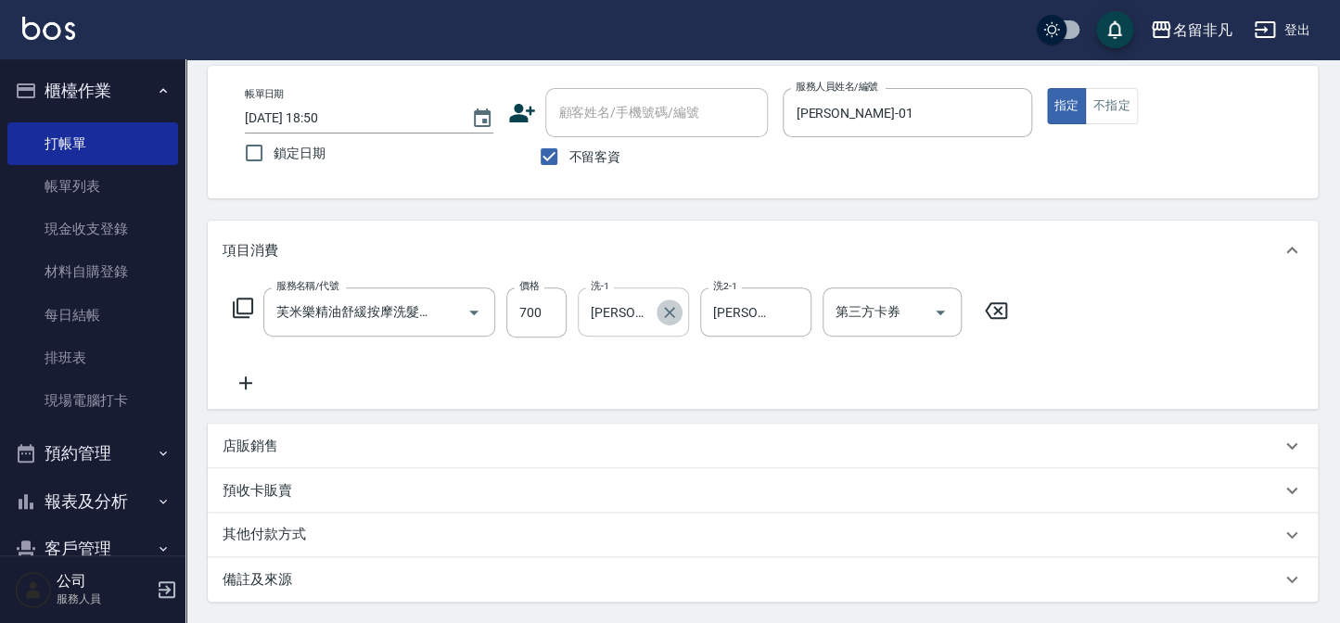
click at [665, 309] on icon "Clear" at bounding box center [669, 312] width 19 height 19
type input "蕭楊吉-05"
click at [255, 386] on icon at bounding box center [246, 383] width 46 height 22
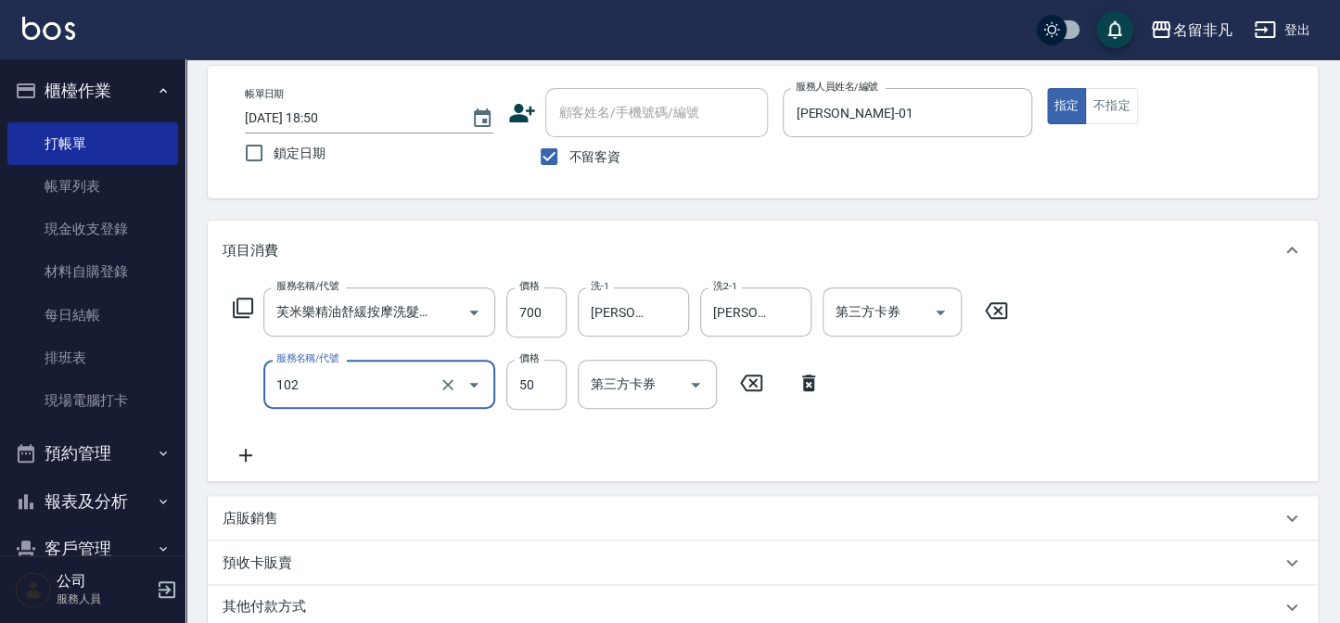
type input "+精油(102)"
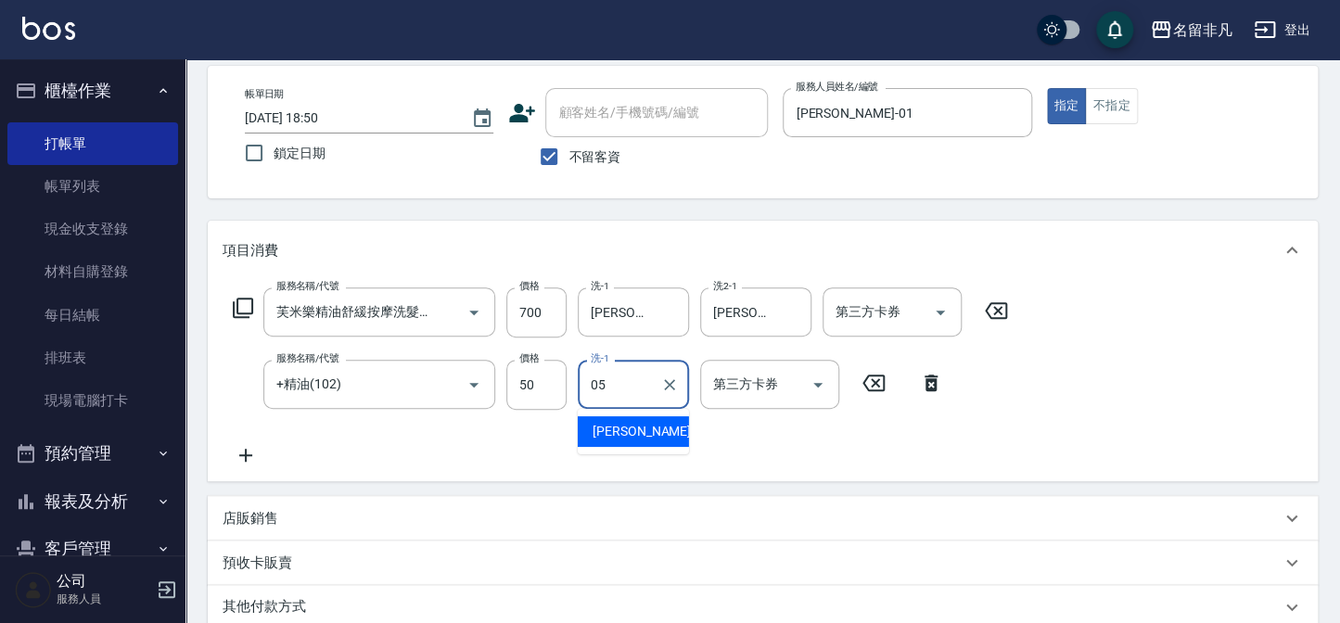
type input "蕭楊吉-05"
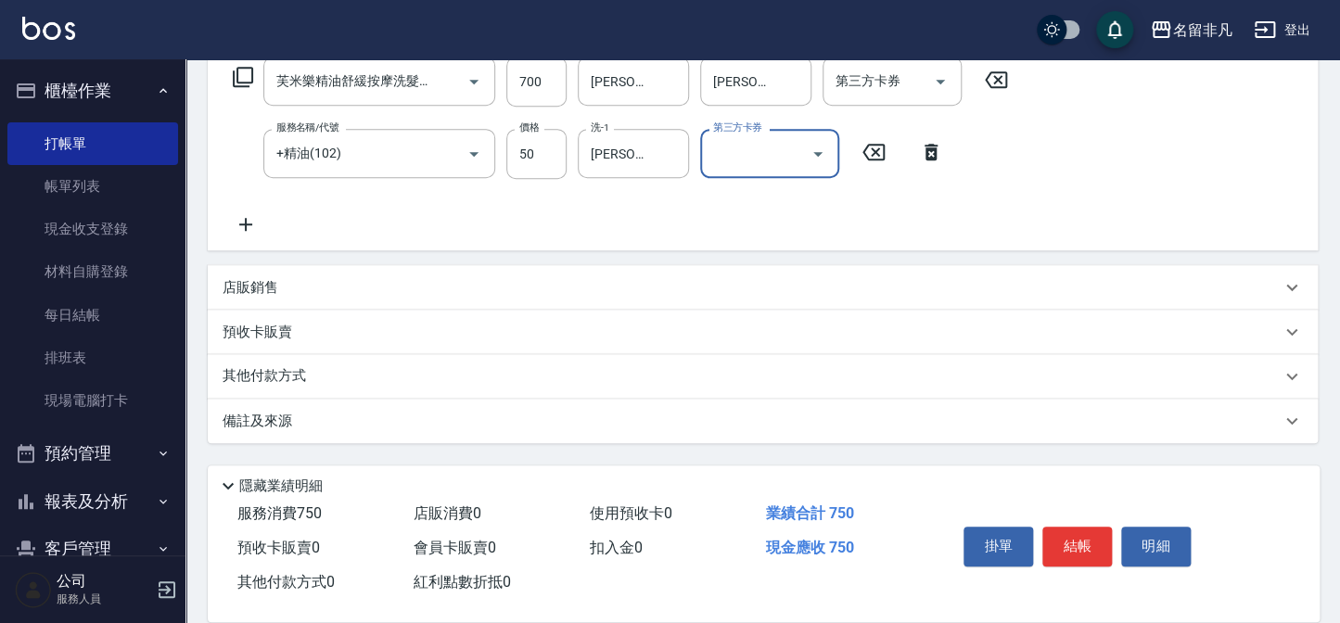
scroll to position [340, 0]
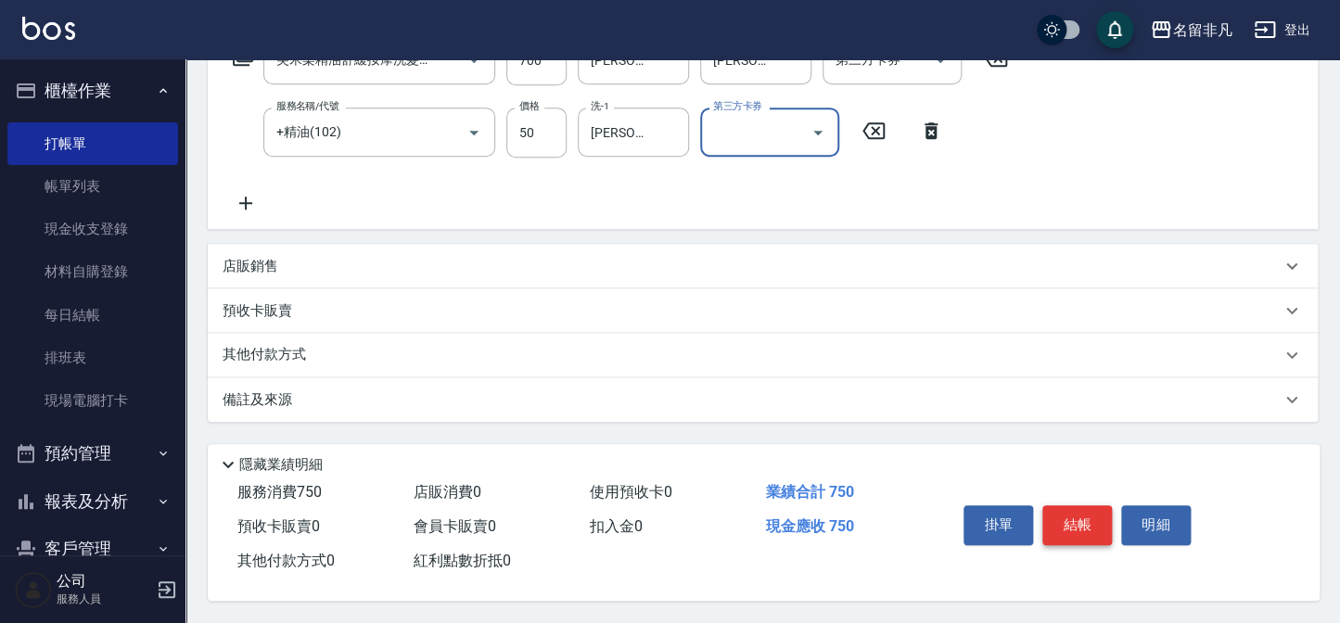
click at [1070, 525] on button "結帳" at bounding box center [1078, 525] width 70 height 39
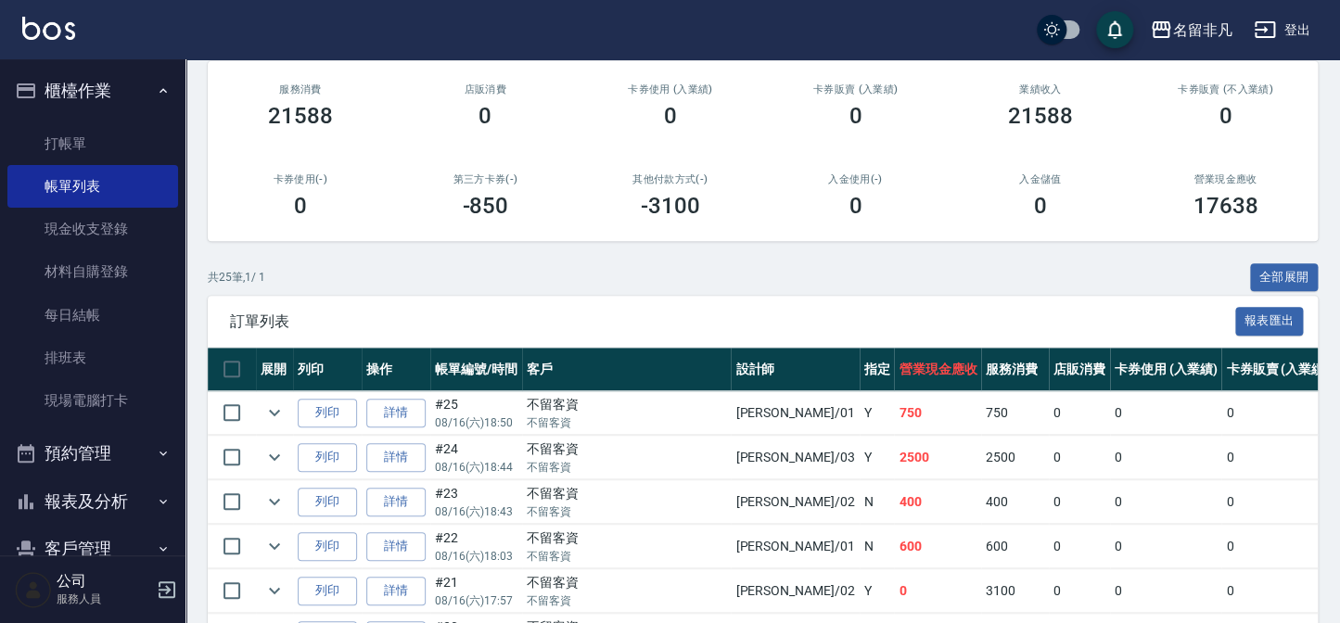
scroll to position [252, 0]
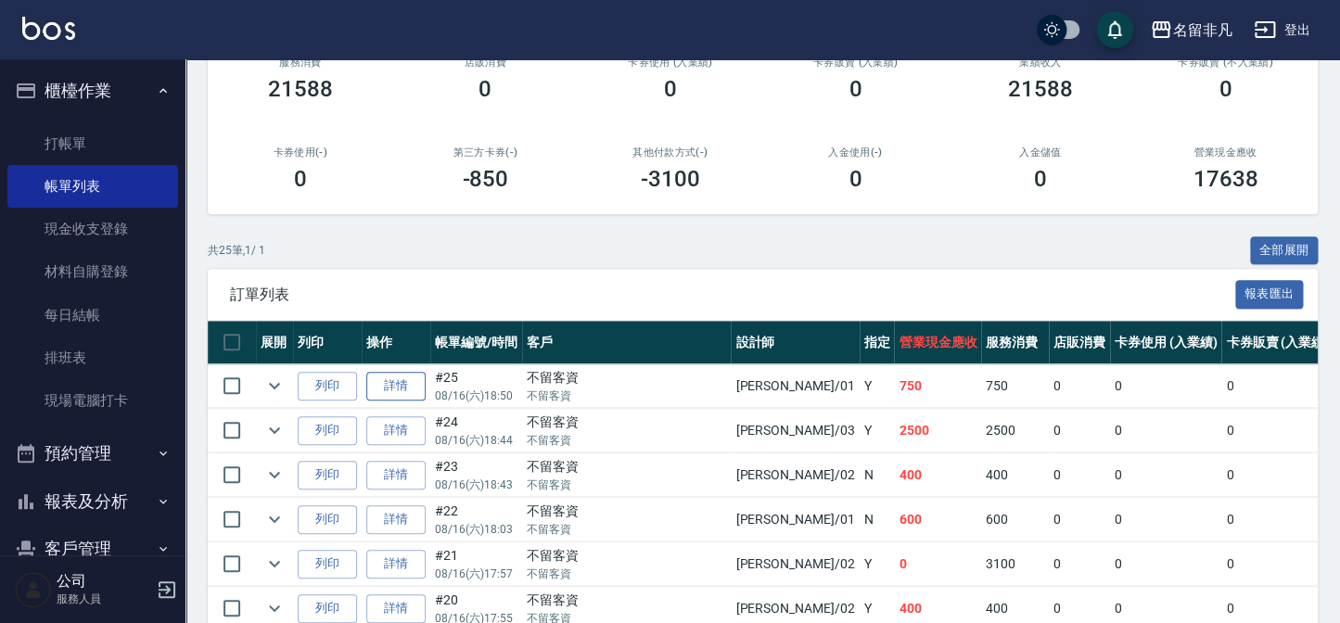
click at [376, 387] on link "詳情" at bounding box center [395, 386] width 59 height 29
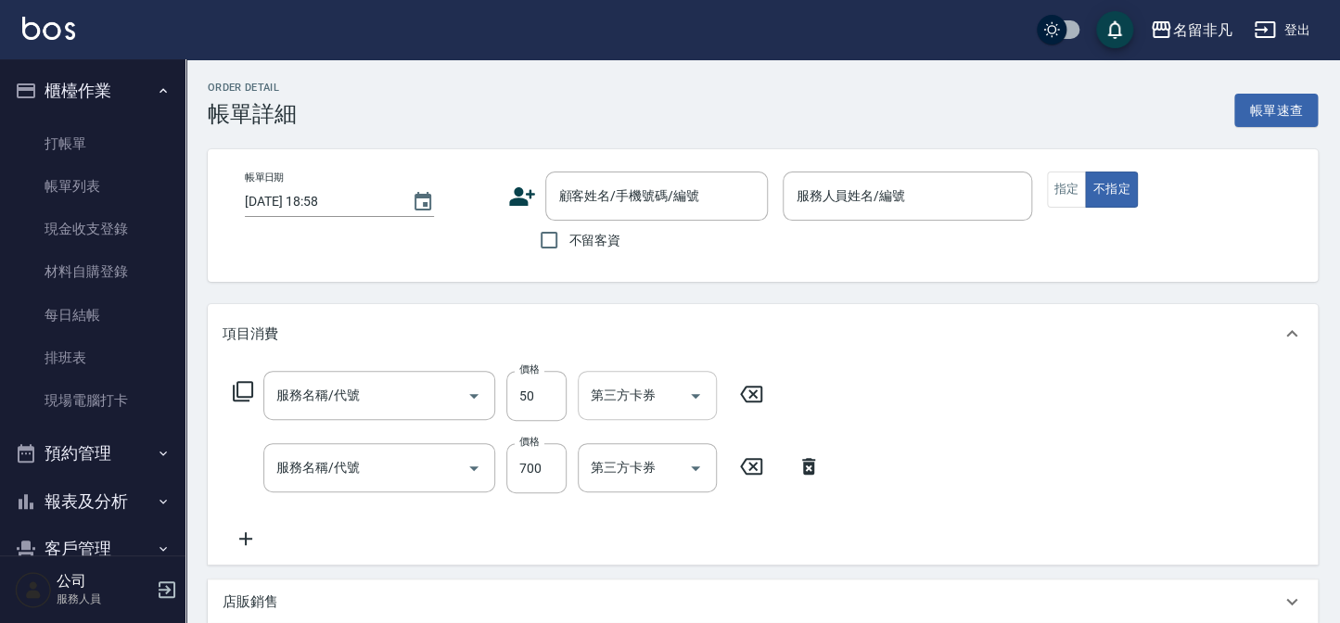
type input "2025/08/16 18:50"
checkbox input "true"
type input "陳Sunny-01"
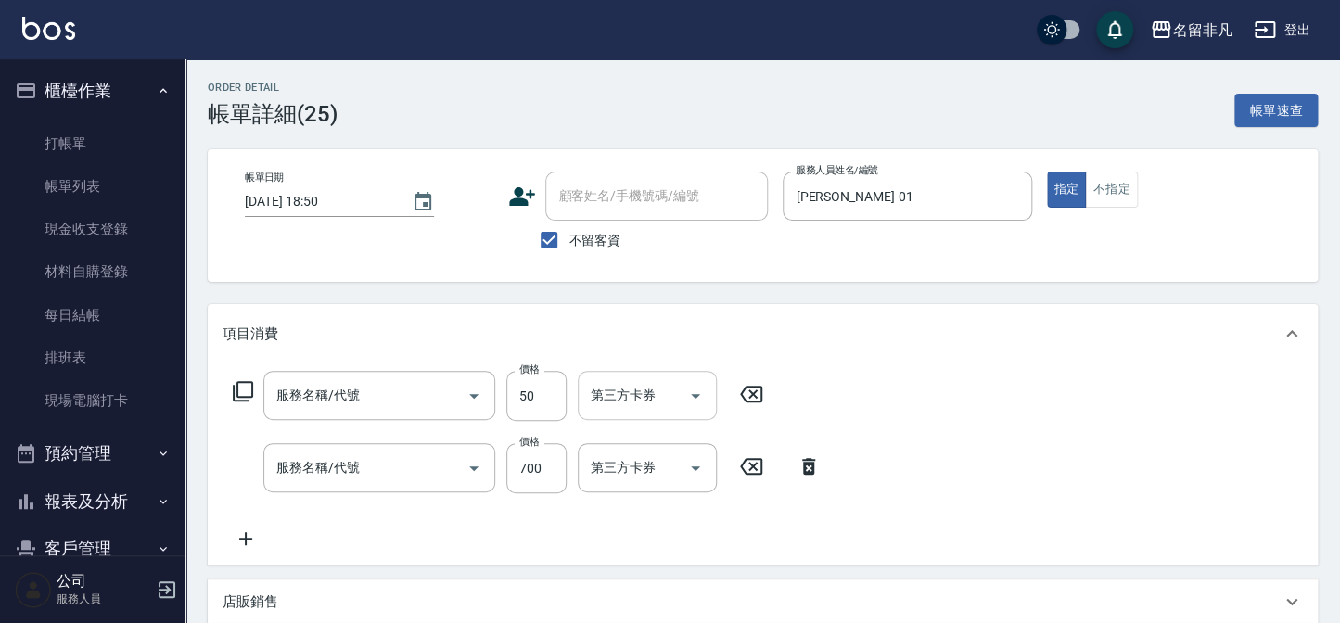
type input "+精油(102)"
type input "芙米樂精油舒緩按摩洗髮(106)"
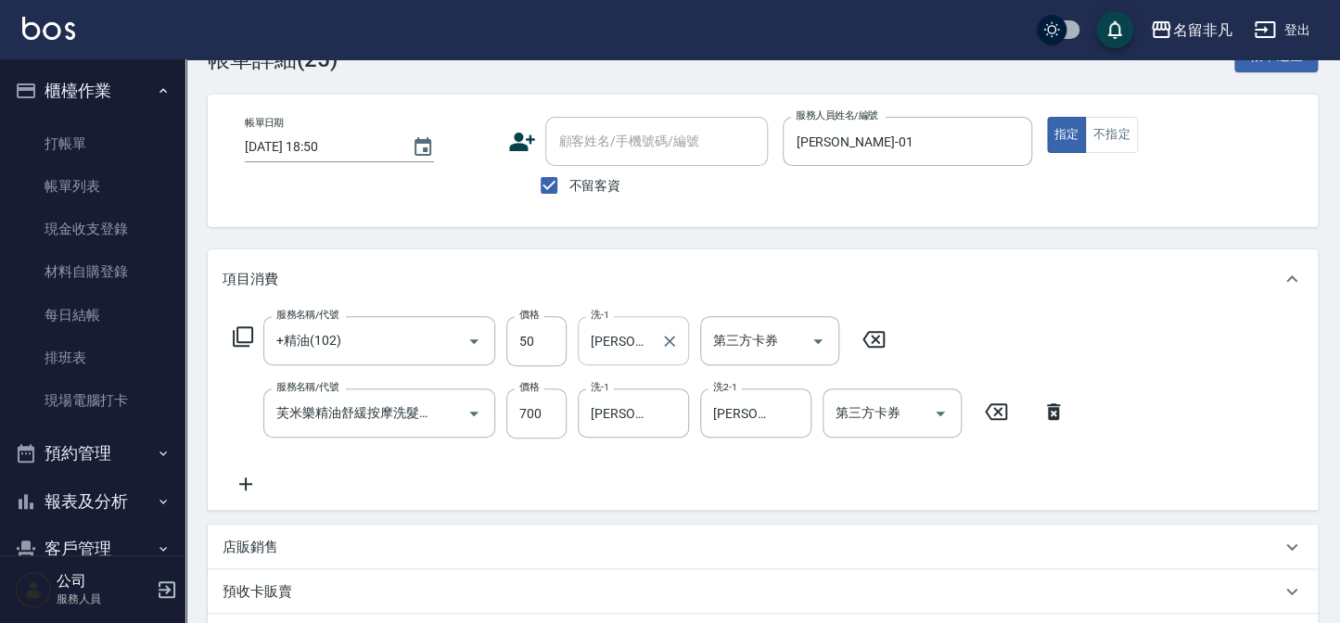
scroll to position [83, 0]
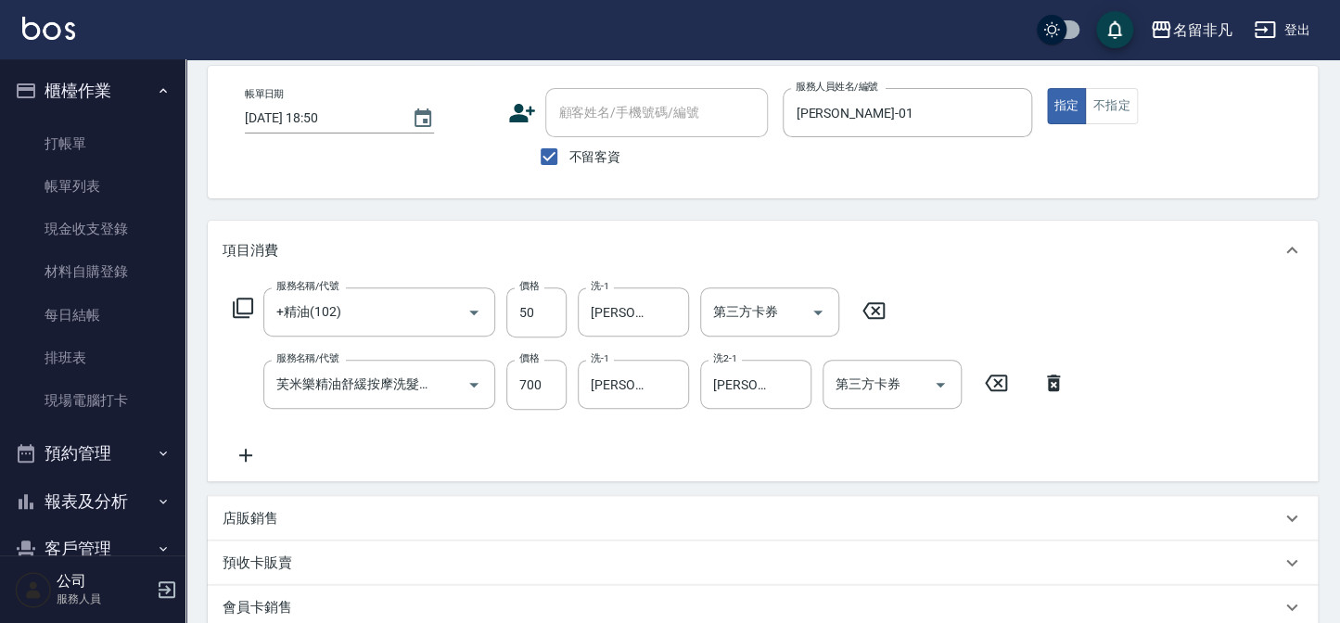
click at [870, 308] on icon at bounding box center [874, 311] width 46 height 22
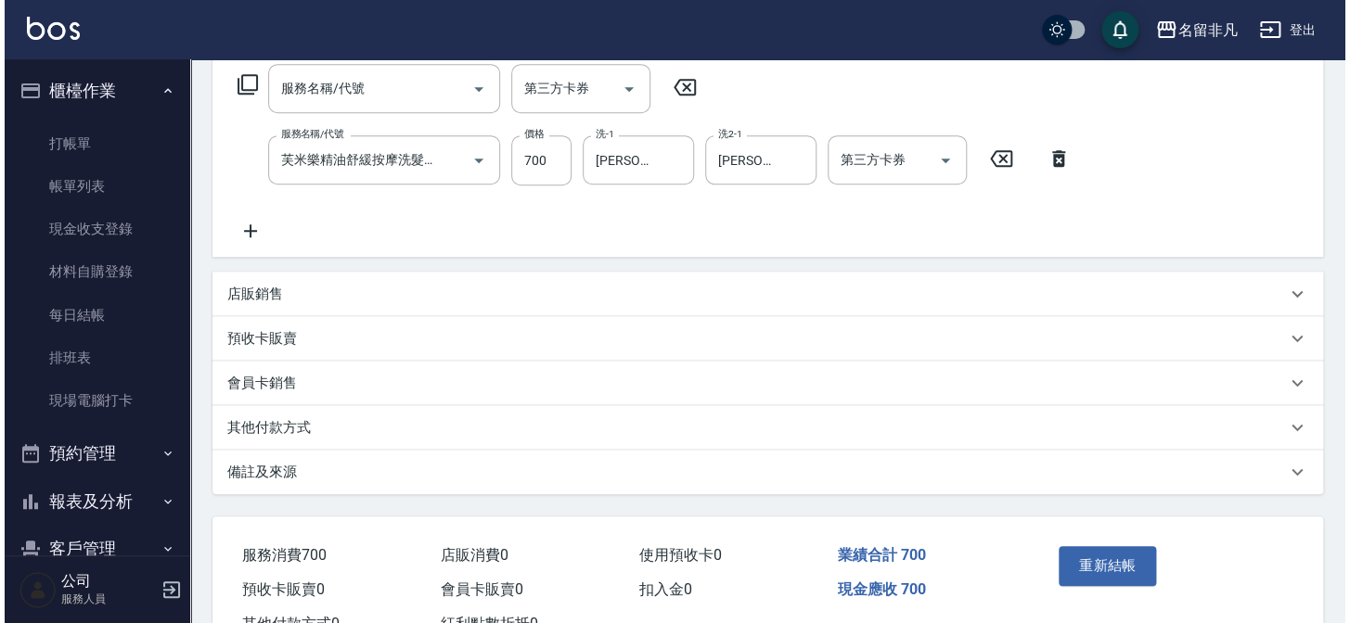
scroll to position [337, 0]
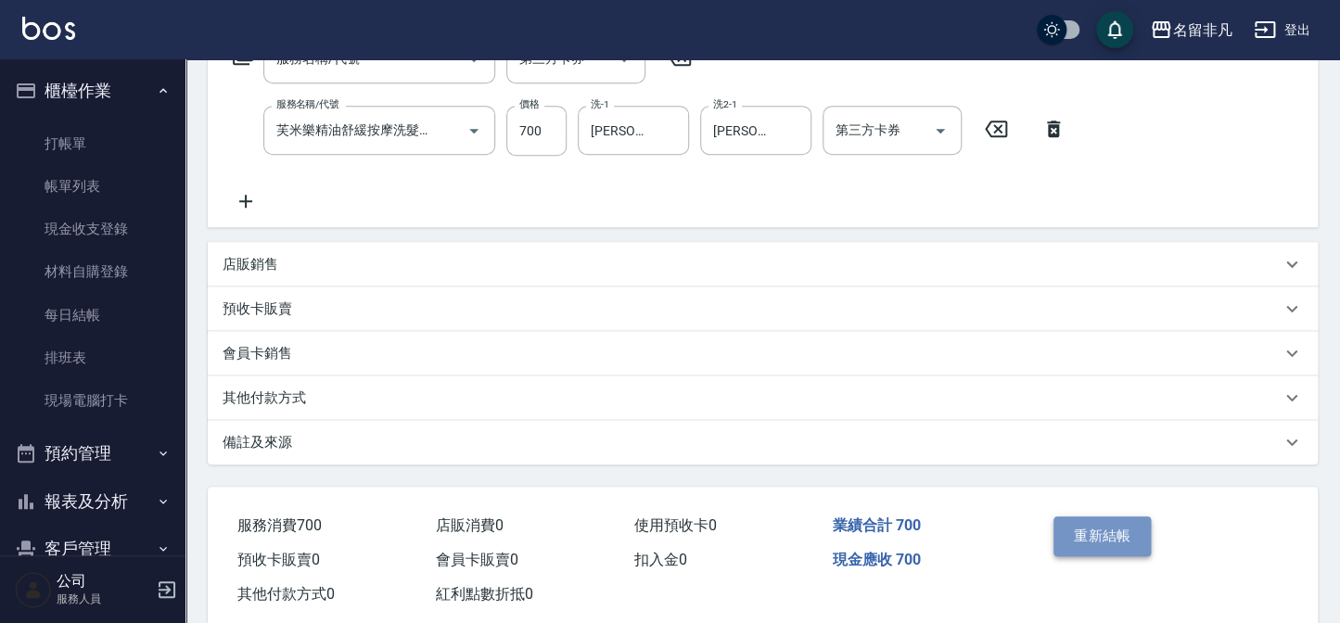
click at [1102, 536] on button "重新結帳" at bounding box center [1103, 536] width 98 height 39
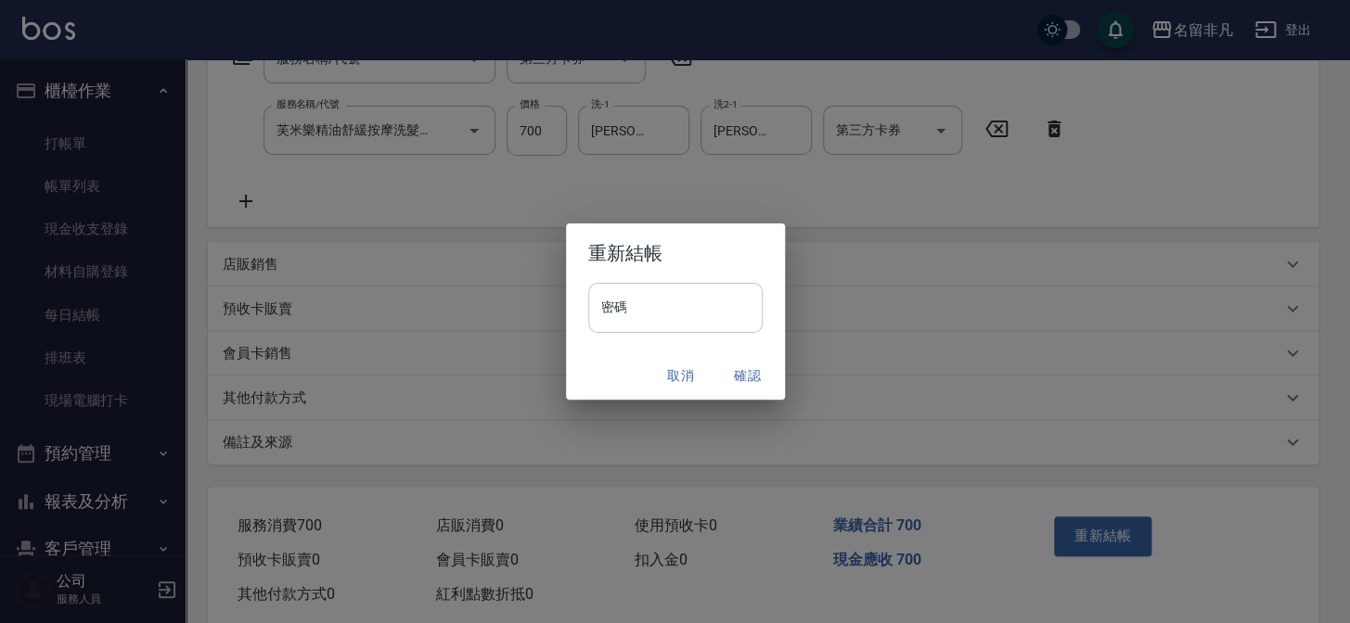
click at [639, 305] on input "密碼" at bounding box center [675, 308] width 174 height 50
type input "****"
click at [742, 377] on button "確認" at bounding box center [747, 376] width 59 height 34
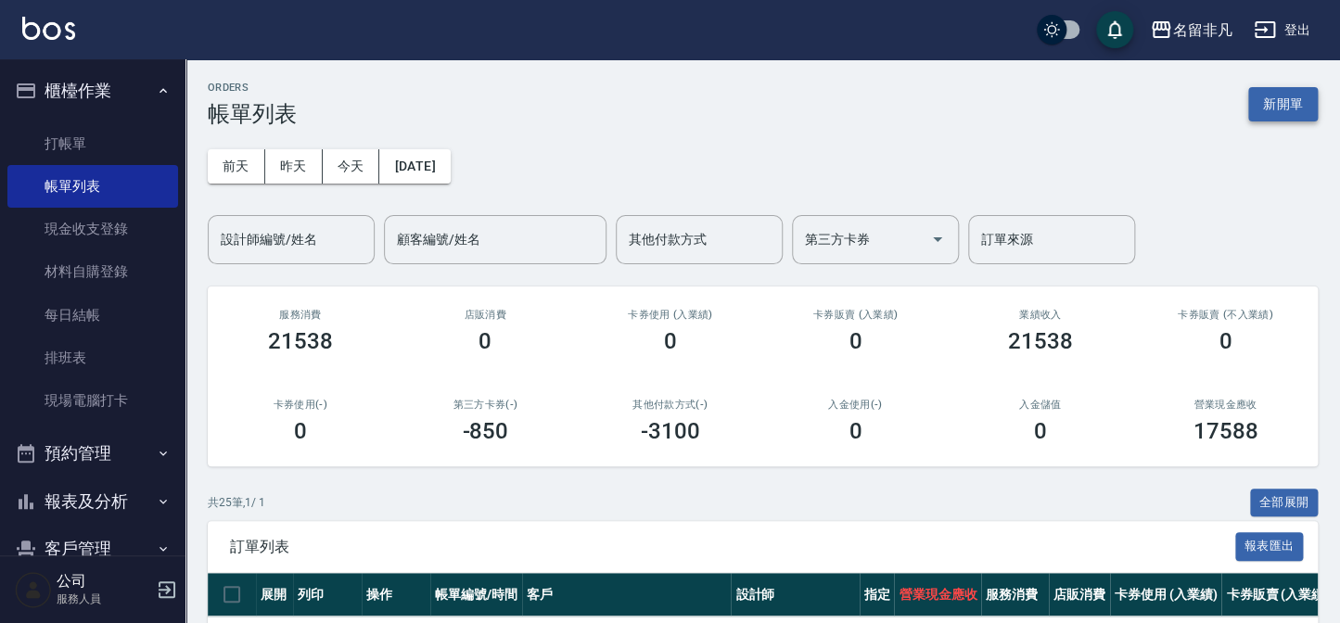
click at [1287, 101] on button "新開單" at bounding box center [1283, 104] width 70 height 34
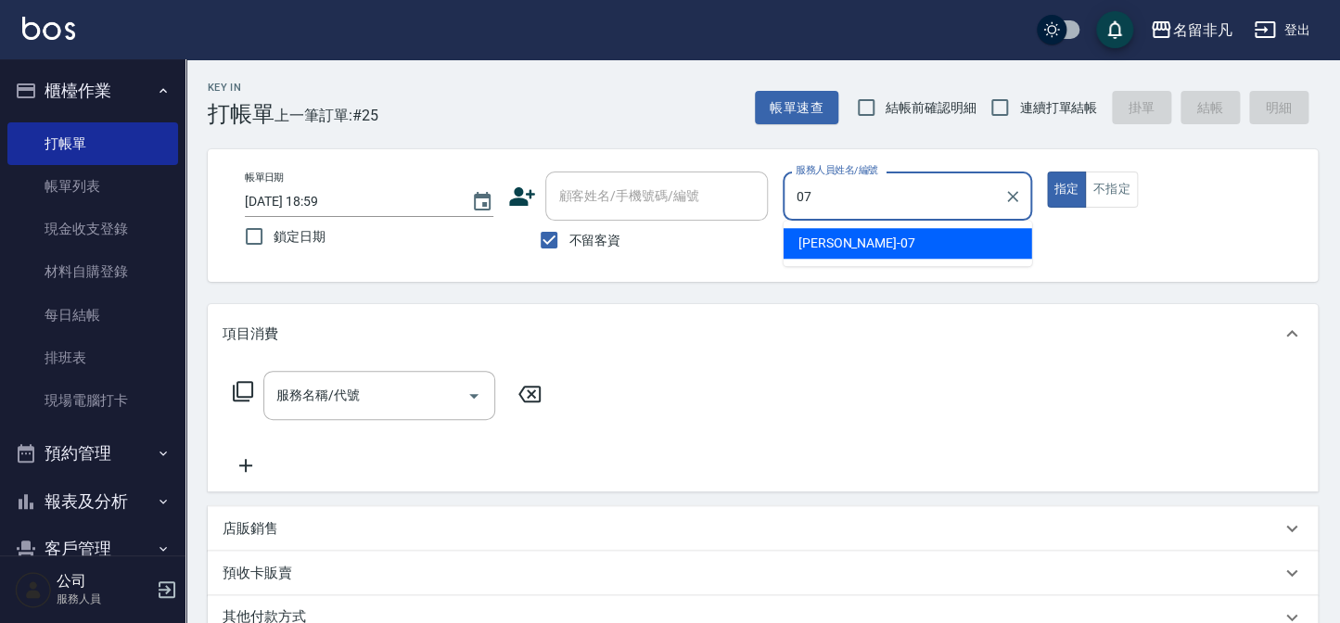
type input "郭佳怡-07"
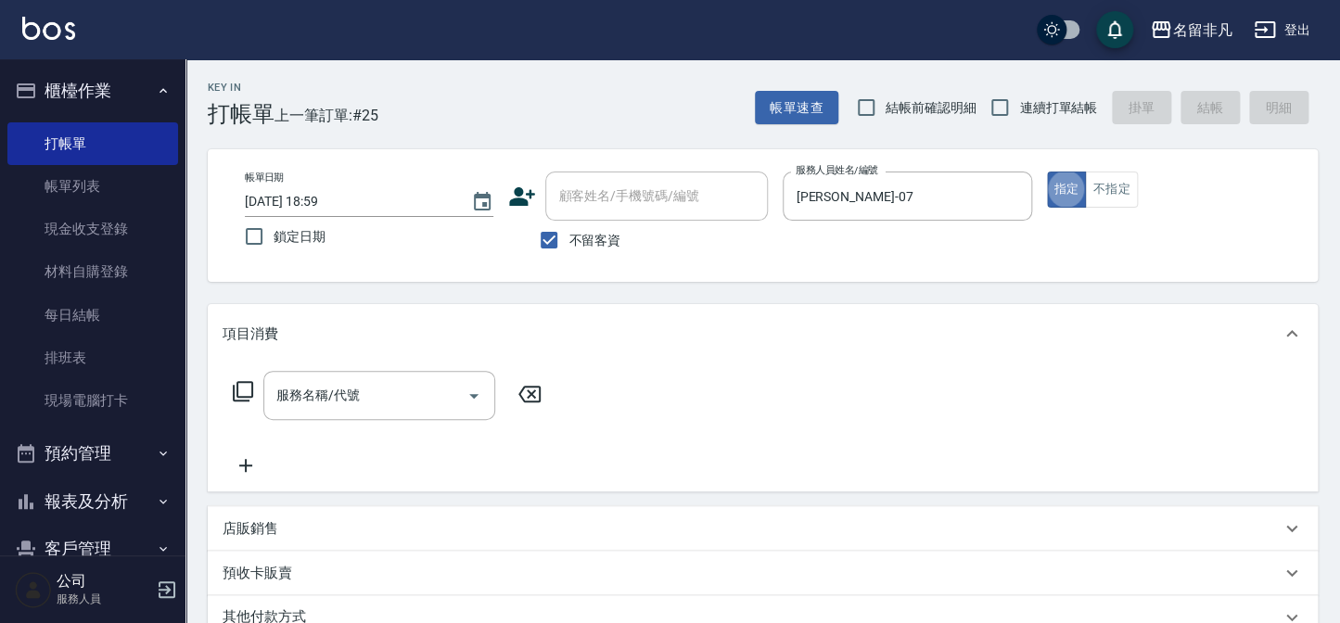
type button "true"
click at [572, 242] on span "不留客資" at bounding box center [595, 240] width 52 height 19
click at [569, 242] on input "不留客資" at bounding box center [549, 240] width 39 height 39
checkbox input "false"
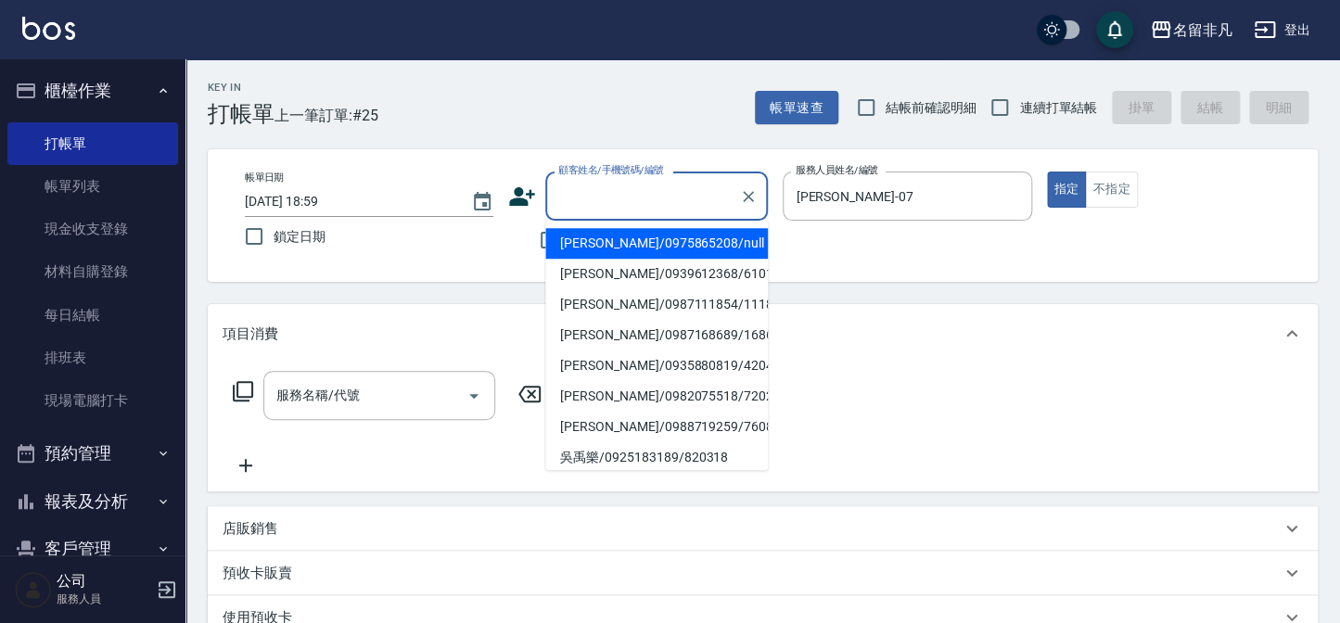
click at [624, 179] on div "顧客姓名/手機號碼/編號 顧客姓名/手機號碼/編號" at bounding box center [656, 196] width 223 height 49
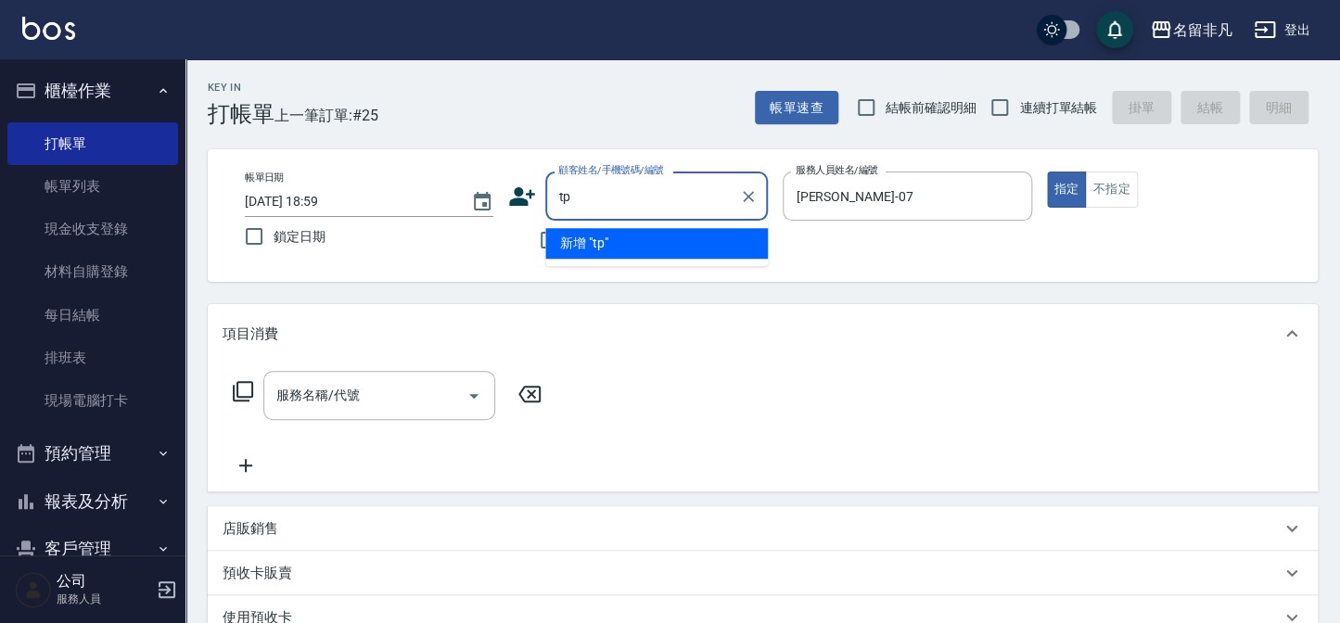
type input "t"
type input "\"
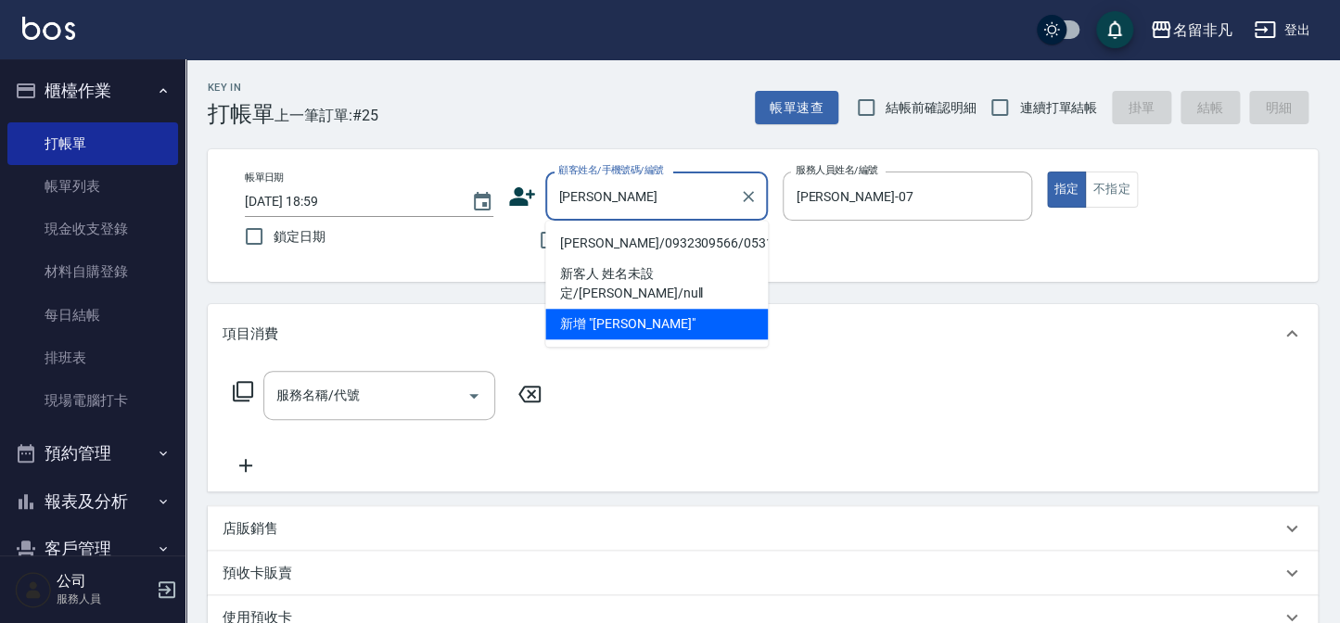
click at [625, 236] on li "陳慧華/0932309566/05317" at bounding box center [656, 243] width 223 height 31
type input "陳慧華/0932309566/05317"
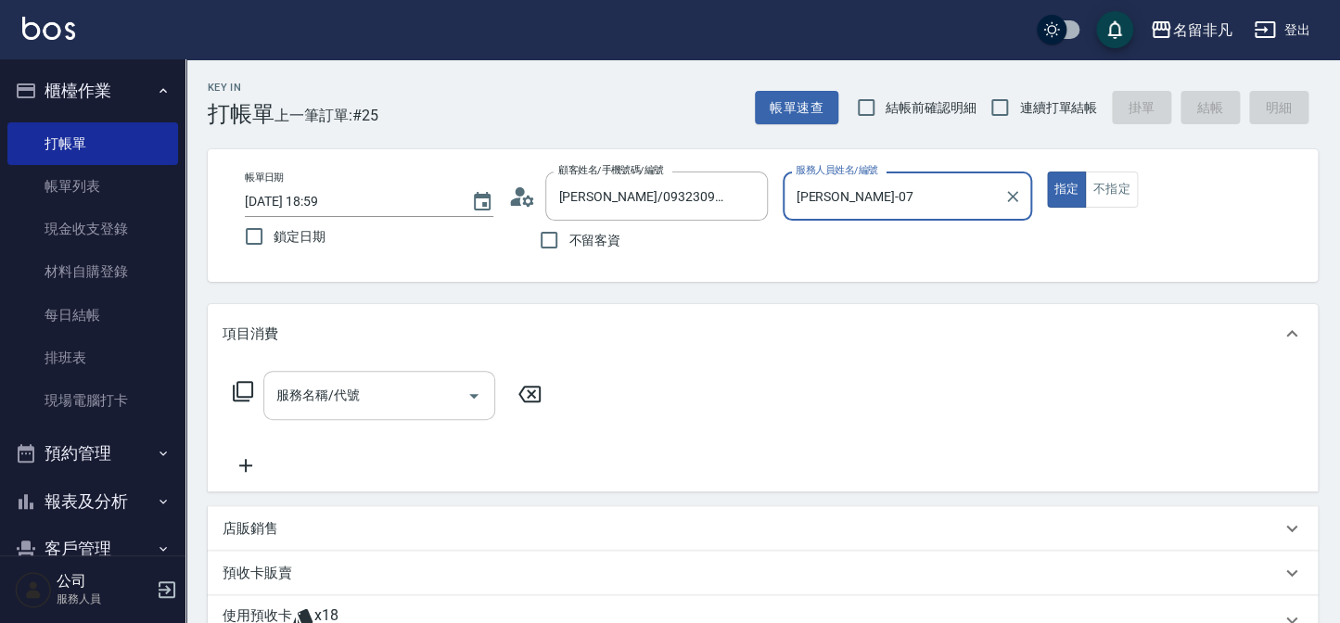
click at [401, 391] on input "服務名稱/代號" at bounding box center [365, 395] width 187 height 32
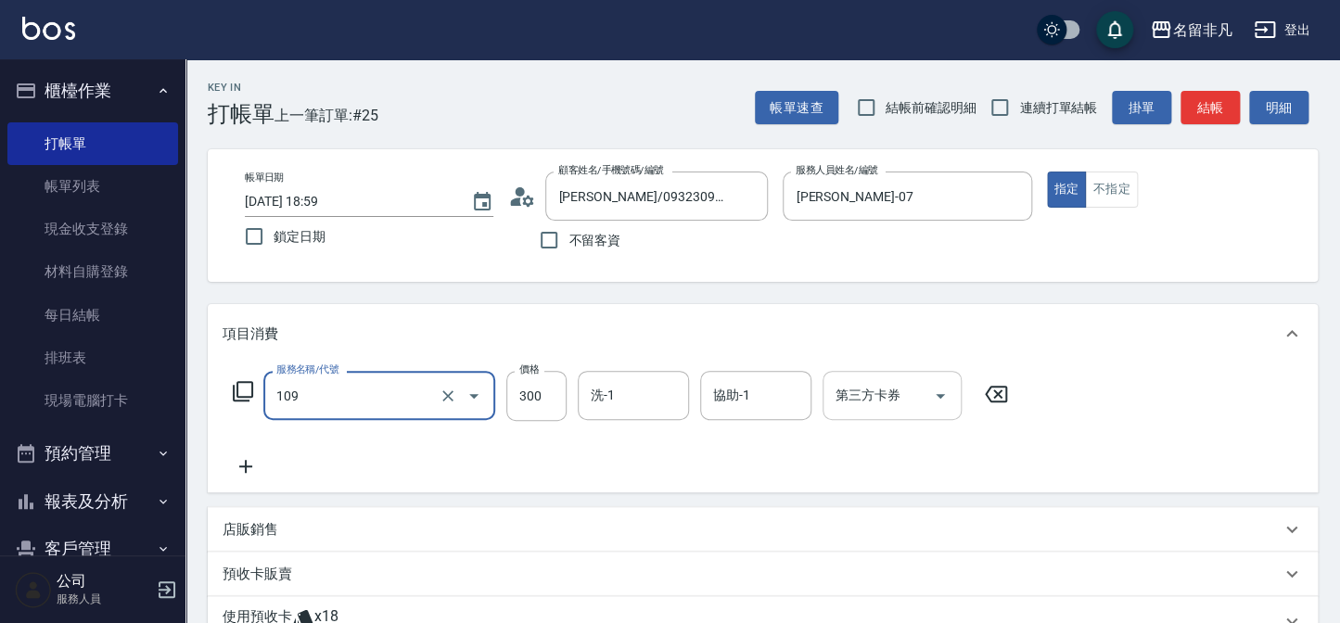
type input "洗髮卷(109)"
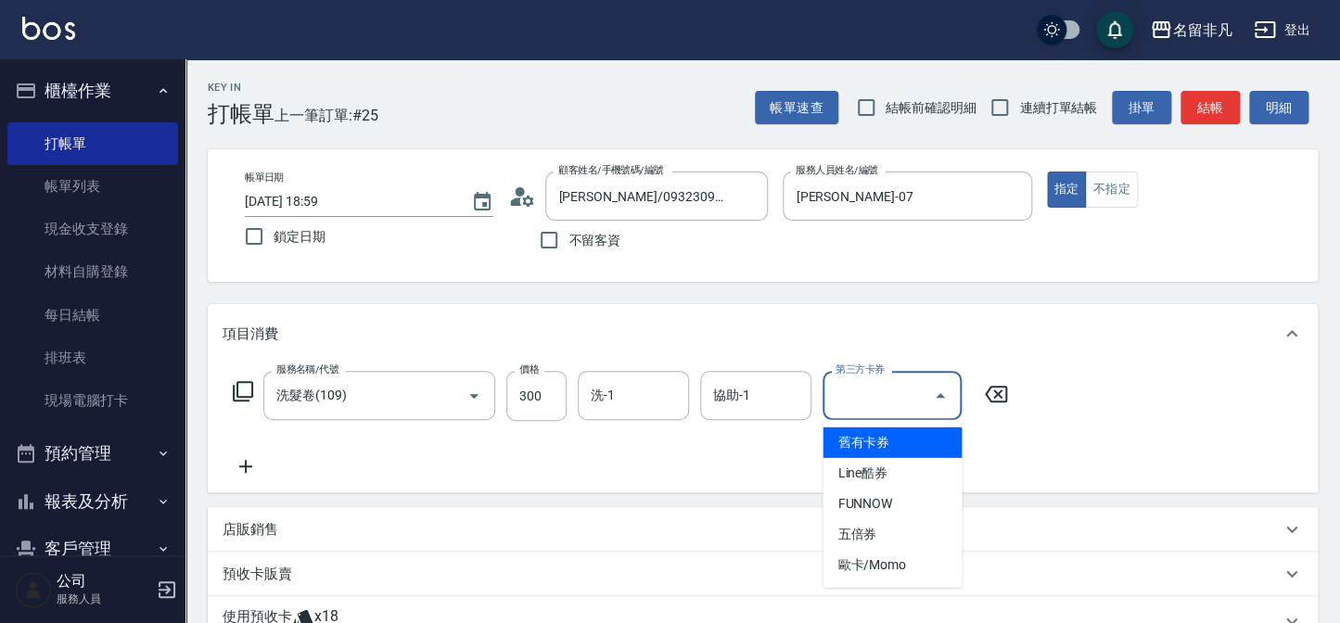
click at [899, 403] on input "第三方卡券" at bounding box center [878, 395] width 95 height 32
click at [879, 438] on span "舊有卡券" at bounding box center [892, 443] width 139 height 31
type input "舊有卡券"
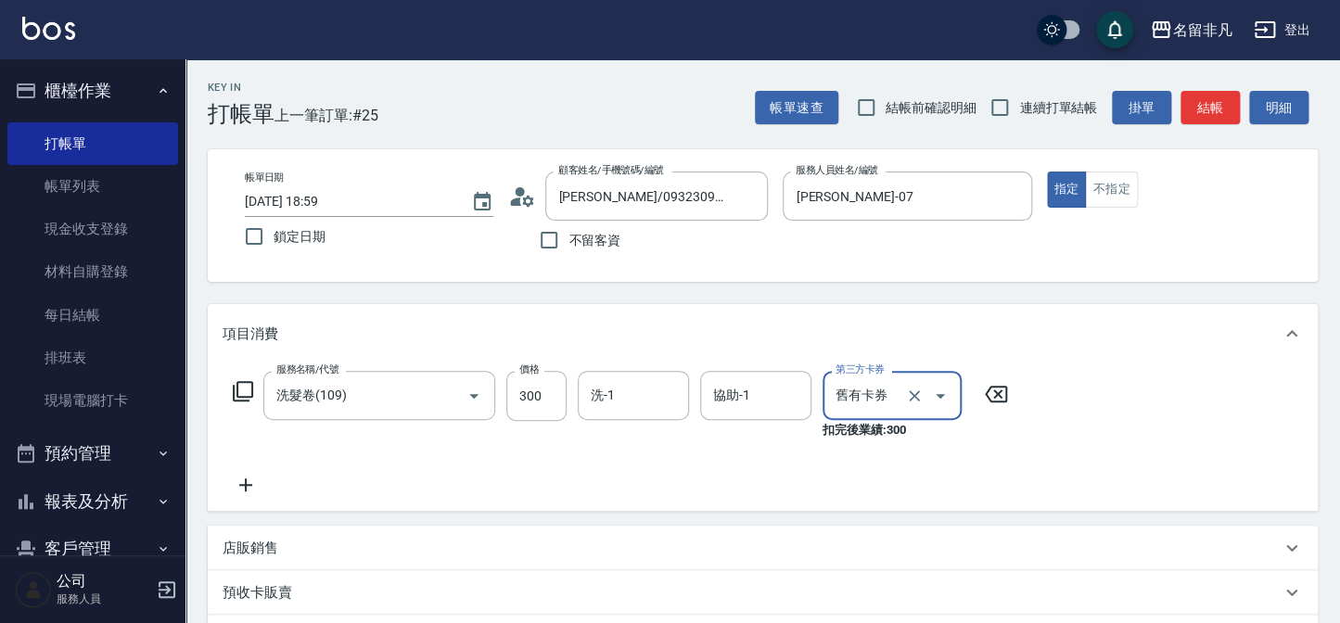
click at [250, 492] on icon at bounding box center [246, 485] width 46 height 22
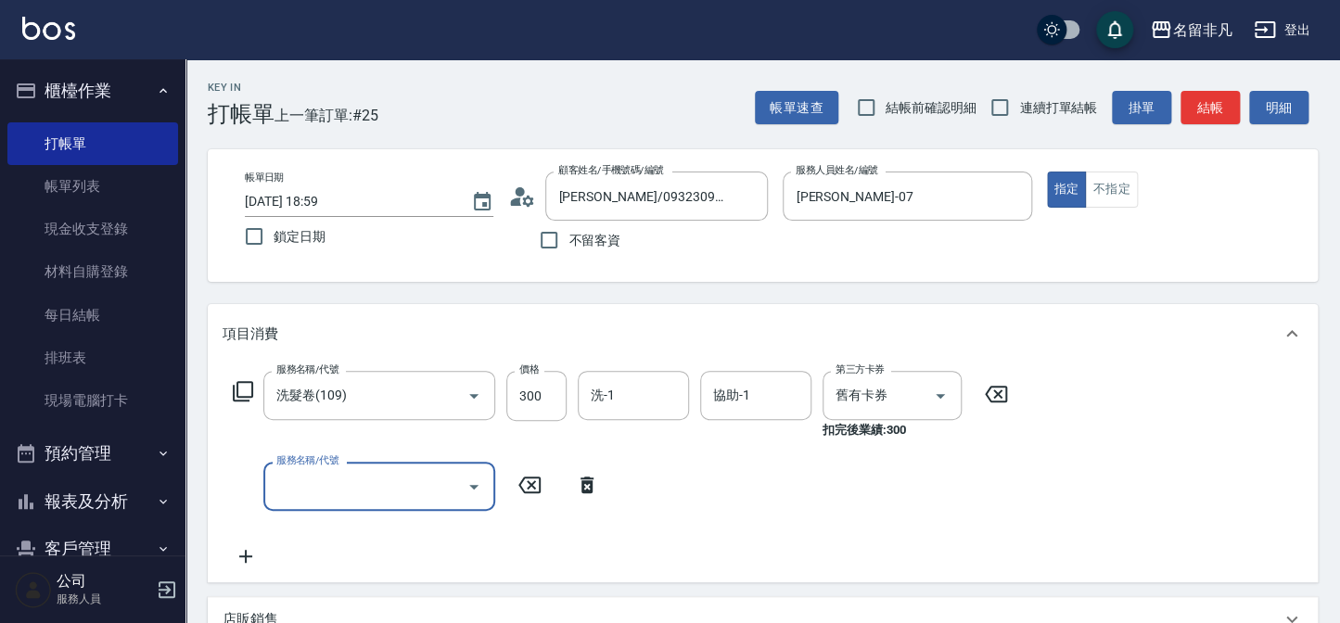
click at [331, 487] on input "服務名稱/代號" at bounding box center [365, 486] width 187 height 32
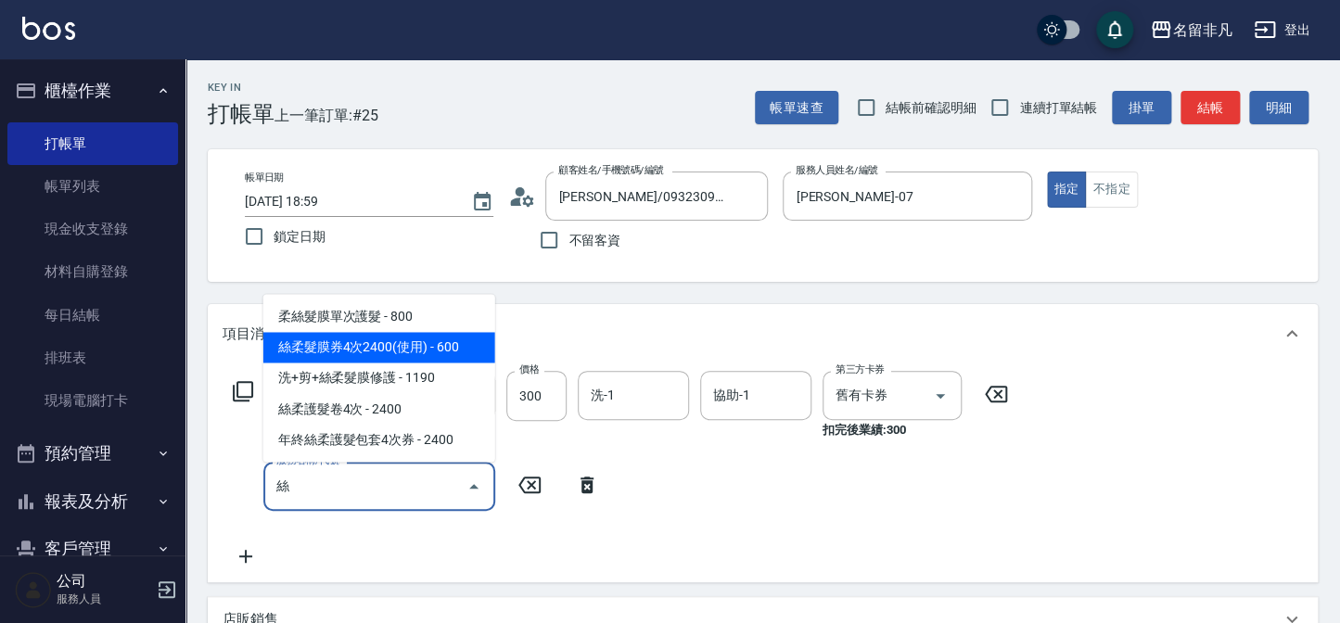
click at [447, 354] on span "絲柔髮膜券4次2400(使用) - 600" at bounding box center [379, 347] width 232 height 31
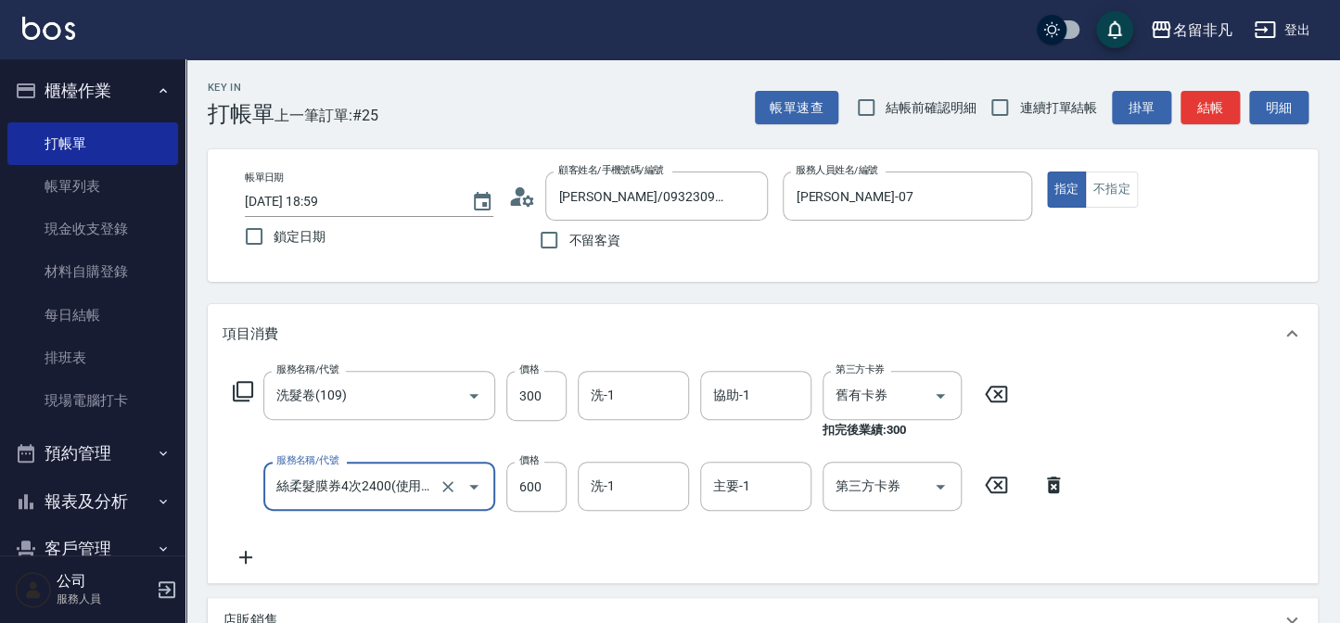
type input "絲柔髮膜券4次2400(使用)(530)"
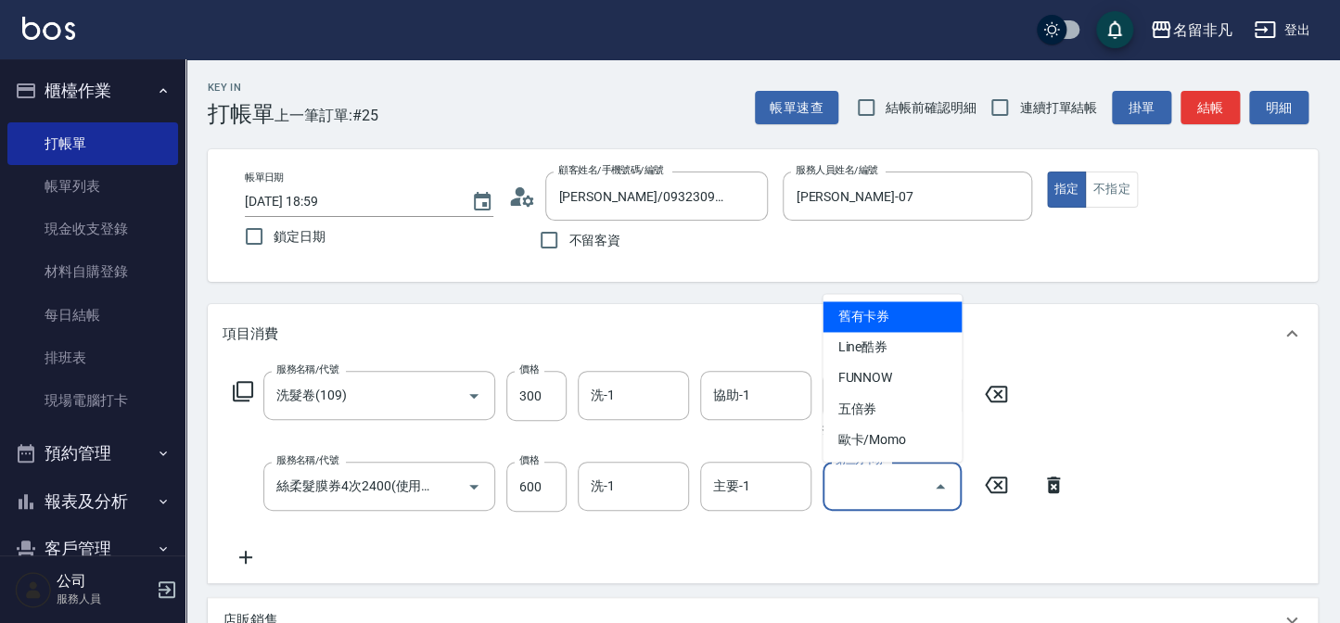
click at [839, 477] on div "第三方卡券 第三方卡券" at bounding box center [892, 486] width 139 height 49
click at [877, 324] on span "舊有卡券" at bounding box center [892, 316] width 139 height 31
type input "舊有卡券"
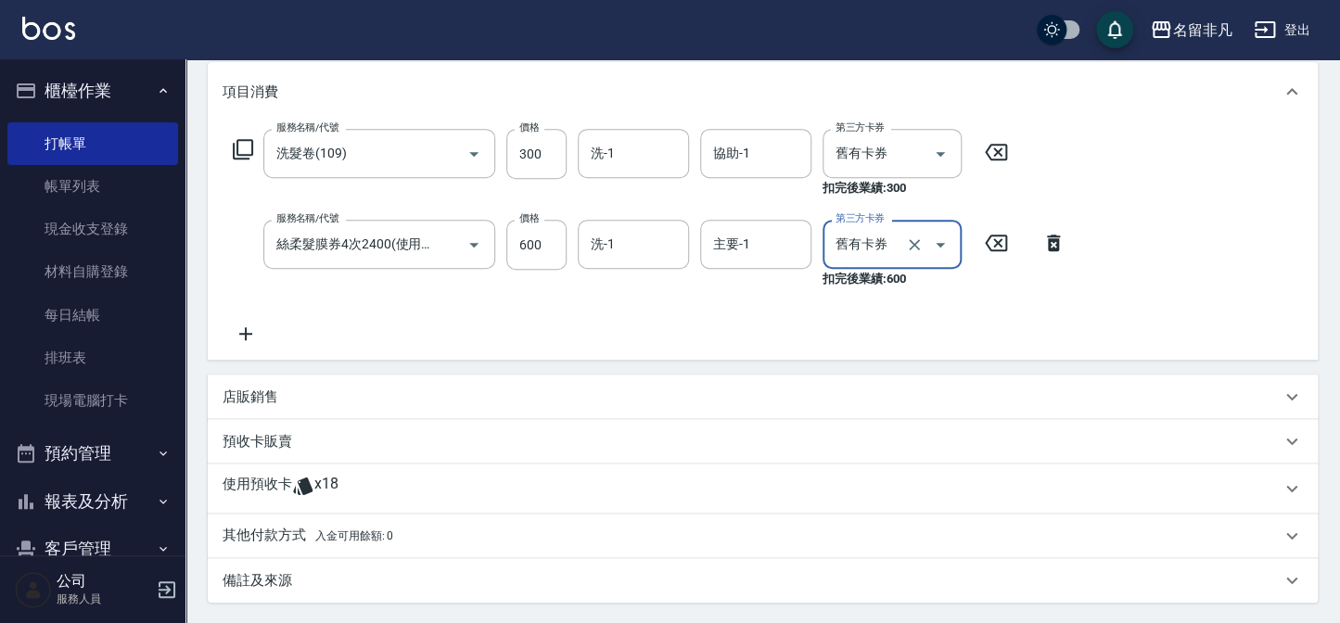
scroll to position [427, 0]
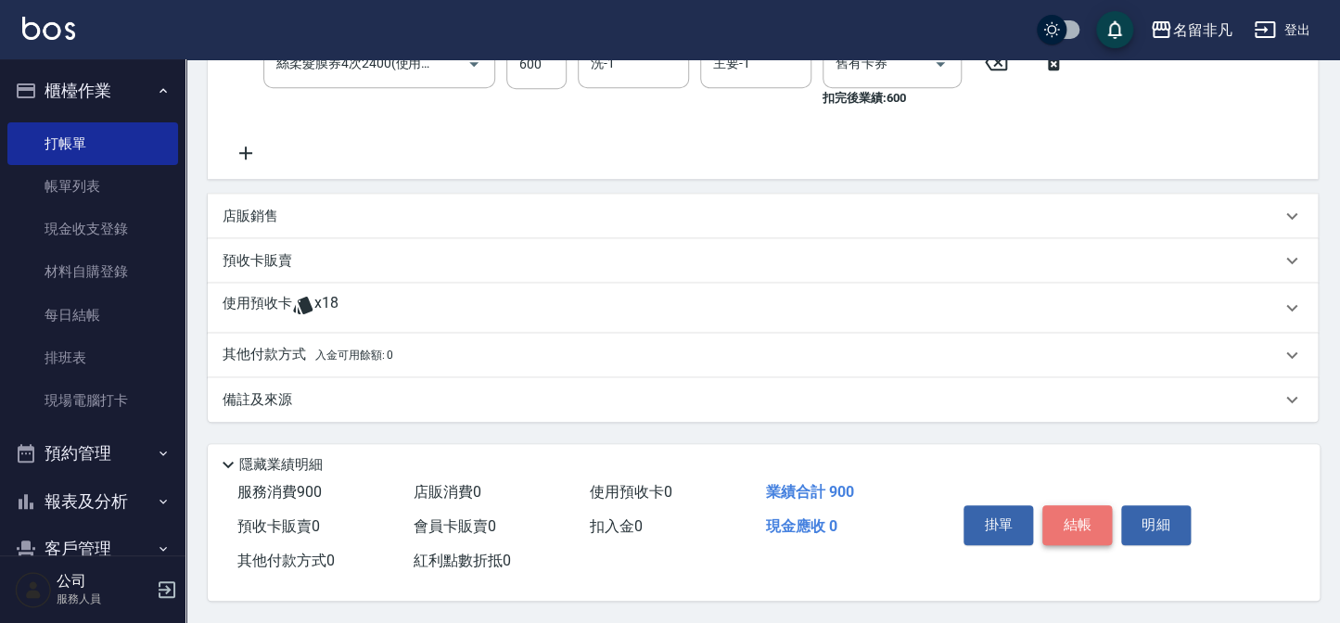
click at [1067, 533] on button "結帳" at bounding box center [1078, 525] width 70 height 39
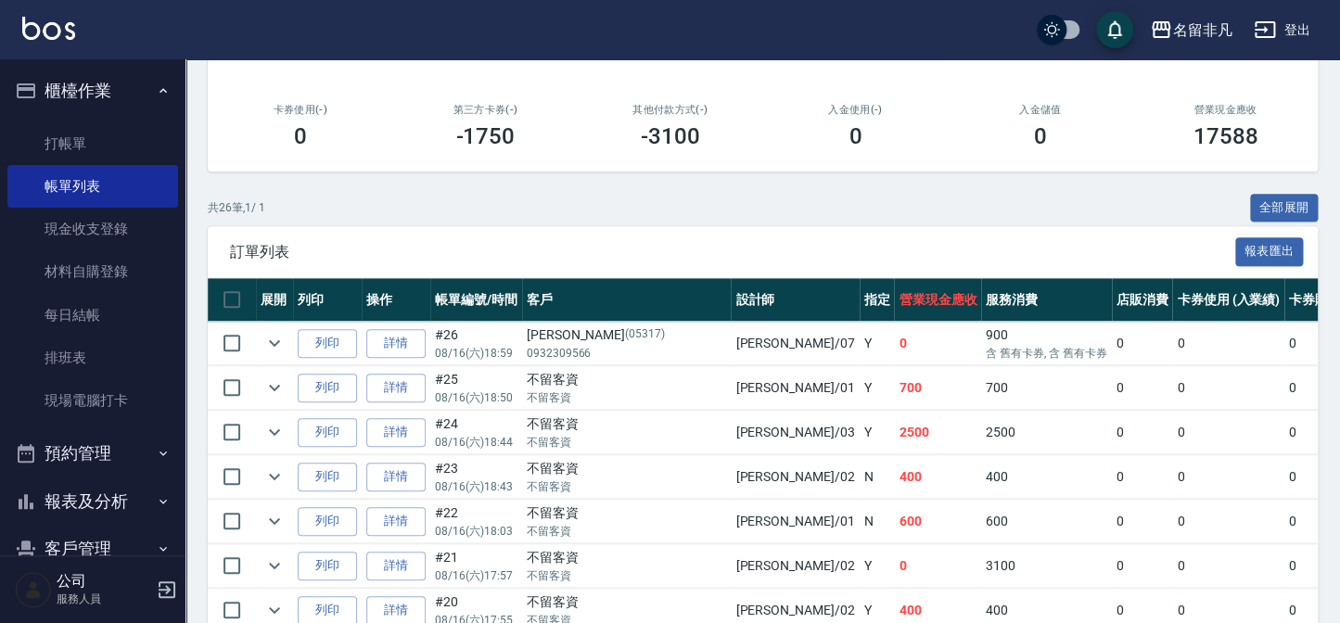
scroll to position [337, 0]
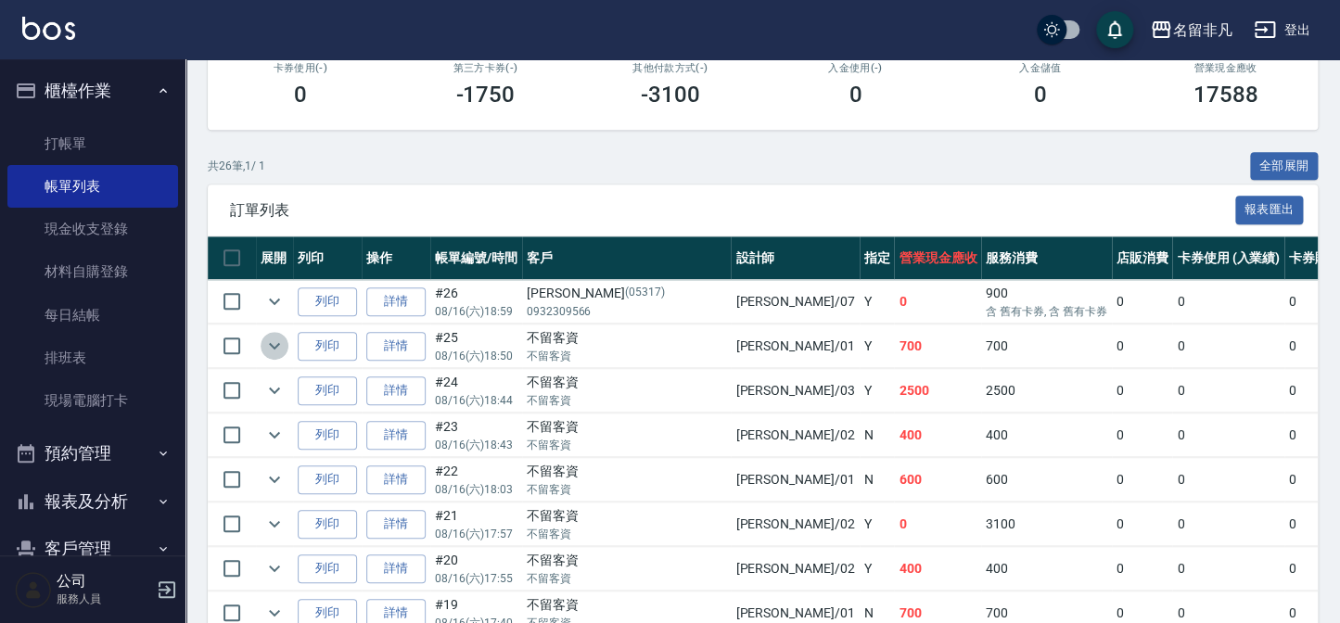
click at [270, 339] on icon "expand row" at bounding box center [274, 346] width 22 height 22
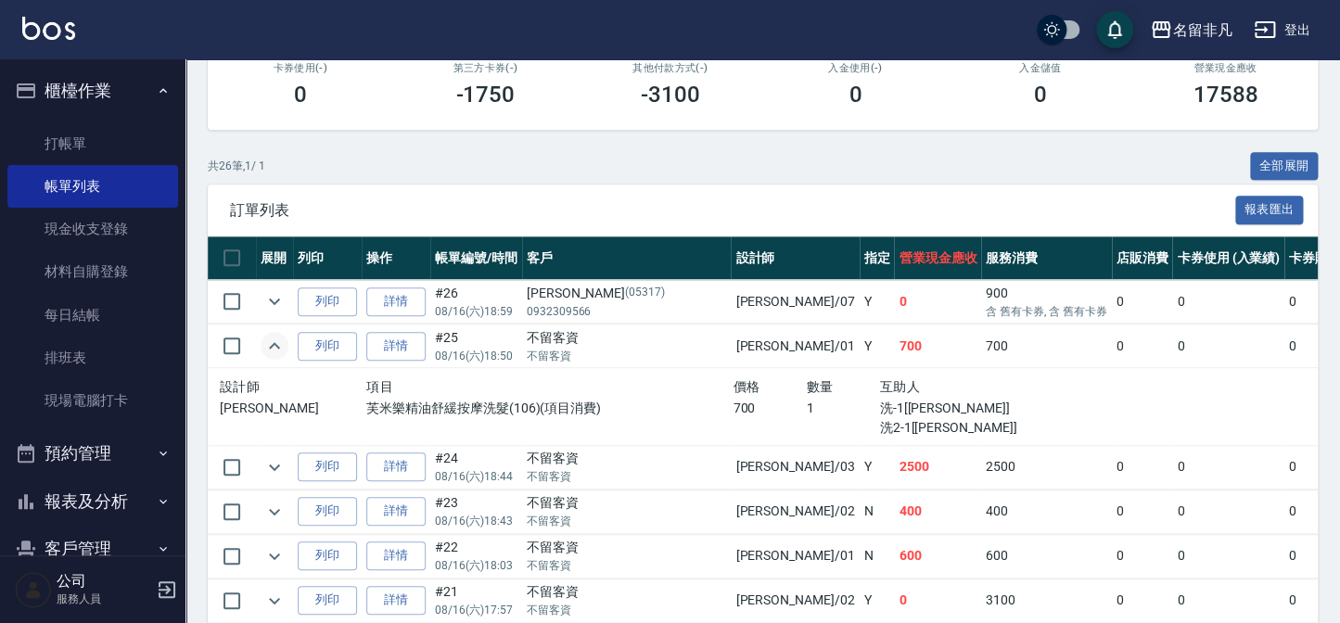
click at [270, 339] on icon "expand row" at bounding box center [274, 346] width 22 height 22
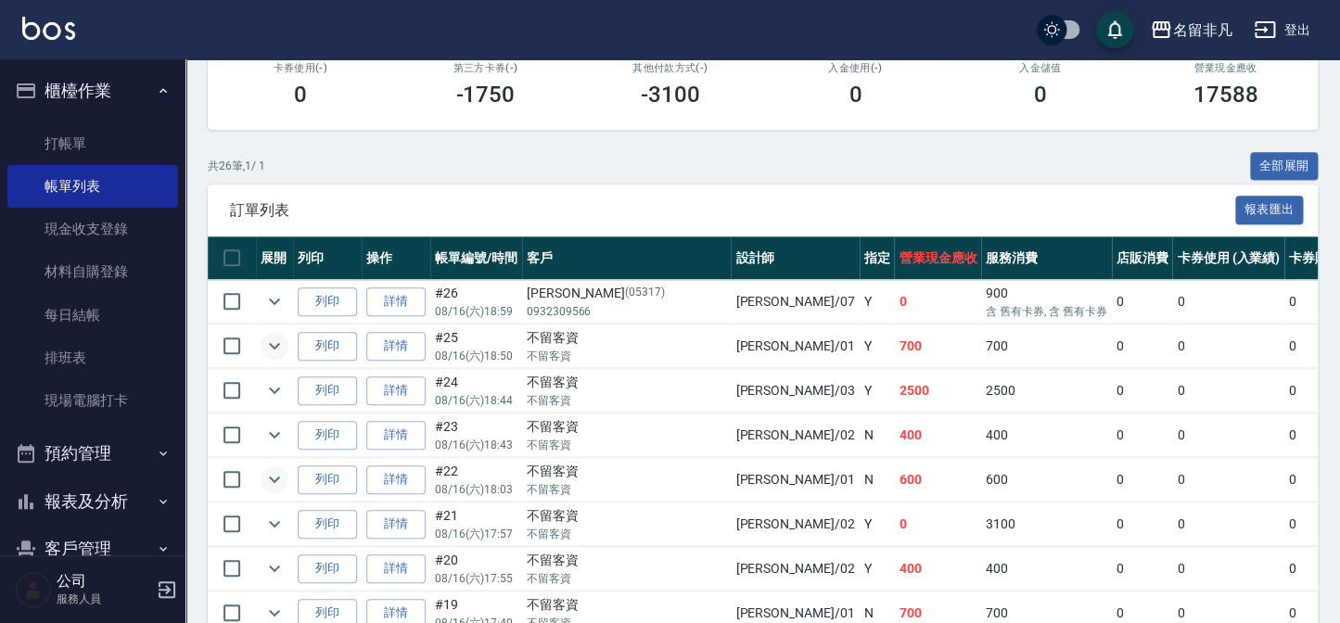
click at [278, 480] on icon "expand row" at bounding box center [274, 479] width 22 height 22
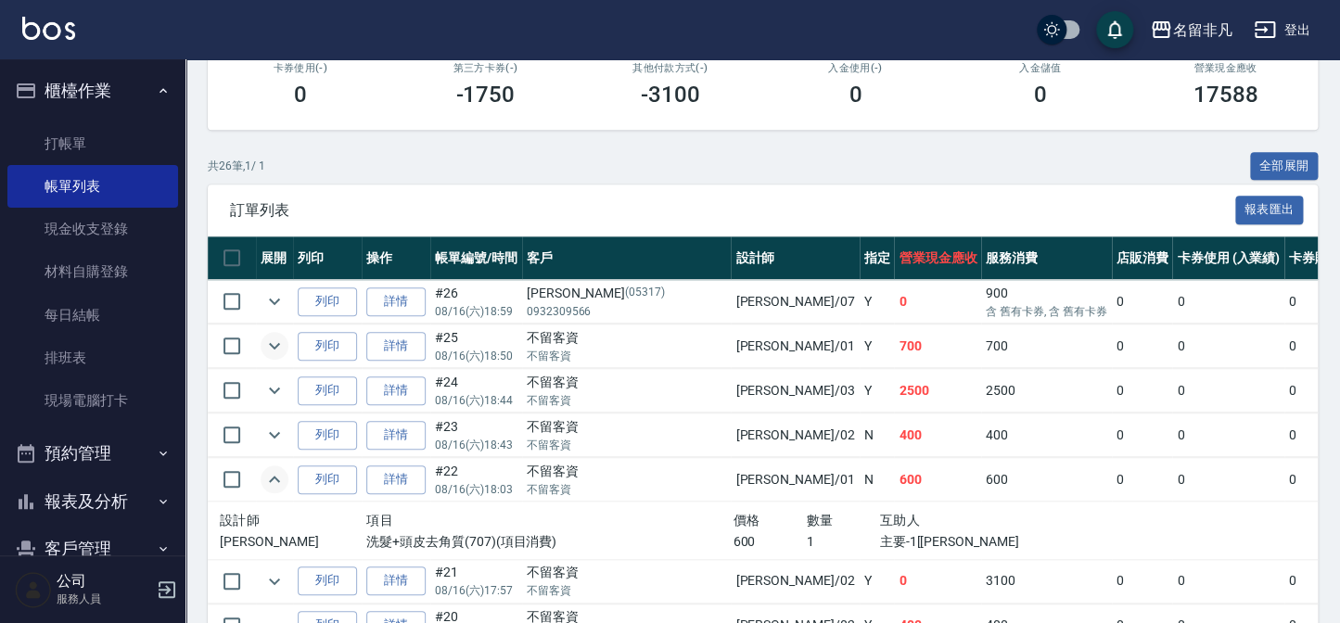
click at [278, 480] on icon "expand row" at bounding box center [274, 479] width 11 height 6
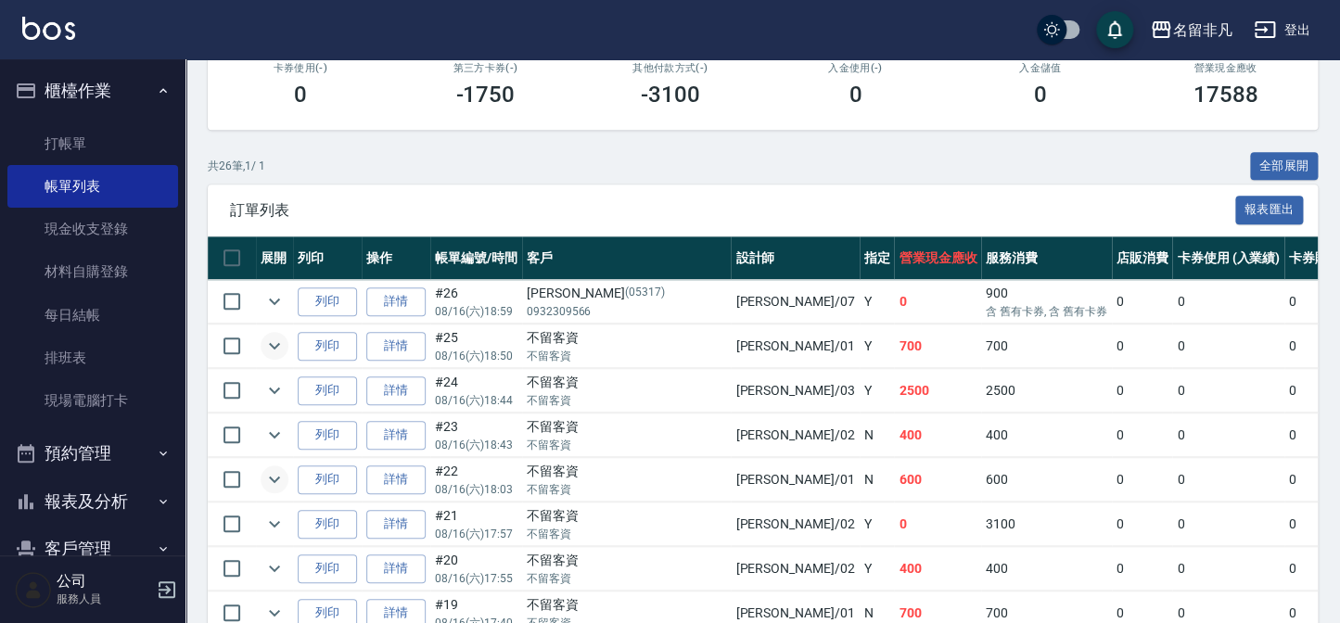
click at [91, 110] on button "櫃檯作業" at bounding box center [92, 91] width 171 height 48
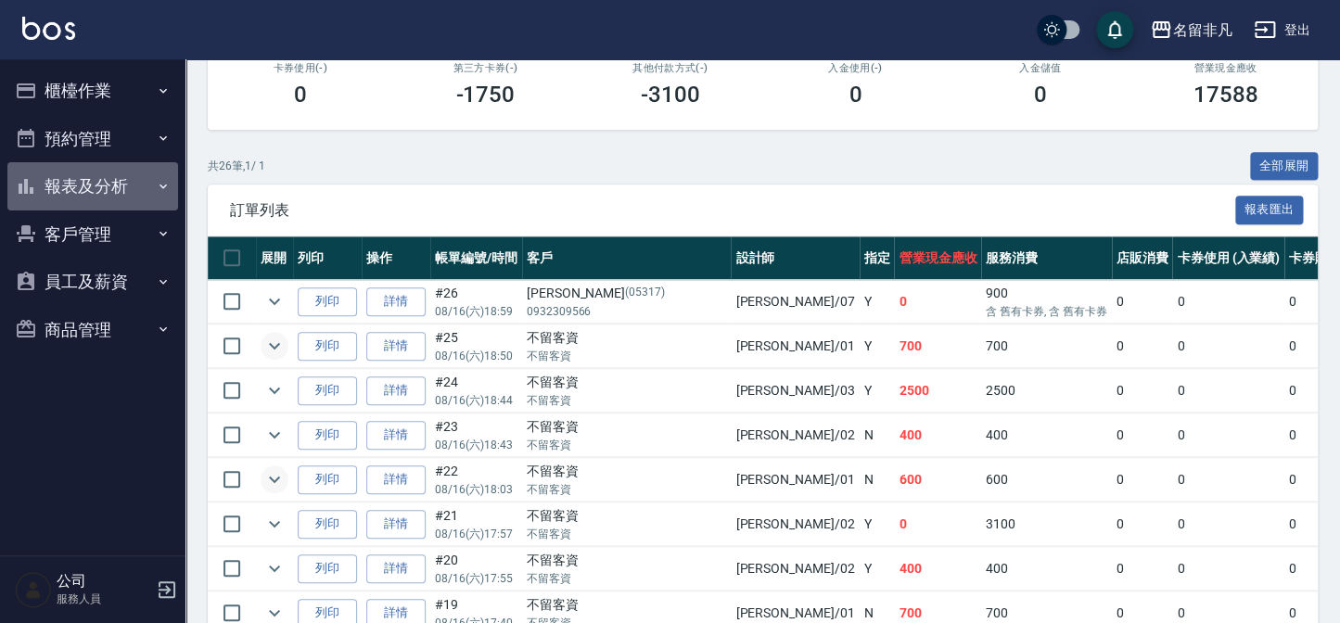
click at [82, 193] on button "報表及分析" at bounding box center [92, 186] width 171 height 48
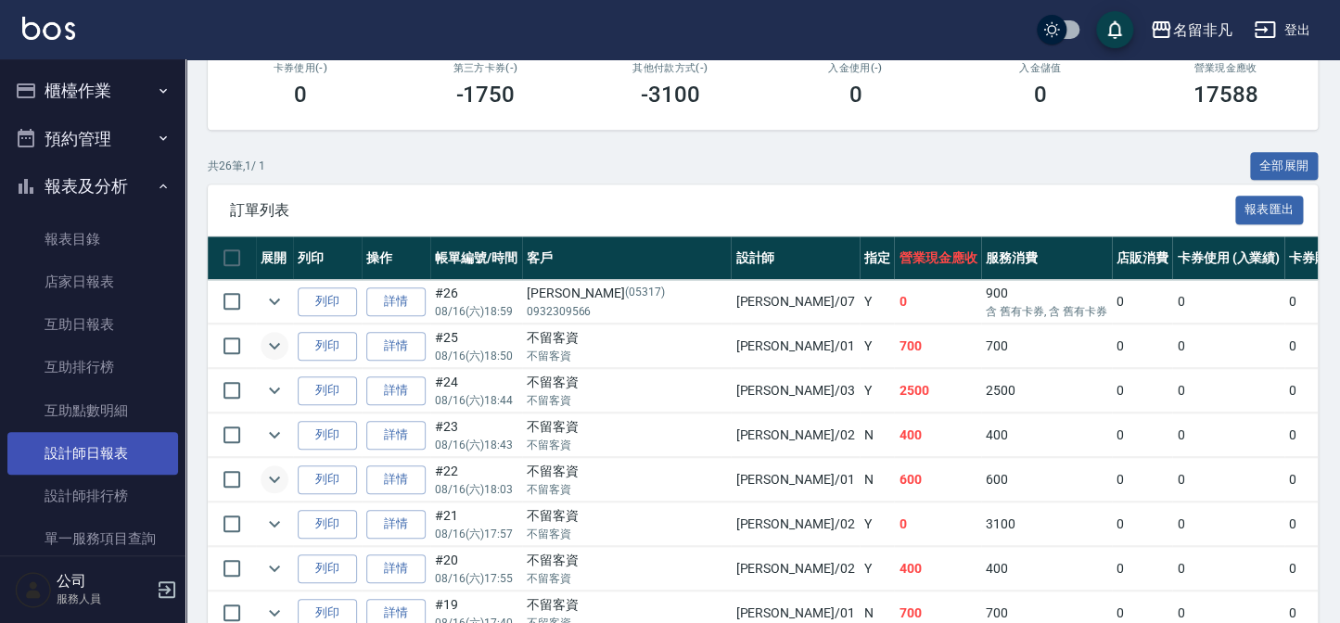
click at [113, 467] on link "設計師日報表" at bounding box center [92, 453] width 171 height 43
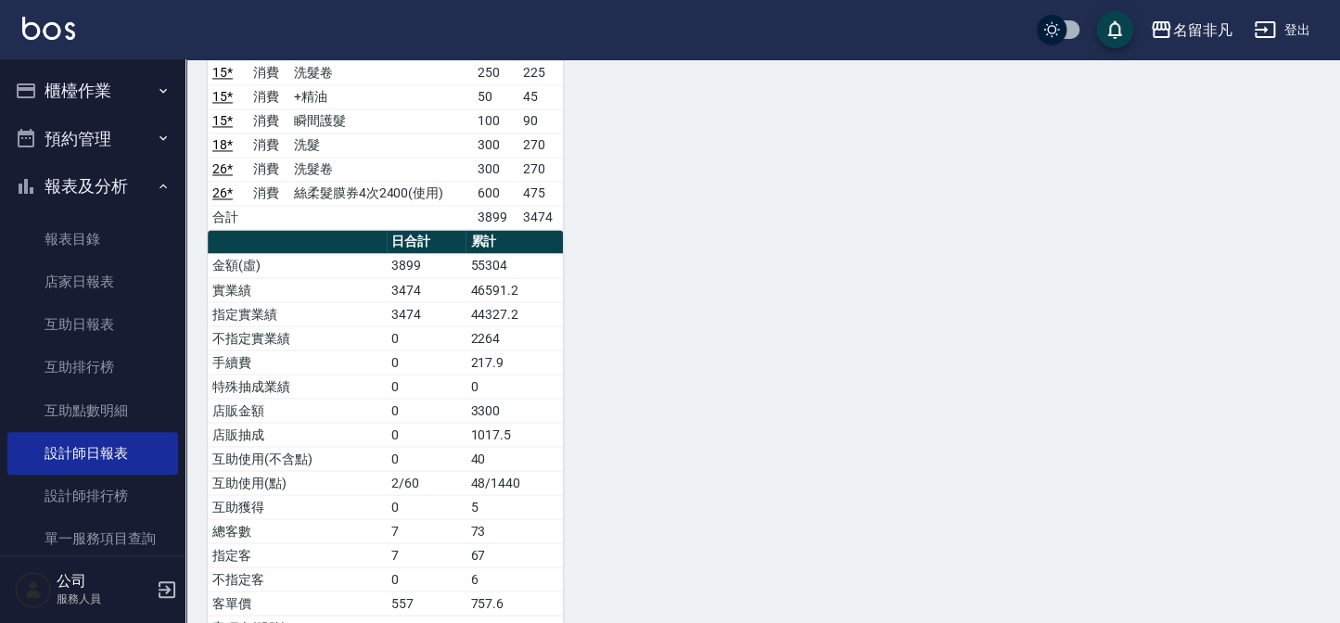
scroll to position [1095, 0]
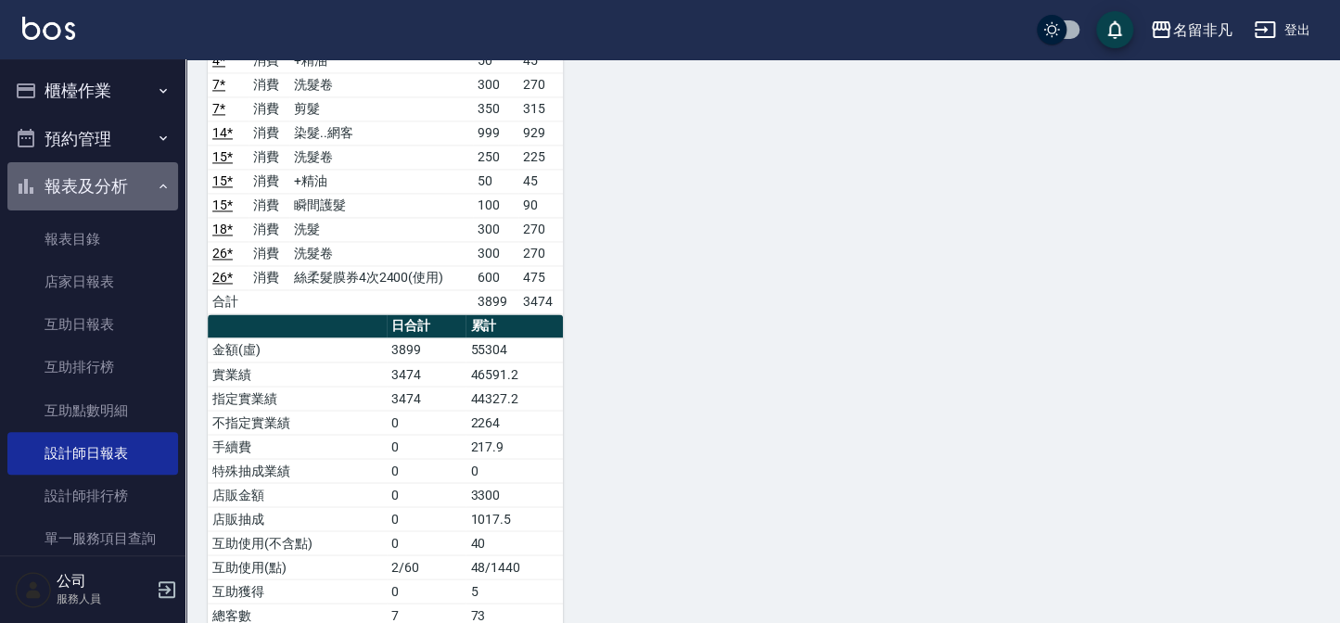
click at [104, 179] on button "報表及分析" at bounding box center [92, 186] width 171 height 48
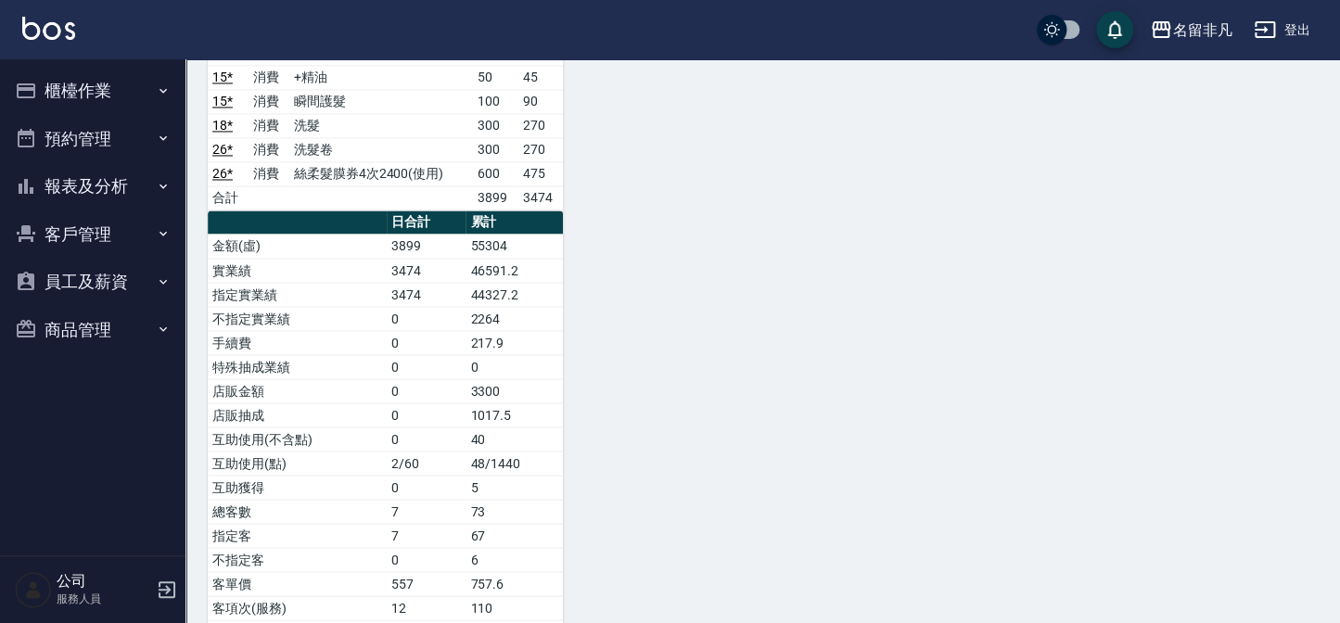
scroll to position [1089, 0]
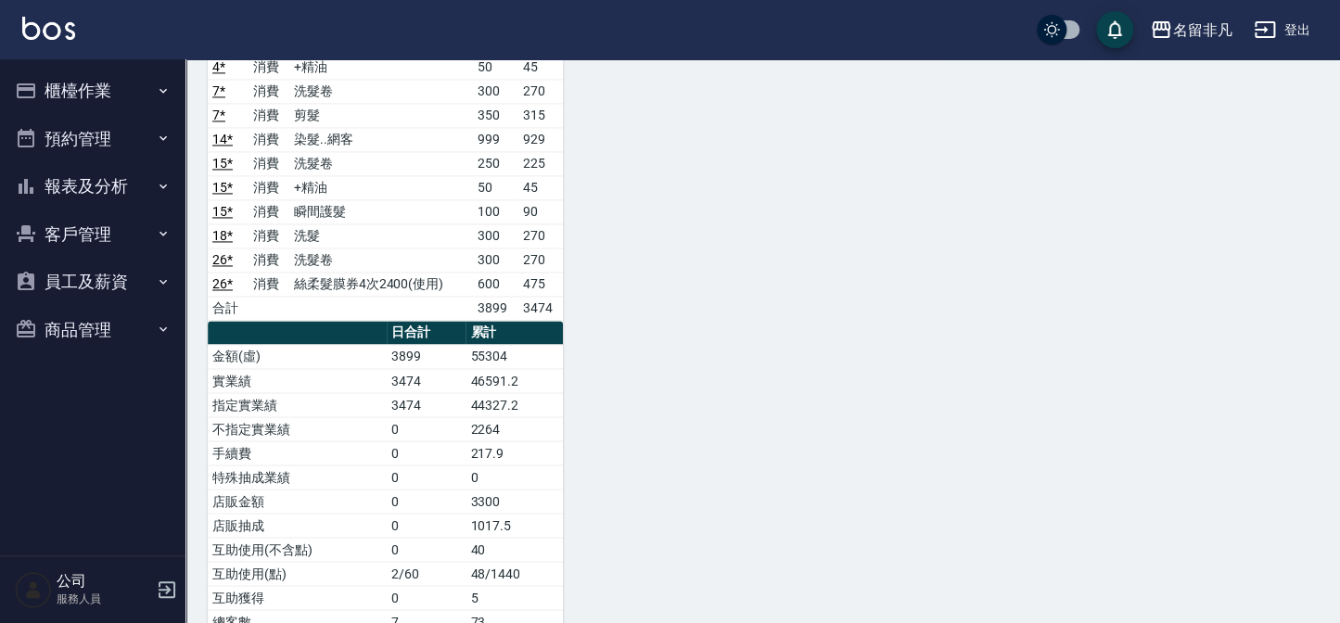
click at [132, 104] on button "櫃檯作業" at bounding box center [92, 91] width 171 height 48
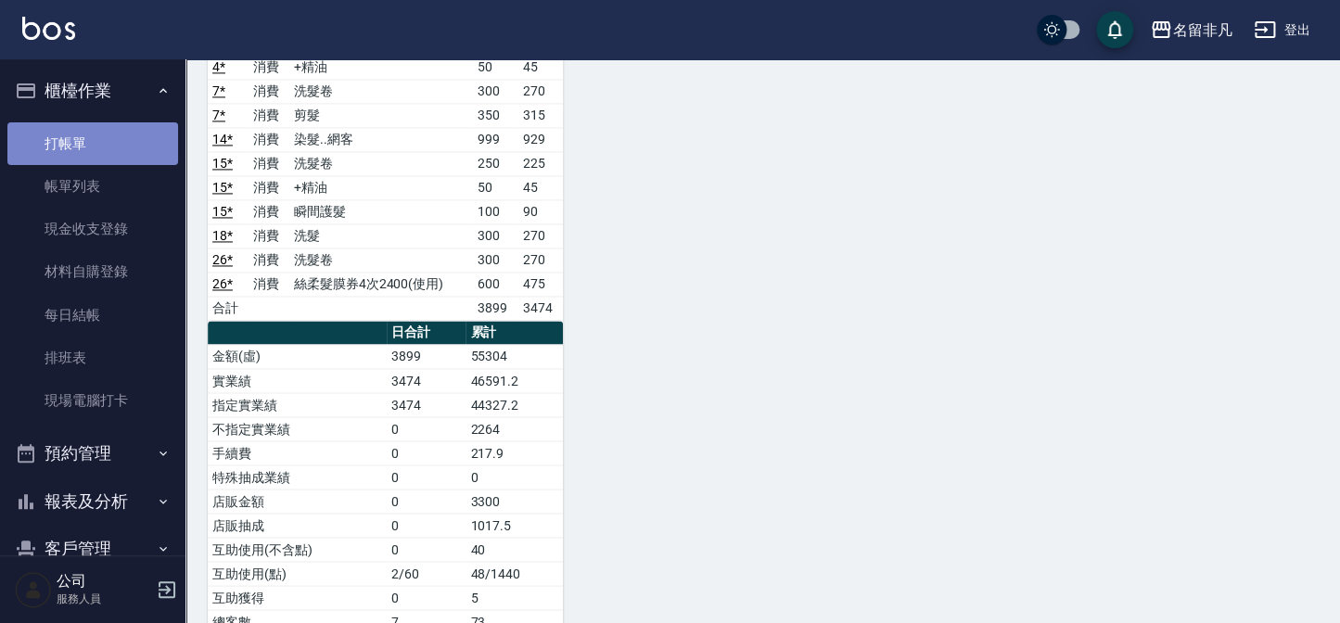
click at [140, 130] on link "打帳單" at bounding box center [92, 143] width 171 height 43
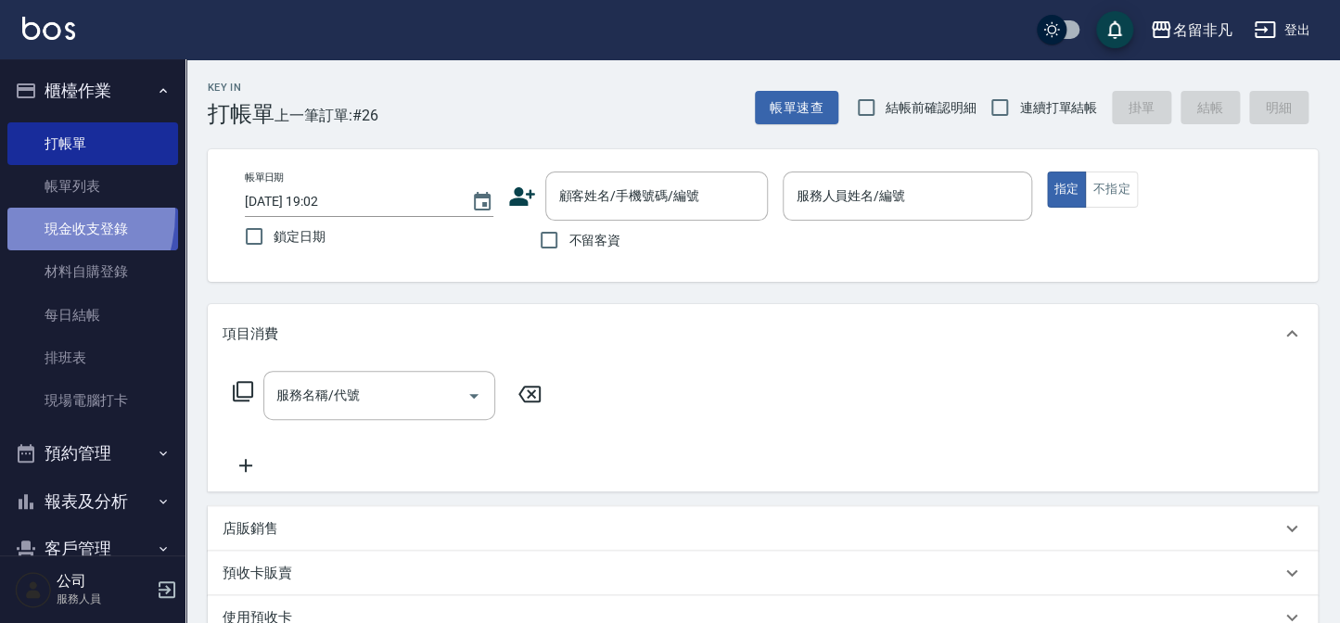
click at [19, 211] on link "現金收支登錄" at bounding box center [92, 229] width 171 height 43
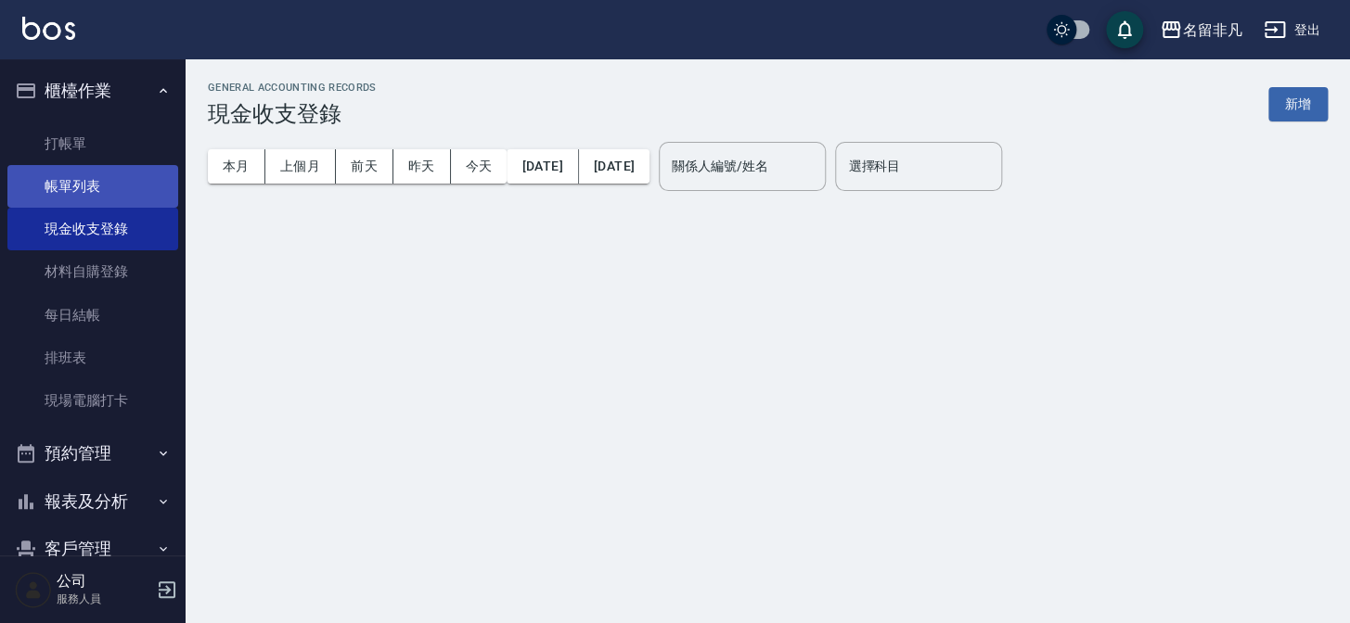
click at [37, 192] on link "帳單列表" at bounding box center [92, 186] width 171 height 43
click at [45, 182] on link "帳單列表" at bounding box center [92, 186] width 171 height 43
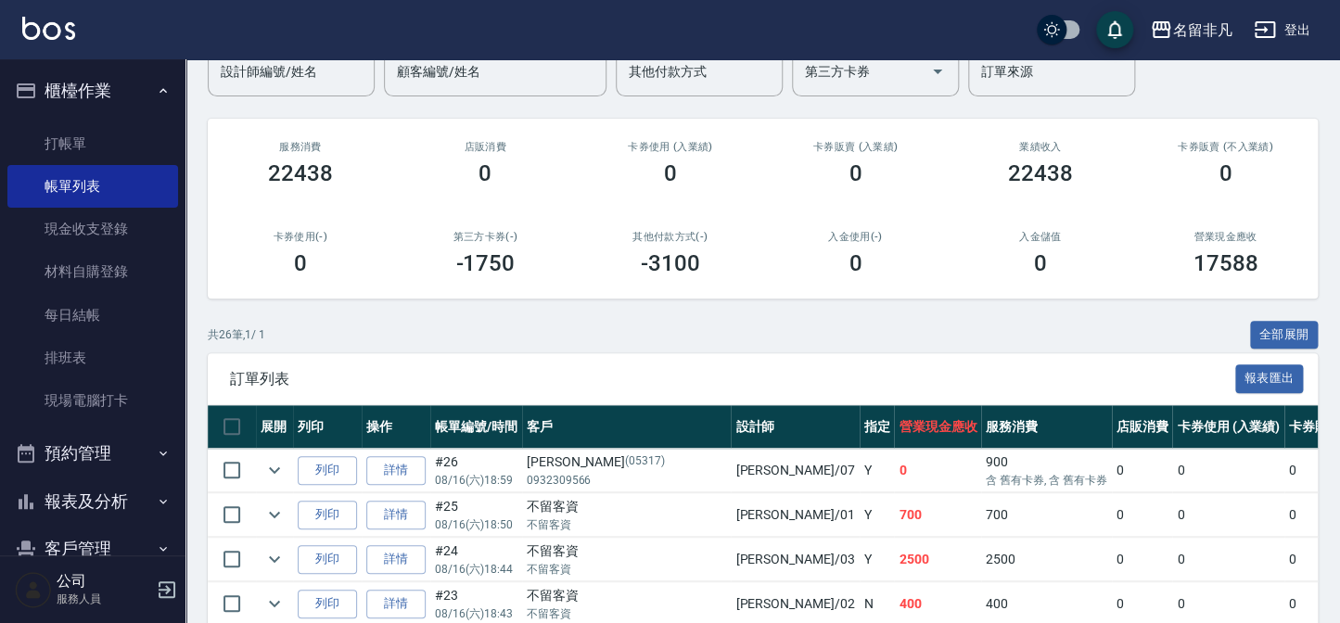
scroll to position [252, 0]
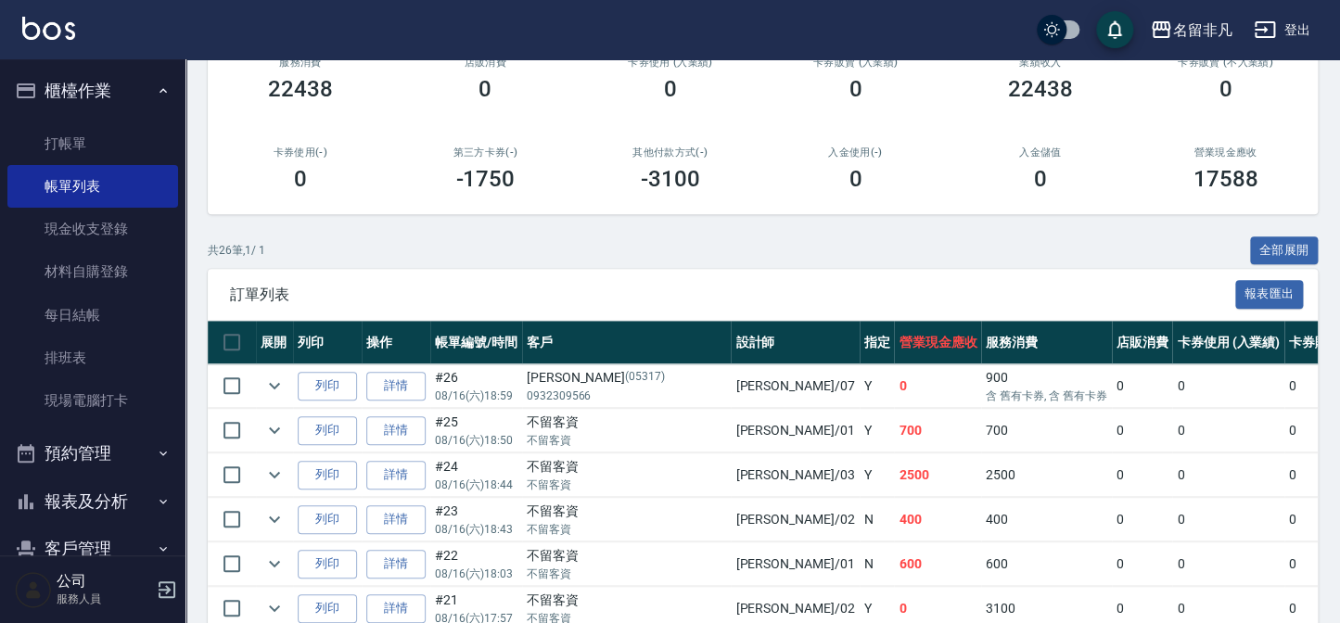
click at [93, 93] on button "櫃檯作業" at bounding box center [92, 91] width 171 height 48
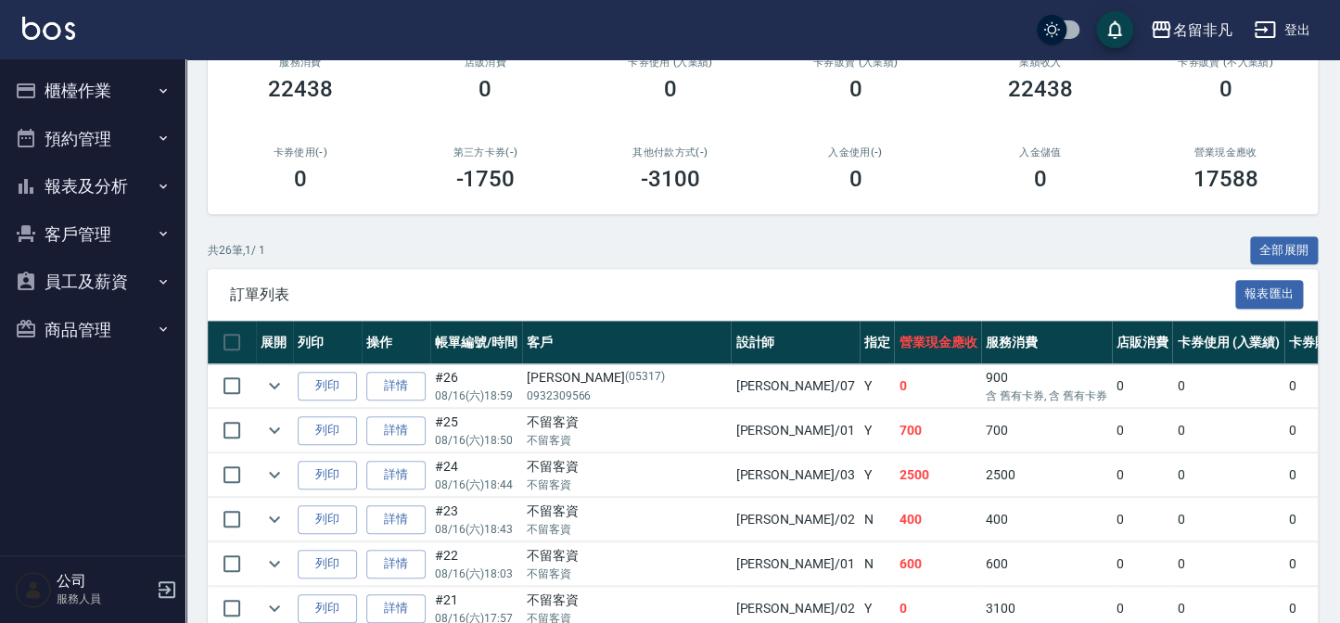
click at [87, 186] on button "報表及分析" at bounding box center [92, 186] width 171 height 48
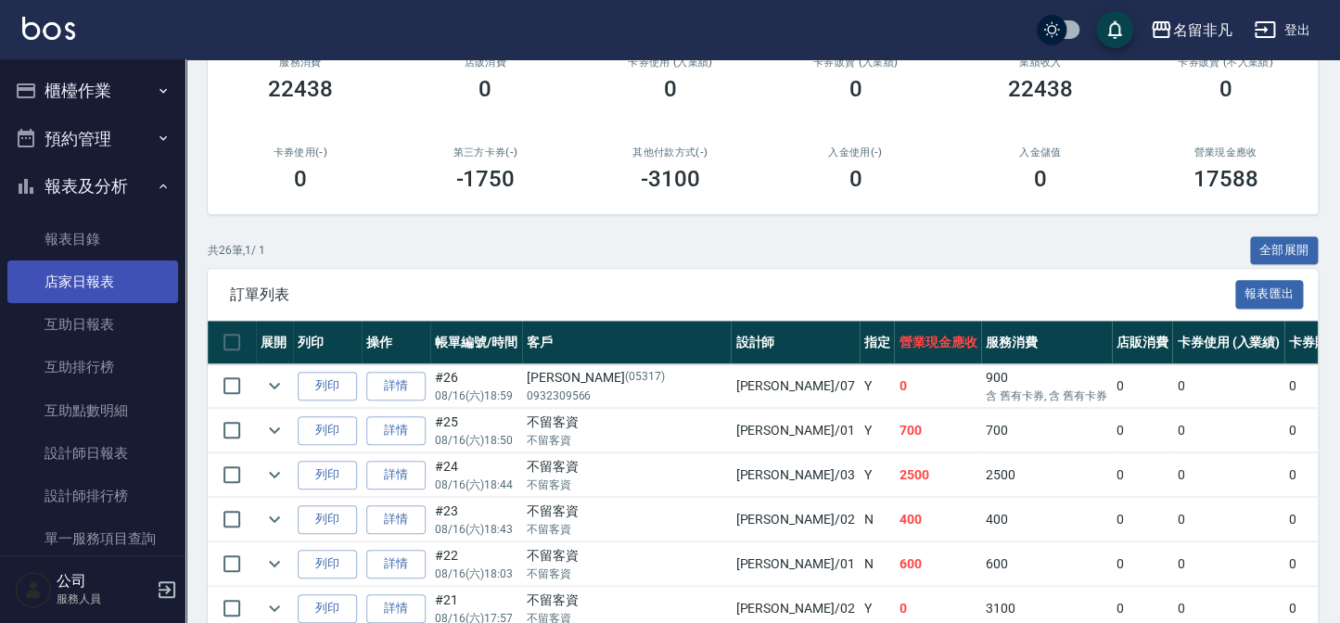
click at [109, 281] on link "店家日報表" at bounding box center [92, 282] width 171 height 43
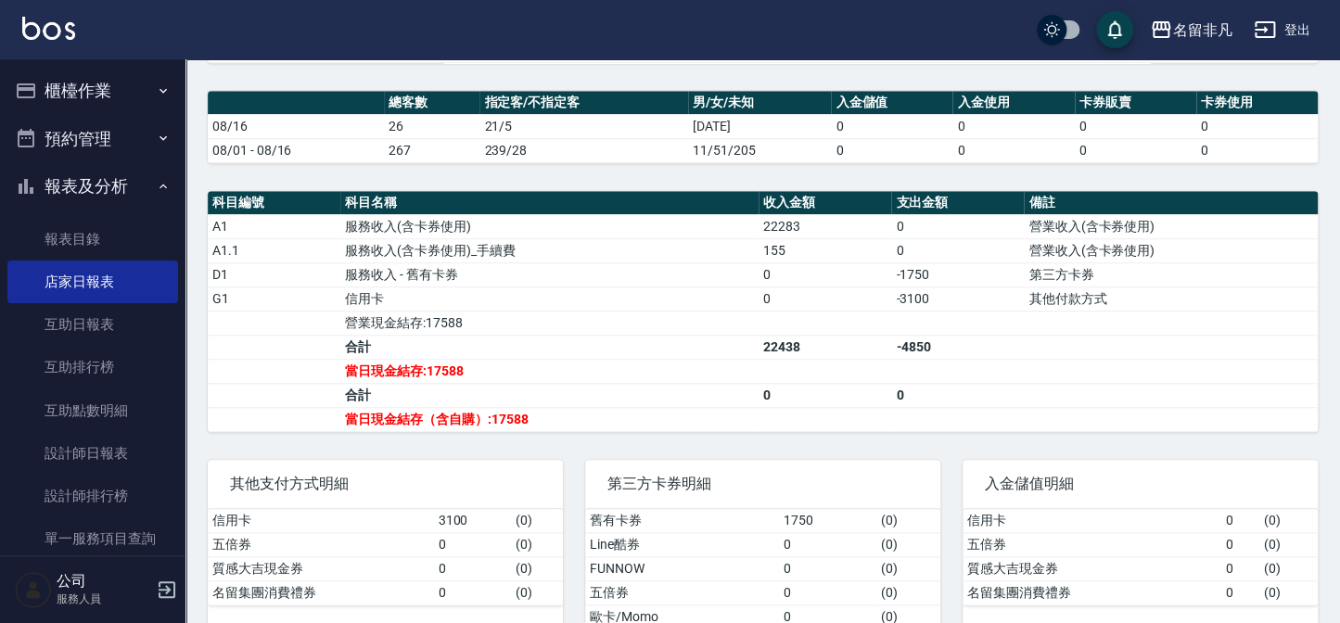
scroll to position [506, 0]
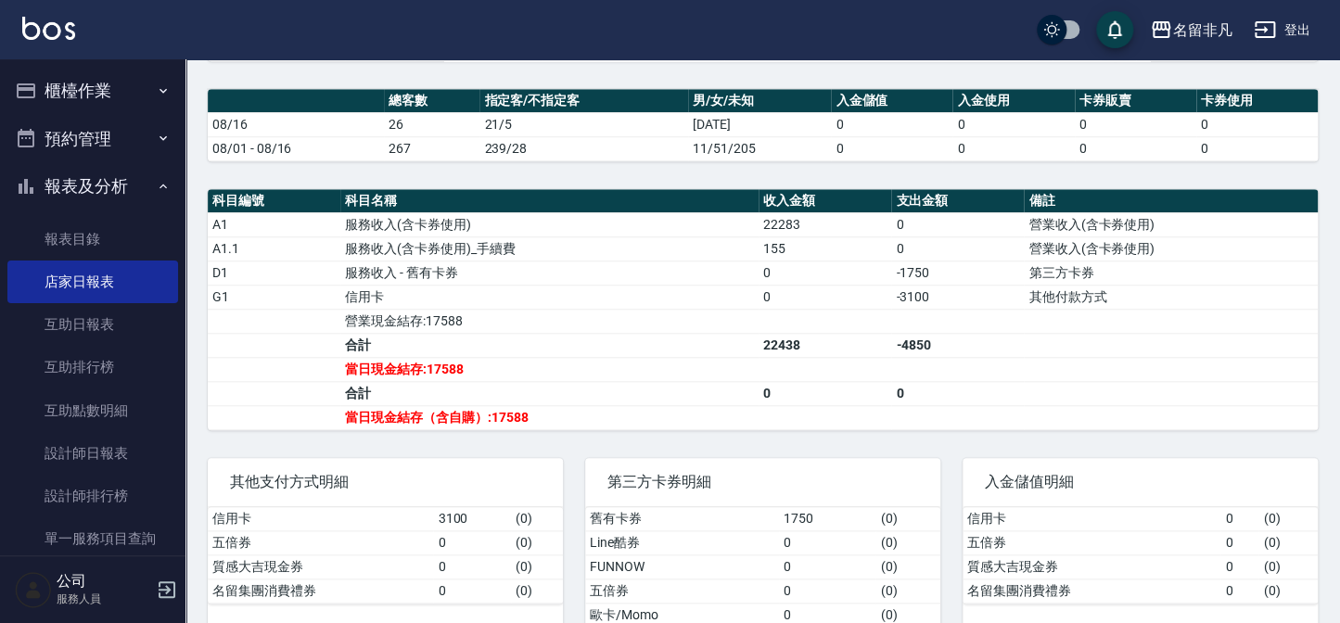
click at [74, 109] on button "櫃檯作業" at bounding box center [92, 91] width 171 height 48
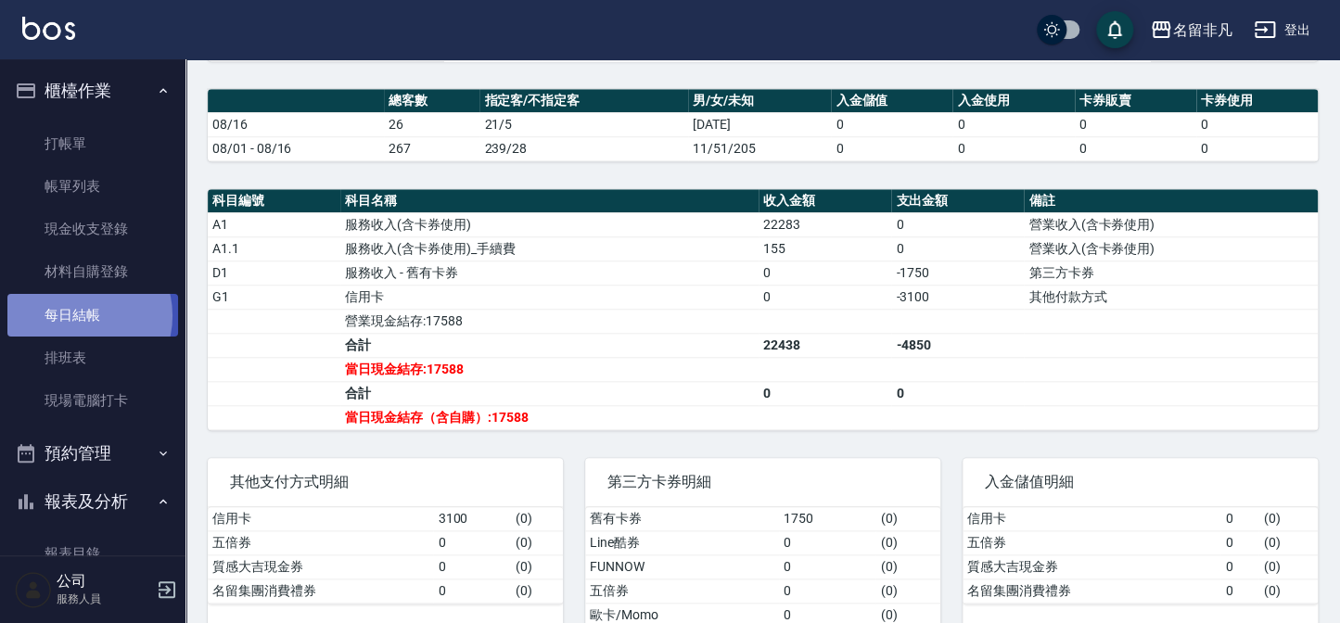
click at [80, 315] on link "每日結帳" at bounding box center [92, 315] width 171 height 43
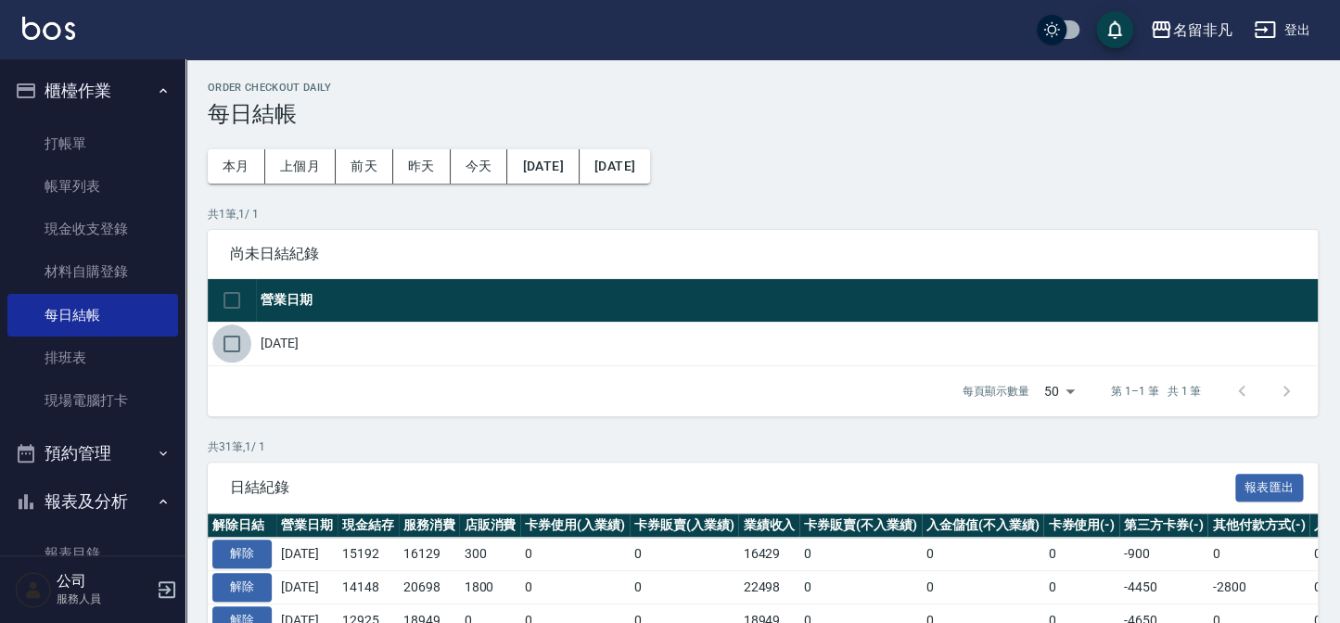
click at [241, 332] on input "checkbox" at bounding box center [231, 344] width 39 height 39
checkbox input "true"
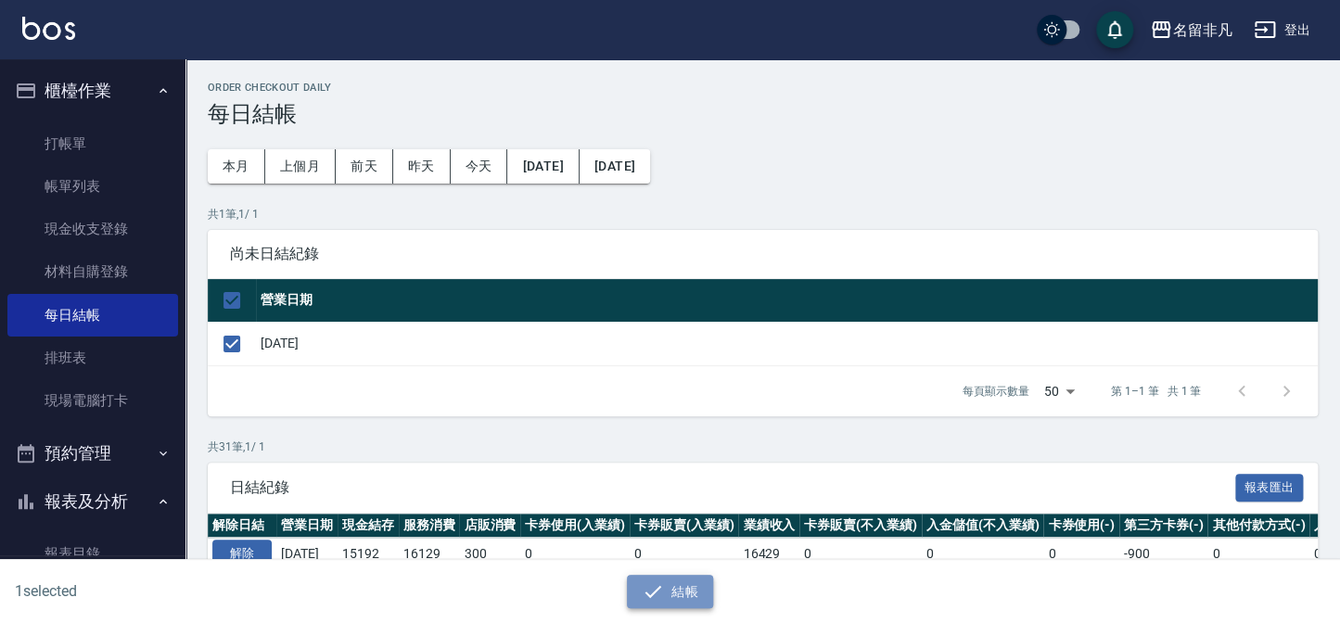
click at [657, 582] on icon "button" at bounding box center [653, 592] width 22 height 22
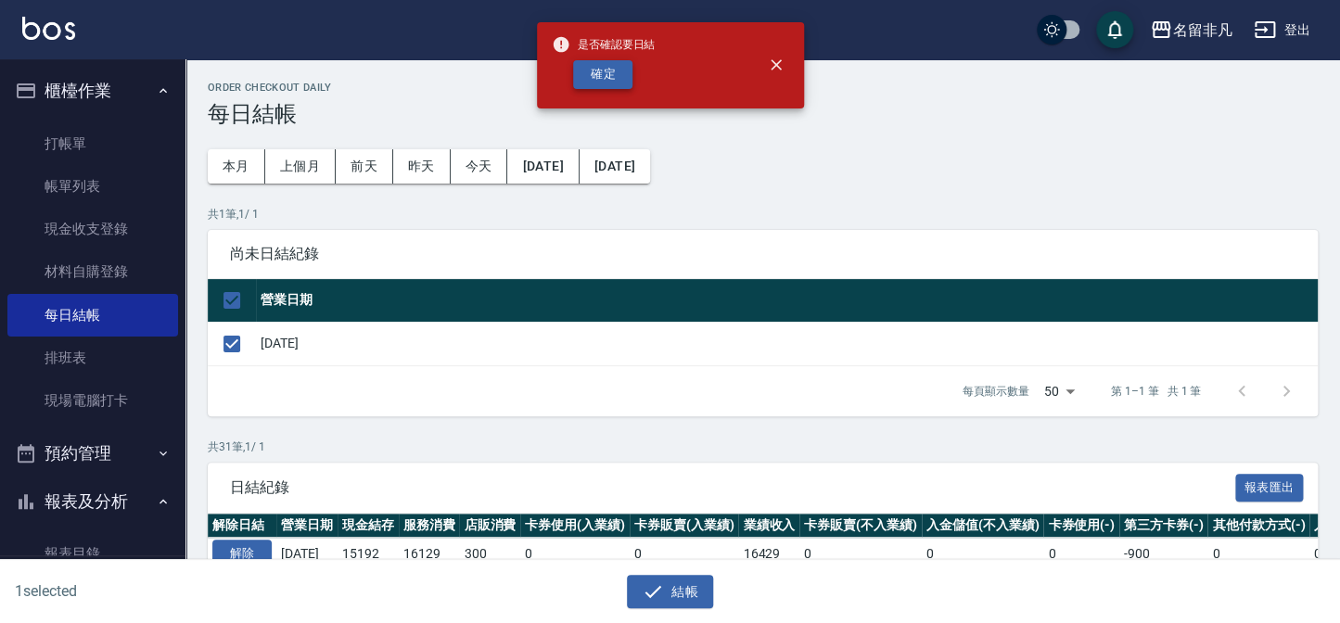
click at [612, 74] on button "確定" at bounding box center [602, 74] width 59 height 29
checkbox input "false"
